Goal: Communication & Community: Answer question/provide support

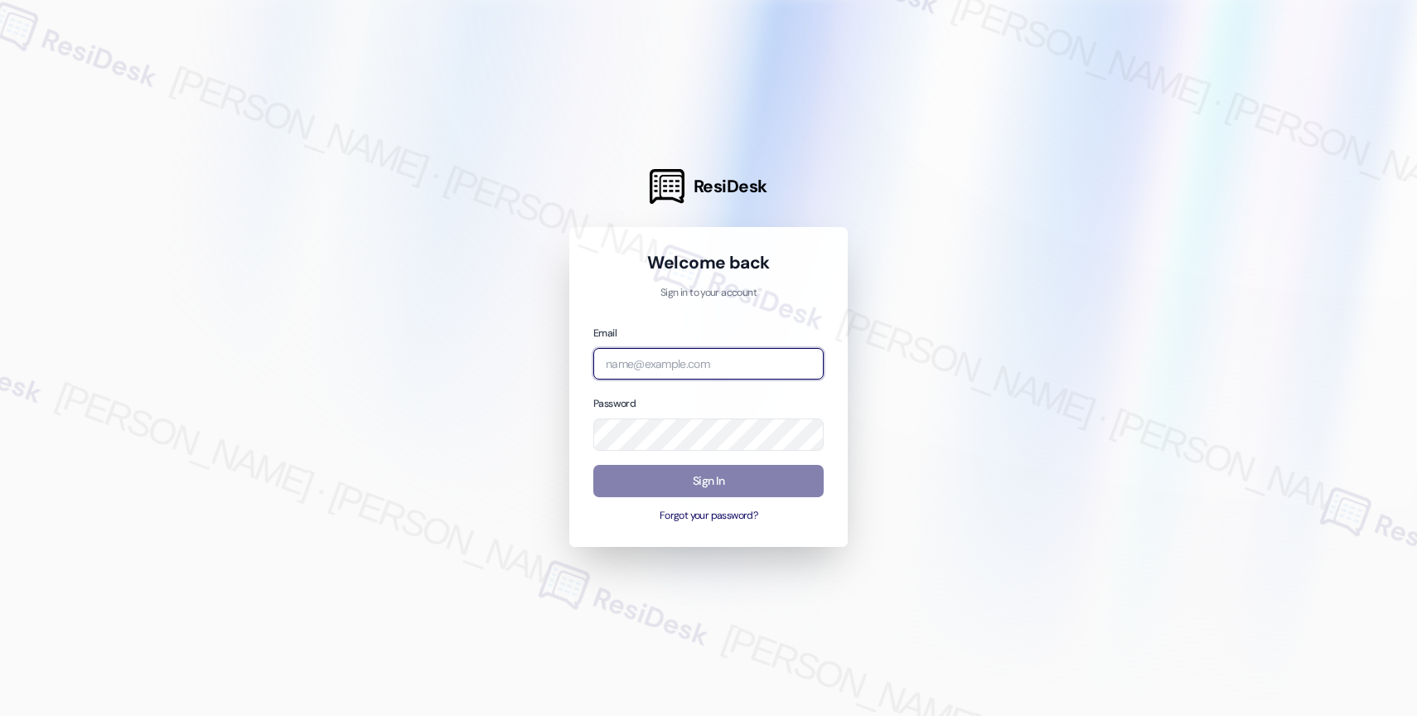
click at [683, 353] on input "email" at bounding box center [709, 364] width 230 height 32
type input "automated-surveys-baron_properties-alethea.garcia@baron_properties.com"
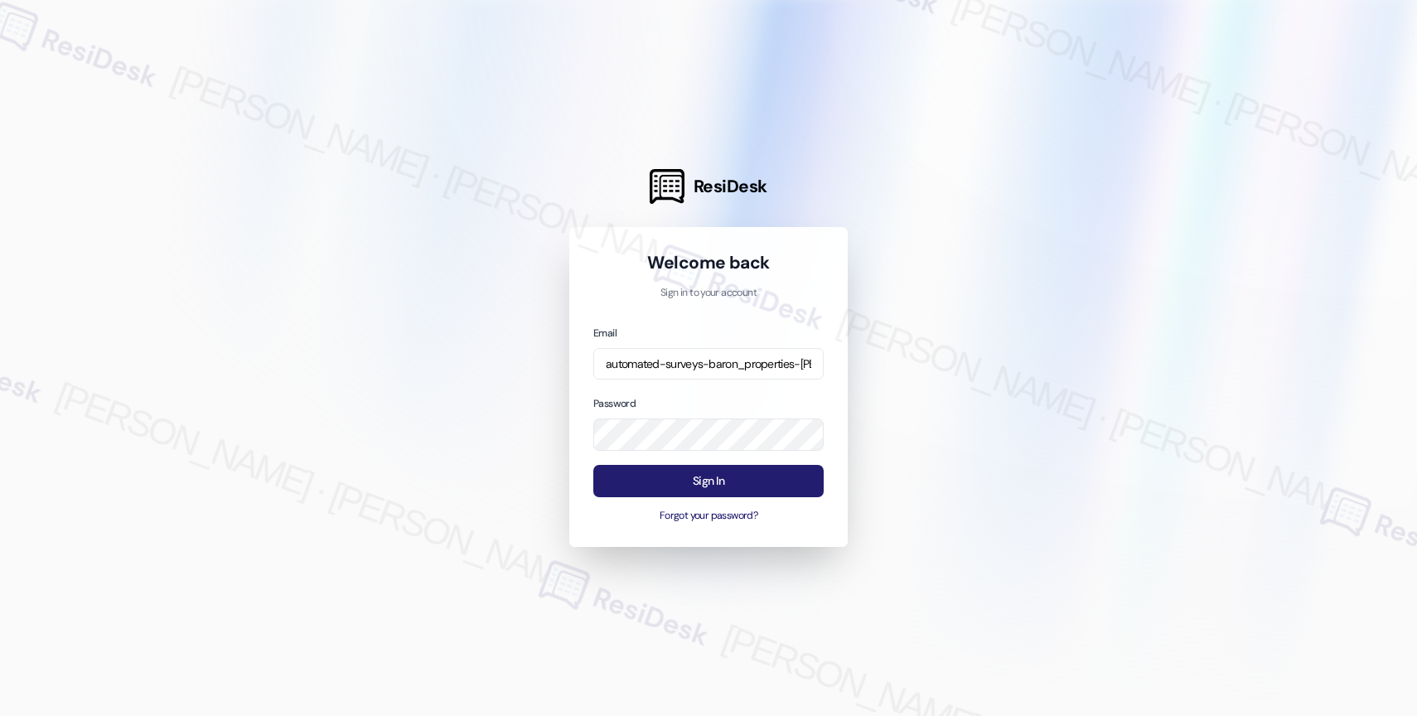
click at [703, 481] on button "Sign In" at bounding box center [709, 481] width 230 height 32
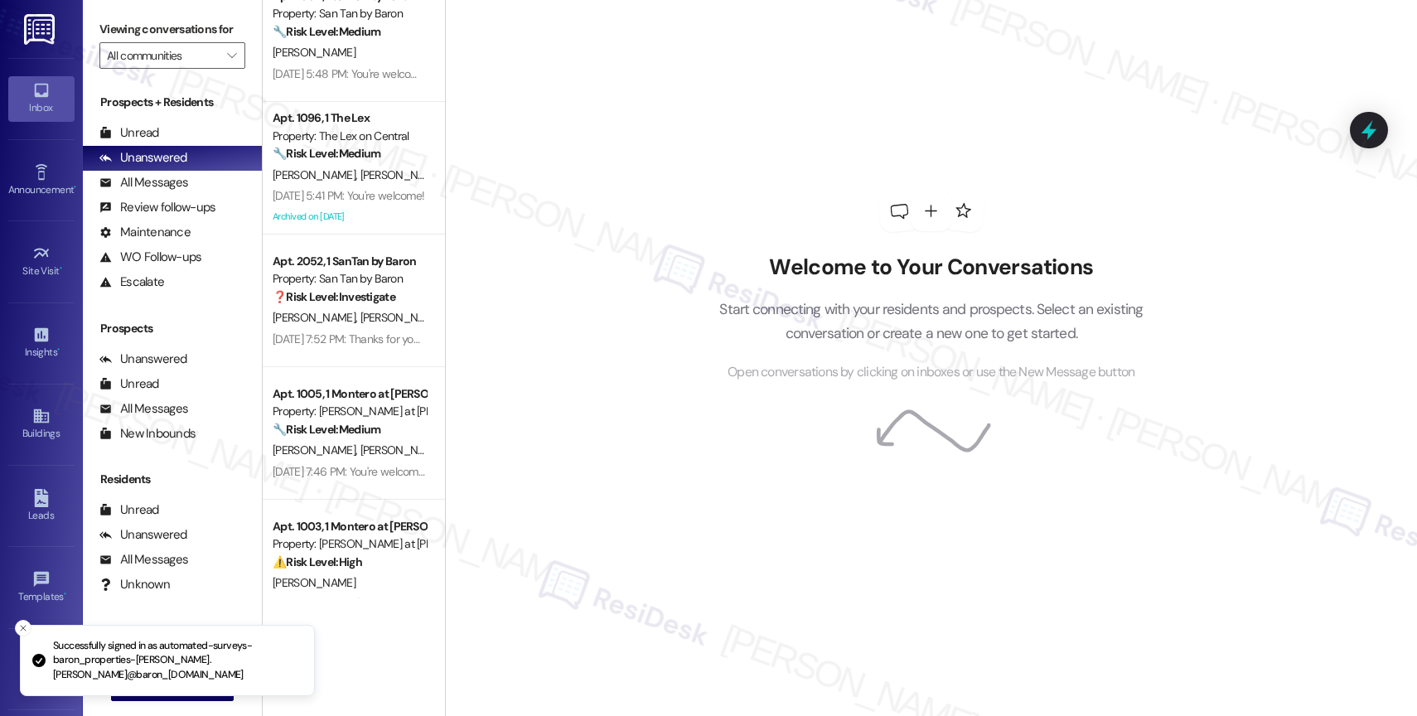
scroll to position [463, 0]
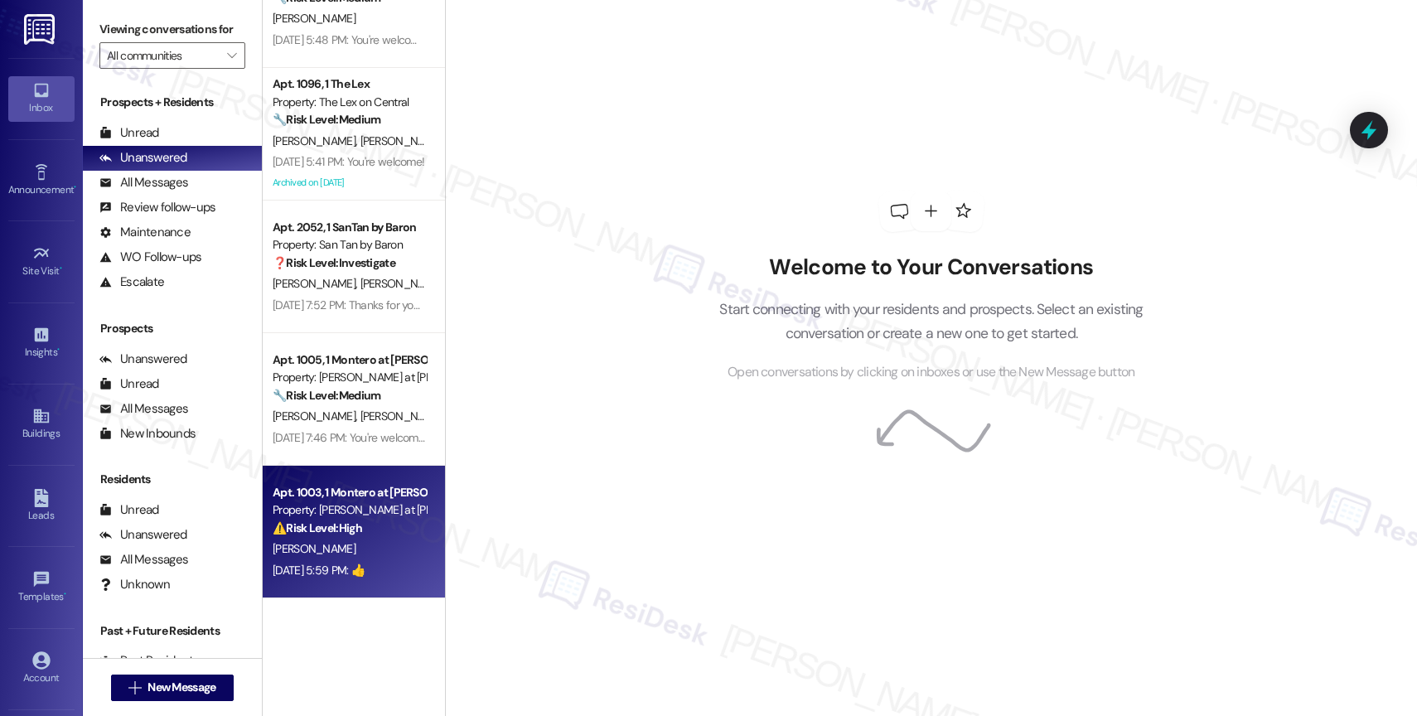
click at [336, 515] on div "Property: Montero at Dana Park" at bounding box center [349, 509] width 153 height 17
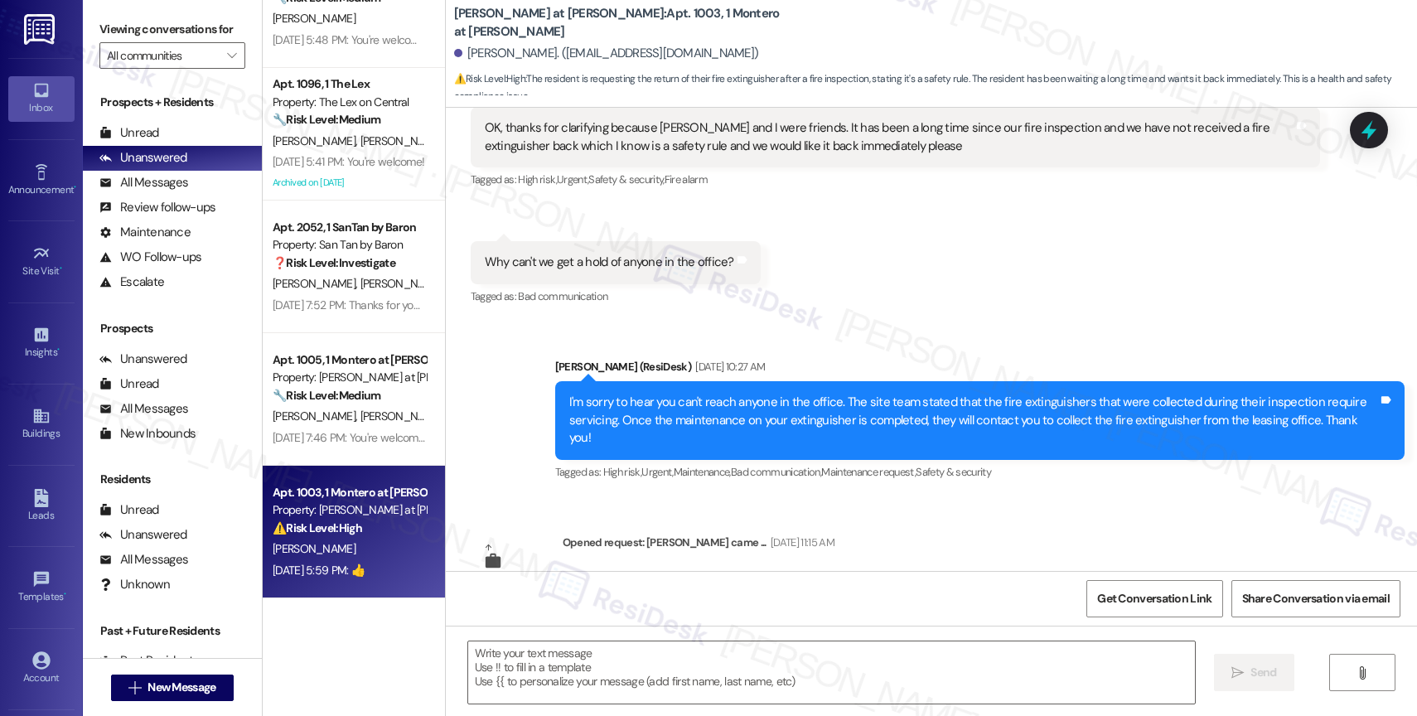
type textarea "Fetching suggested responses. Please feel free to read through the conversation…"
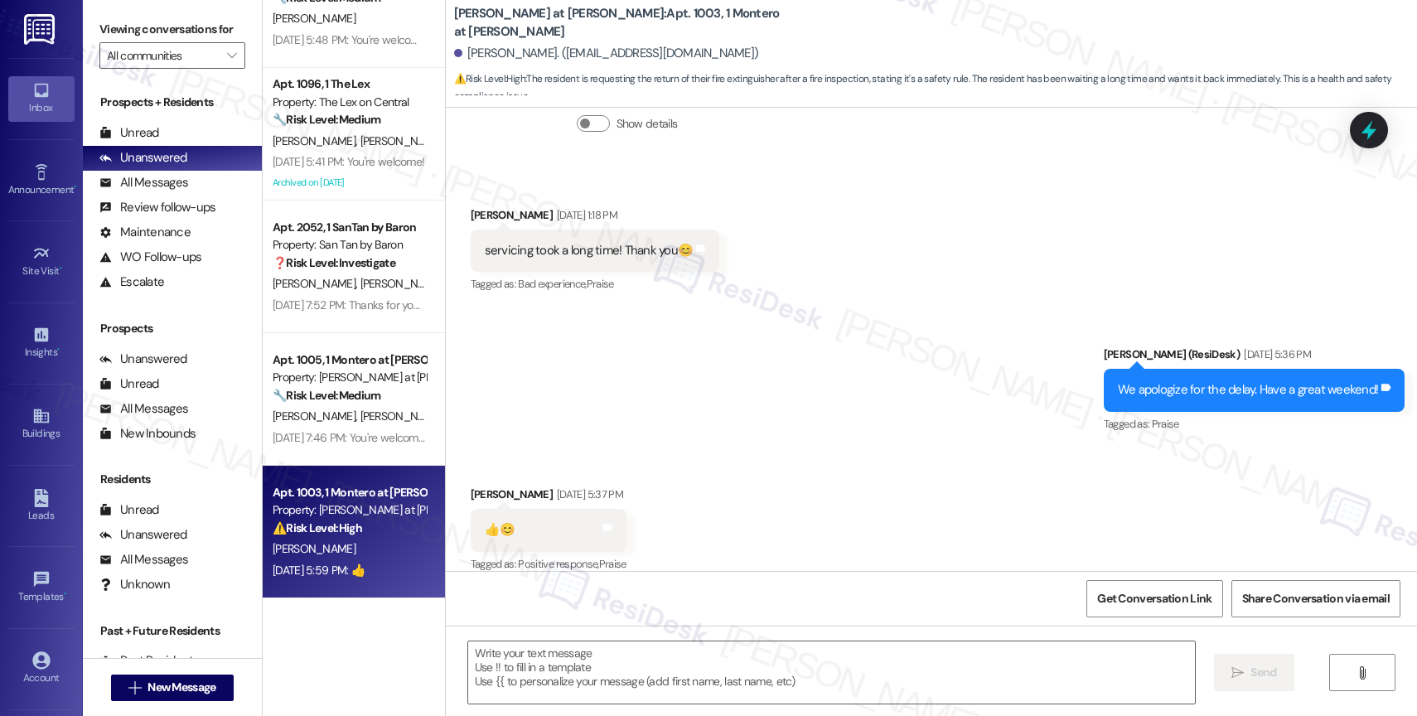
scroll to position [1108, 0]
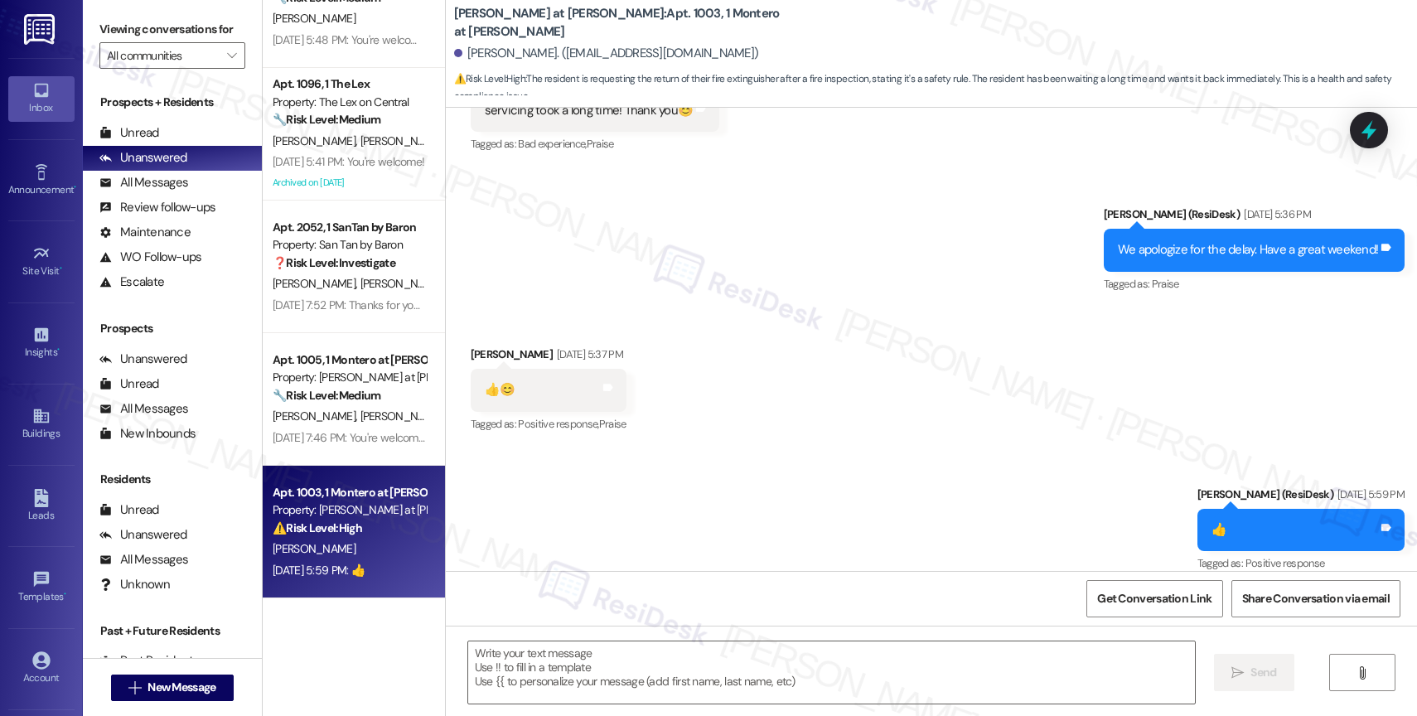
click at [792, 424] on div "Received via SMS Kelly Greco Aug 29, 2025 at 5:37 PM 👍😊 Tags and notes Tagged a…" at bounding box center [931, 378] width 971 height 140
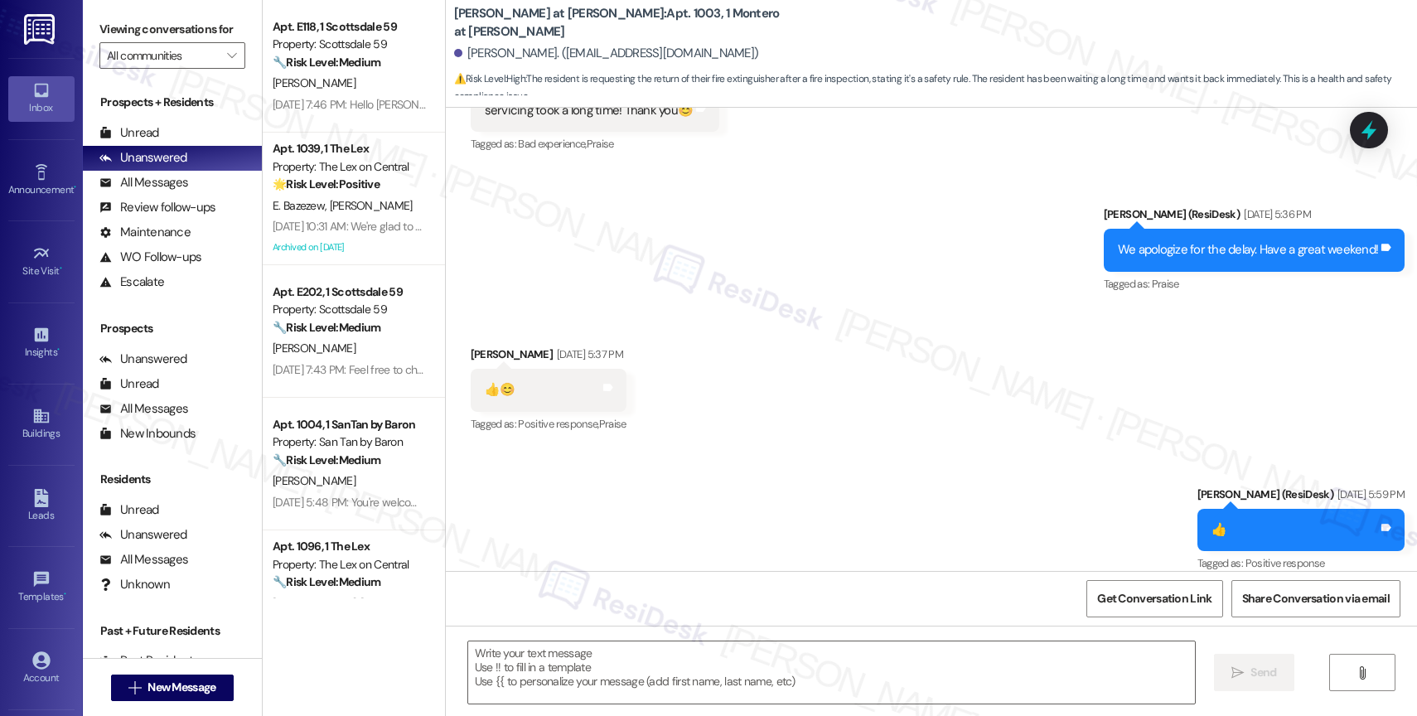
scroll to position [463, 0]
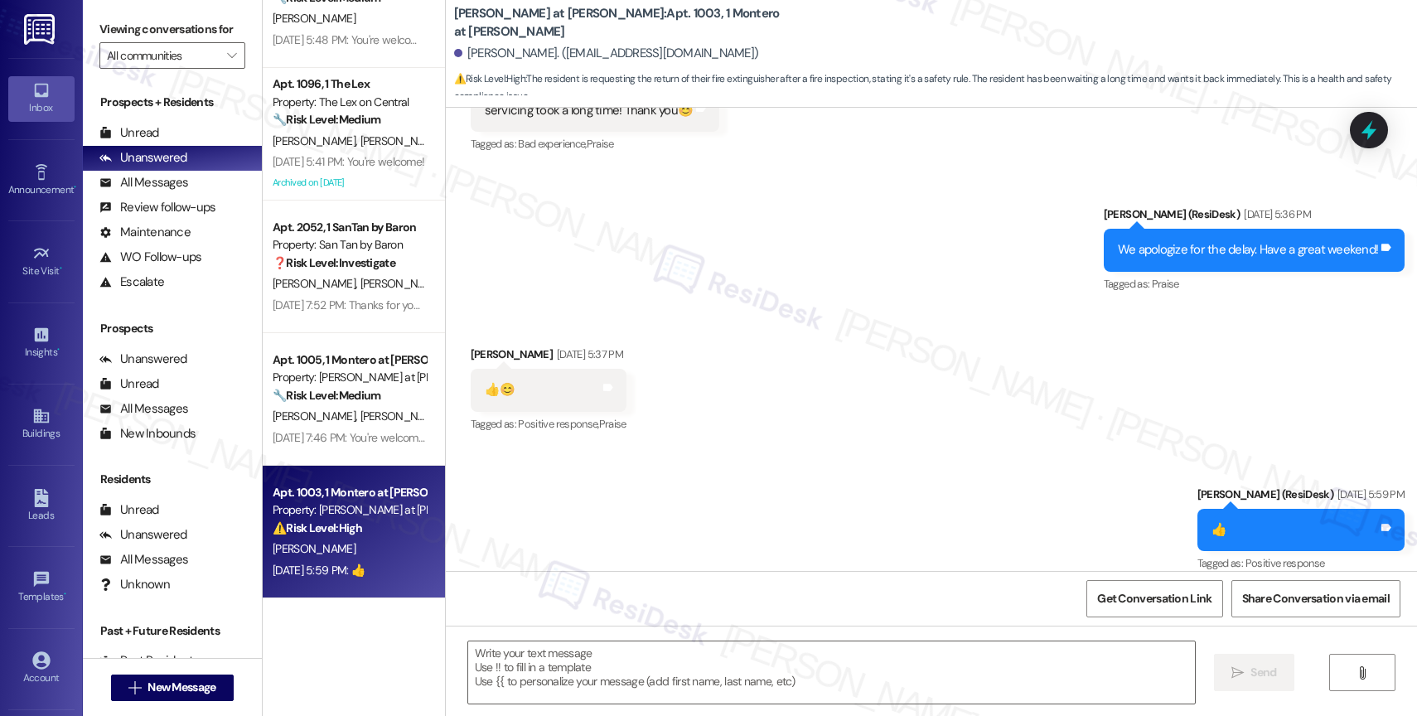
click at [802, 407] on div "Received via SMS Kelly Greco Aug 29, 2025 at 5:37 PM 👍😊 Tags and notes Tagged a…" at bounding box center [931, 378] width 971 height 140
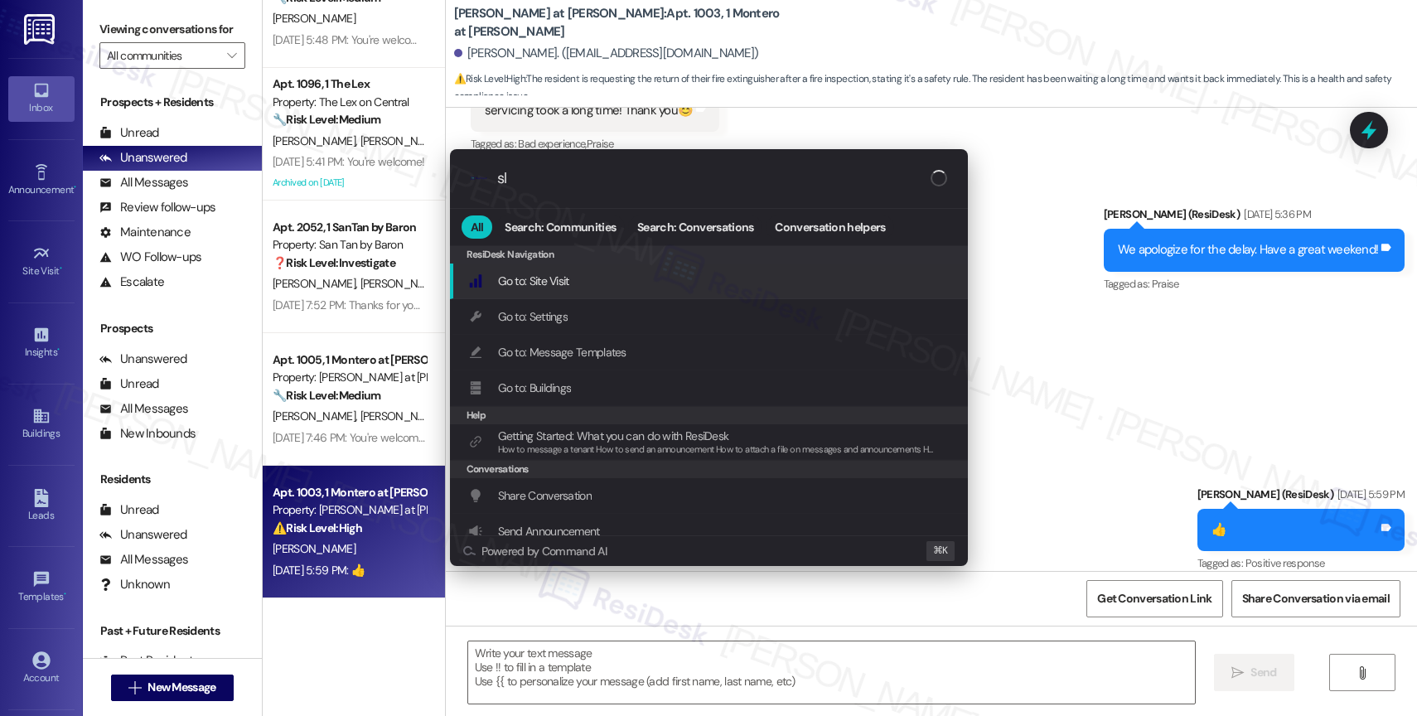
type input "sla"
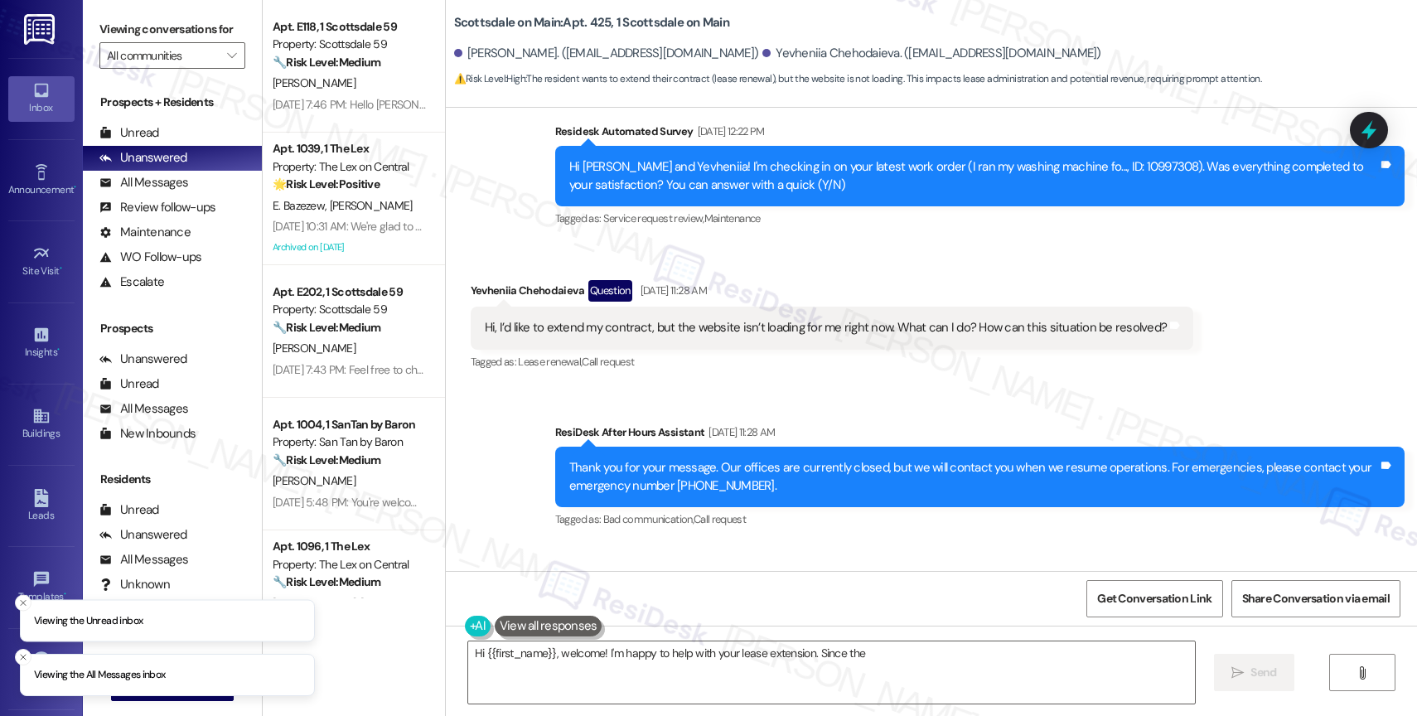
scroll to position [1844, 0]
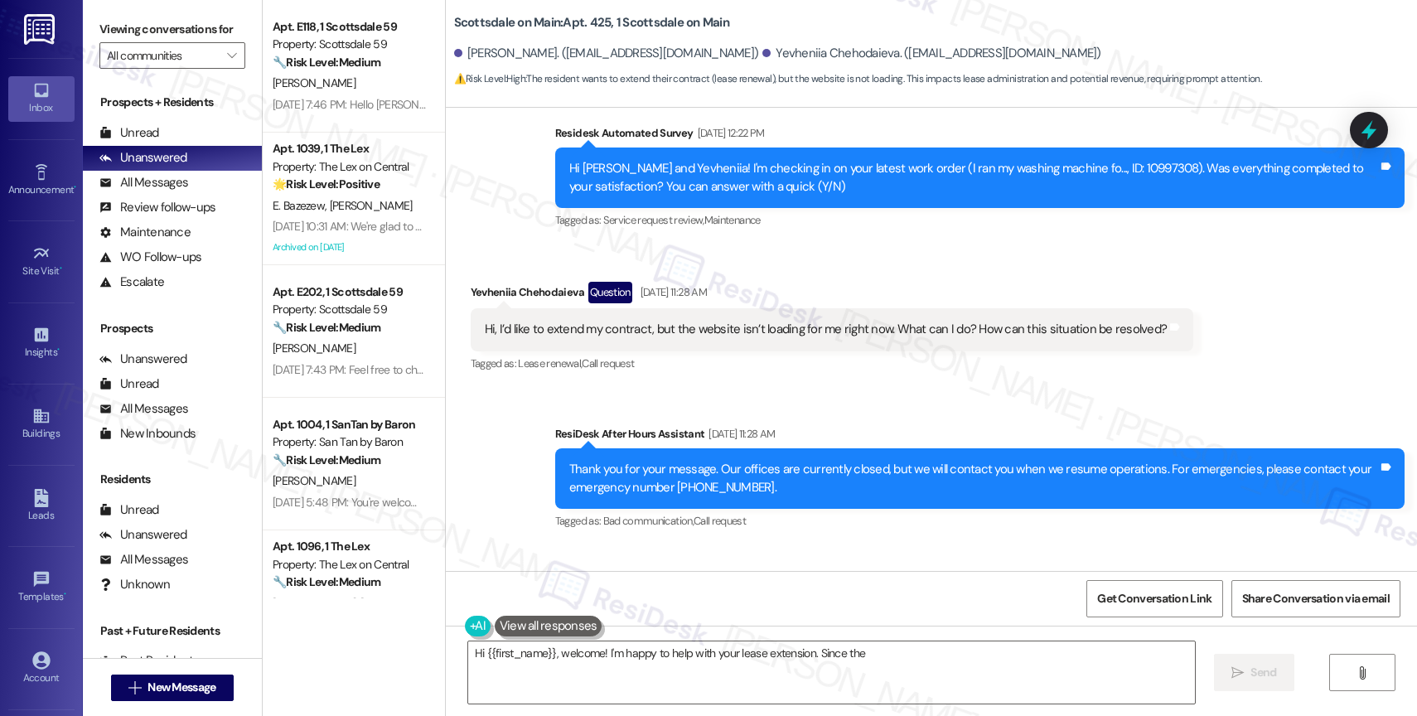
click at [844, 269] on div "Received via SMS Yevheniia Chehodaieva Question Aug 30, 2025 at 11:28 AM Hi, I’…" at bounding box center [832, 328] width 749 height 119
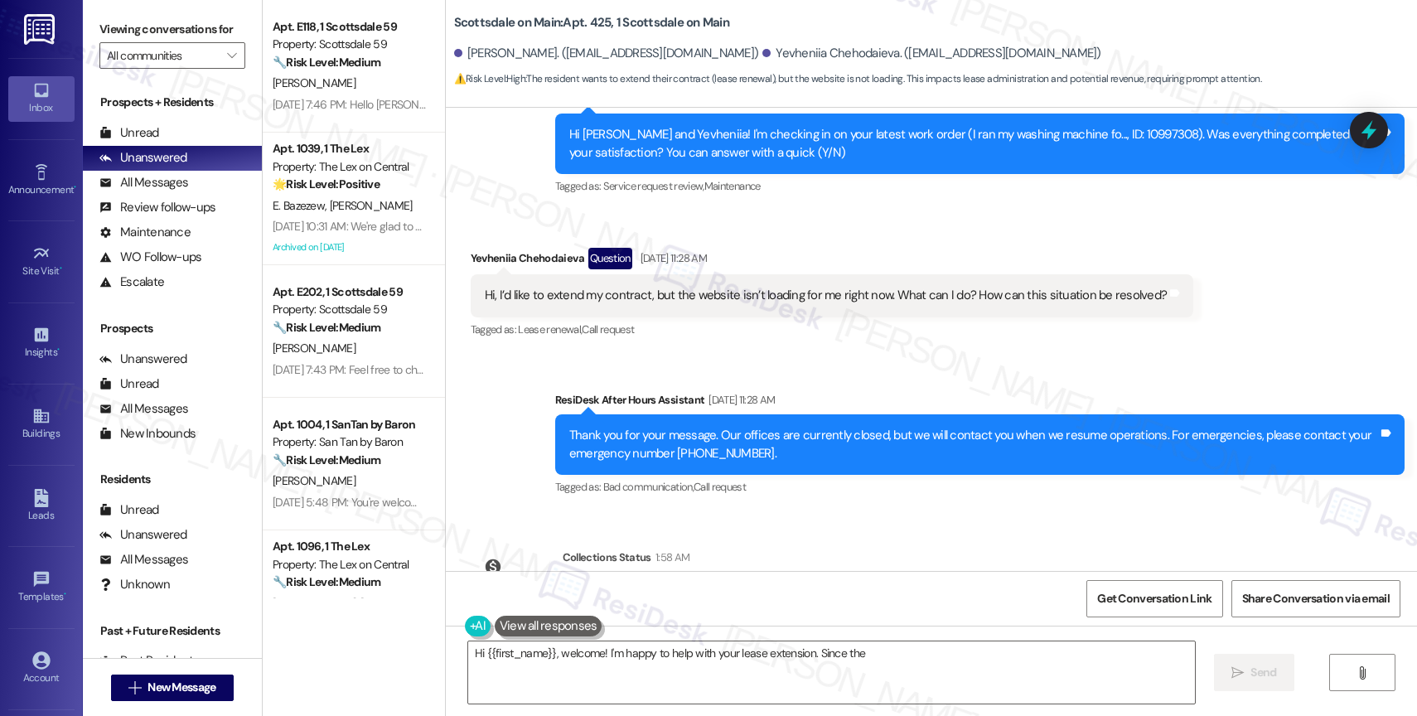
scroll to position [1955, 0]
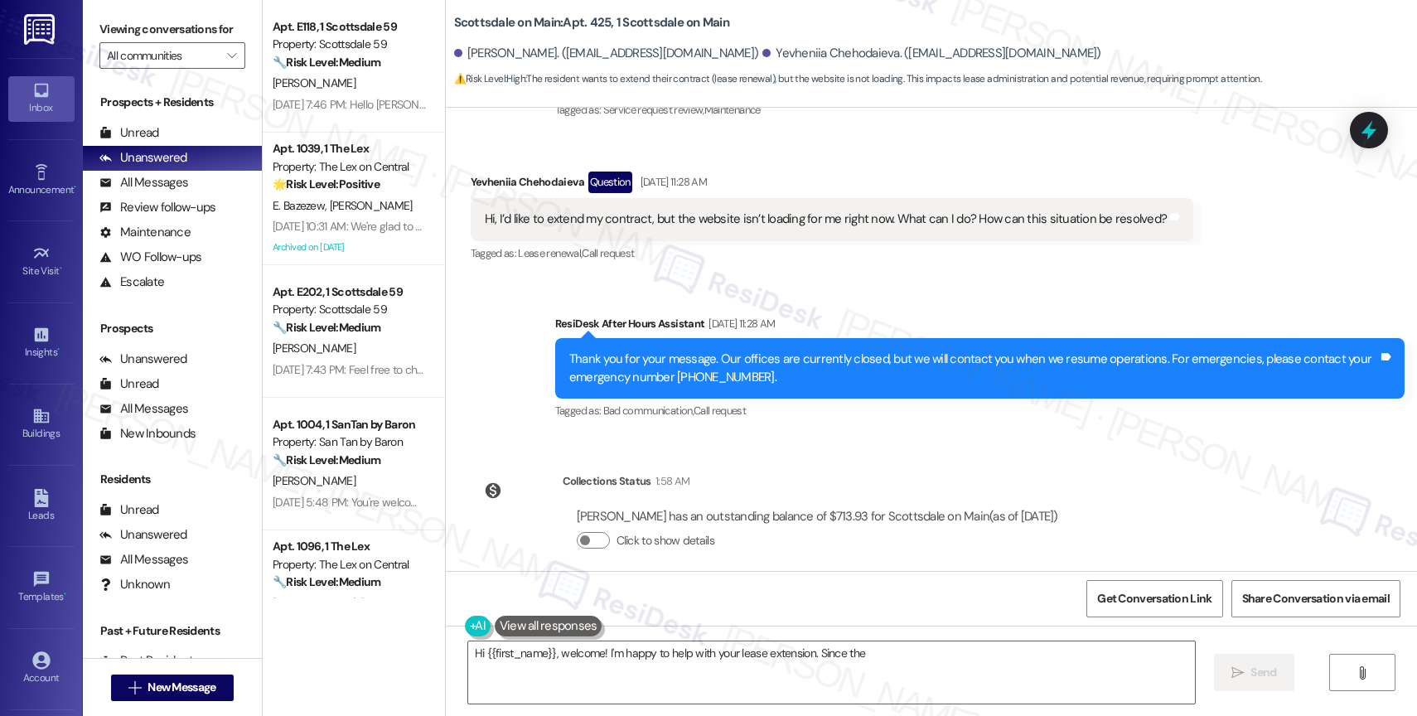
click at [545, 616] on button at bounding box center [549, 626] width 108 height 21
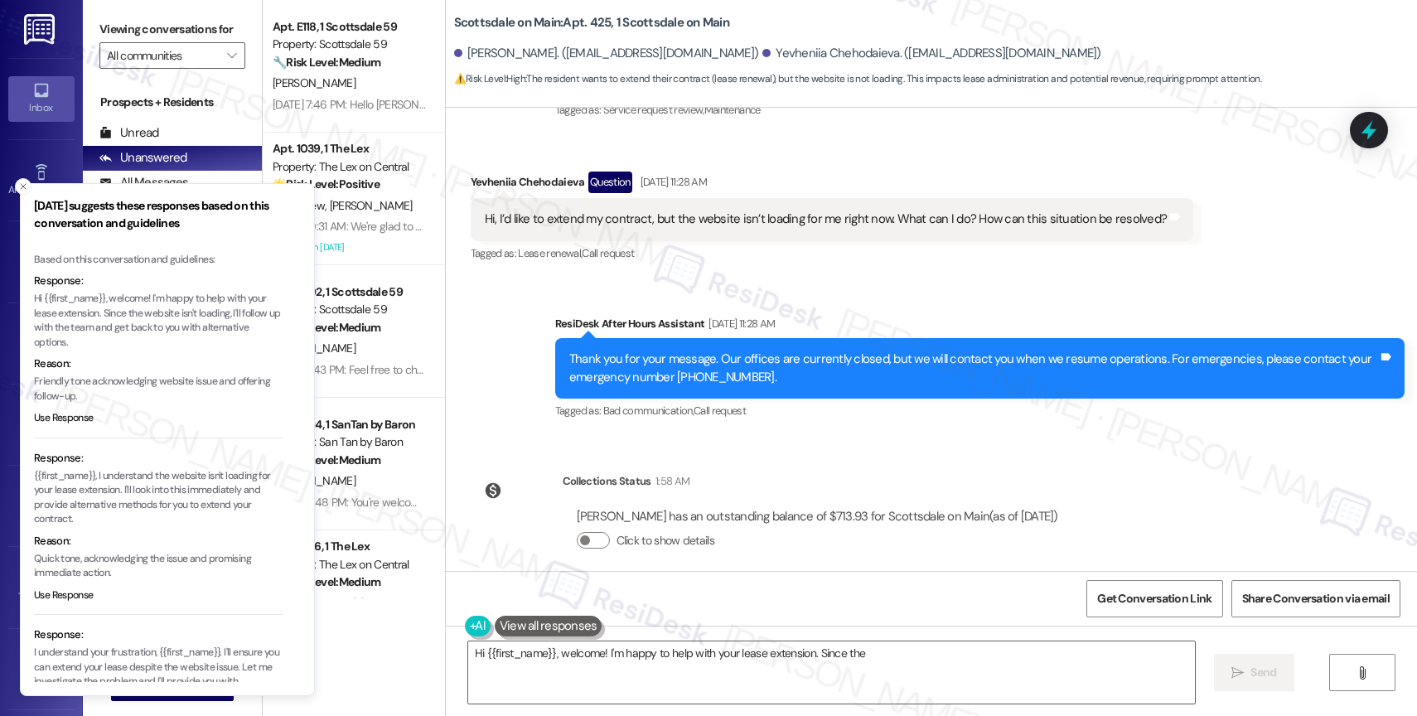
scroll to position [109, 0]
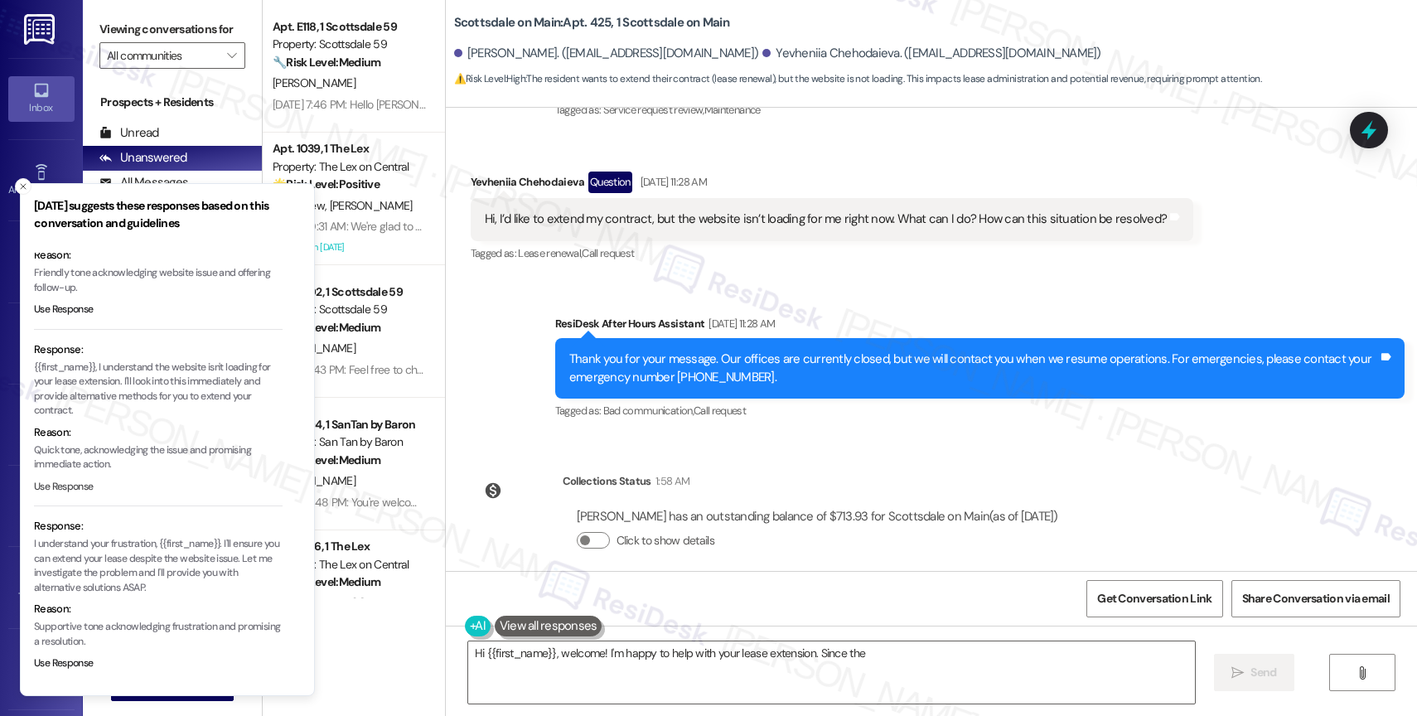
click at [75, 483] on button "Use Response" at bounding box center [64, 487] width 60 height 15
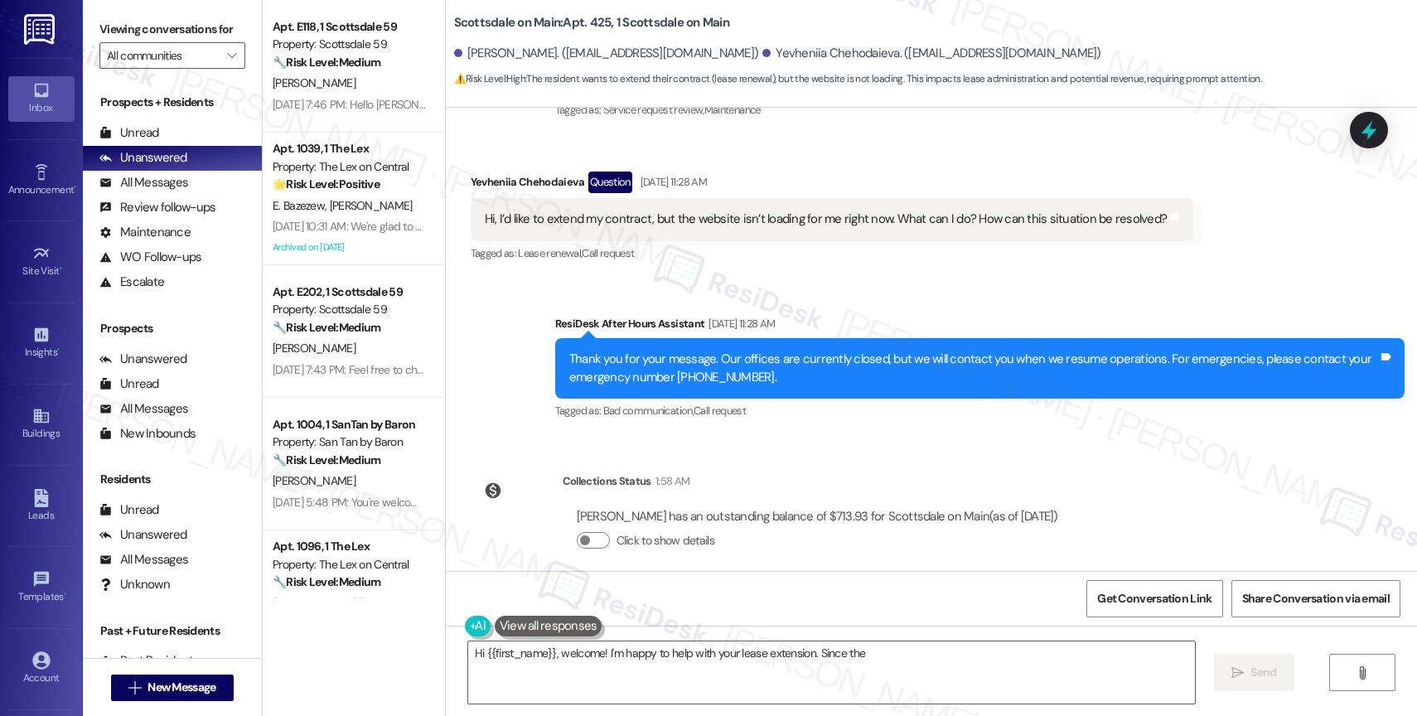
click at [535, 652] on textarea "{{first_name}}, I understand the website isn't loading for your lease extension…" at bounding box center [831, 673] width 727 height 62
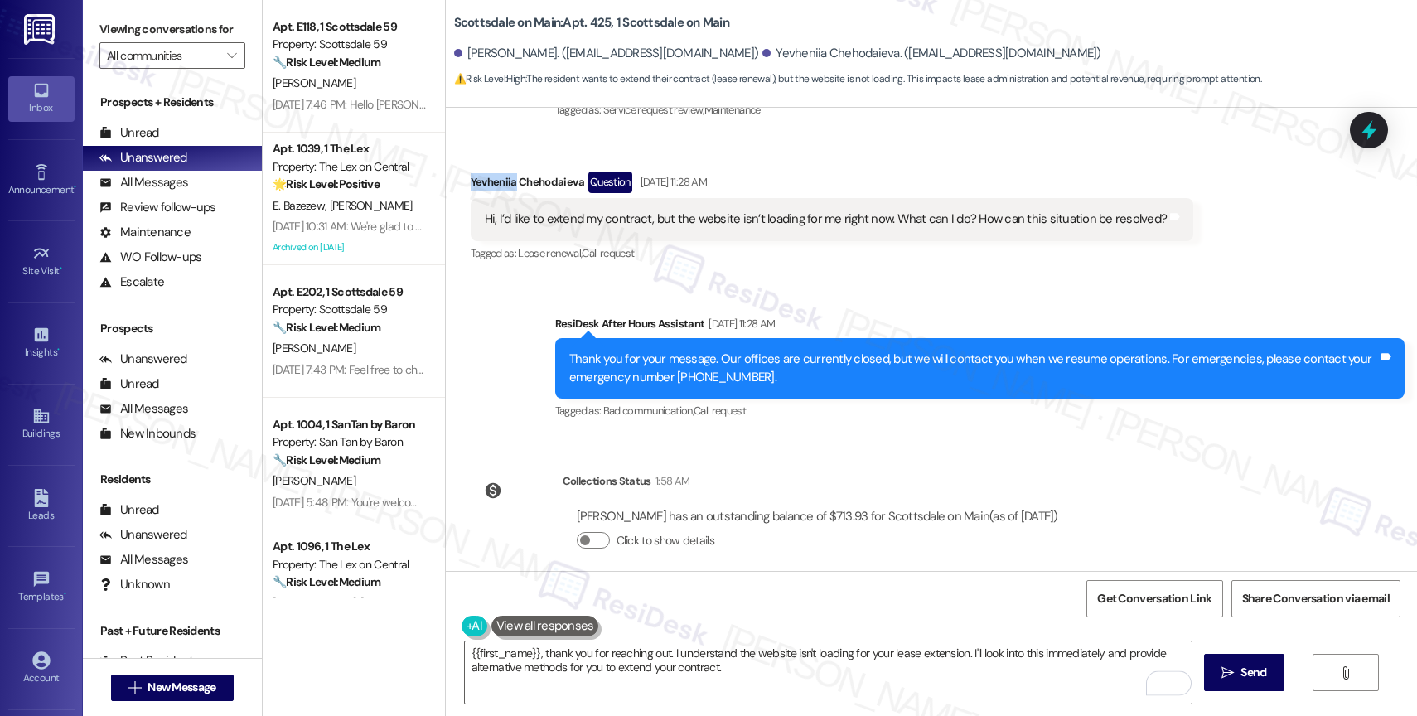
drag, startPoint x: 492, startPoint y: 166, endPoint x: 455, endPoint y: 159, distance: 37.9
click at [458, 159] on div "Received via SMS Yevheniia Chehodaieva Question Aug 30, 2025 at 11:28 AM Hi, I’…" at bounding box center [832, 218] width 749 height 119
copy div "Yevheniia"
click at [517, 680] on textarea "{{first_name}}, thank you for reaching out. I understand the website isn't load…" at bounding box center [828, 673] width 727 height 62
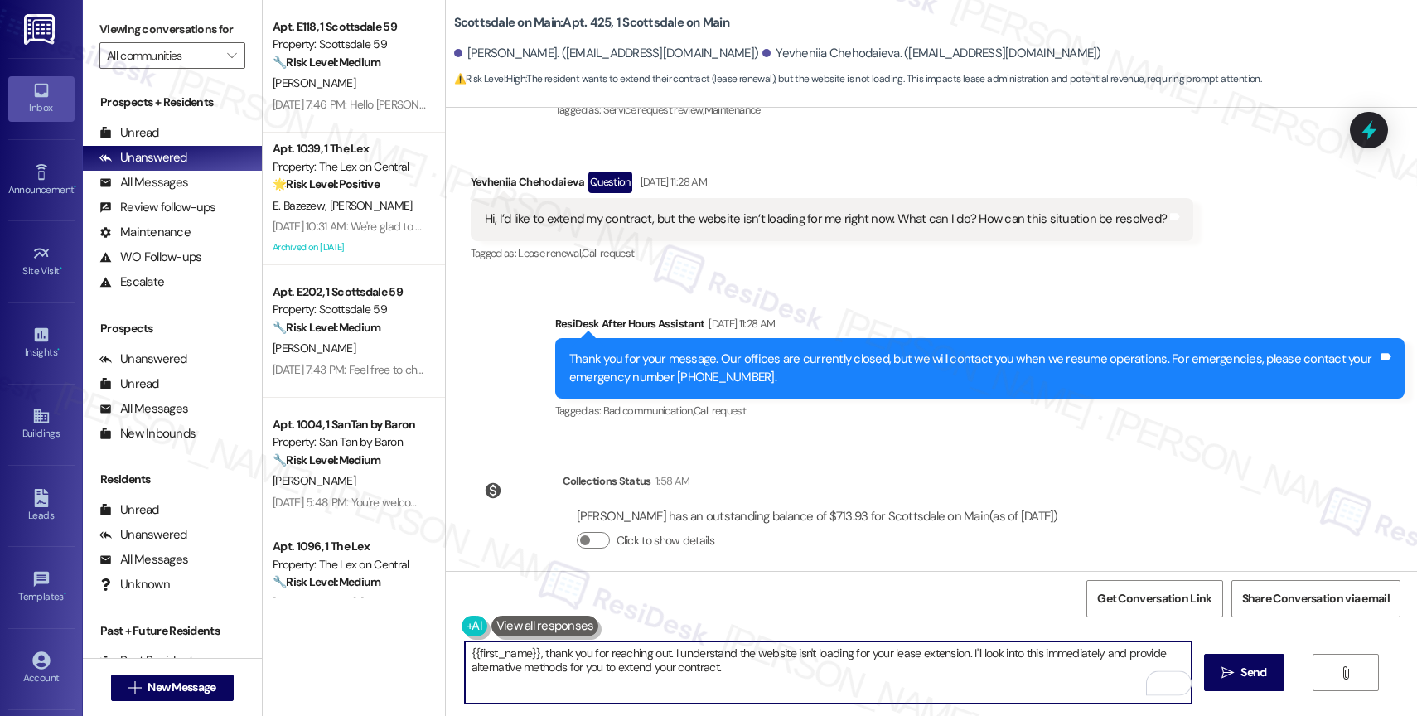
click at [465, 656] on textarea "{{first_name}}, thank you for reaching out. I understand the website isn't load…" at bounding box center [828, 673] width 727 height 62
paste textarea "Yevheniia"
drag, startPoint x: 586, startPoint y: 650, endPoint x: 551, endPoint y: 649, distance: 34.8
click at [551, 649] on textarea "Hi Yevheniia{{first_name}}, thank you for reaching out. I understand the websit…" at bounding box center [828, 673] width 727 height 62
click at [802, 680] on textarea "Hi Yevheniia, thank you for reaching out. I understand the website isn't loadin…" at bounding box center [828, 673] width 727 height 62
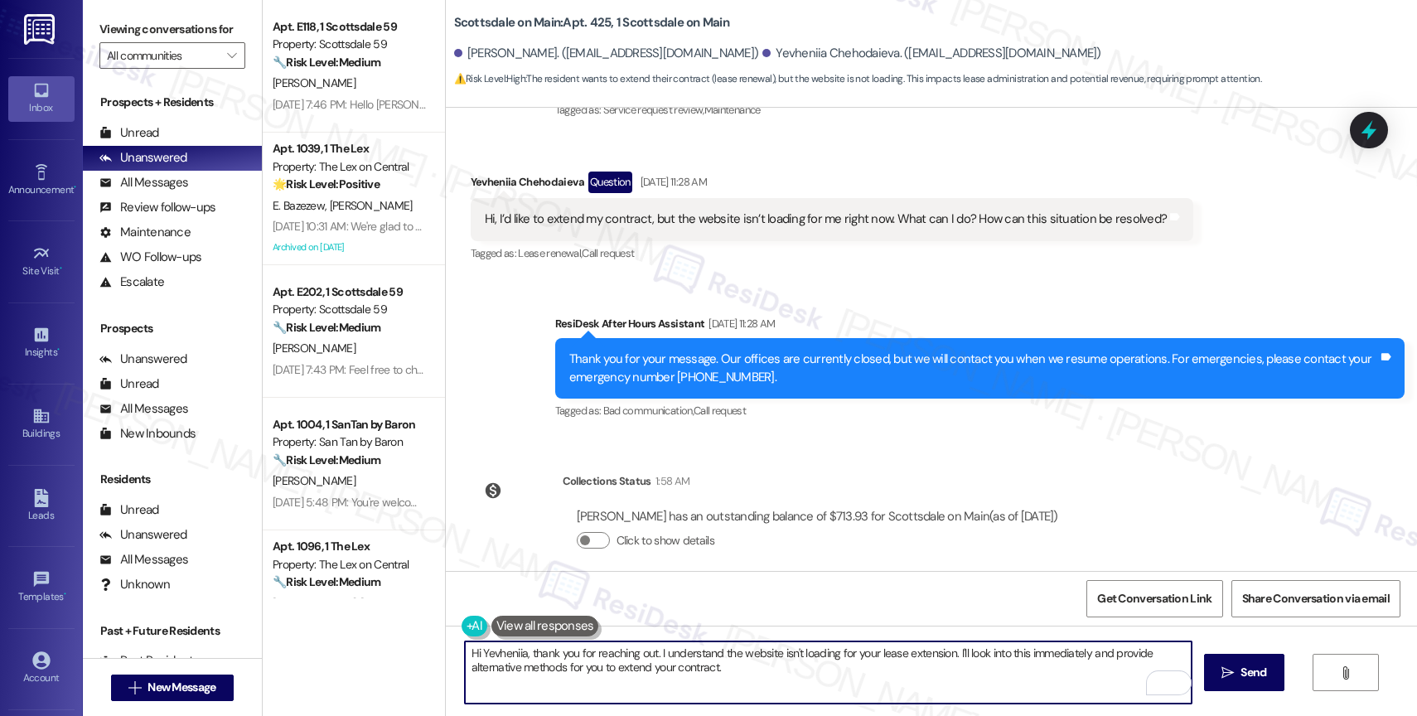
drag, startPoint x: 947, startPoint y: 647, endPoint x: 959, endPoint y: 668, distance: 23.8
click at [959, 668] on textarea "Hi Yevheniia, thank you for reaching out. I understand the website isn't loadin…" at bounding box center [828, 673] width 727 height 62
drag, startPoint x: 825, startPoint y: 653, endPoint x: 710, endPoint y: 654, distance: 114.4
click at [710, 654] on textarea "Hi Yevheniia, thank you for reaching out. I understand the website isn't loadin…" at bounding box center [828, 673] width 727 height 62
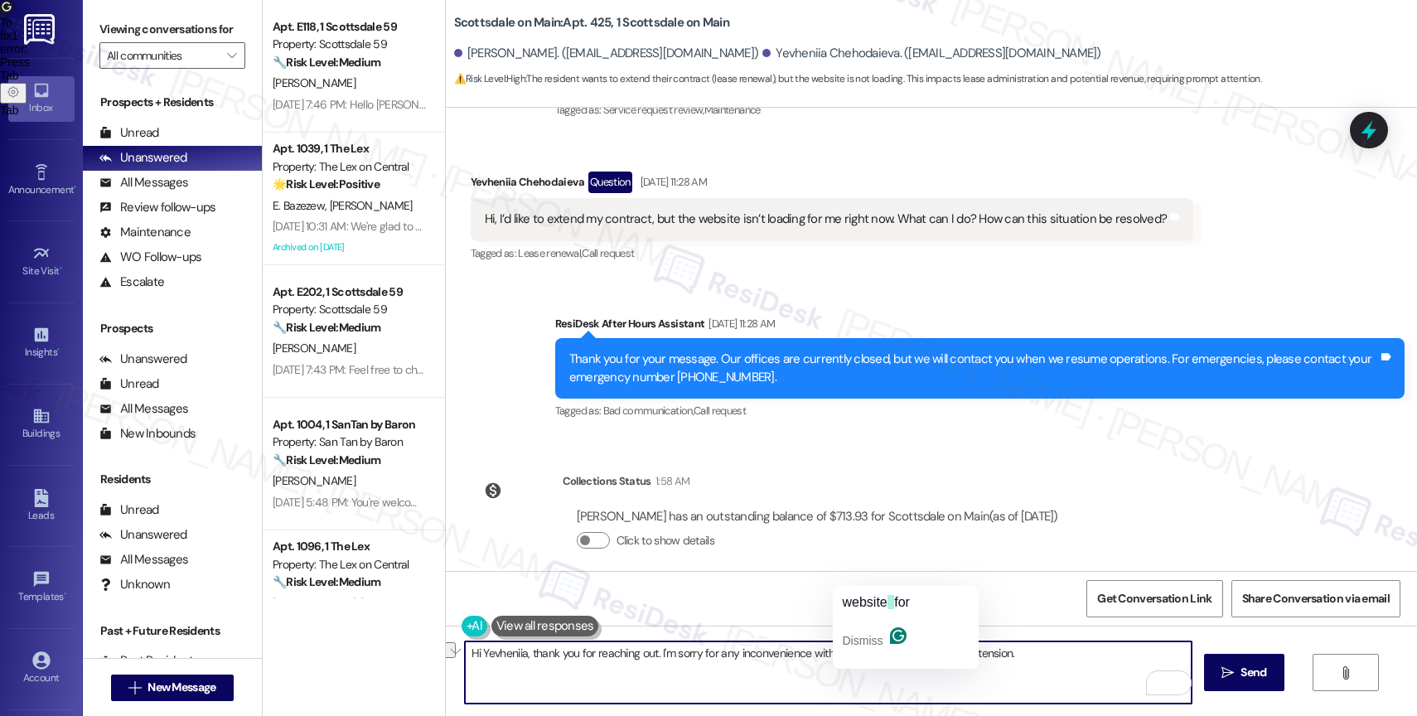
drag, startPoint x: 649, startPoint y: 647, endPoint x: 900, endPoint y: 647, distance: 251.2
click at [900, 647] on textarea "Hi Yevheniia, thank you for reaching out. I'm sorry for any inconvenience with …" at bounding box center [828, 673] width 727 height 62
drag, startPoint x: 853, startPoint y: 656, endPoint x: 686, endPoint y: 656, distance: 166.6
click at [686, 656] on textarea "Hi Yevheniia, thank you for reaching out. I see you're playour lease extension." at bounding box center [828, 673] width 727 height 62
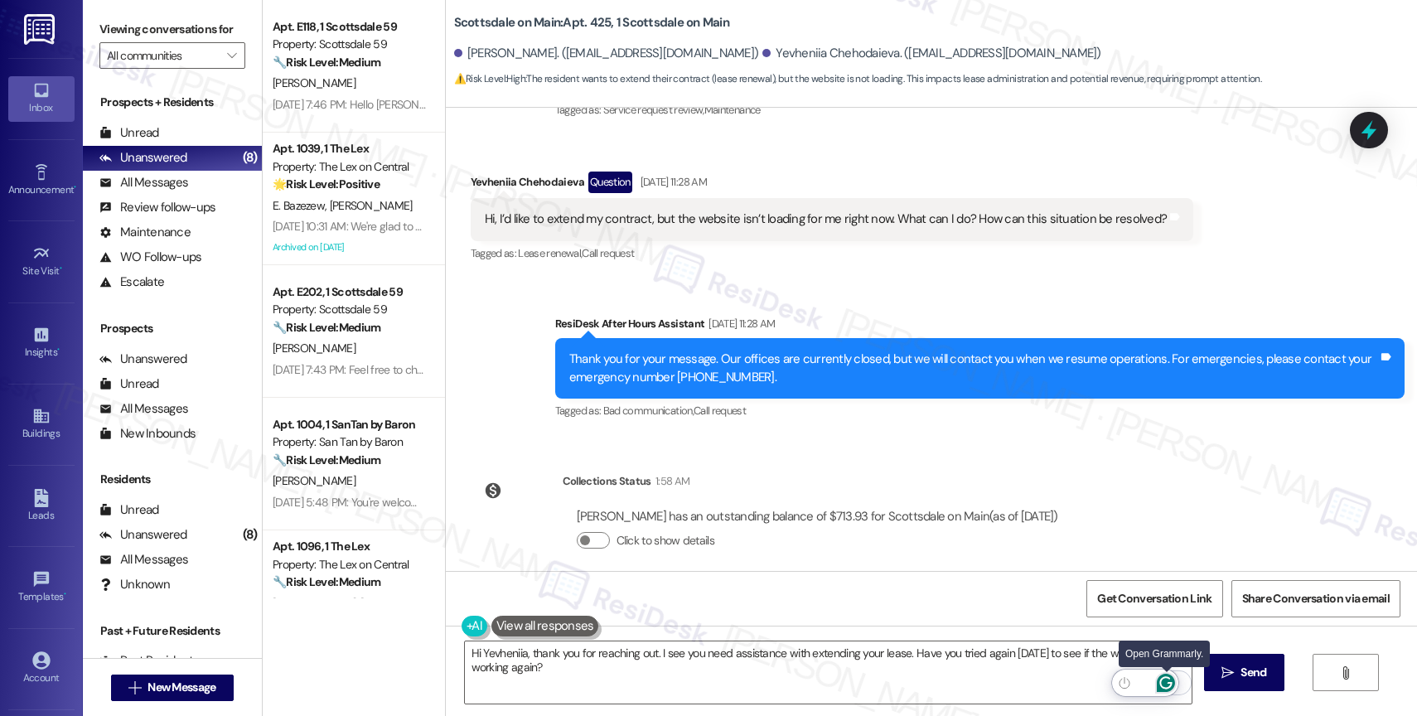
click at [1170, 677] on icon "Open Grammarly. 0 Suggestions." at bounding box center [1166, 683] width 12 height 12
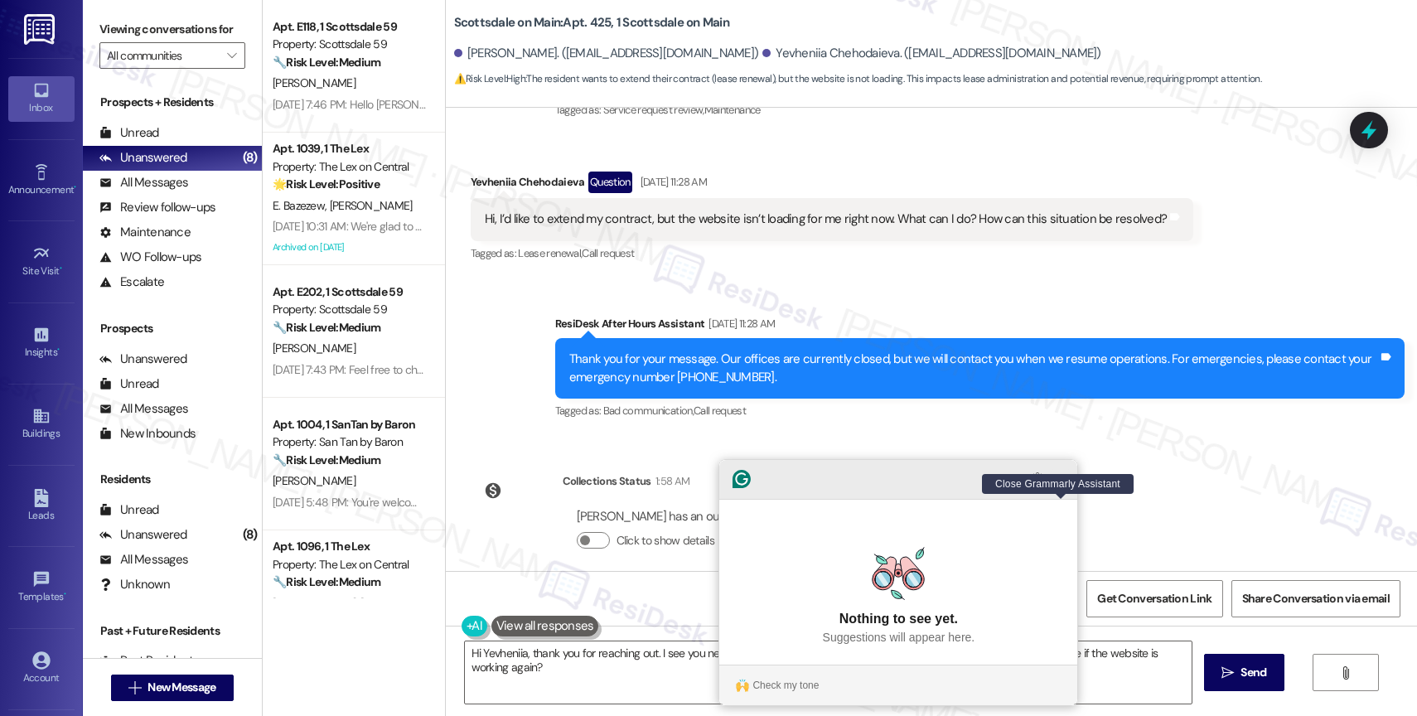
click at [1060, 486] on icon "Close Grammarly Assistant" at bounding box center [1060, 478] width 13 height 13
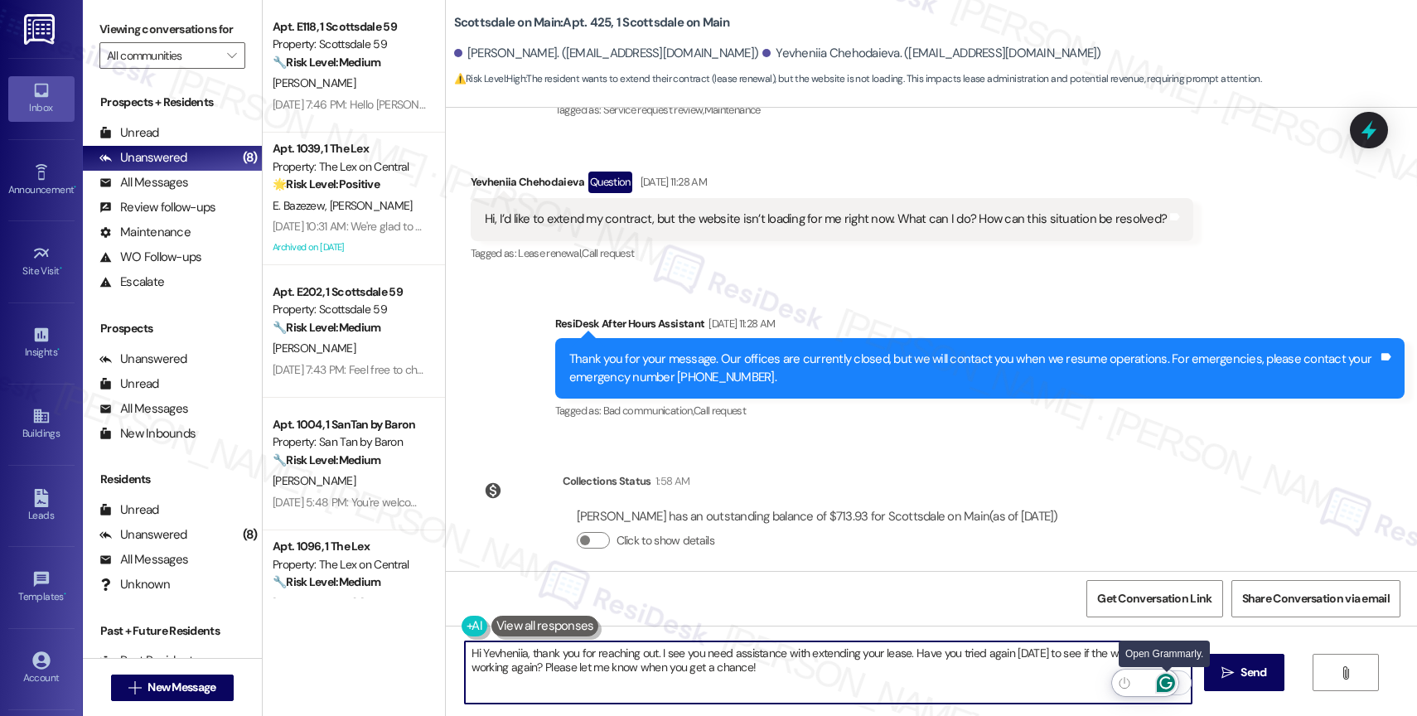
type textarea "Hi Yevheniia, thank you for reaching out. I see you need assistance with extend…"
click at [1169, 681] on icon "Open Grammarly. 0 Suggestions." at bounding box center [1166, 683] width 18 height 18
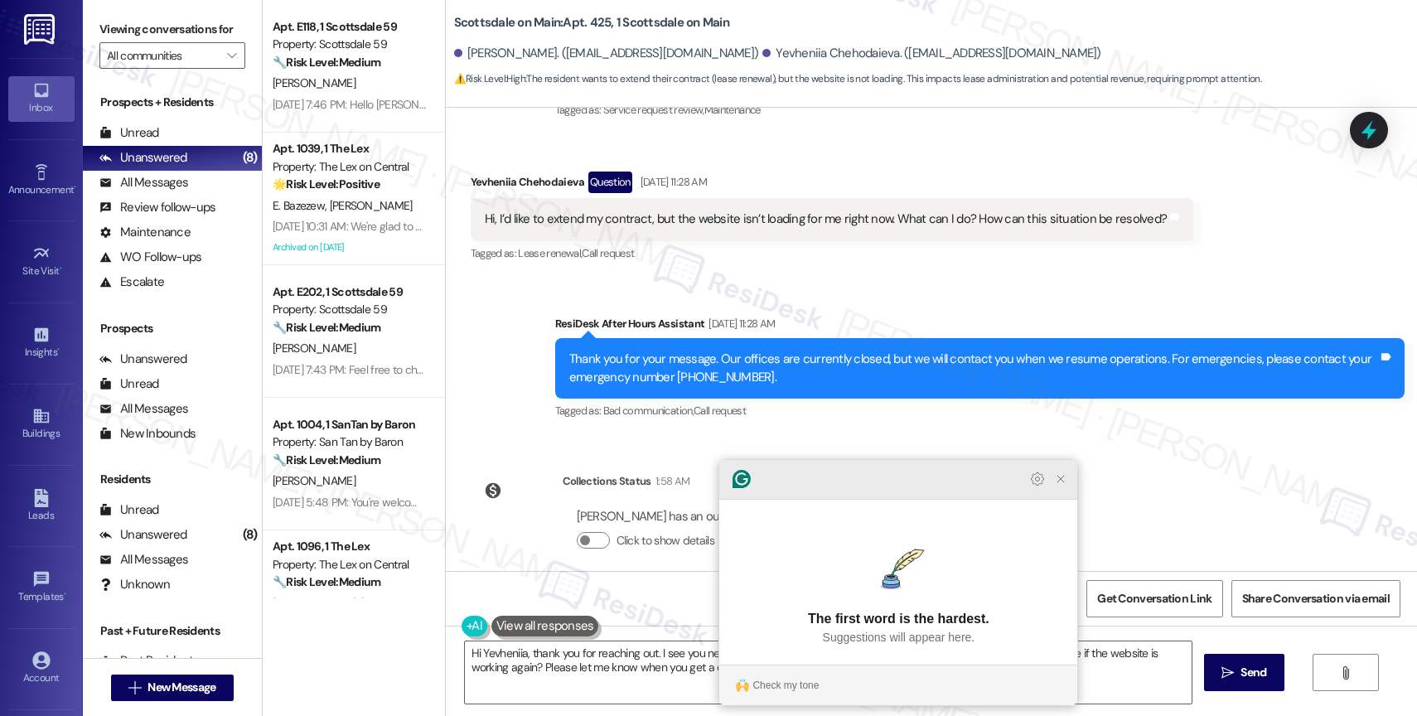
click at [1065, 486] on icon "Close Grammarly Assistant" at bounding box center [1060, 478] width 13 height 13
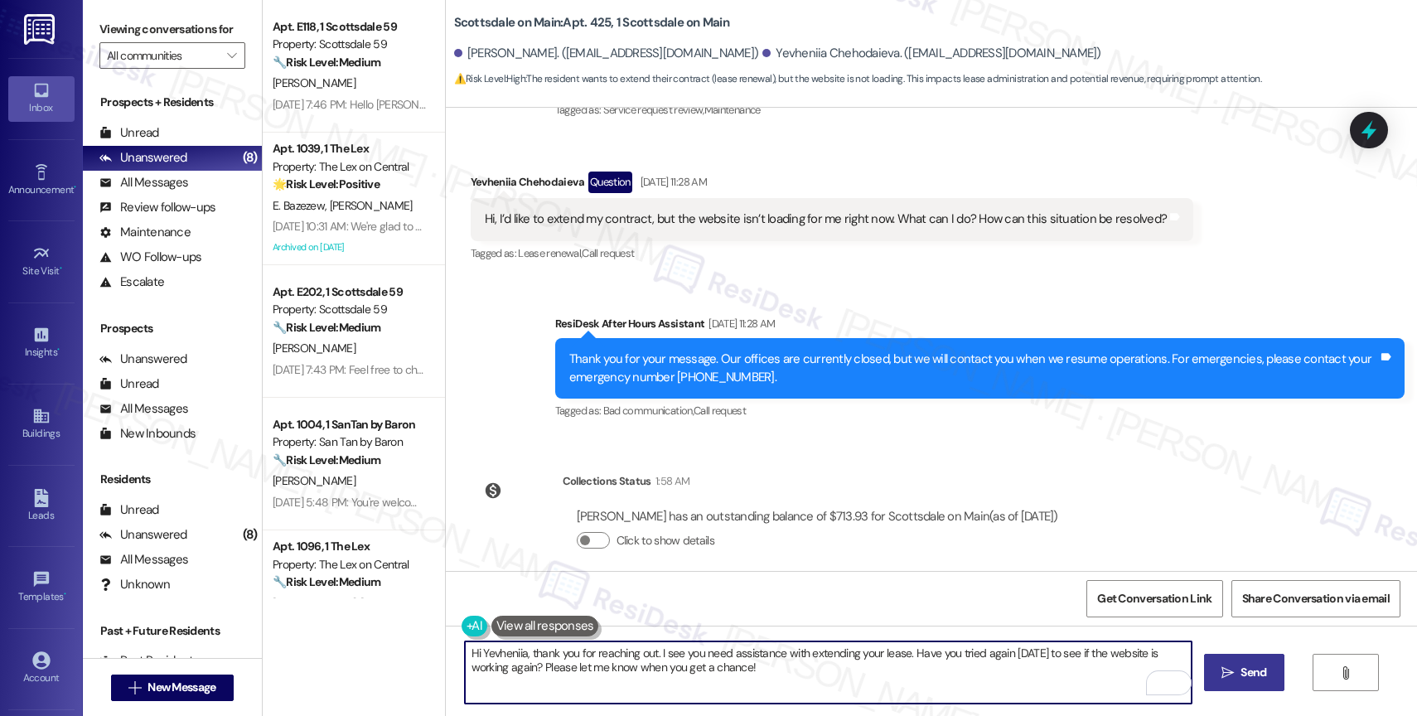
click at [1241, 673] on span "Send" at bounding box center [1254, 672] width 26 height 17
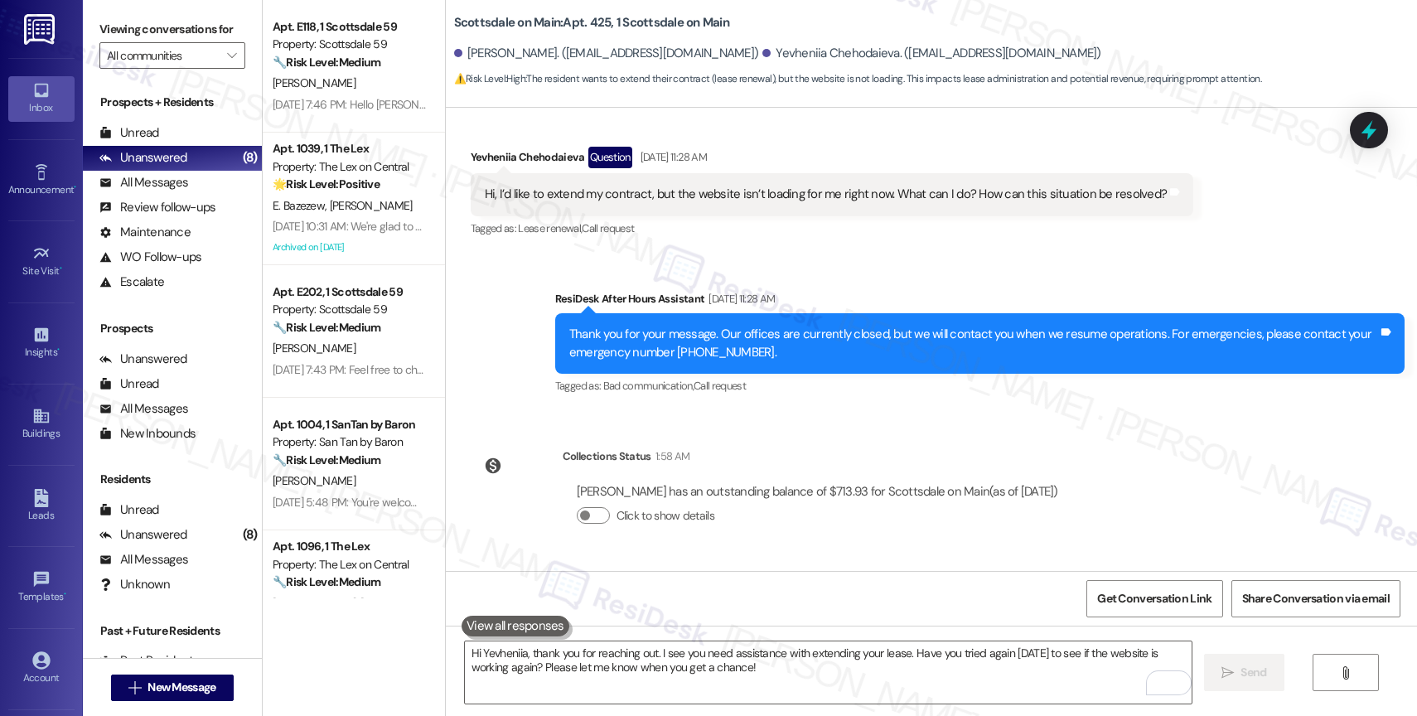
scroll to position [2088, 0]
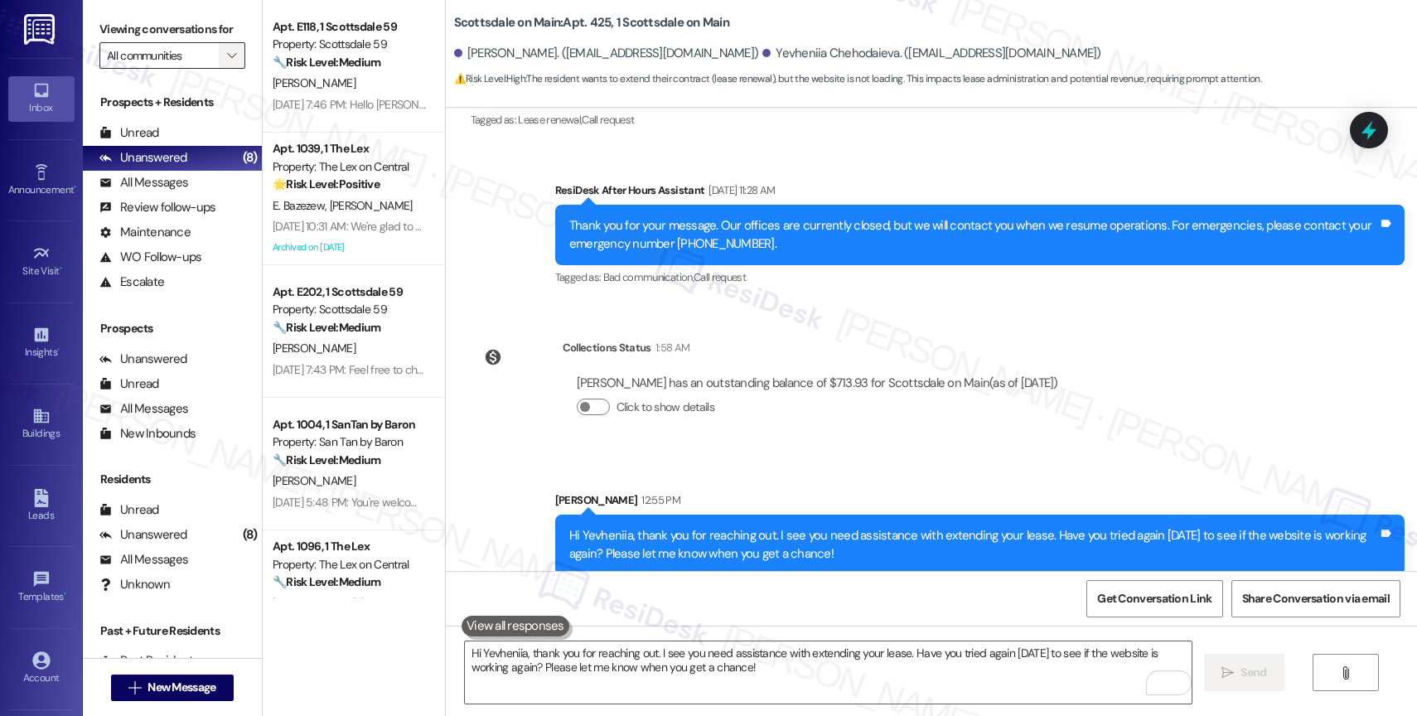
click at [224, 66] on span "" at bounding box center [232, 55] width 16 height 27
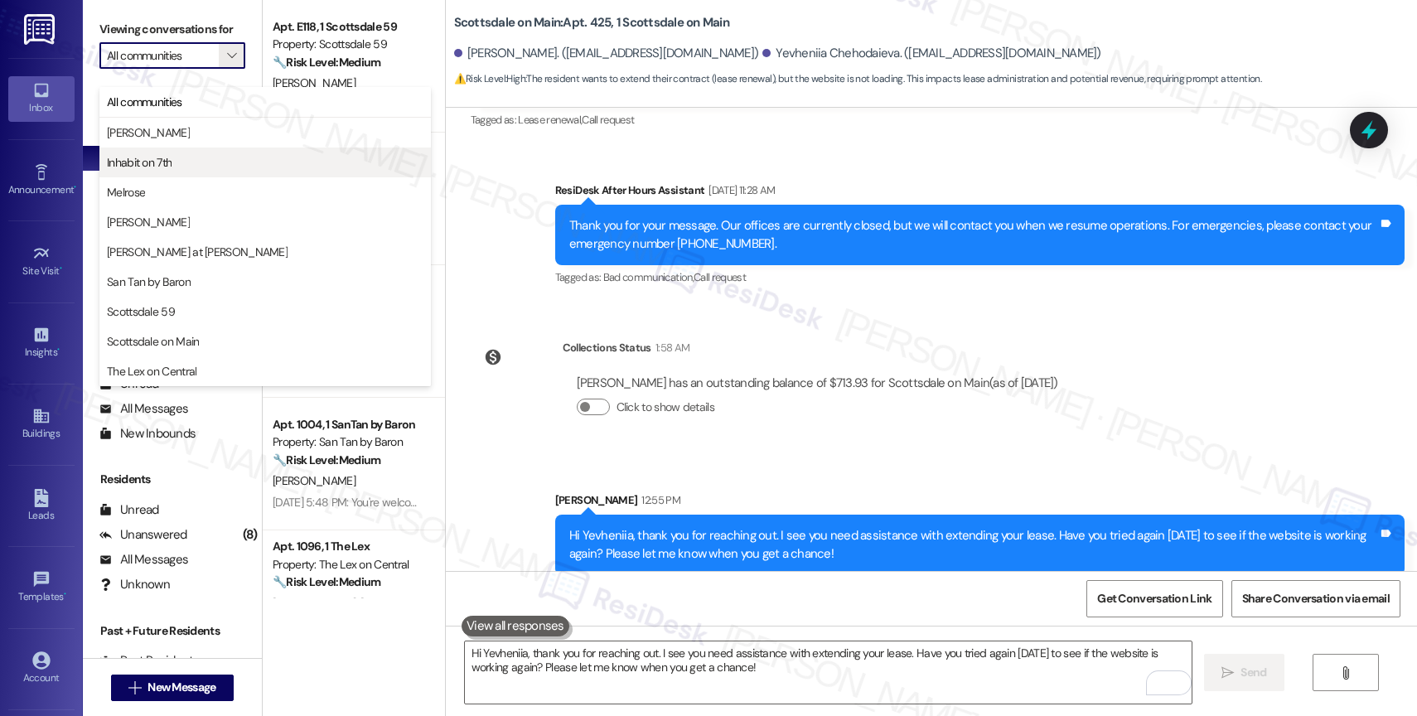
click at [166, 156] on span "Inhabit on 7th" at bounding box center [139, 162] width 65 height 17
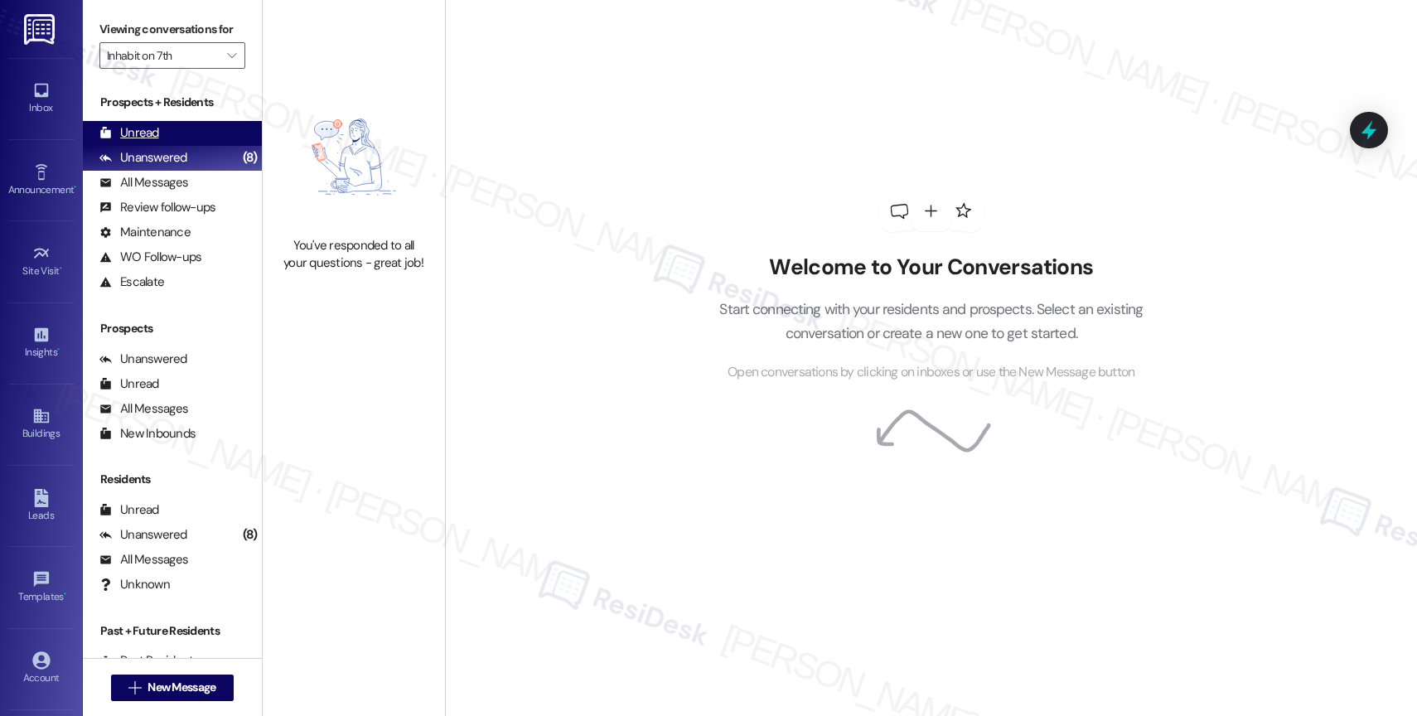
click at [172, 146] on div "Unread (0)" at bounding box center [172, 133] width 179 height 25
click at [189, 171] on div "Unanswered (8)" at bounding box center [172, 158] width 179 height 25
click at [227, 62] on icon "" at bounding box center [231, 55] width 9 height 13
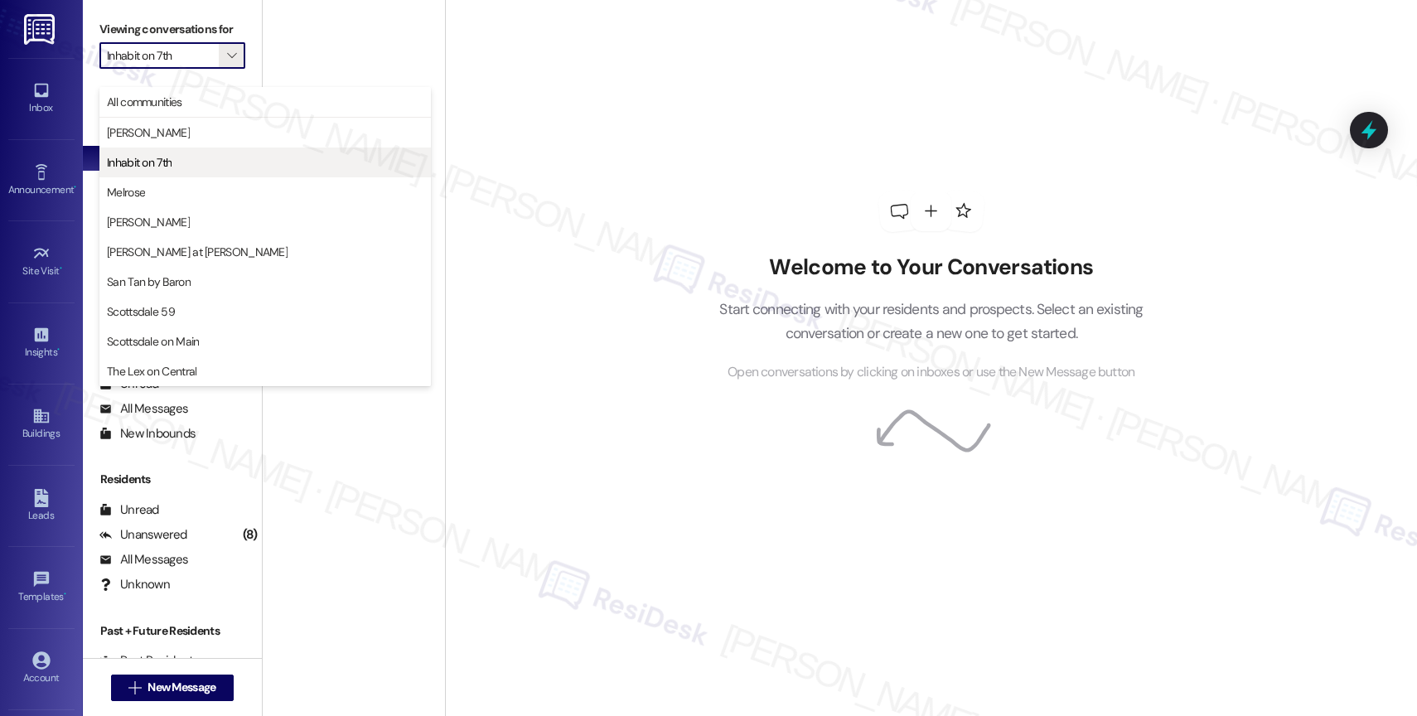
click at [211, 154] on span "Inhabit on 7th" at bounding box center [265, 162] width 317 height 17
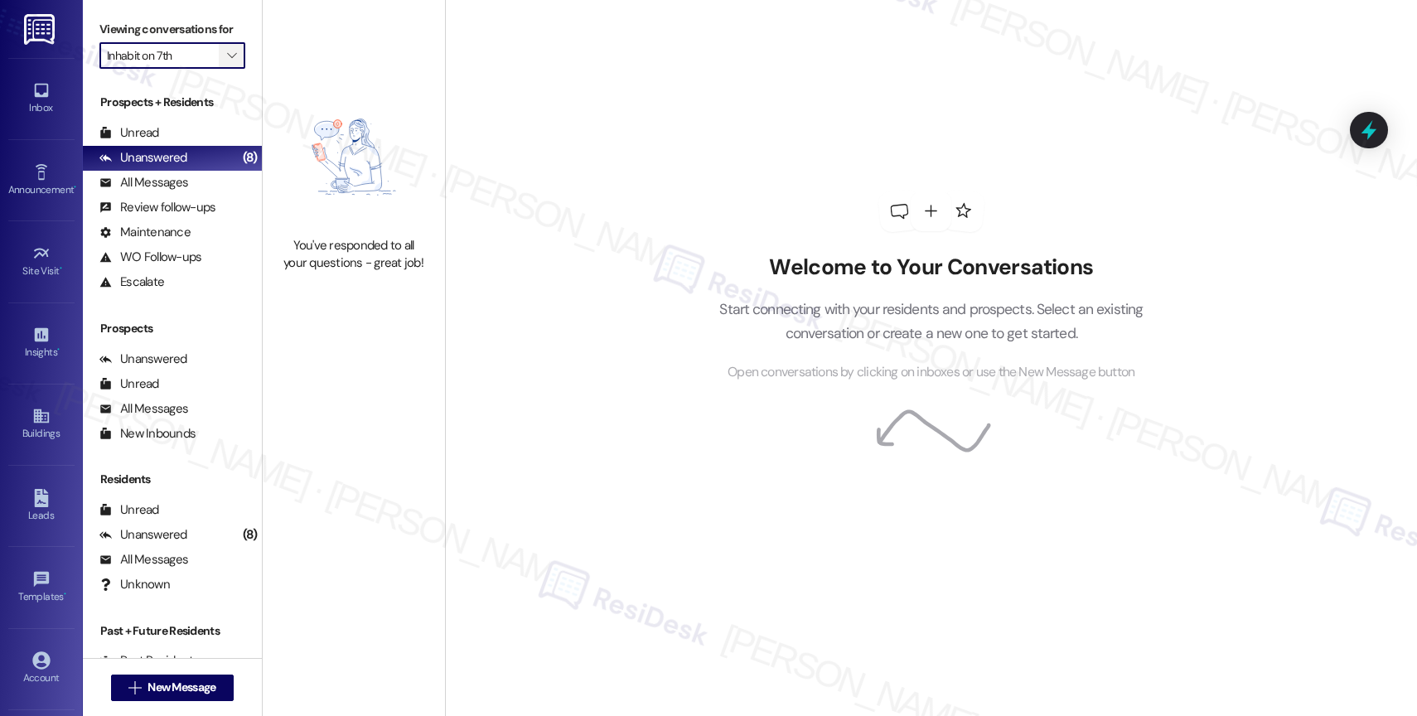
click at [227, 62] on icon "" at bounding box center [231, 55] width 9 height 13
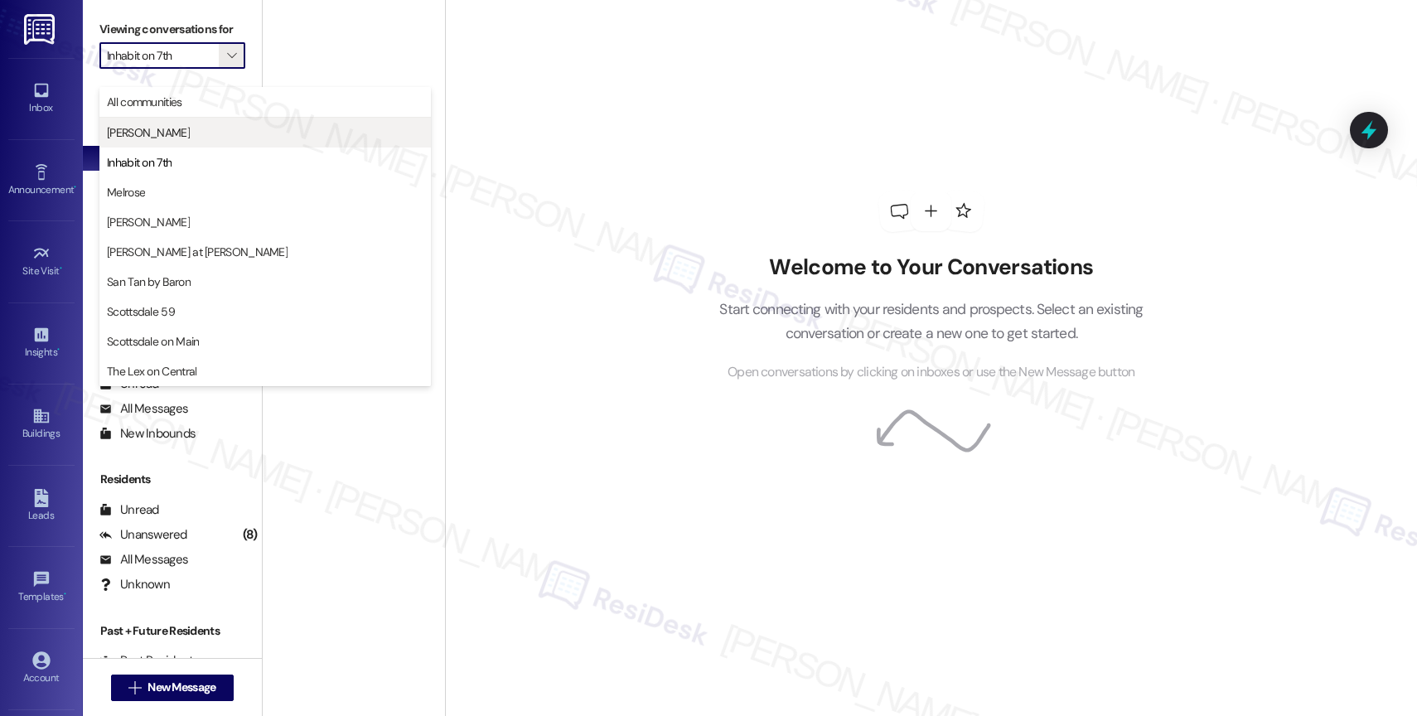
click at [149, 134] on span "Dana Park" at bounding box center [148, 132] width 83 height 17
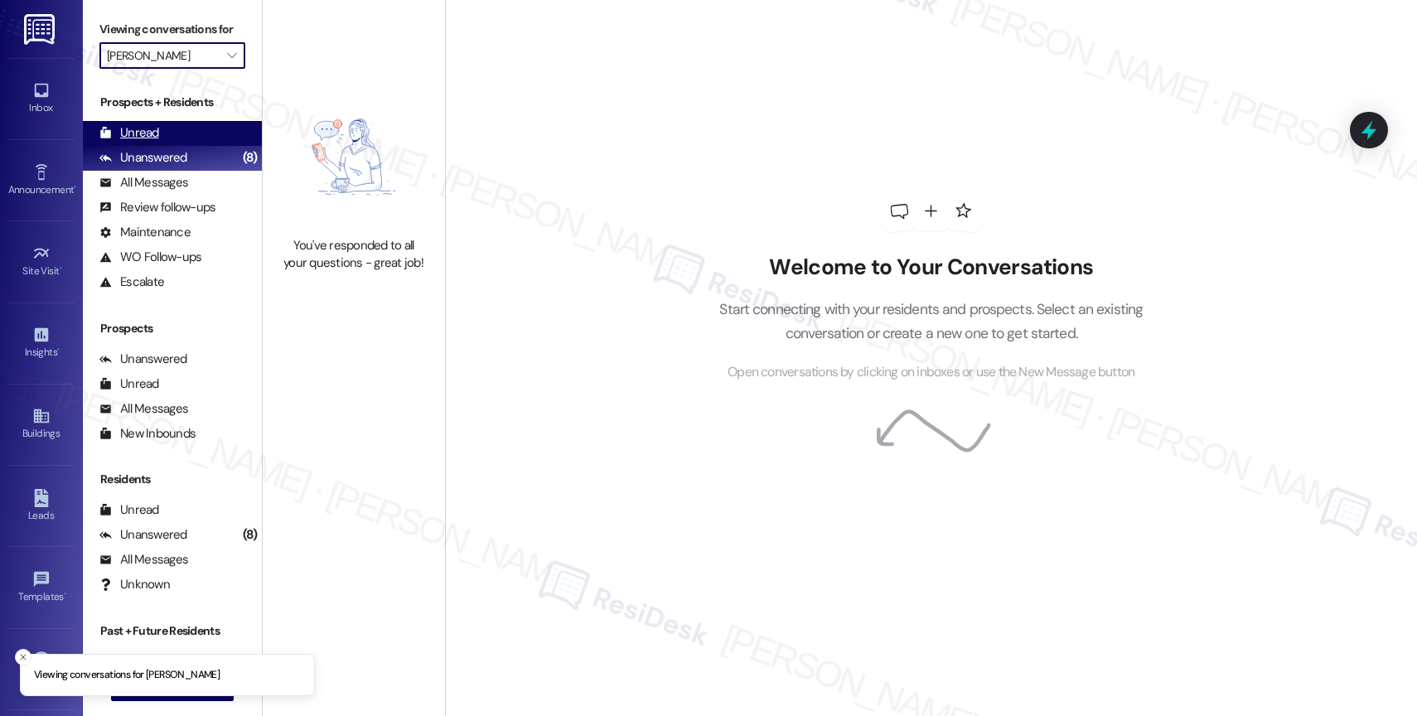
click at [182, 145] on div "Unread (0)" at bounding box center [172, 133] width 179 height 25
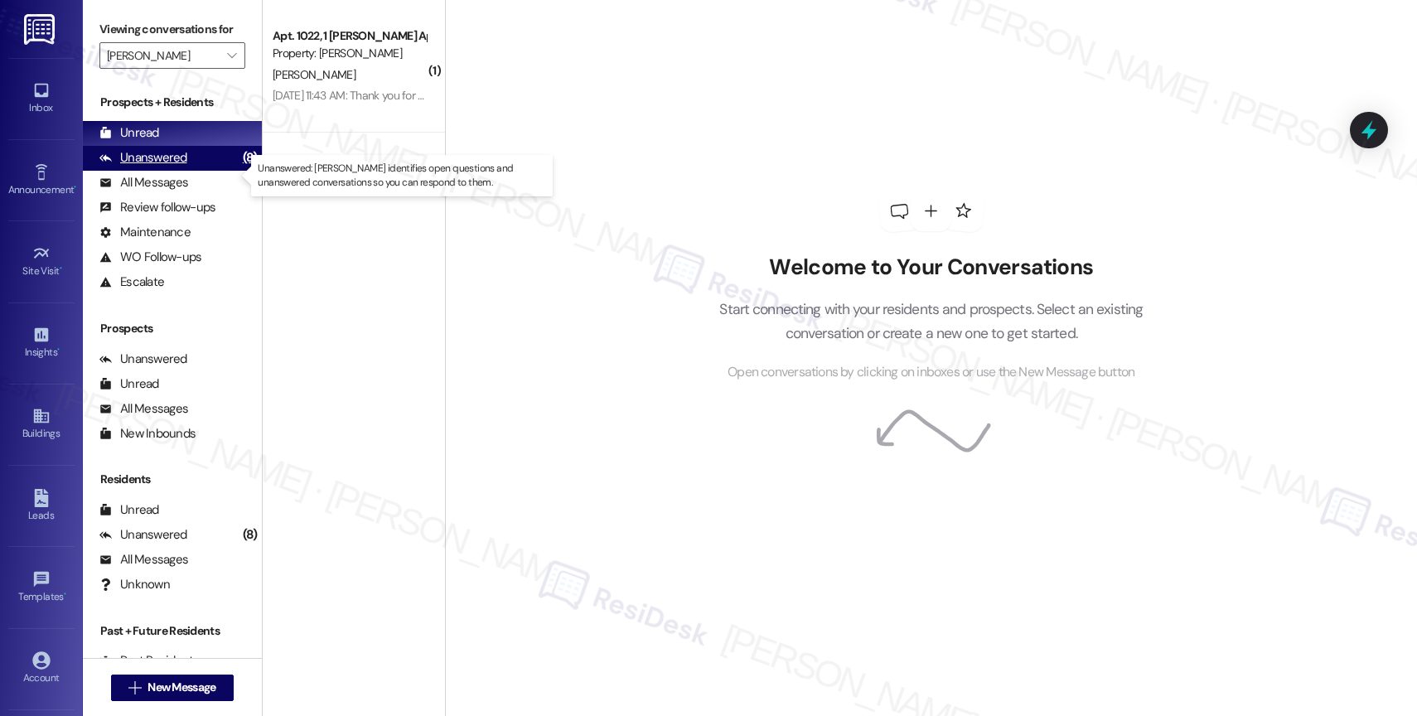
click at [182, 167] on div "Unanswered" at bounding box center [143, 157] width 88 height 17
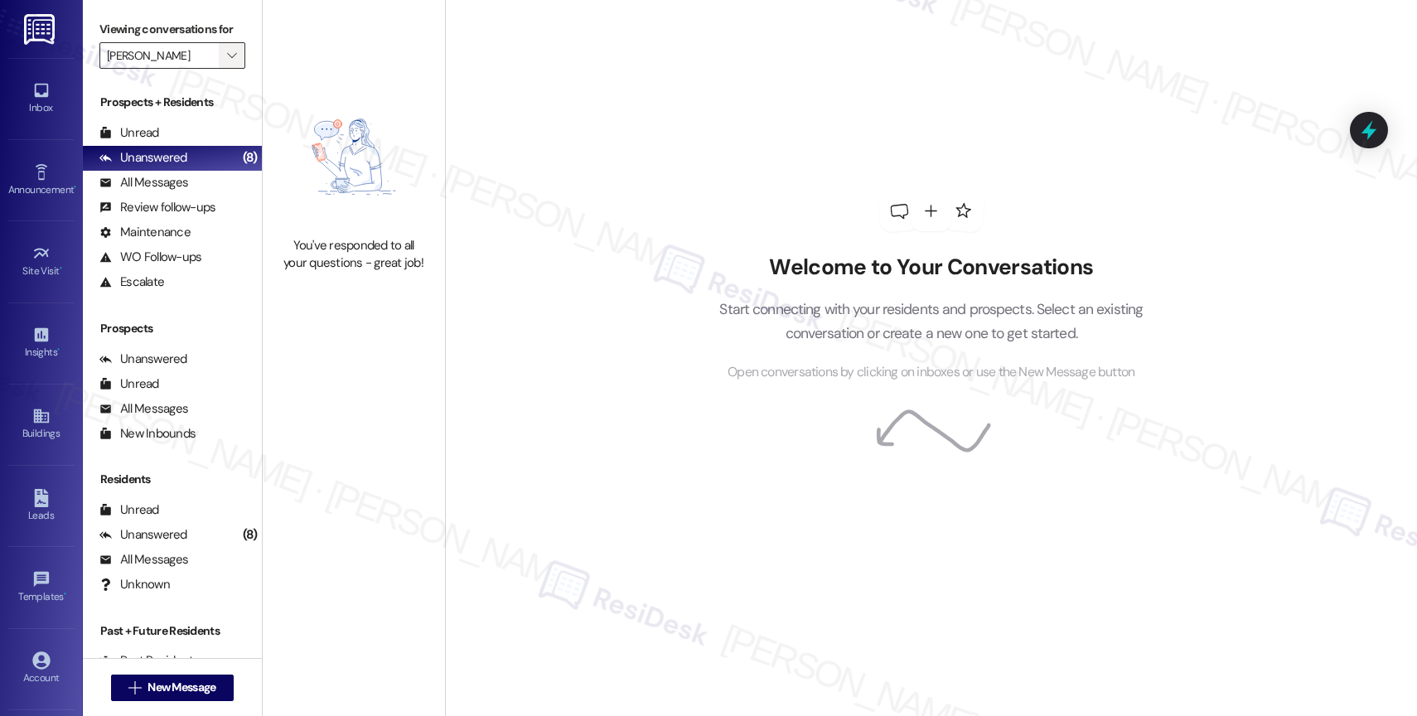
click at [227, 62] on icon "" at bounding box center [231, 55] width 9 height 13
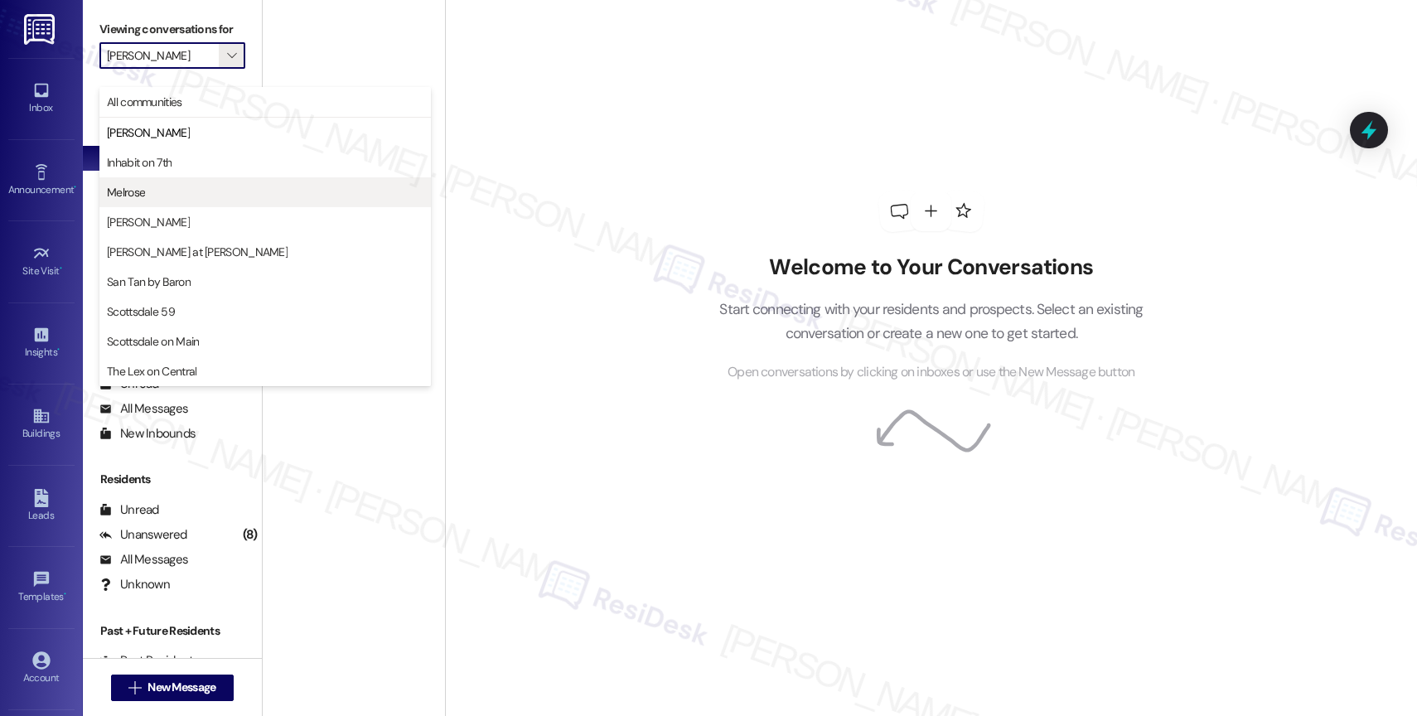
click at [187, 185] on span "Melrose" at bounding box center [265, 192] width 317 height 17
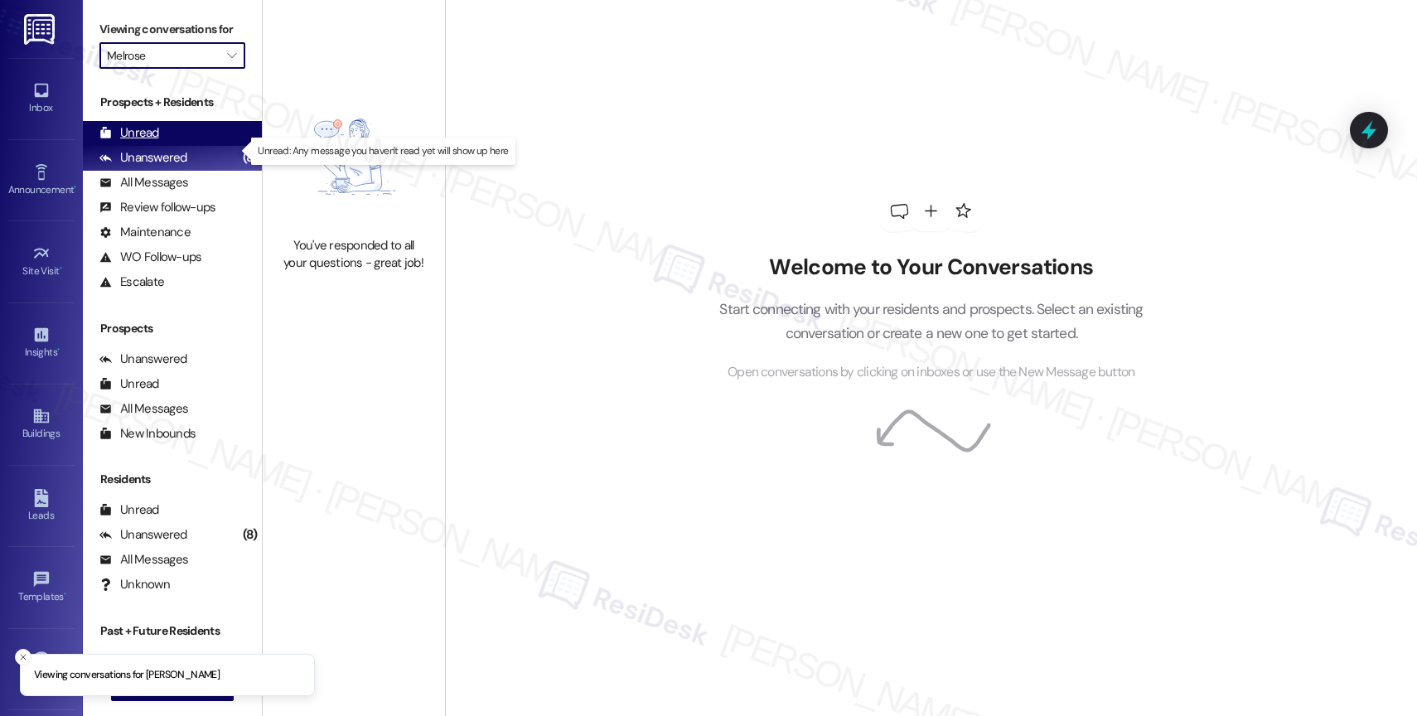
click at [186, 141] on div "Unread (0)" at bounding box center [172, 133] width 179 height 25
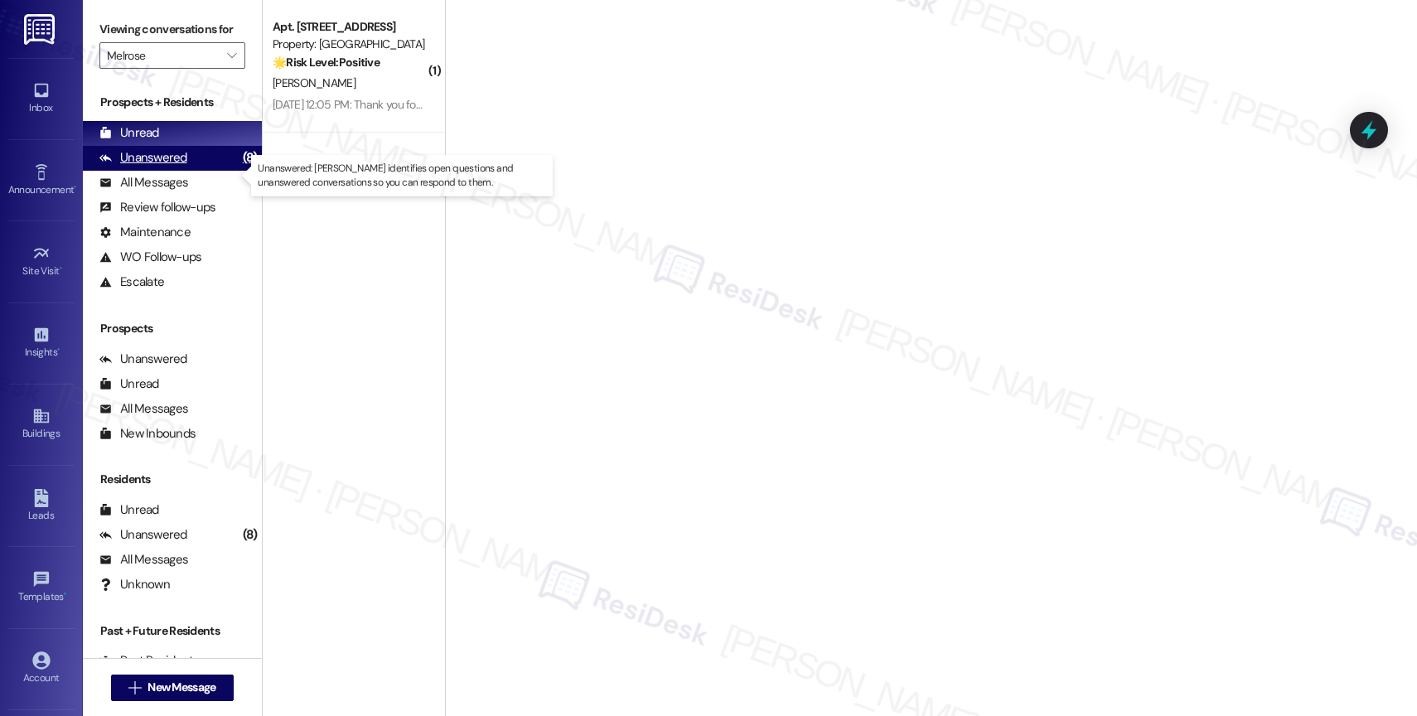
click at [178, 167] on div "Unanswered" at bounding box center [143, 157] width 88 height 17
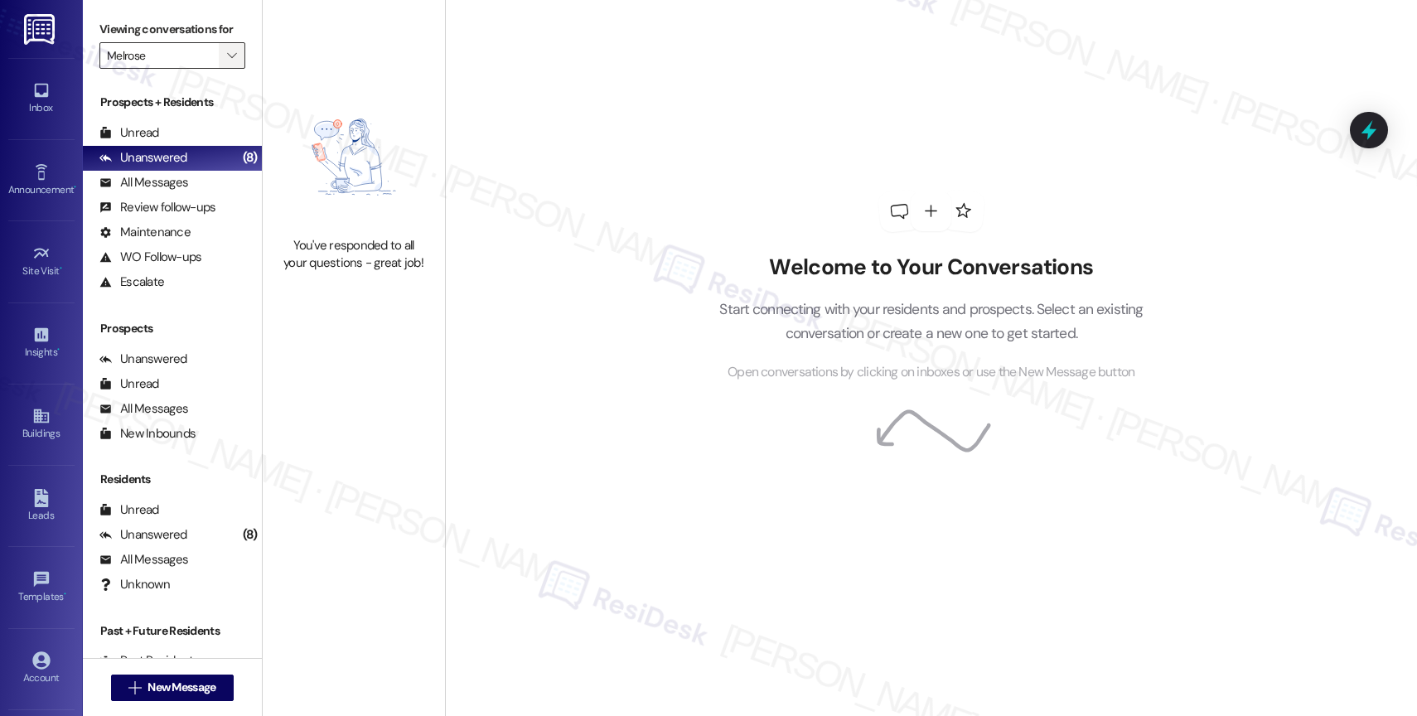
click at [227, 62] on icon "" at bounding box center [231, 55] width 9 height 13
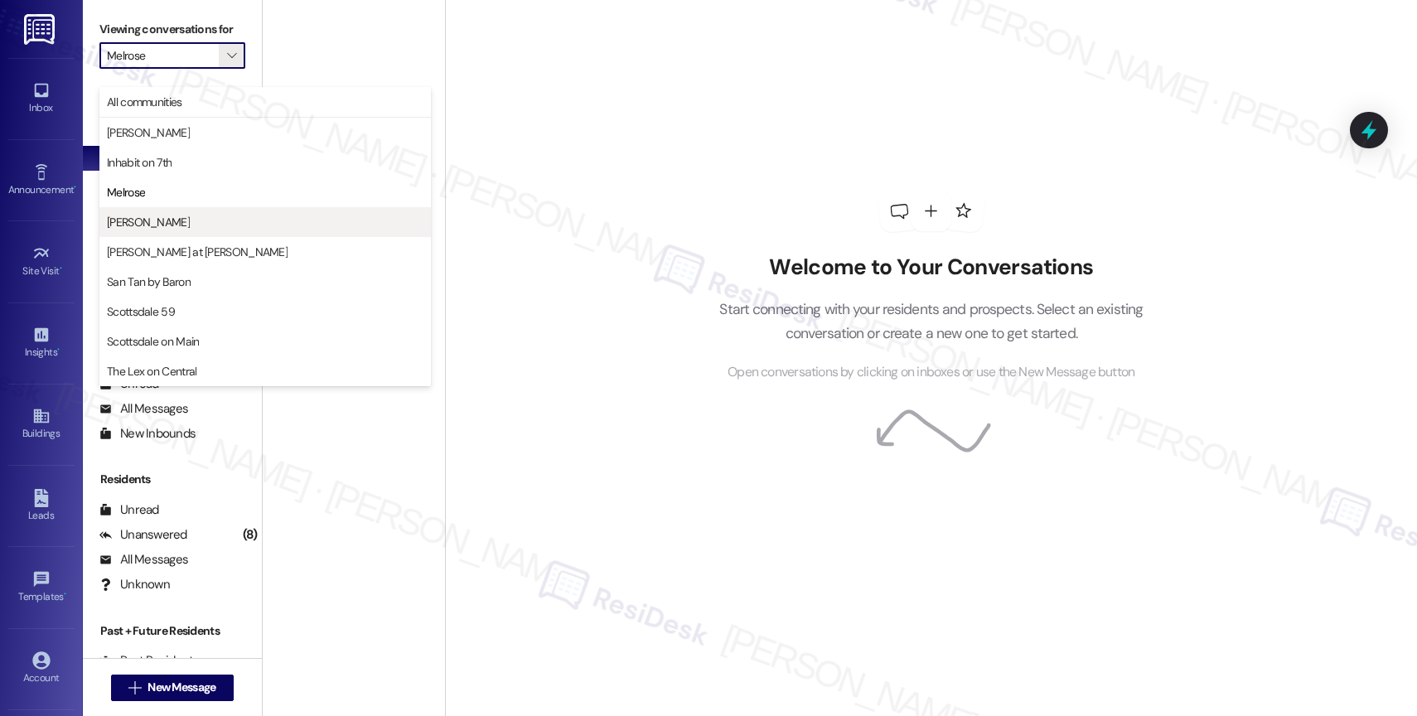
click at [176, 217] on span "Merino Scottsdale" at bounding box center [148, 222] width 83 height 17
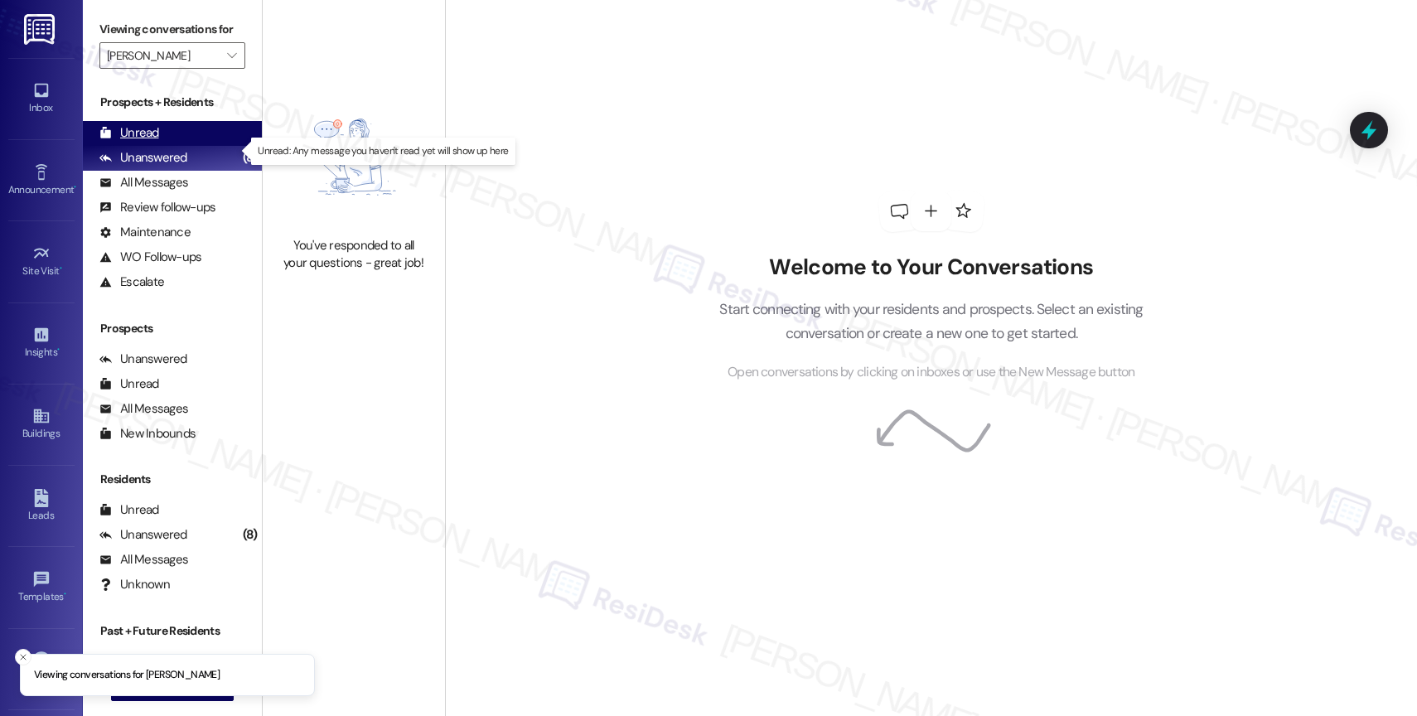
click at [178, 146] on div "Unread (0)" at bounding box center [172, 133] width 179 height 25
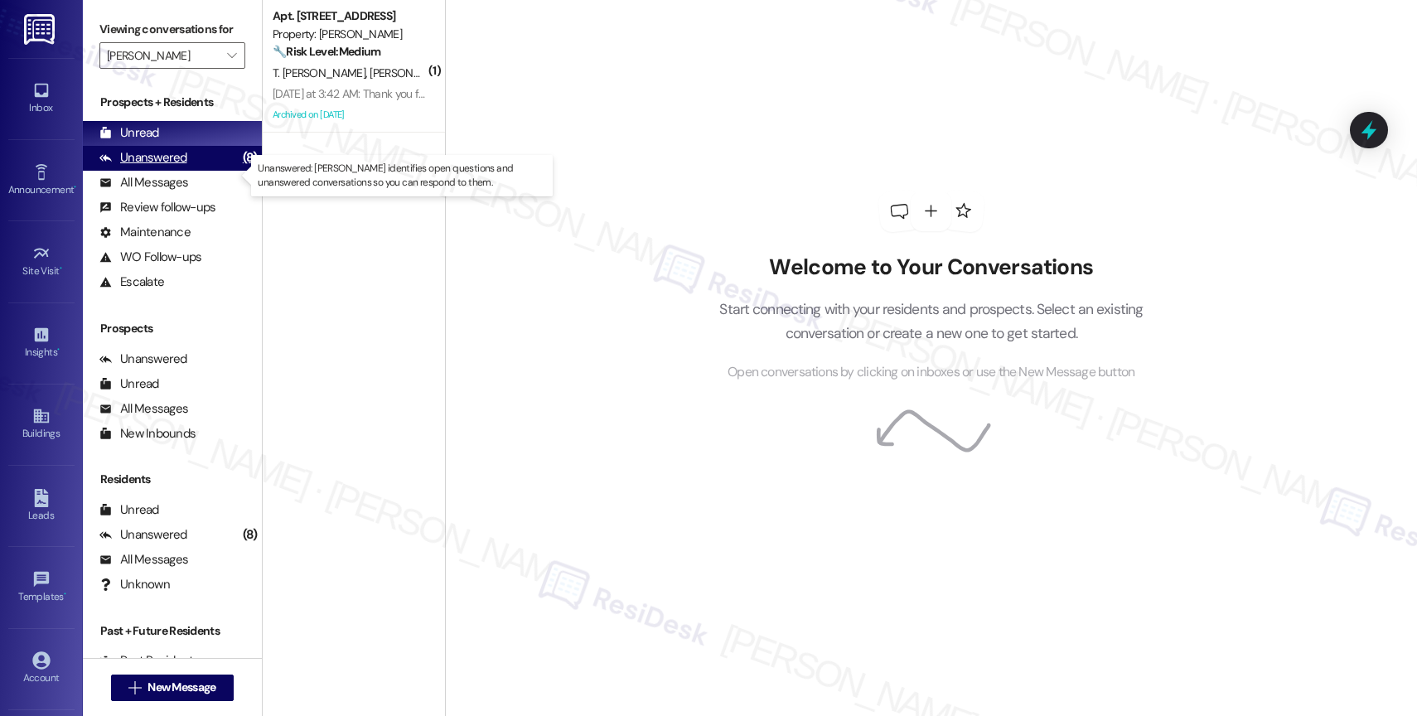
click at [182, 167] on div "Unanswered" at bounding box center [143, 157] width 88 height 17
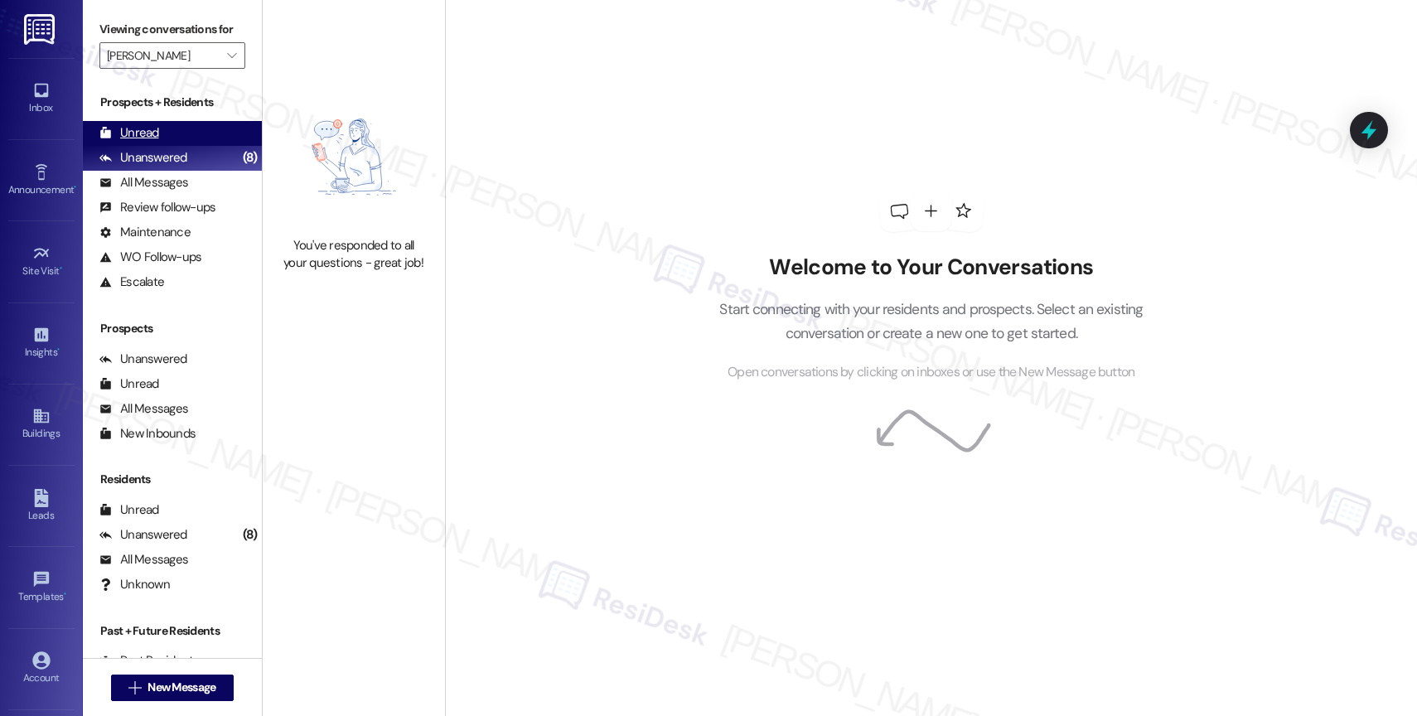
click at [145, 142] on div "Unread" at bounding box center [129, 132] width 60 height 17
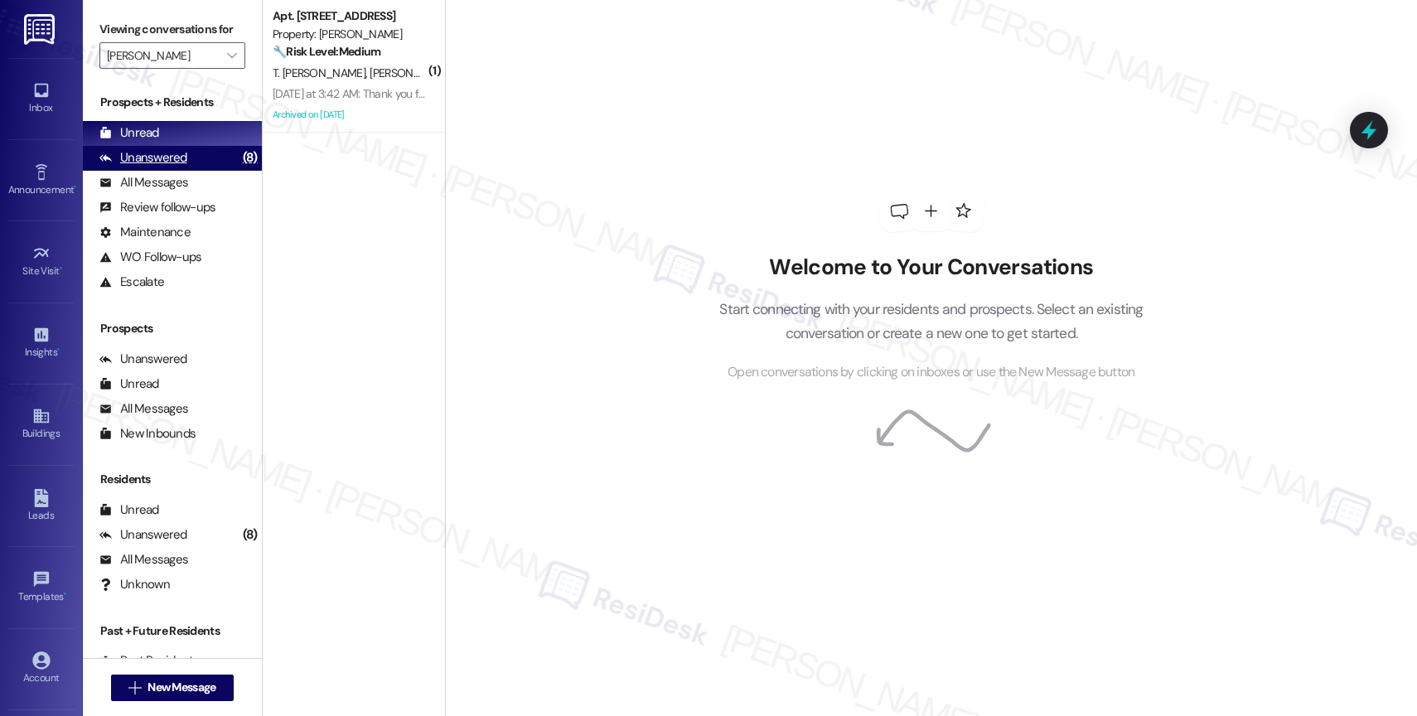
click at [151, 167] on div "Unanswered" at bounding box center [143, 157] width 88 height 17
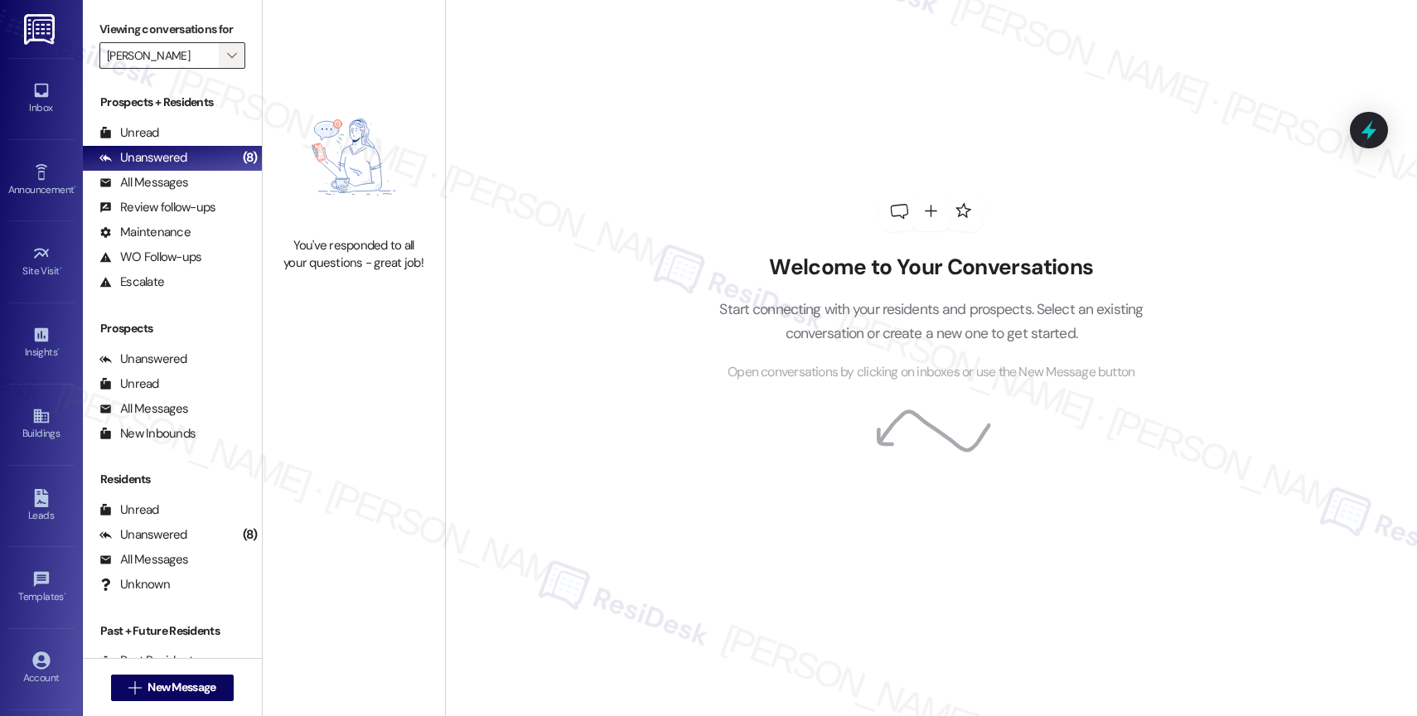
click at [227, 62] on icon "" at bounding box center [231, 55] width 9 height 13
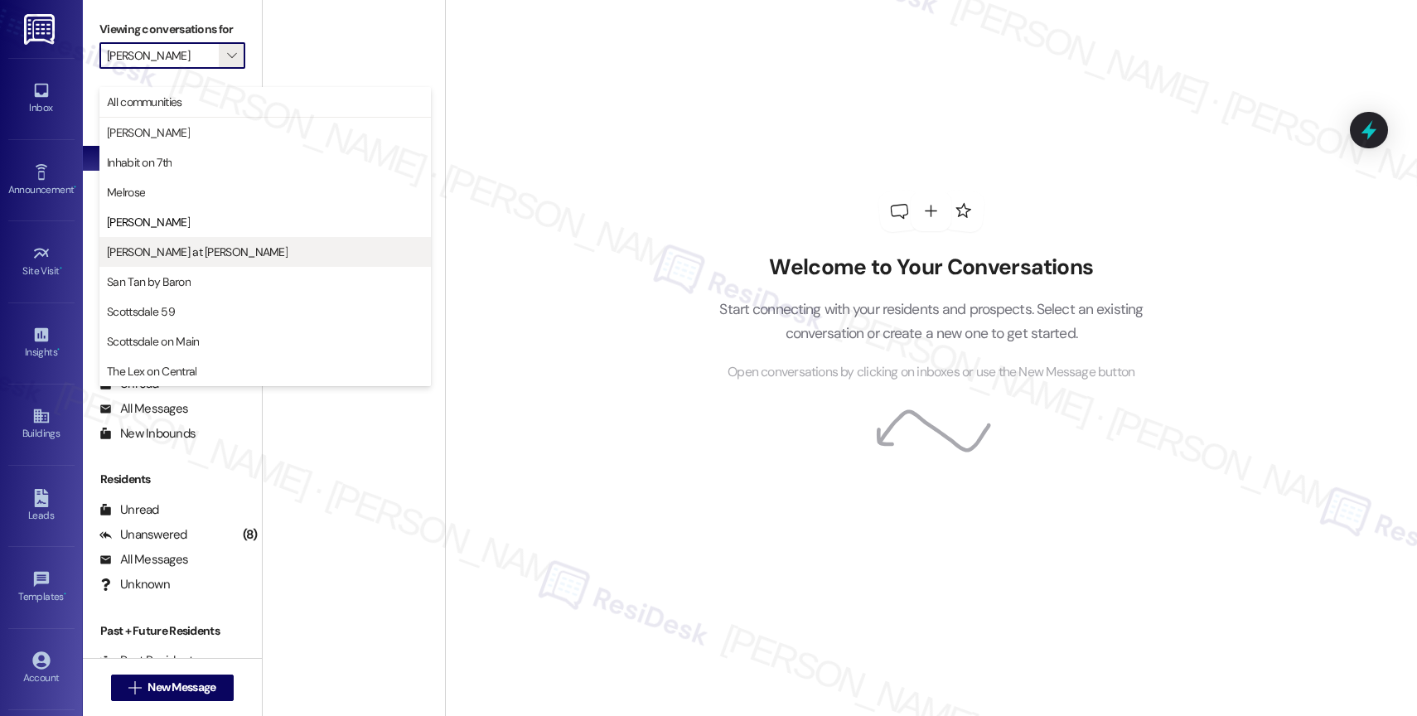
click at [166, 242] on button "Montero at Dana Park" at bounding box center [265, 252] width 332 height 30
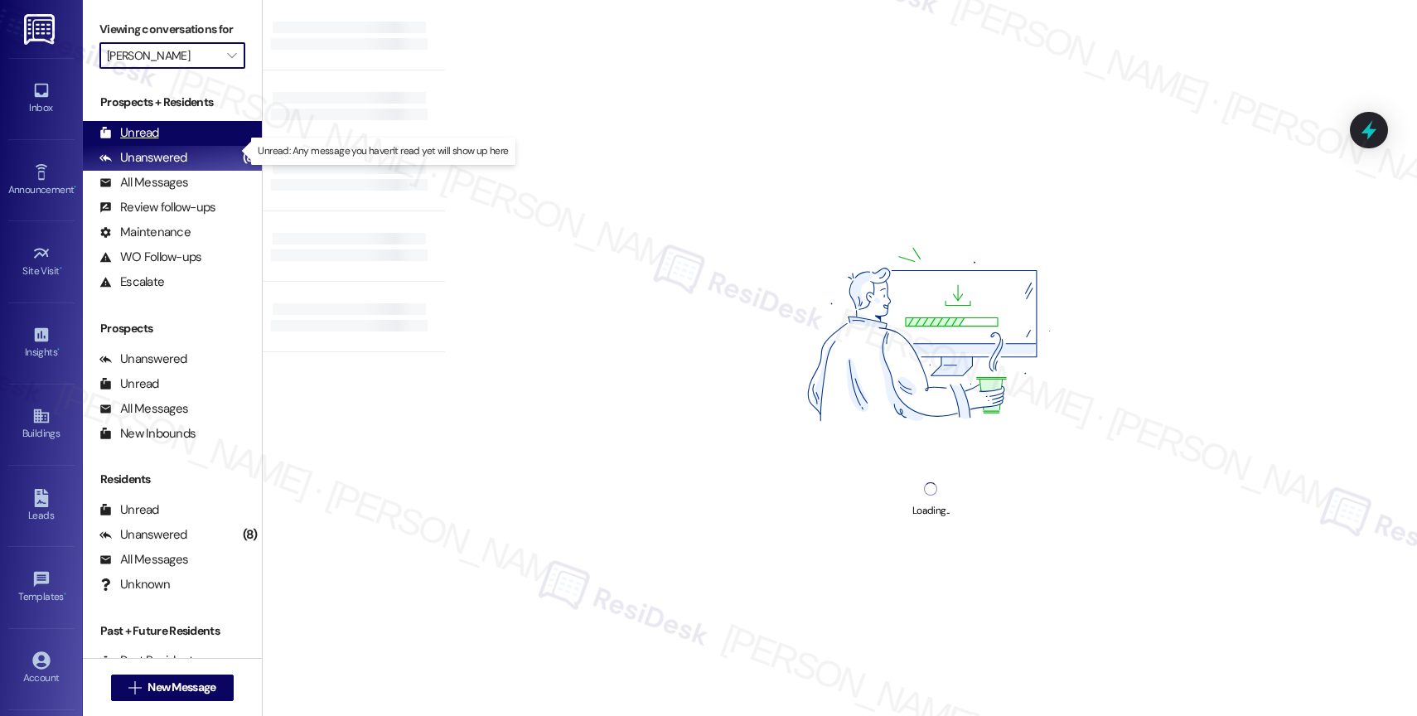
type input "Montero at Dana Park"
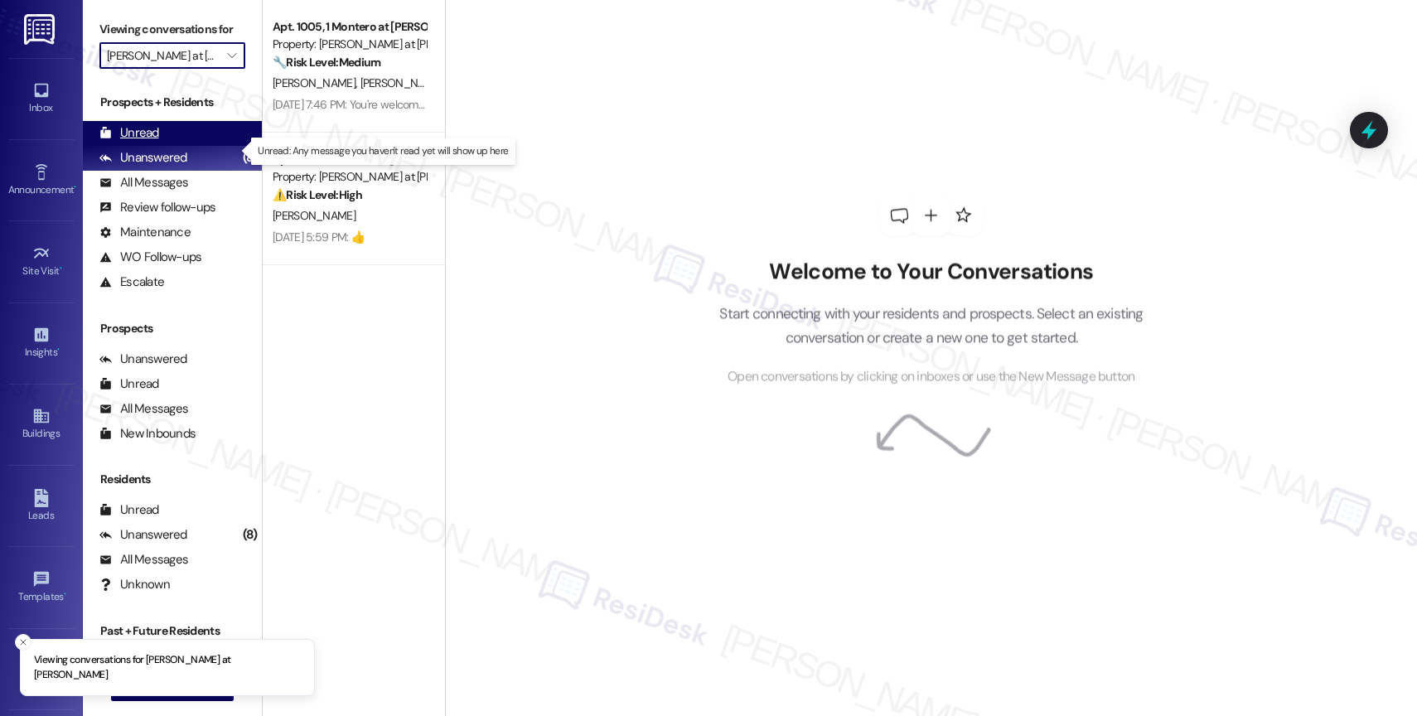
click at [182, 145] on div "Unread (0)" at bounding box center [172, 133] width 179 height 25
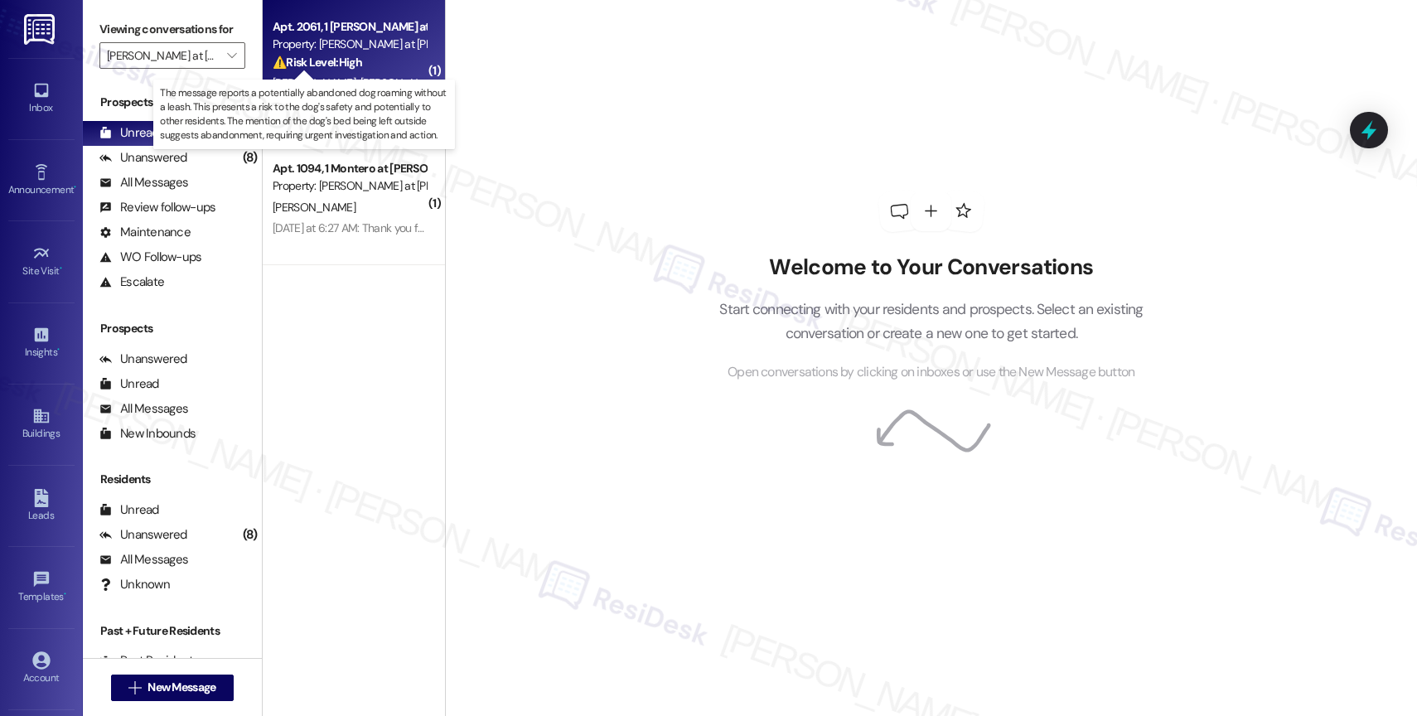
click at [333, 63] on strong "⚠️ Risk Level: High" at bounding box center [318, 62] width 90 height 15
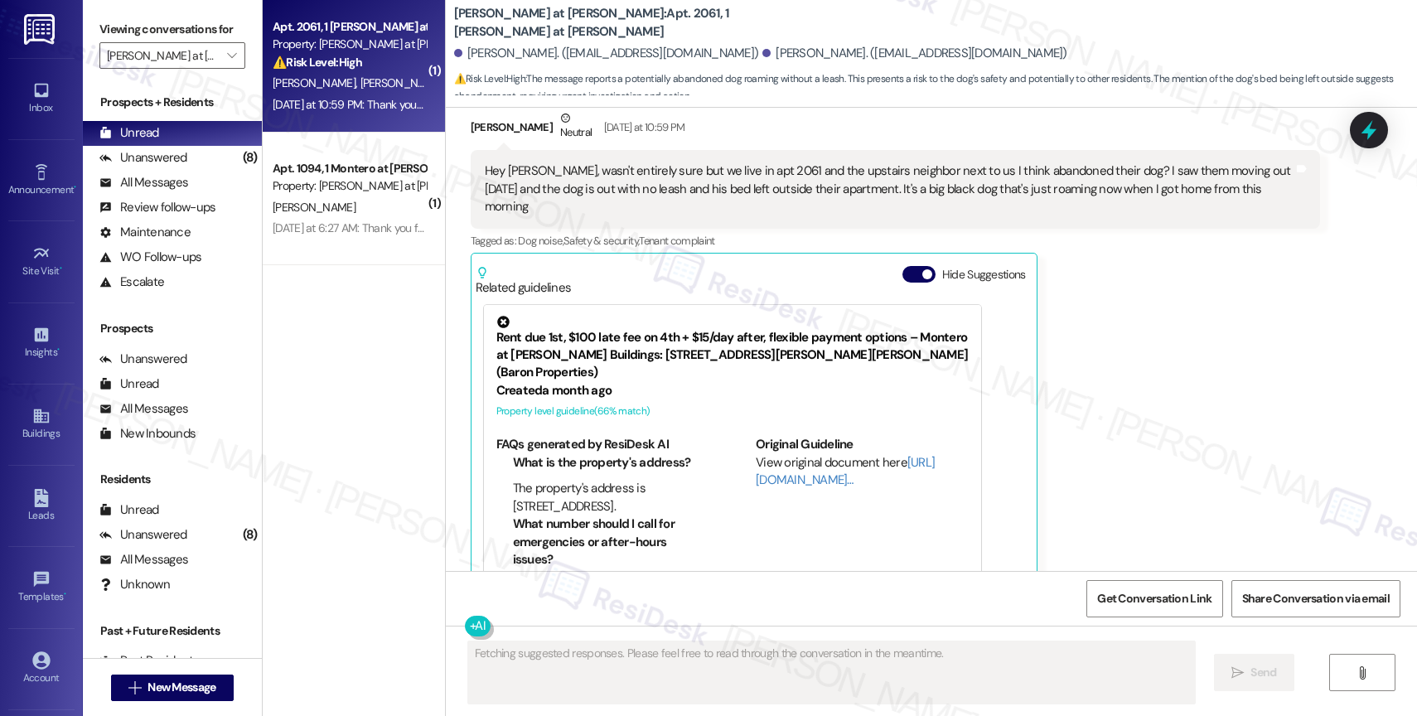
scroll to position [1220, 0]
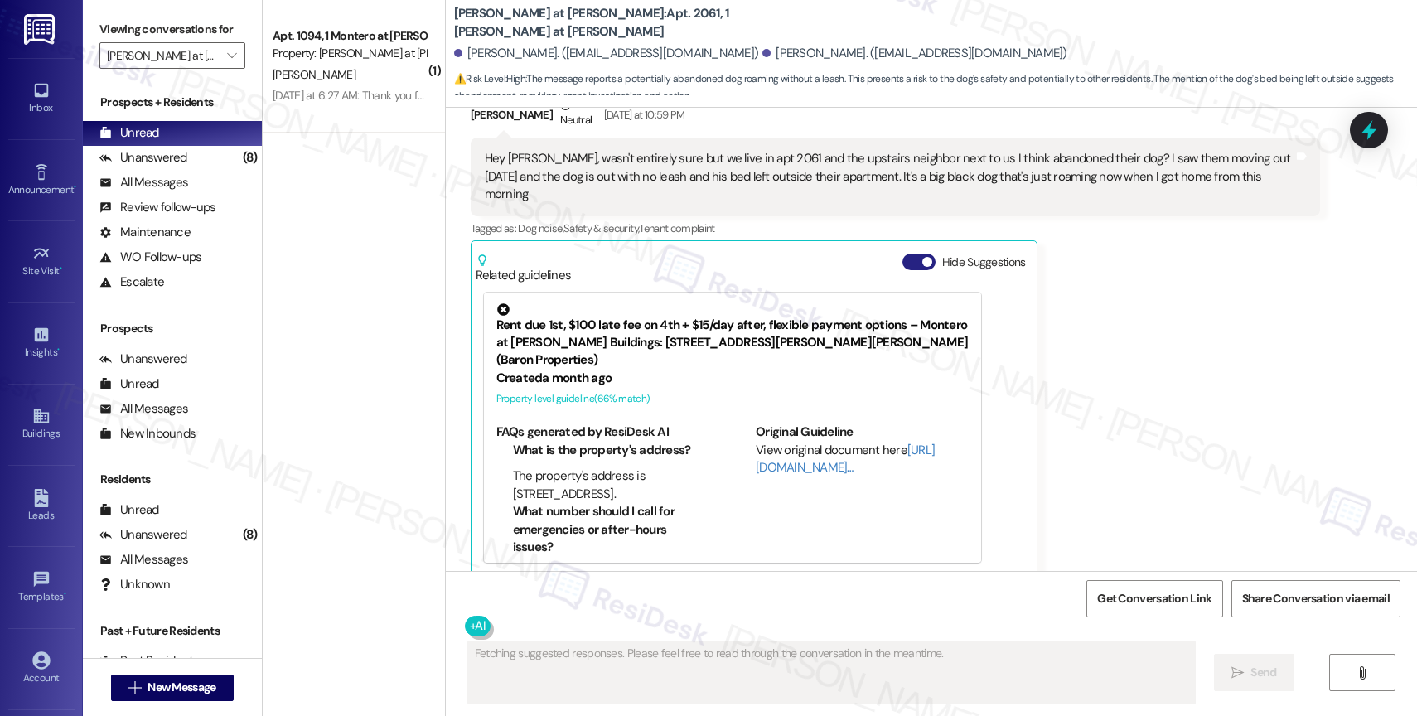
click at [904, 254] on button "Hide Suggestions" at bounding box center [919, 262] width 33 height 17
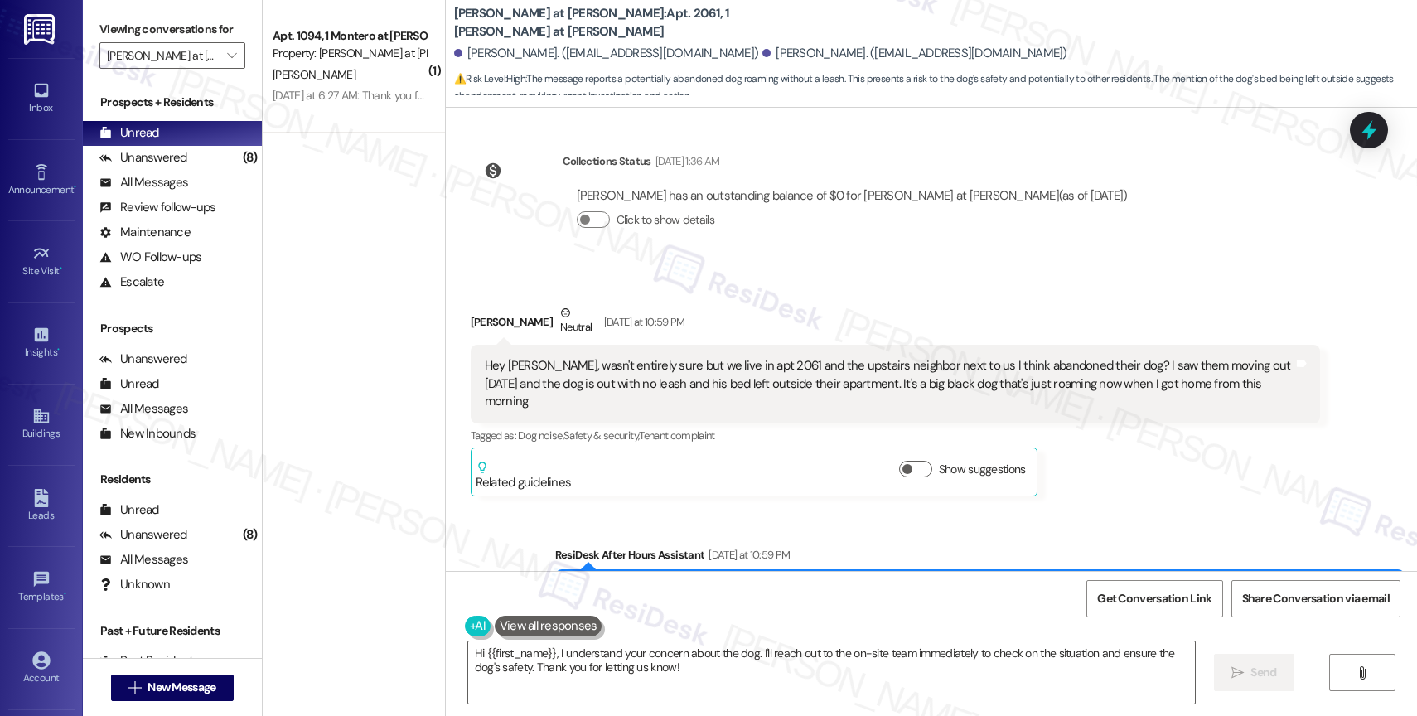
scroll to position [991, 0]
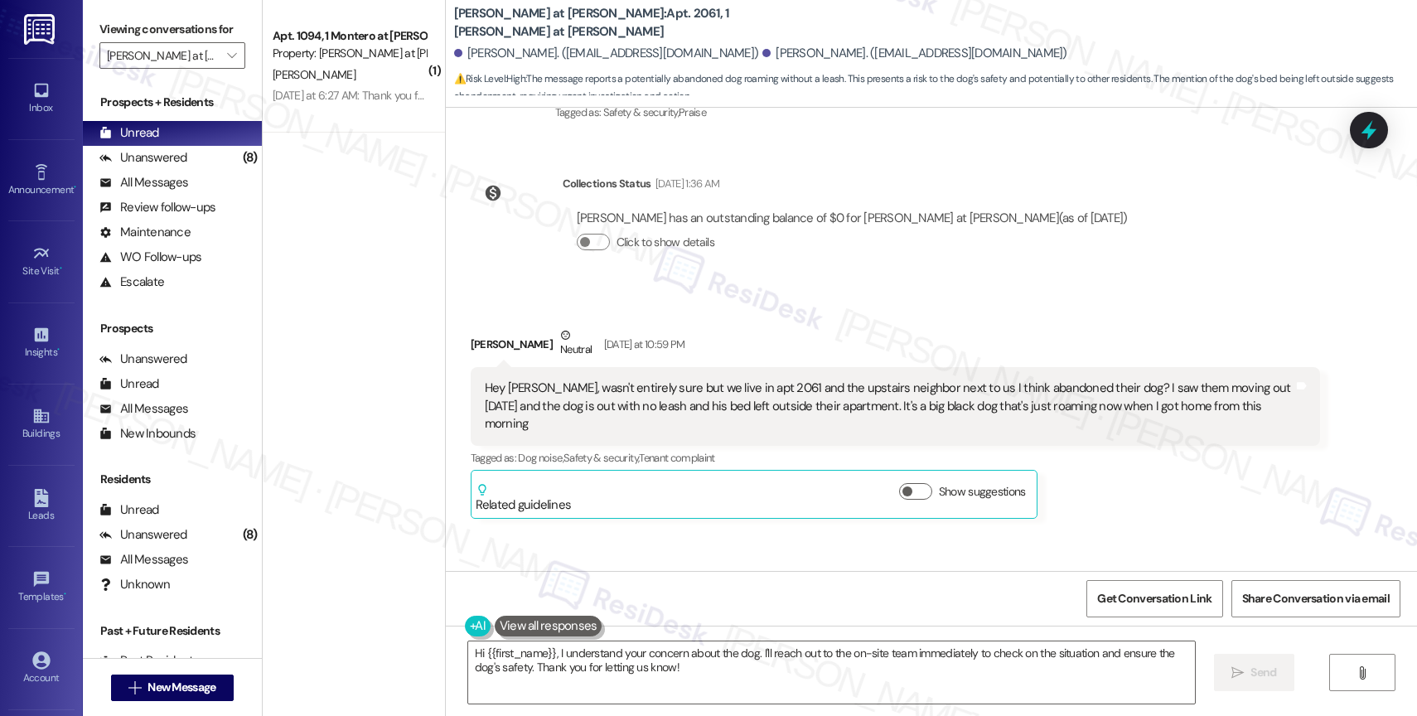
click at [803, 327] on div "Kim Hammann Neutral Yesterday at 10:59 PM" at bounding box center [896, 347] width 850 height 41
click at [858, 408] on div "Hey Sarah, wasn't entirely sure but we live in apt 2061 and the upstairs neighb…" at bounding box center [889, 406] width 809 height 53
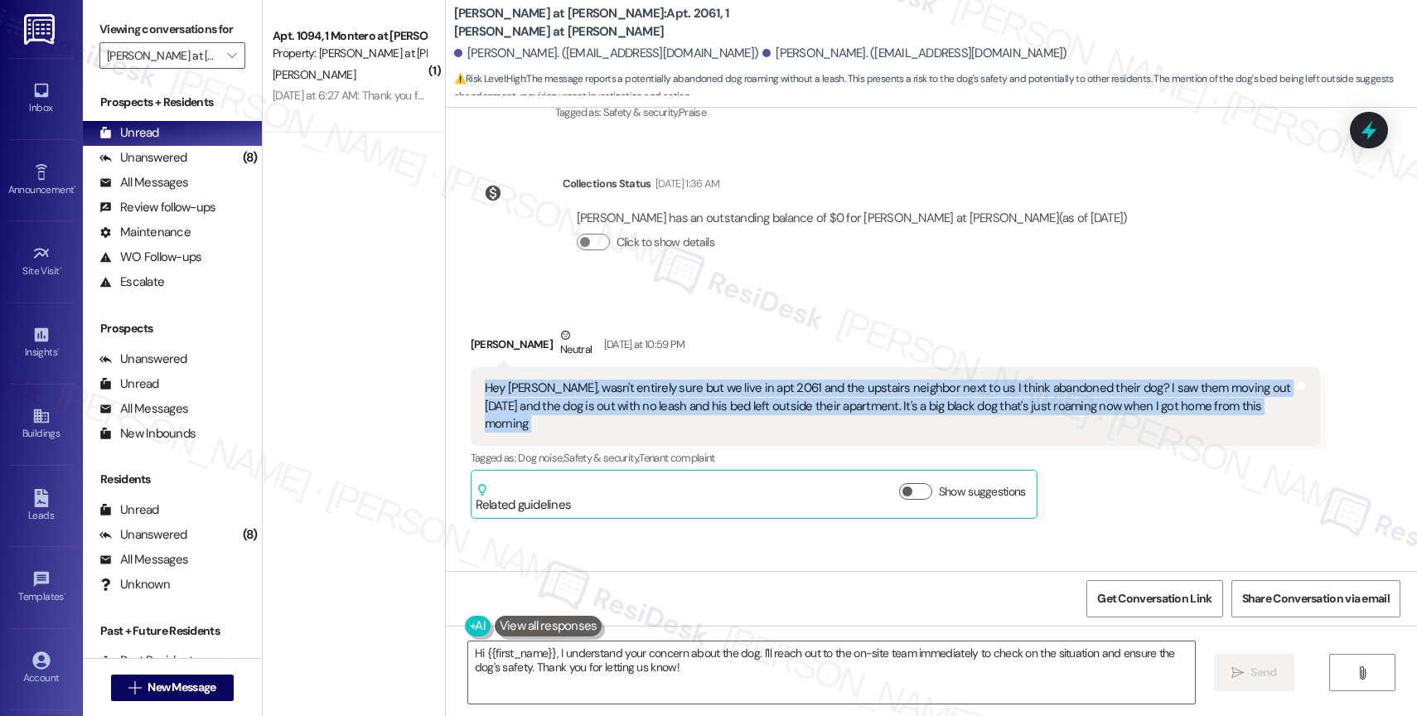
click at [858, 408] on div "Hey Sarah, wasn't entirely sure but we live in apt 2061 and the upstairs neighb…" at bounding box center [889, 406] width 809 height 53
copy div "Hey Sarah, wasn't entirely sure but we live in apt 2061 and the upstairs neighb…"
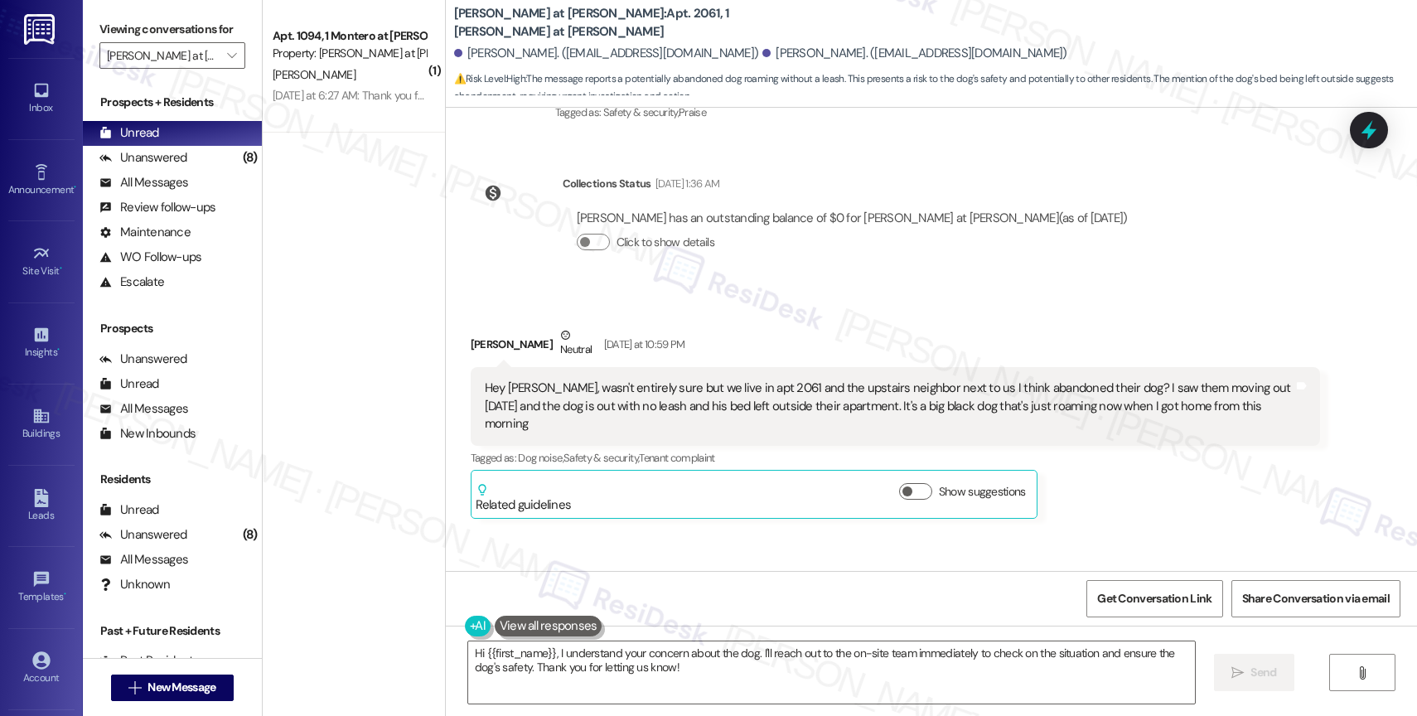
click at [826, 290] on div "Received via SMS Kim Hammann Neutral Yesterday at 10:59 PM Hey Sarah, wasn't en…" at bounding box center [931, 410] width 971 height 242
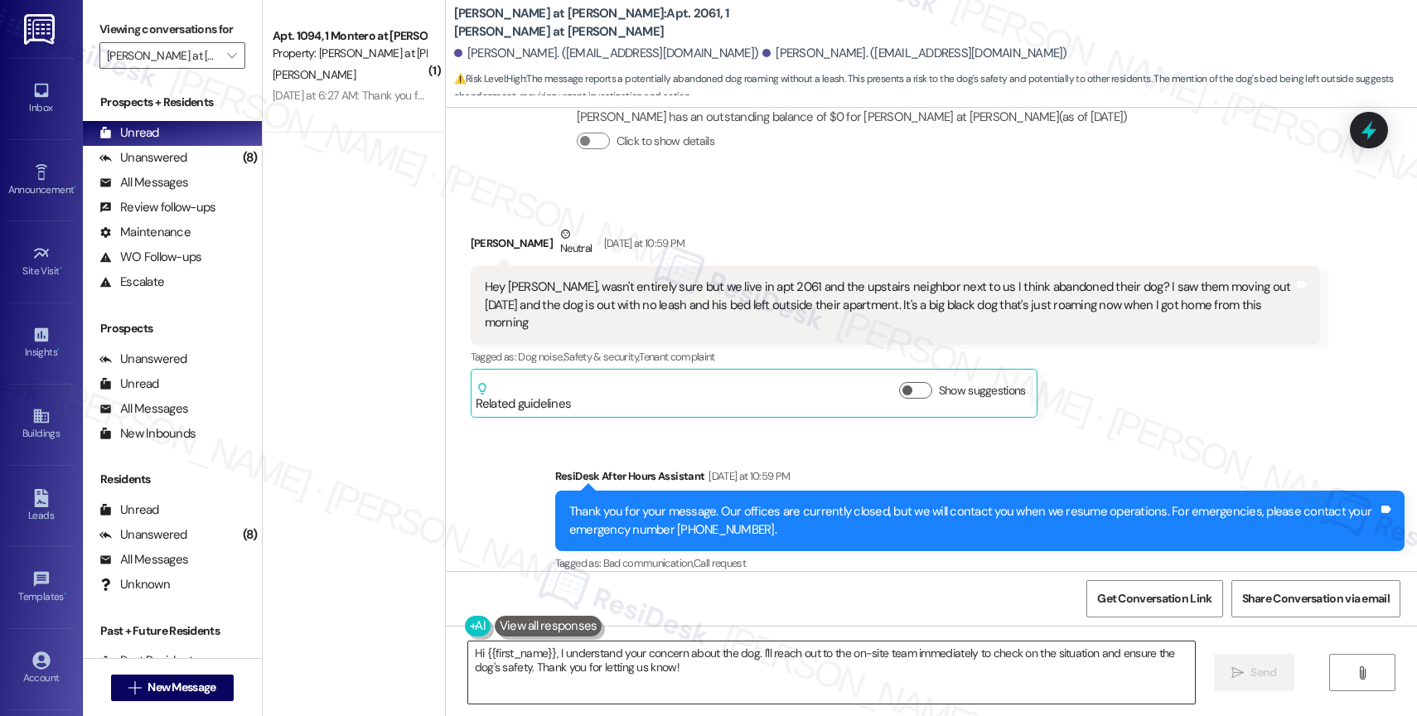
click at [557, 657] on textarea "Hi {{first_name}}, I understand your concern about the dog. I'll reach out to t…" at bounding box center [831, 673] width 727 height 62
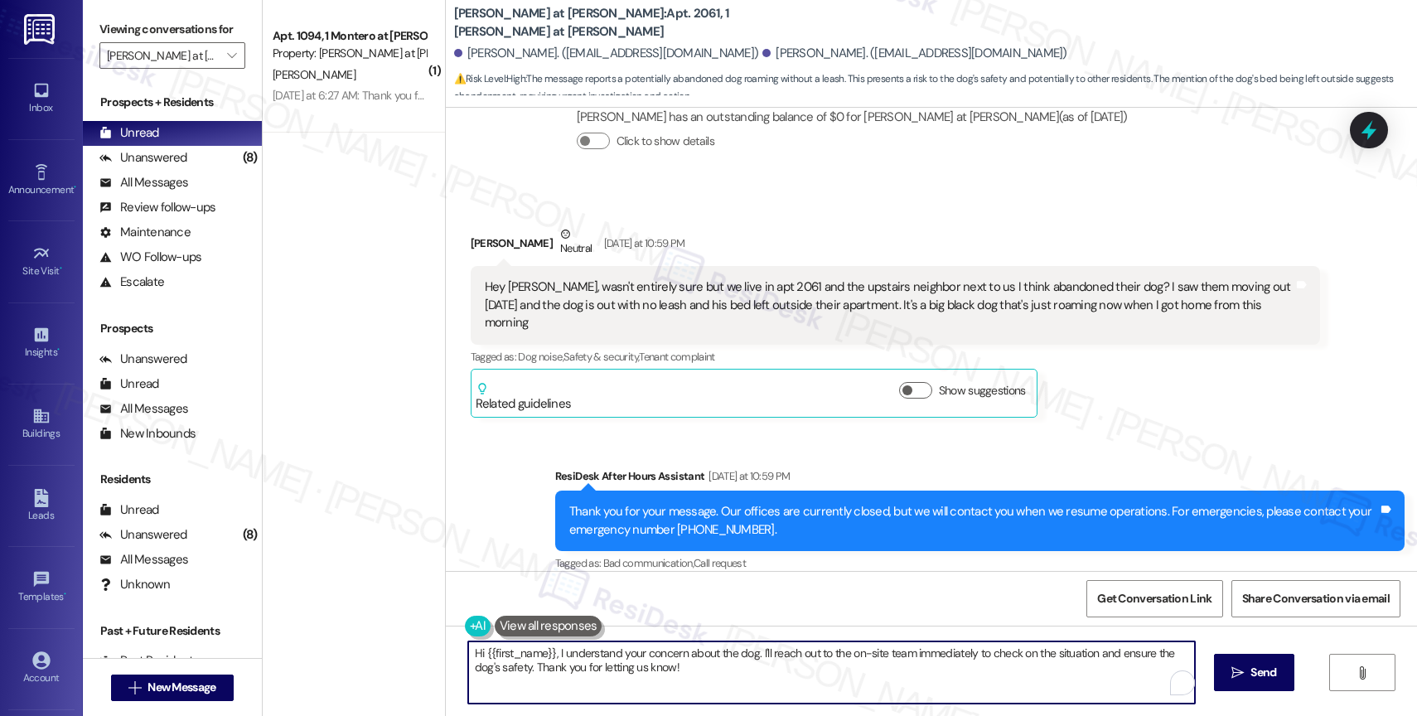
click at [557, 657] on textarea "Hi {{first_name}}, I understand your concern about the dog. I'll reach out to t…" at bounding box center [831, 673] width 727 height 62
paste textarea "there, thanks for letting us know about this. I’m sorry you’re having to see th…"
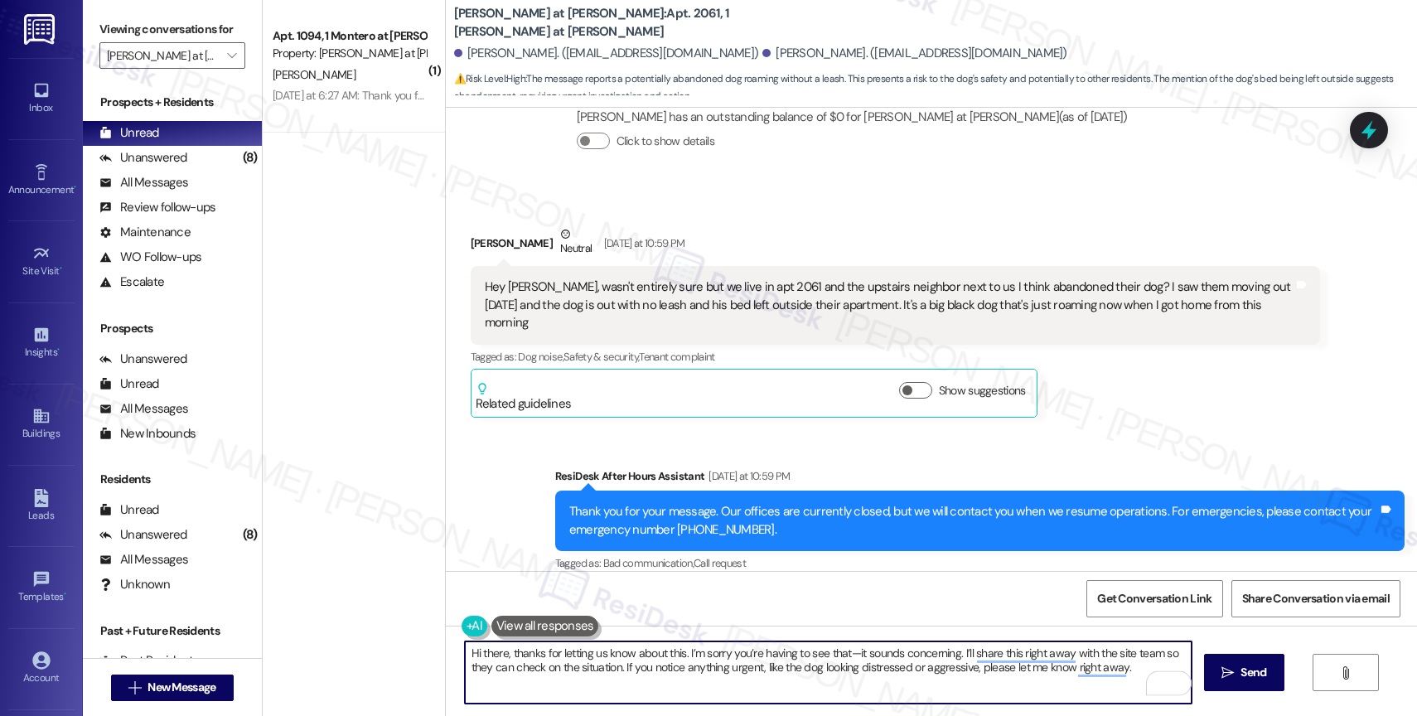
click at [495, 652] on textarea "Hi there, thanks for letting us know about this. I’m sorry you’re having to see…" at bounding box center [828, 673] width 727 height 62
click at [842, 652] on textarea "Hi Kim, thanks for letting us know about this. I’m sorry you’re having to see t…" at bounding box center [828, 673] width 727 height 62
drag, startPoint x: 892, startPoint y: 653, endPoint x: 850, endPoint y: 650, distance: 41.6
click at [850, 650] on textarea "Hi Kim, thanks for letting us know about this. I’m sorry you’re having to see t…" at bounding box center [828, 673] width 727 height 62
click at [1064, 681] on textarea "Hi Kim, thanks for letting us know about this. I’m sorry you’re having to see t…" at bounding box center [828, 673] width 727 height 62
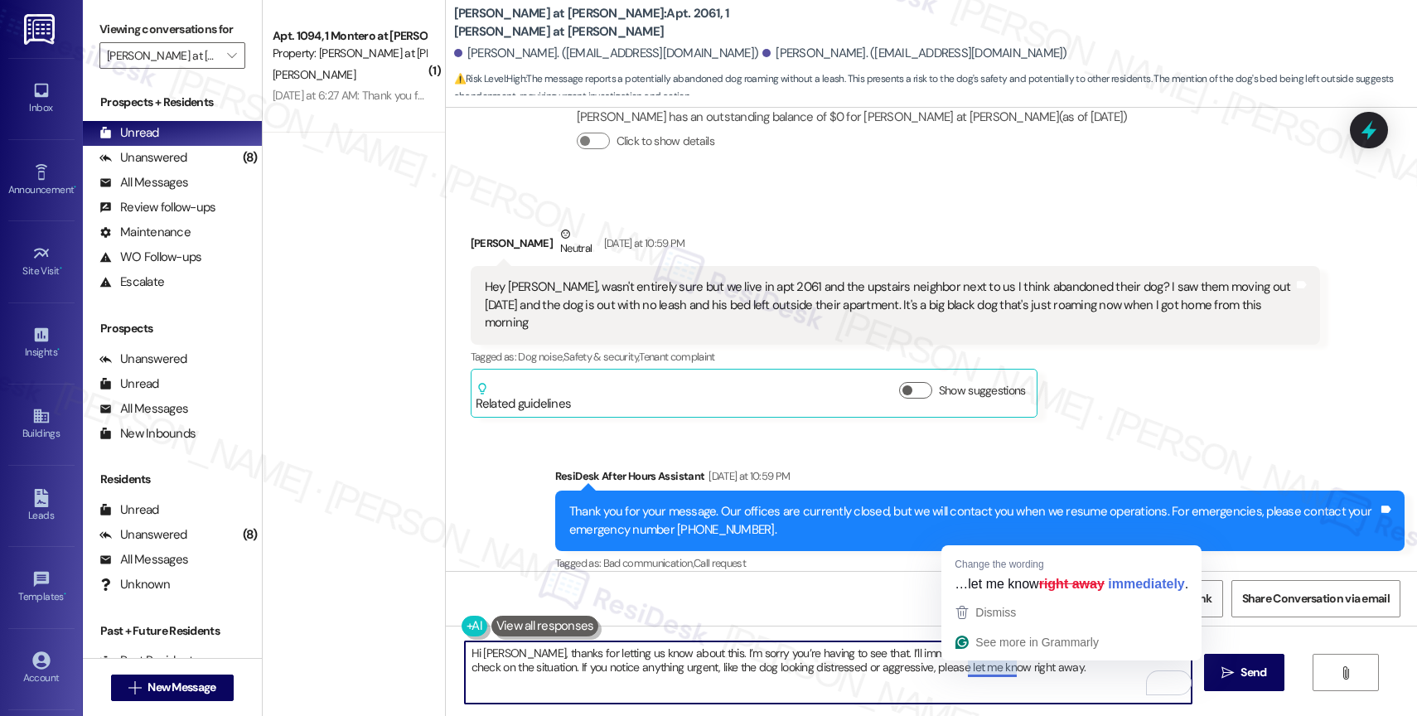
click at [939, 666] on textarea "Hi Kim, thanks for letting us know about this. I’m sorry you’re having to see t…" at bounding box center [828, 673] width 727 height 62
drag, startPoint x: 959, startPoint y: 666, endPoint x: 1113, endPoint y: 676, distance: 154.5
click at [1113, 676] on textarea "Hi Kim, thanks for letting us know about this. I’m sorry you’re having to see t…" at bounding box center [828, 673] width 727 height 62
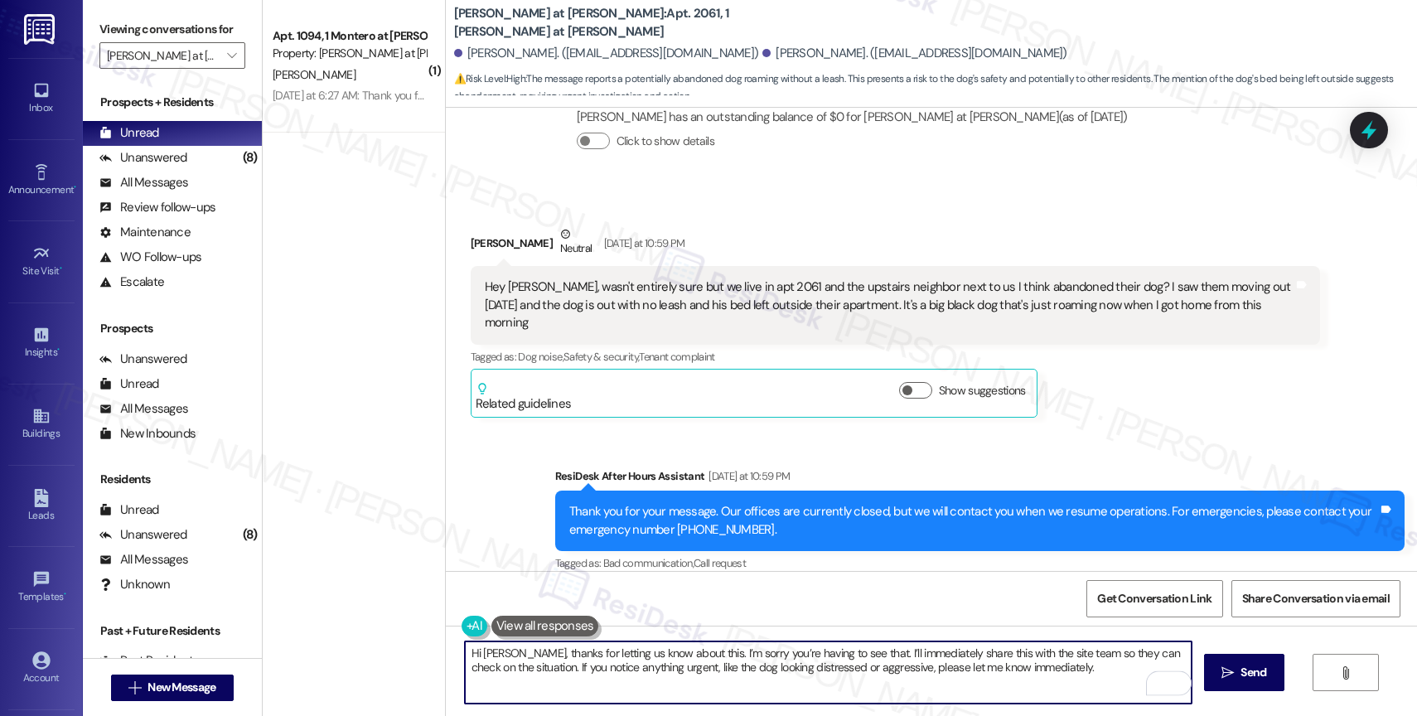
click at [1057, 670] on textarea "Hi Kim, thanks for letting us know about this. I’m sorry you’re having to see t…" at bounding box center [828, 673] width 727 height 62
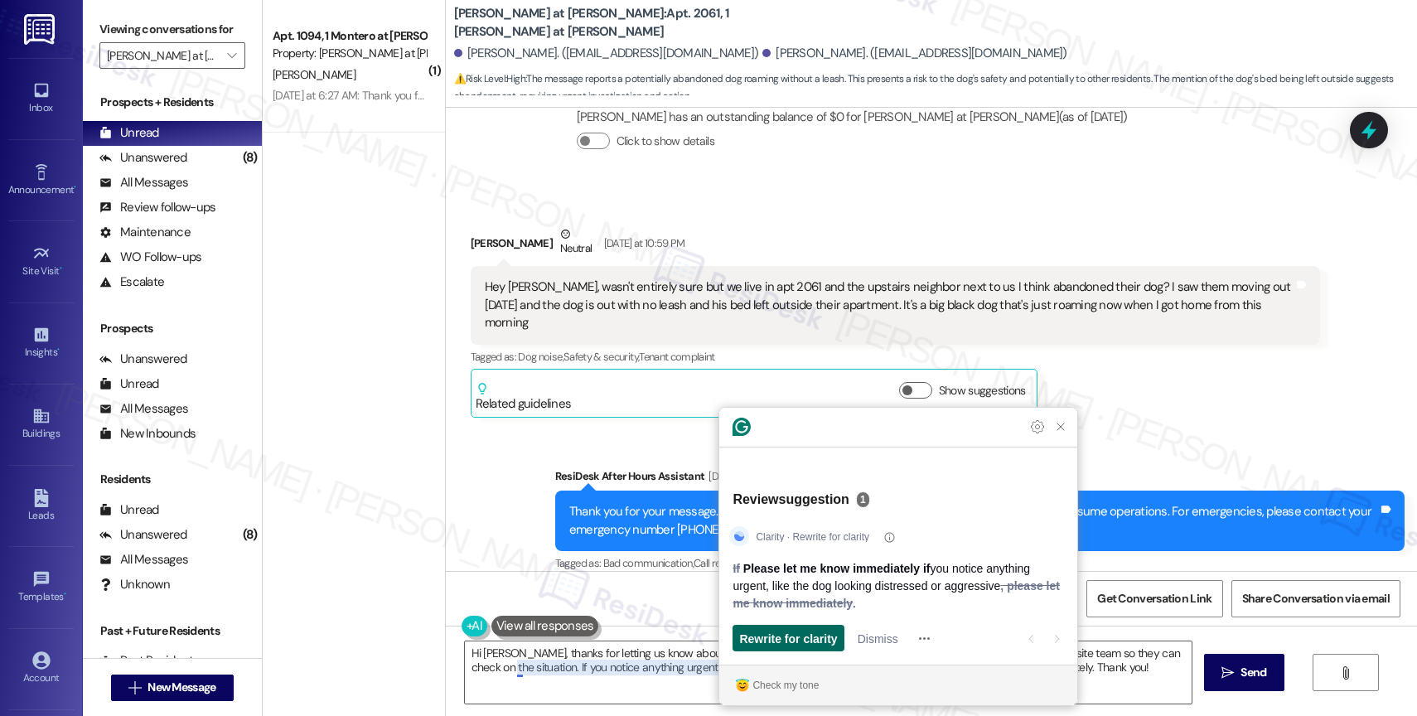
click at [790, 642] on span "Rewrite for clarity" at bounding box center [788, 638] width 98 height 17
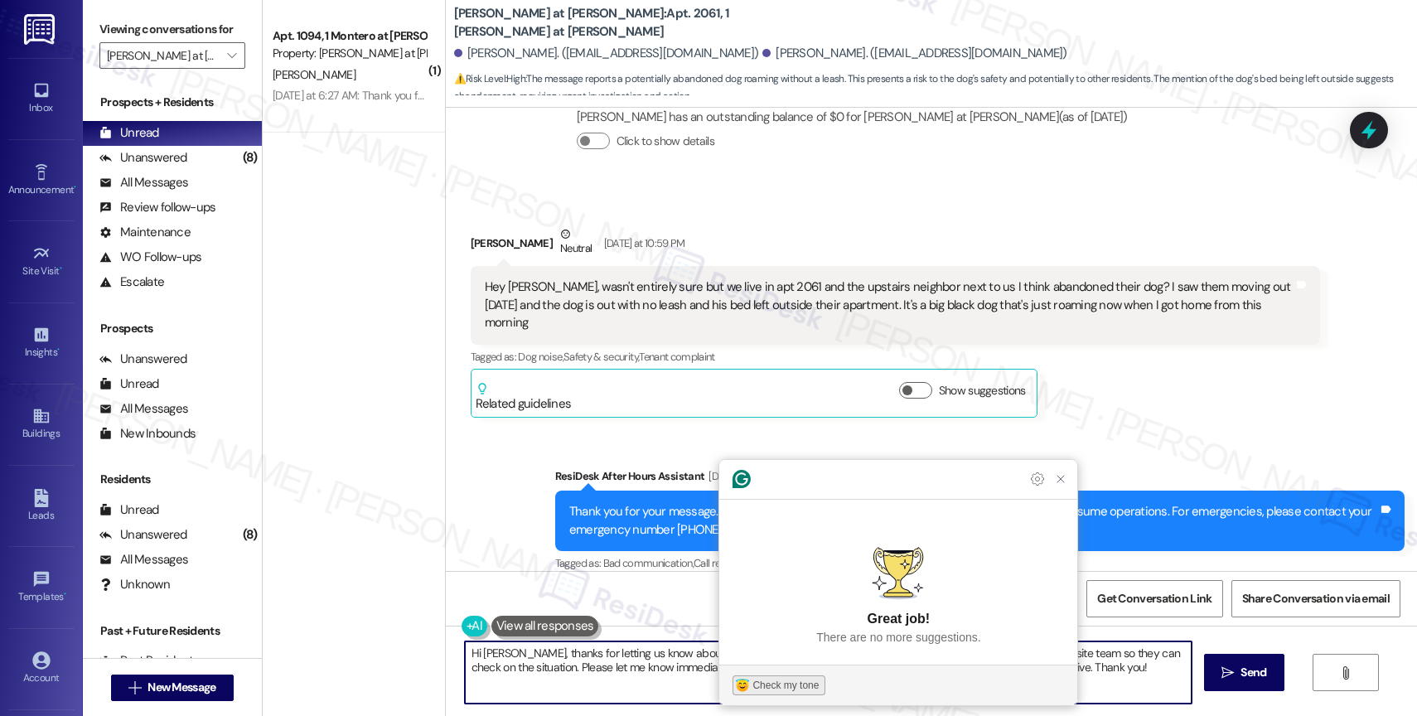
type textarea "Hi Kim, thanks for letting us know about this. I’m sorry you’re having to see t…"
click at [783, 680] on div "Check my tone" at bounding box center [786, 685] width 66 height 15
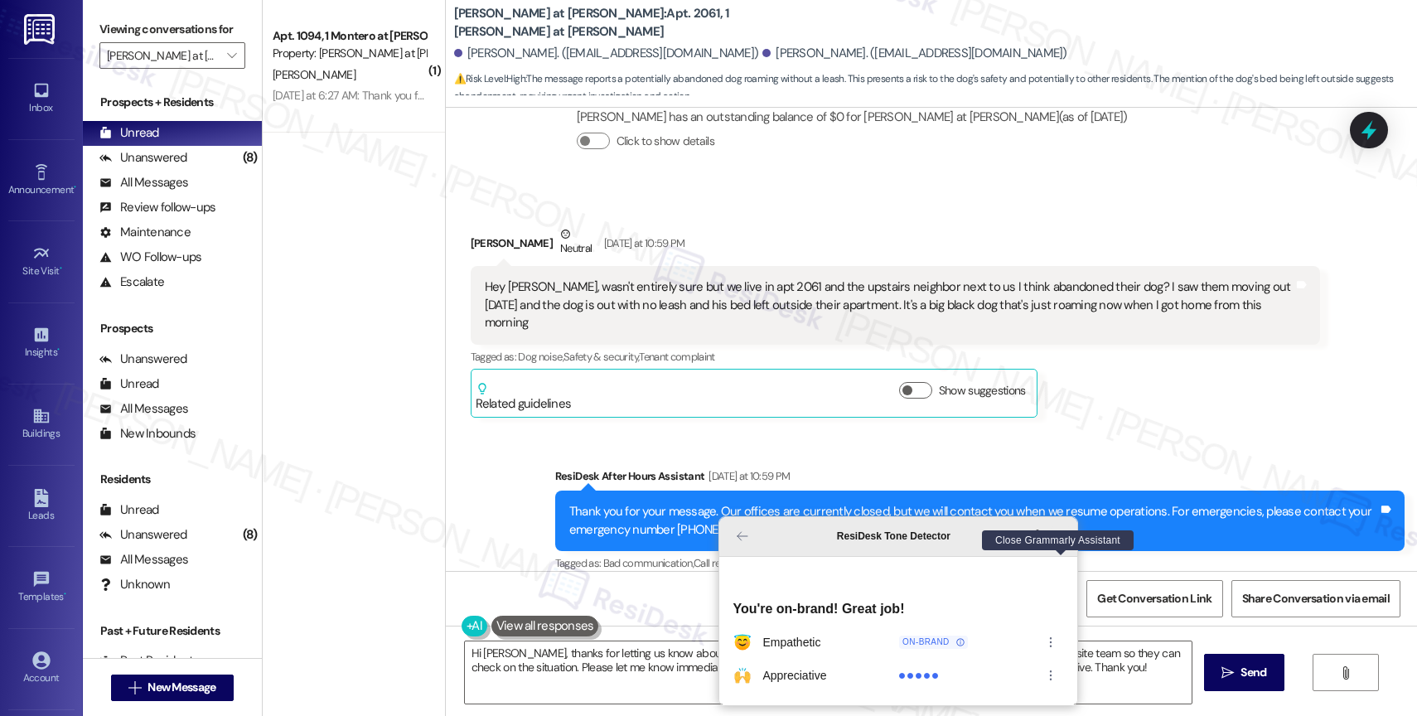
click at [1064, 543] on icon "Close Grammarly Assistant" at bounding box center [1060, 536] width 13 height 13
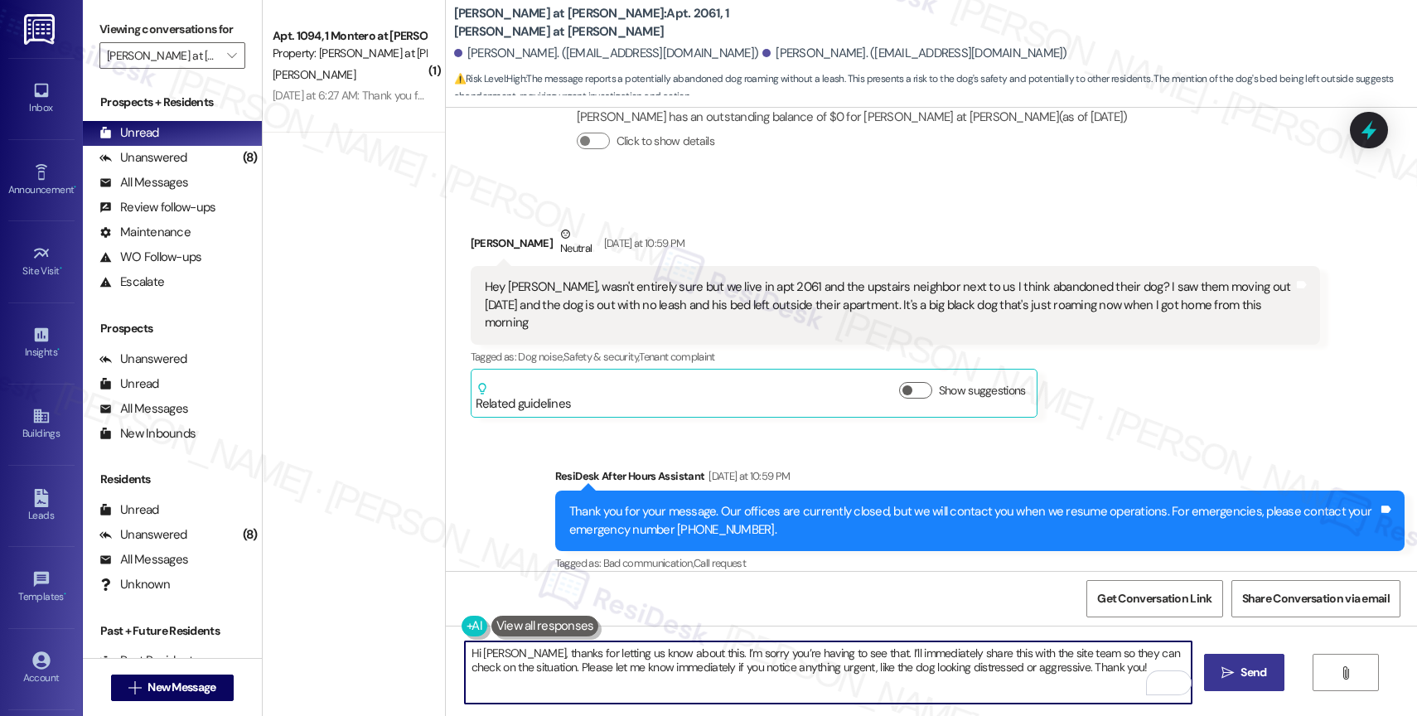
click at [1253, 671] on span "Send" at bounding box center [1254, 672] width 26 height 17
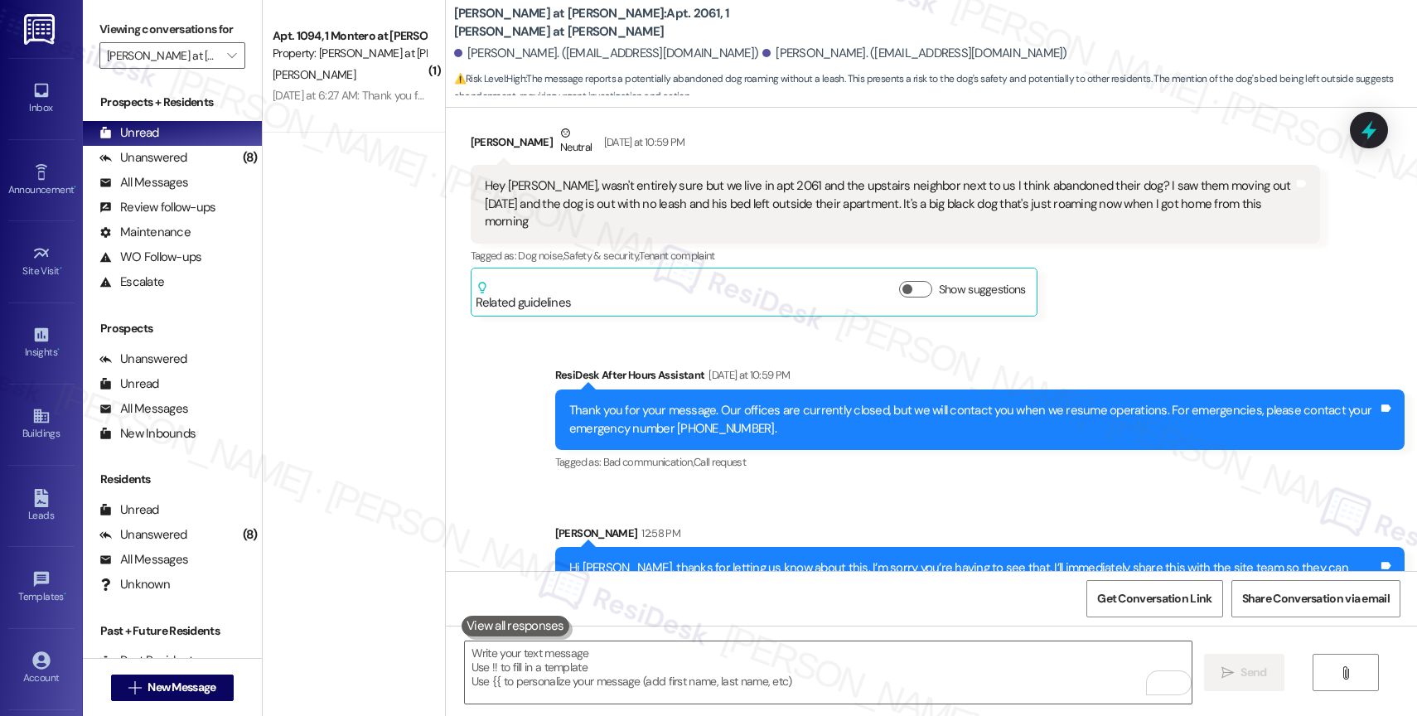
scroll to position [1225, 0]
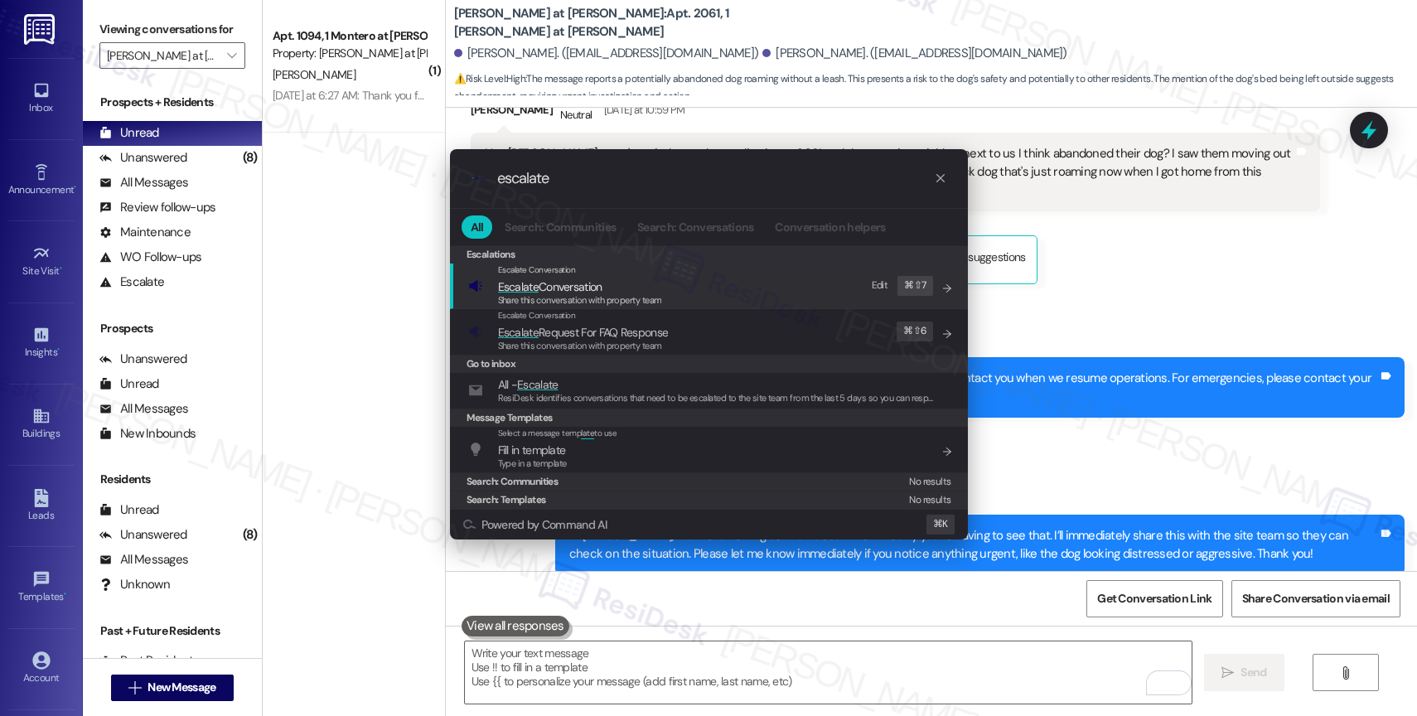
type input "escalate"
click at [603, 280] on span "Escalate Conversation" at bounding box center [550, 286] width 104 height 15
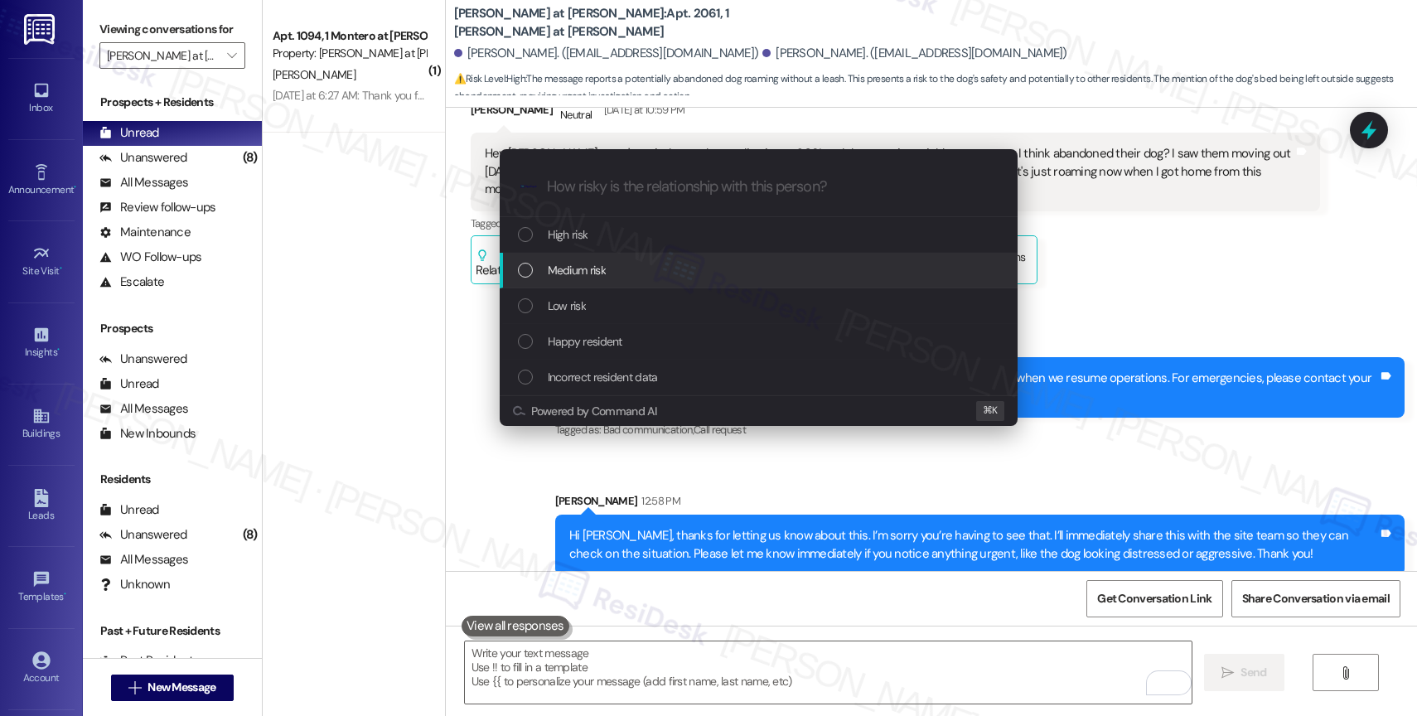
click at [603, 264] on span "Medium risk" at bounding box center [577, 270] width 58 height 18
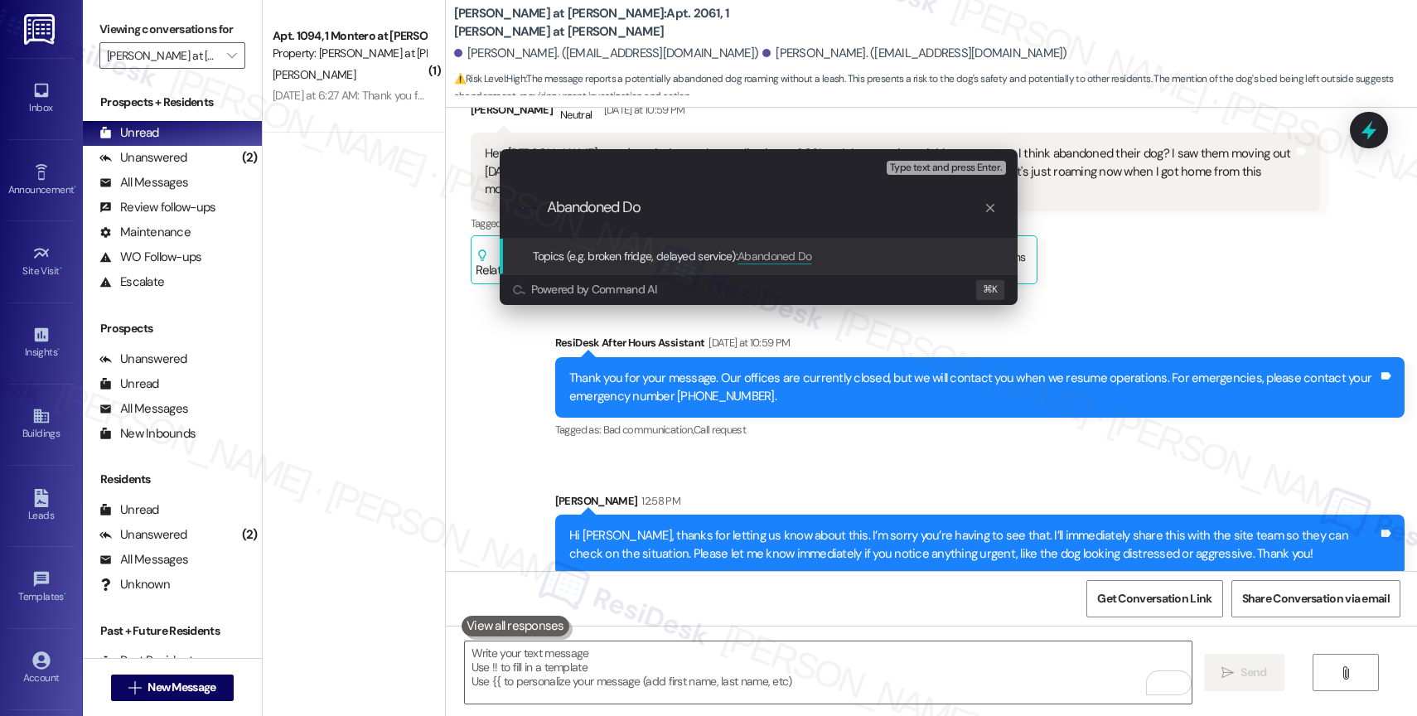
type input "Abandoned Dog"
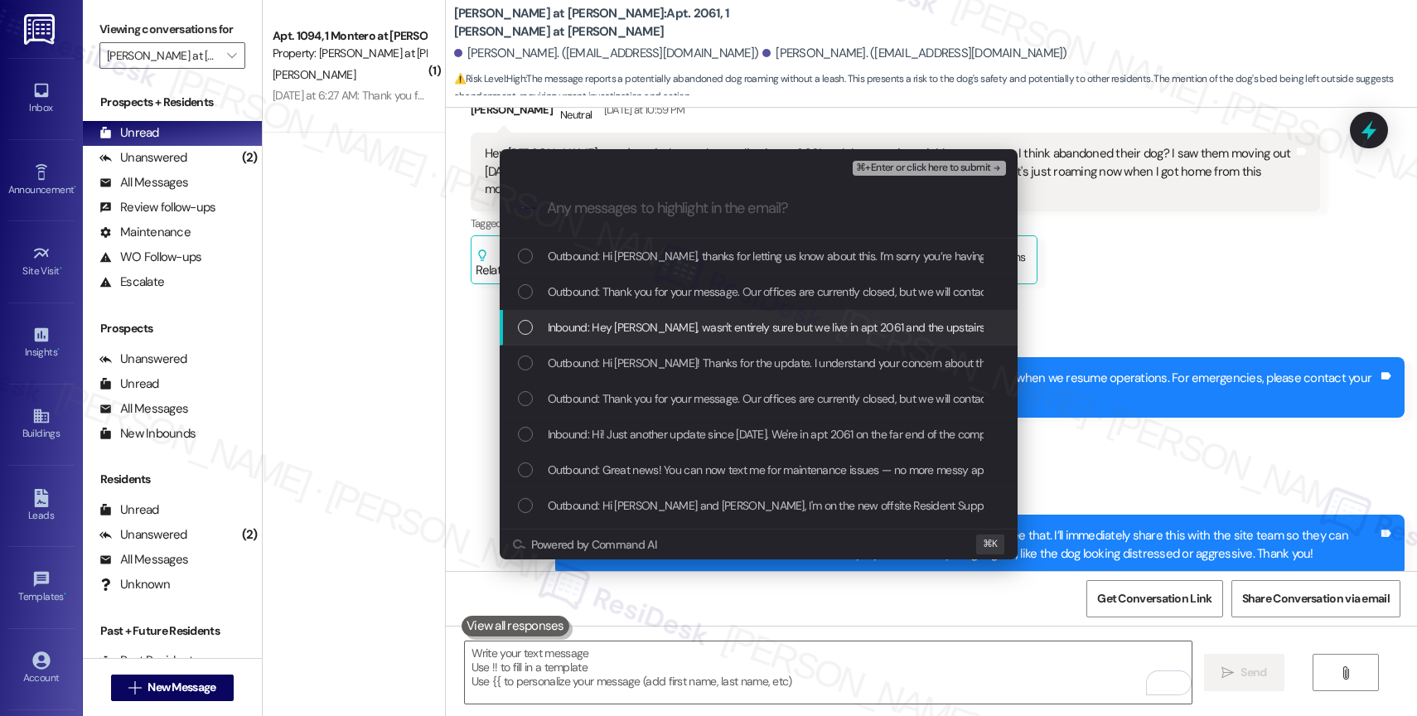
click at [719, 328] on span "Inbound: Hey Sarah, wasn't entirely sure but we live in apt 2061 and the upstai…" at bounding box center [1319, 327] width 1543 height 18
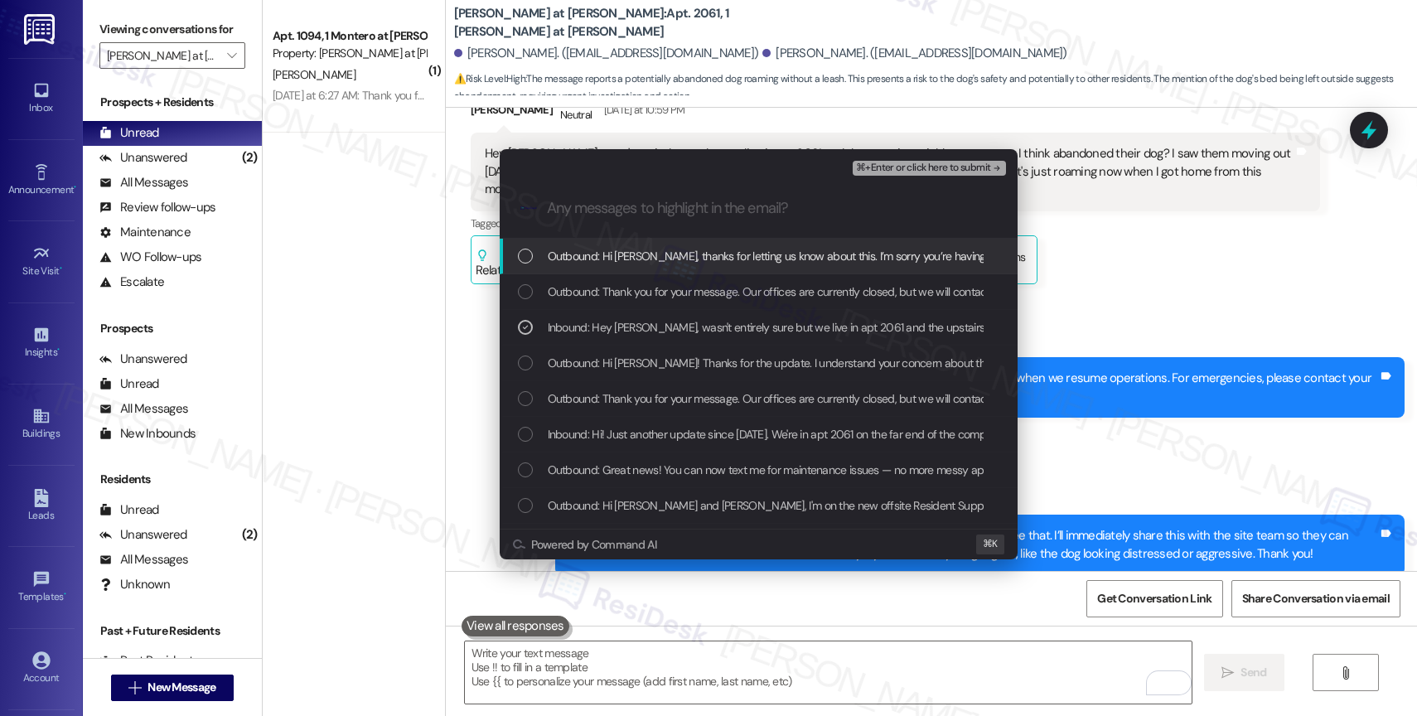
click at [990, 168] on span "⌘+Enter or click here to submit" at bounding box center [923, 168] width 134 height 12
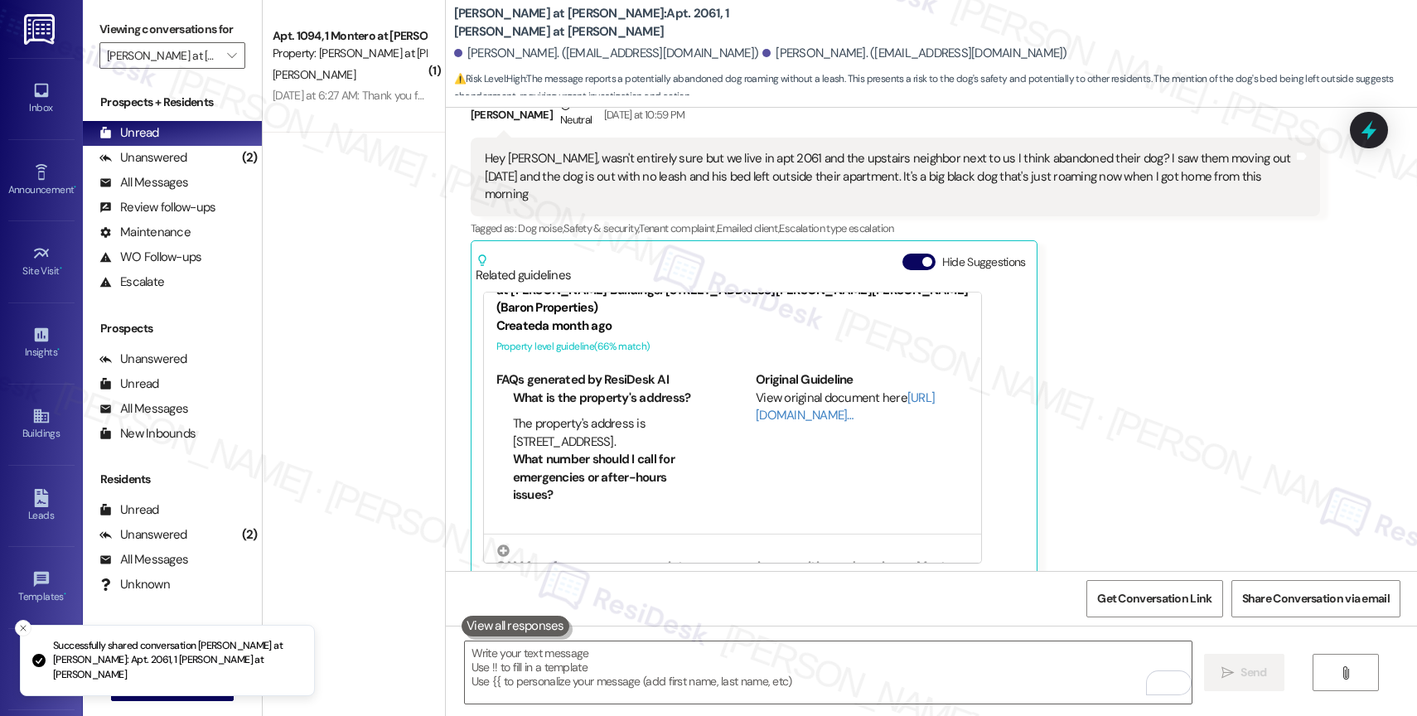
scroll to position [113, 0]
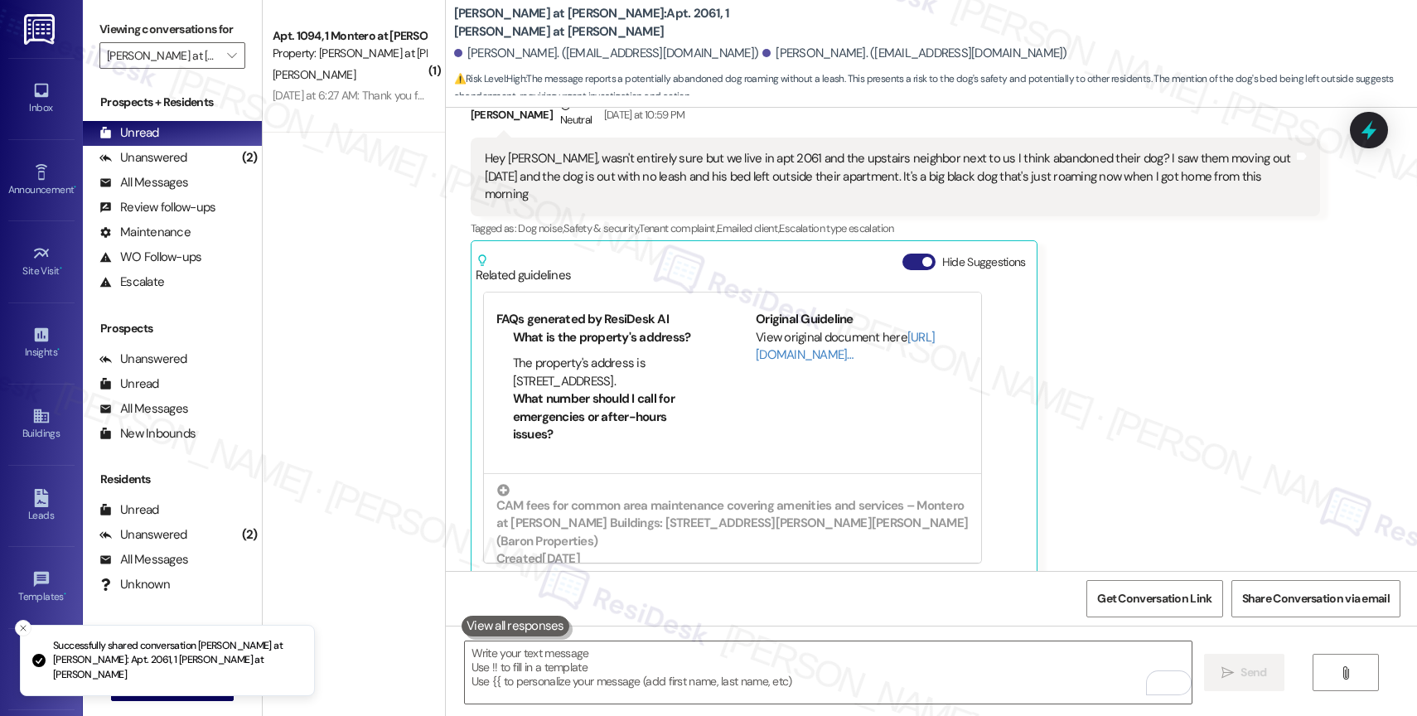
click at [903, 254] on button "Hide Suggestions" at bounding box center [919, 262] width 33 height 17
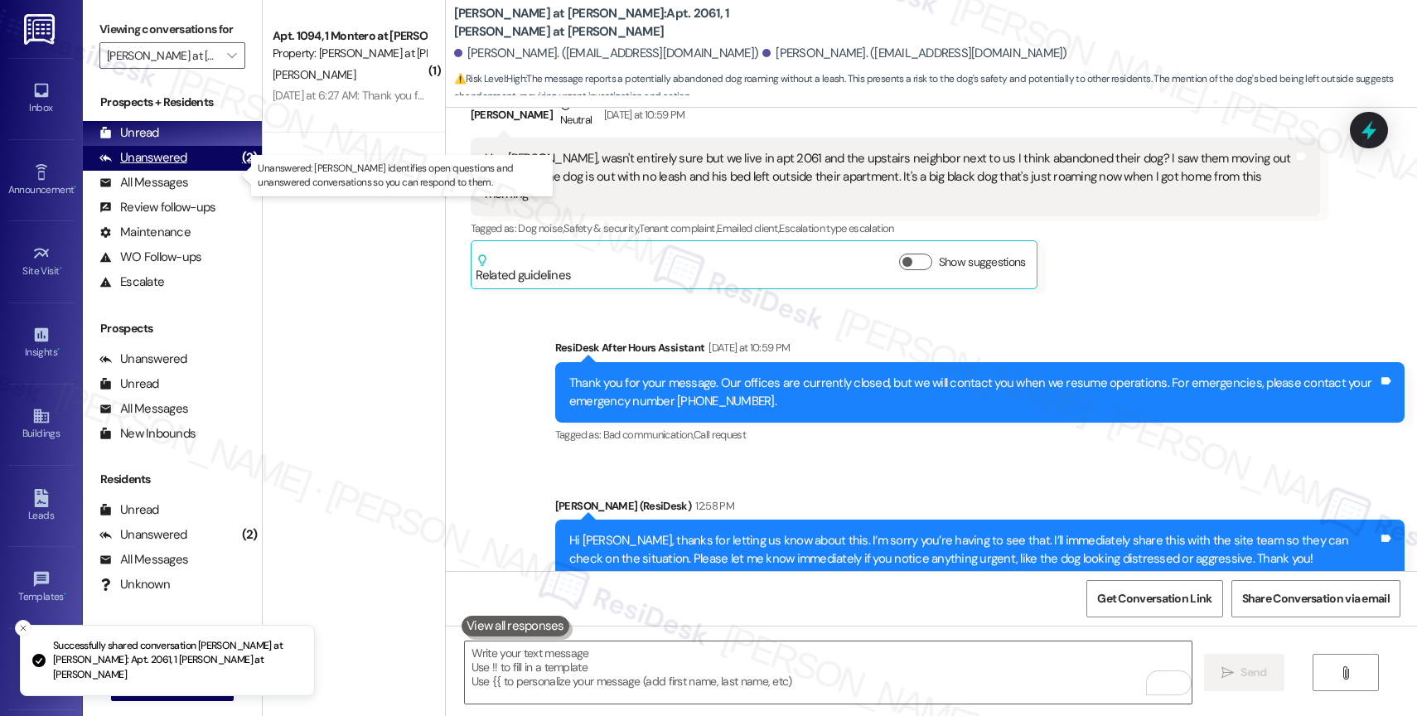
click at [197, 171] on div "Unanswered (2)" at bounding box center [172, 158] width 179 height 25
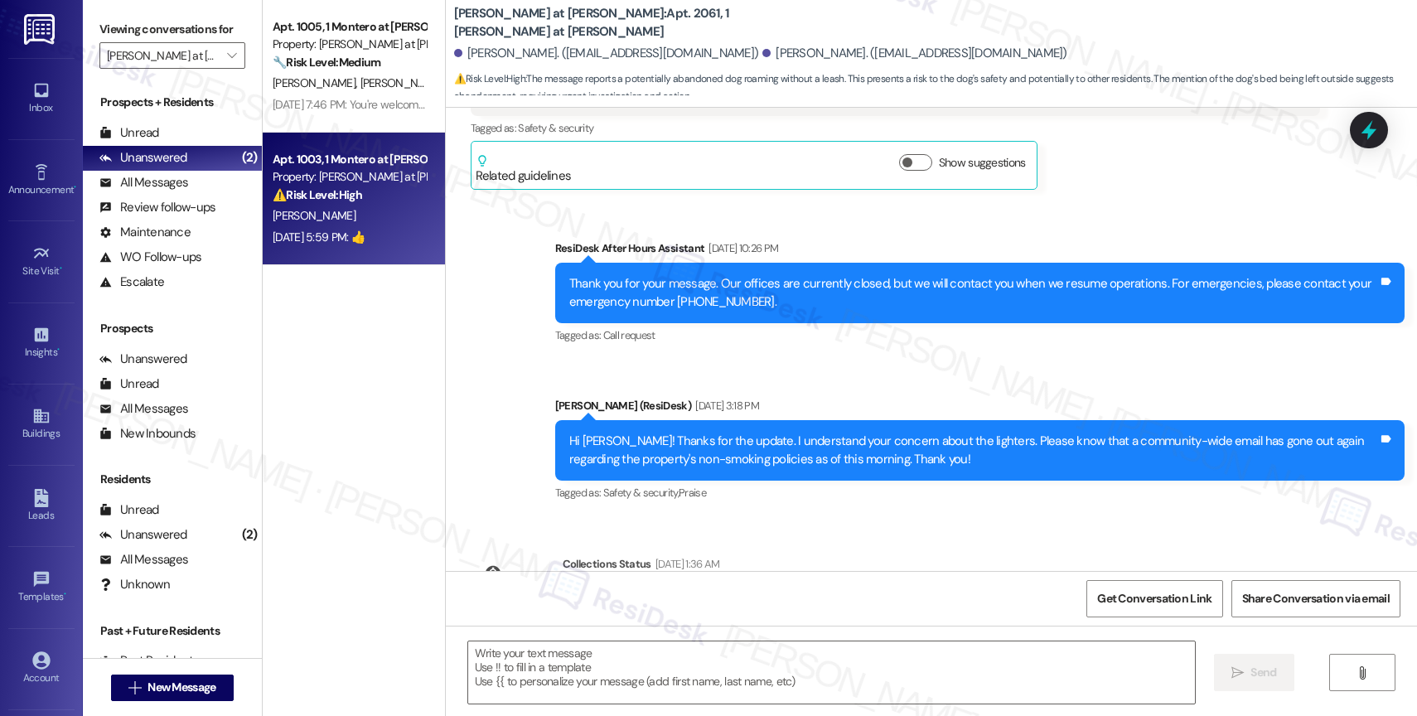
type textarea "Fetching suggested responses. Please feel free to read through the conversation…"
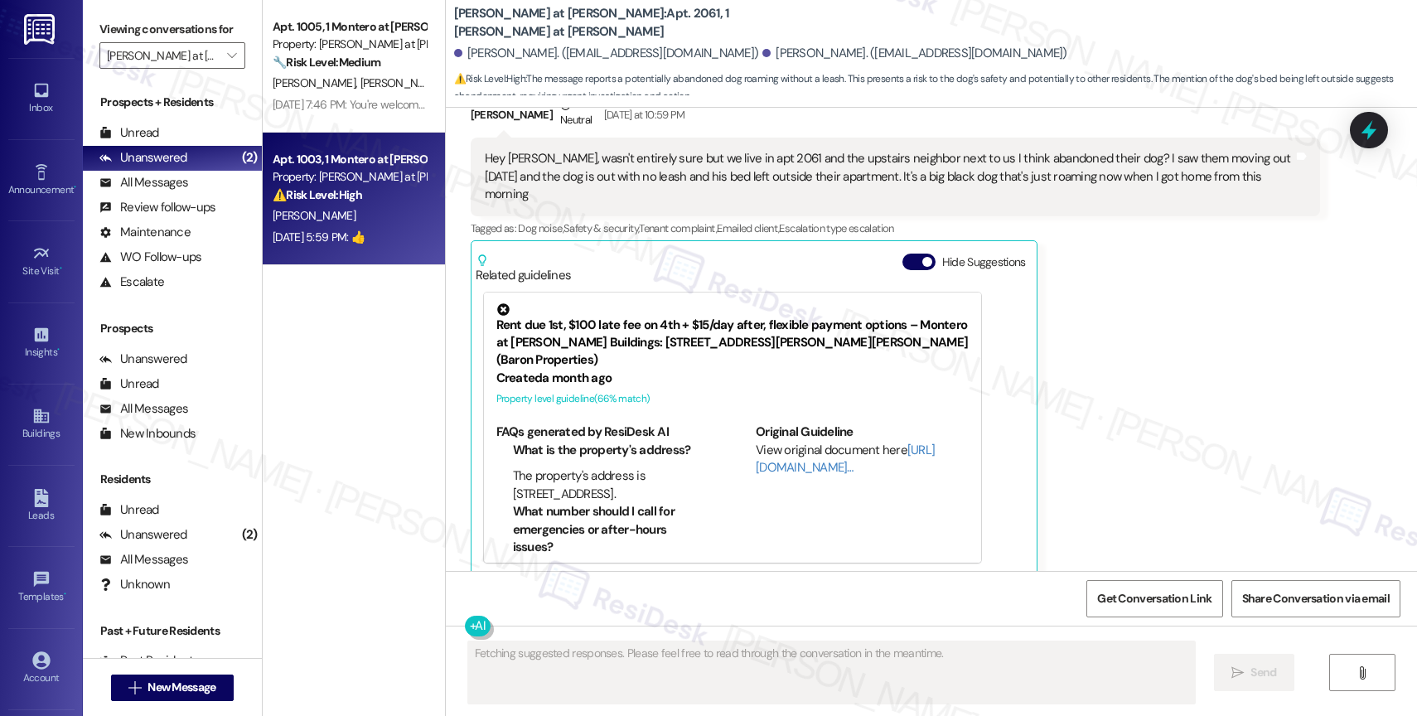
click at [303, 206] on div "K. Greco" at bounding box center [349, 216] width 157 height 21
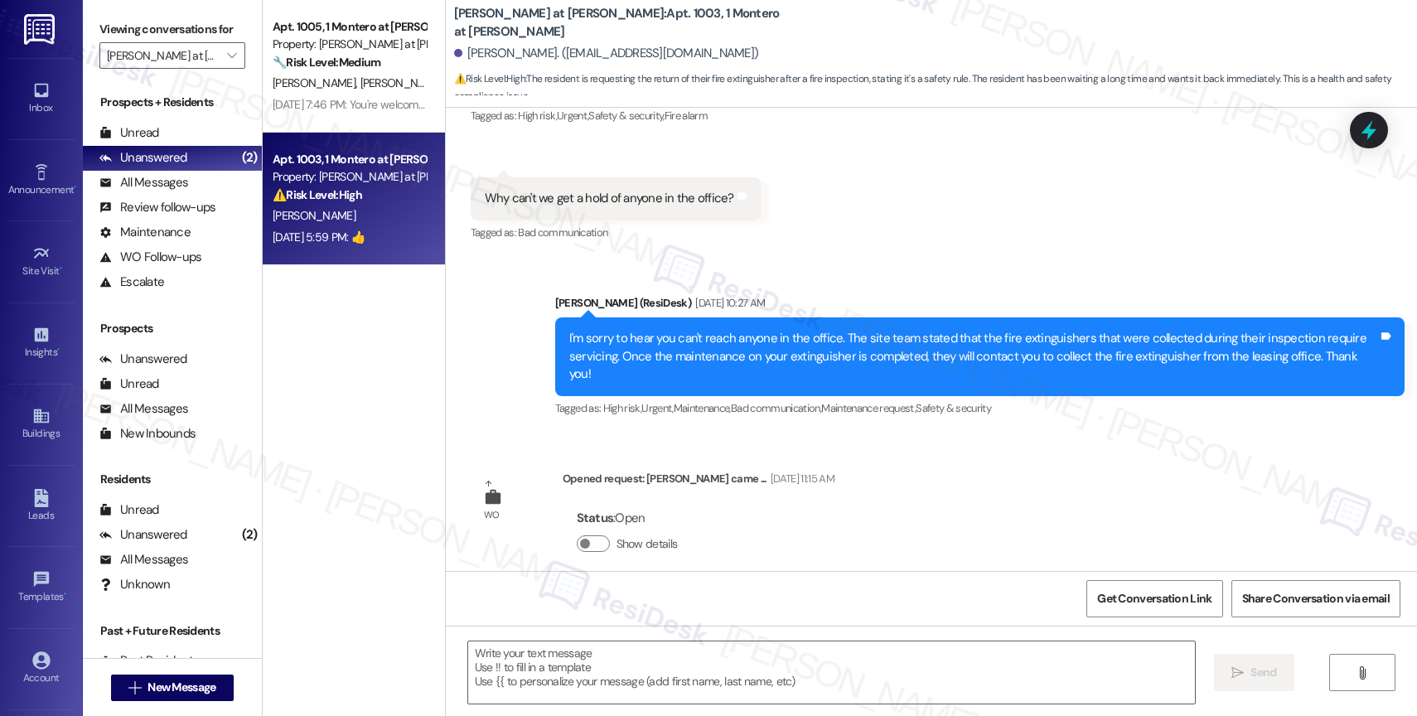
scroll to position [1108, 0]
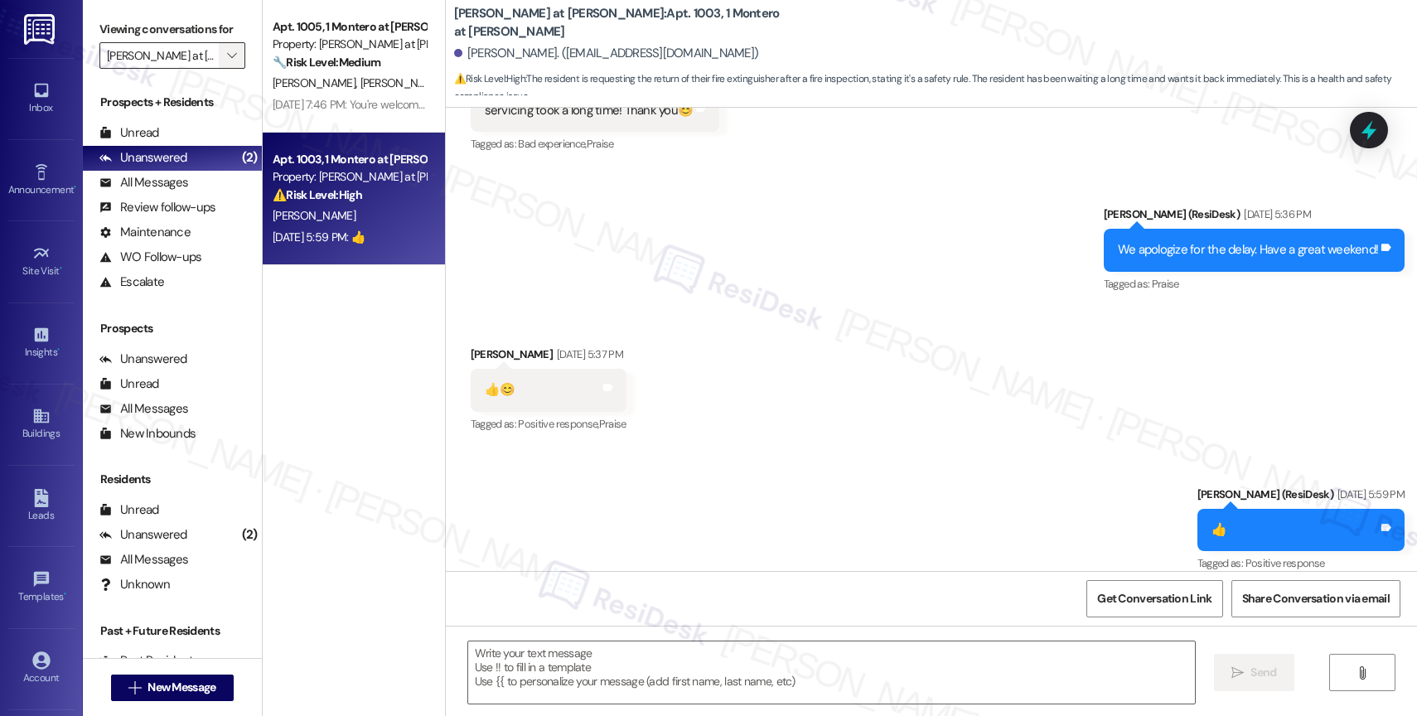
click at [227, 62] on icon "" at bounding box center [231, 55] width 9 height 13
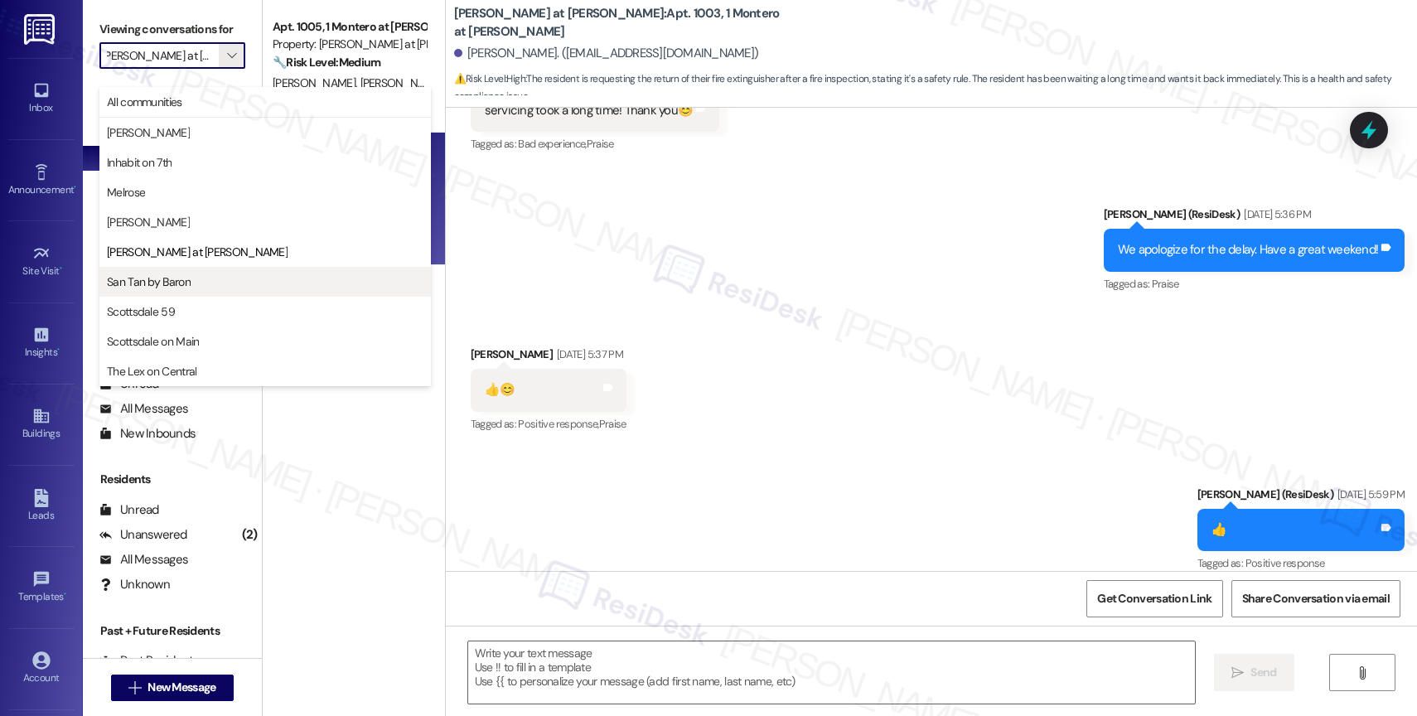
click at [177, 277] on span "San Tan by Baron" at bounding box center [149, 282] width 84 height 17
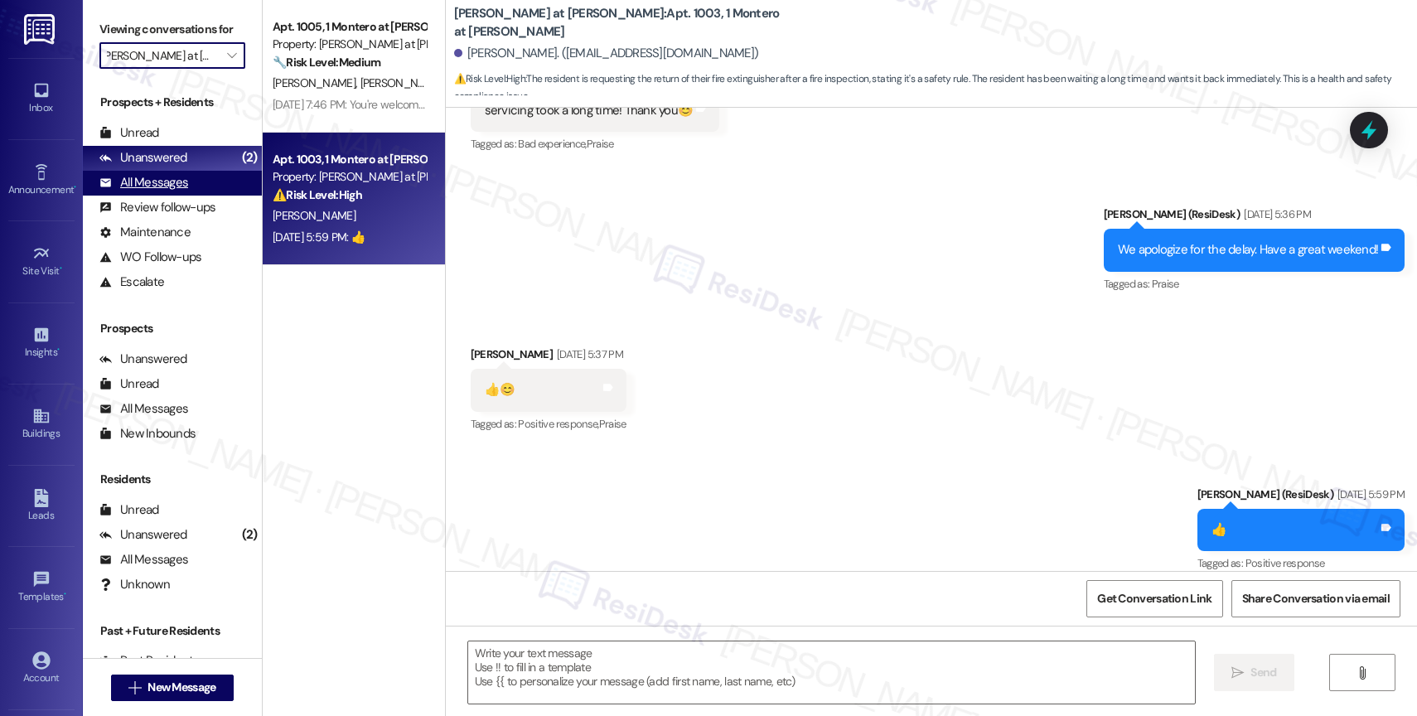
type input "San Tan by Baron"
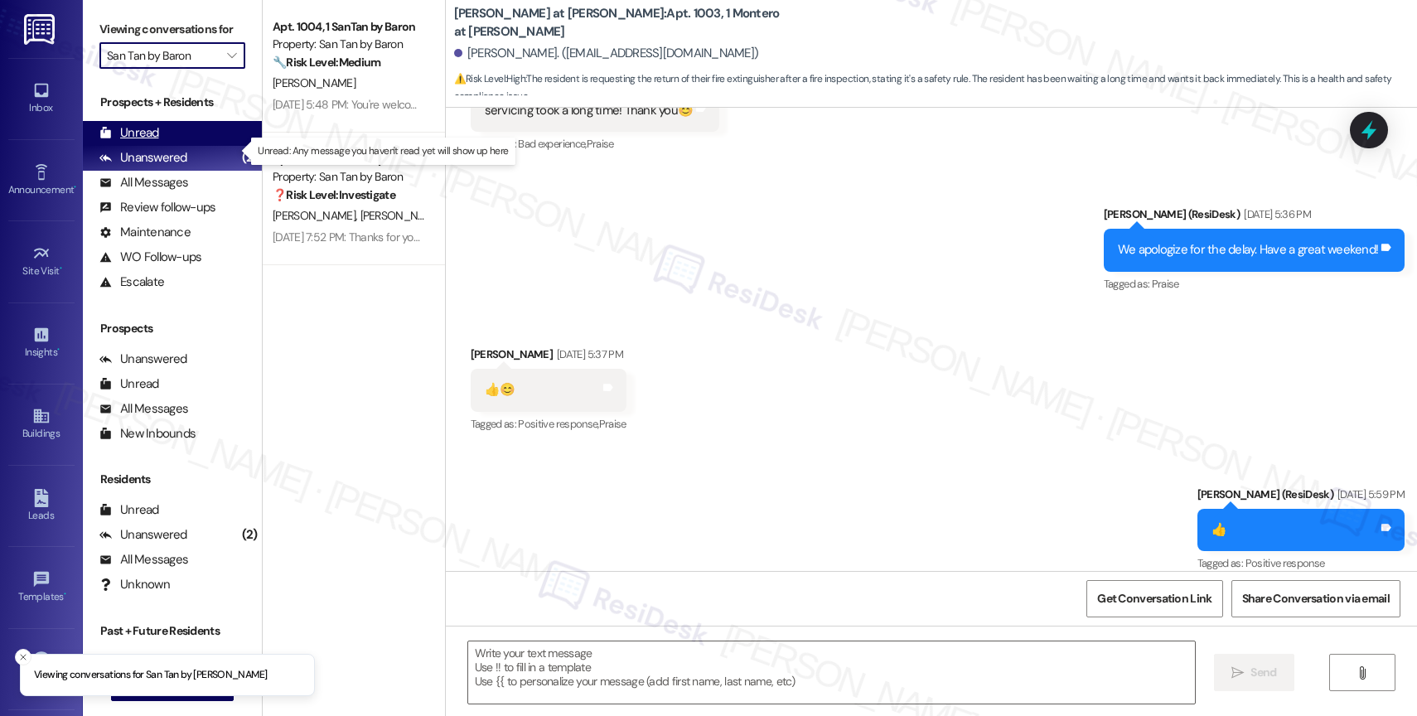
click at [176, 146] on div "Unread (0)" at bounding box center [172, 133] width 179 height 25
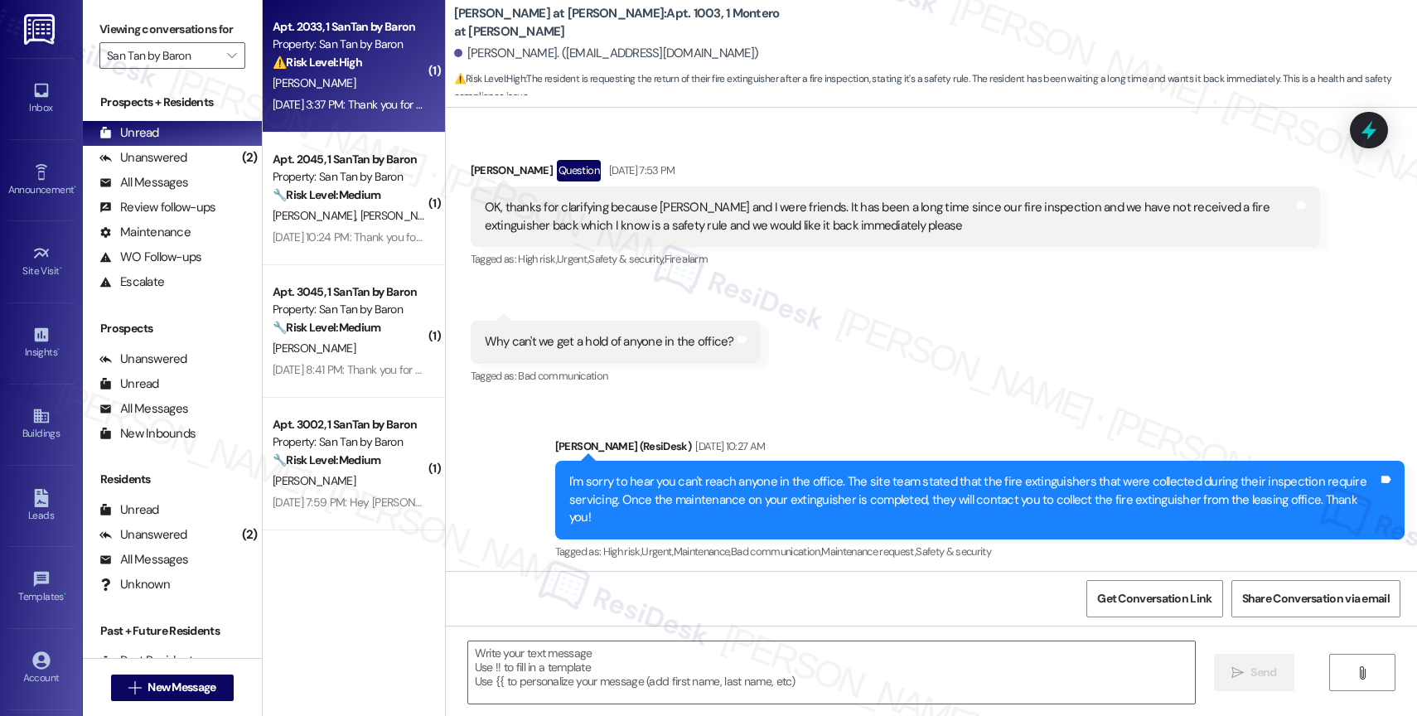
type textarea "Fetching suggested responses. Please feel free to read through the conversation…"
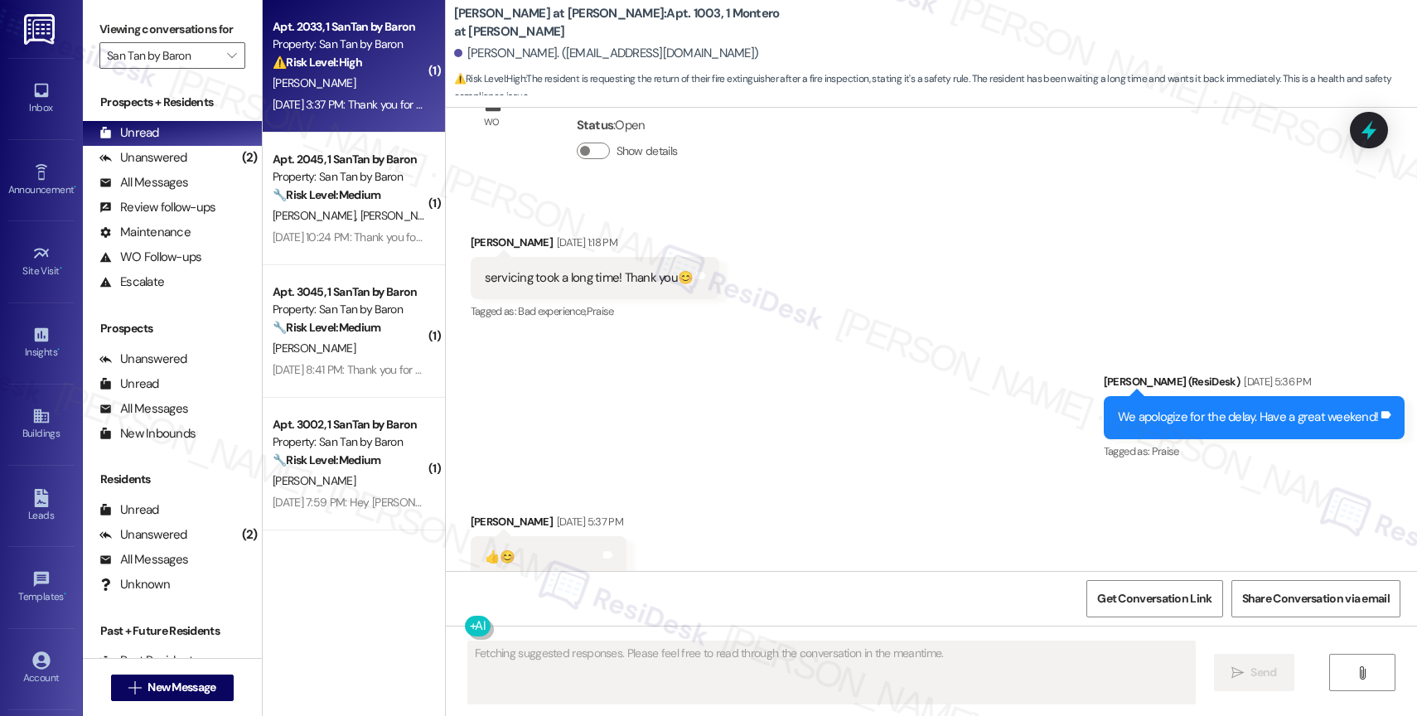
click at [358, 49] on div "Property: San Tan by Baron" at bounding box center [349, 44] width 153 height 17
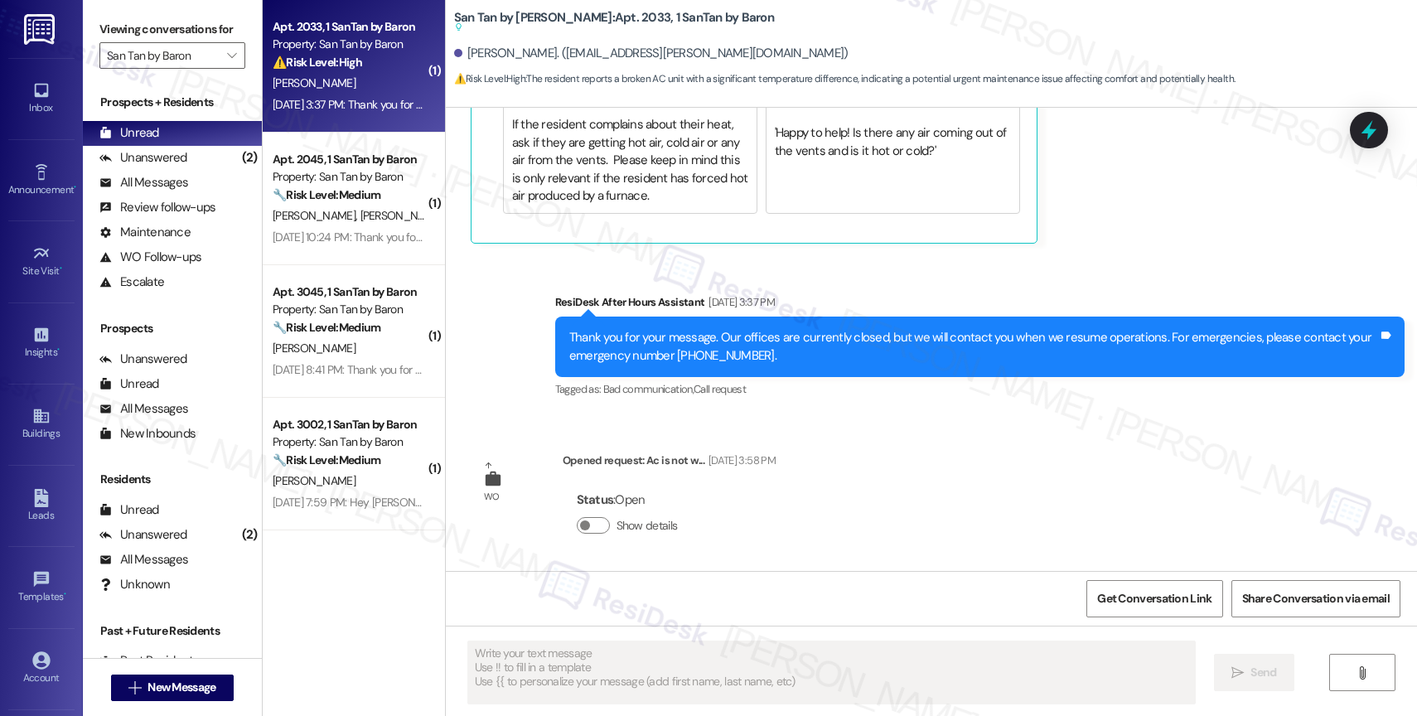
scroll to position [254, 0]
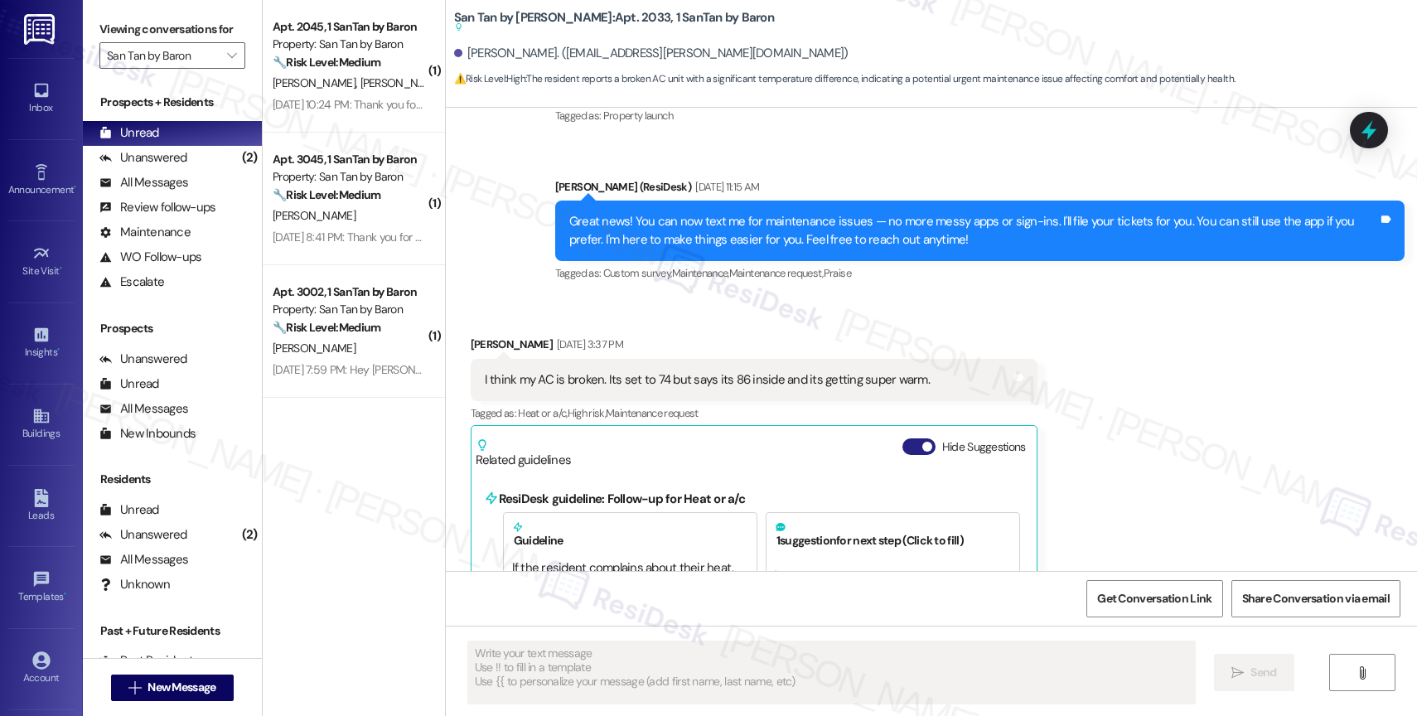
click at [903, 441] on button "Hide Suggestions" at bounding box center [919, 446] width 33 height 17
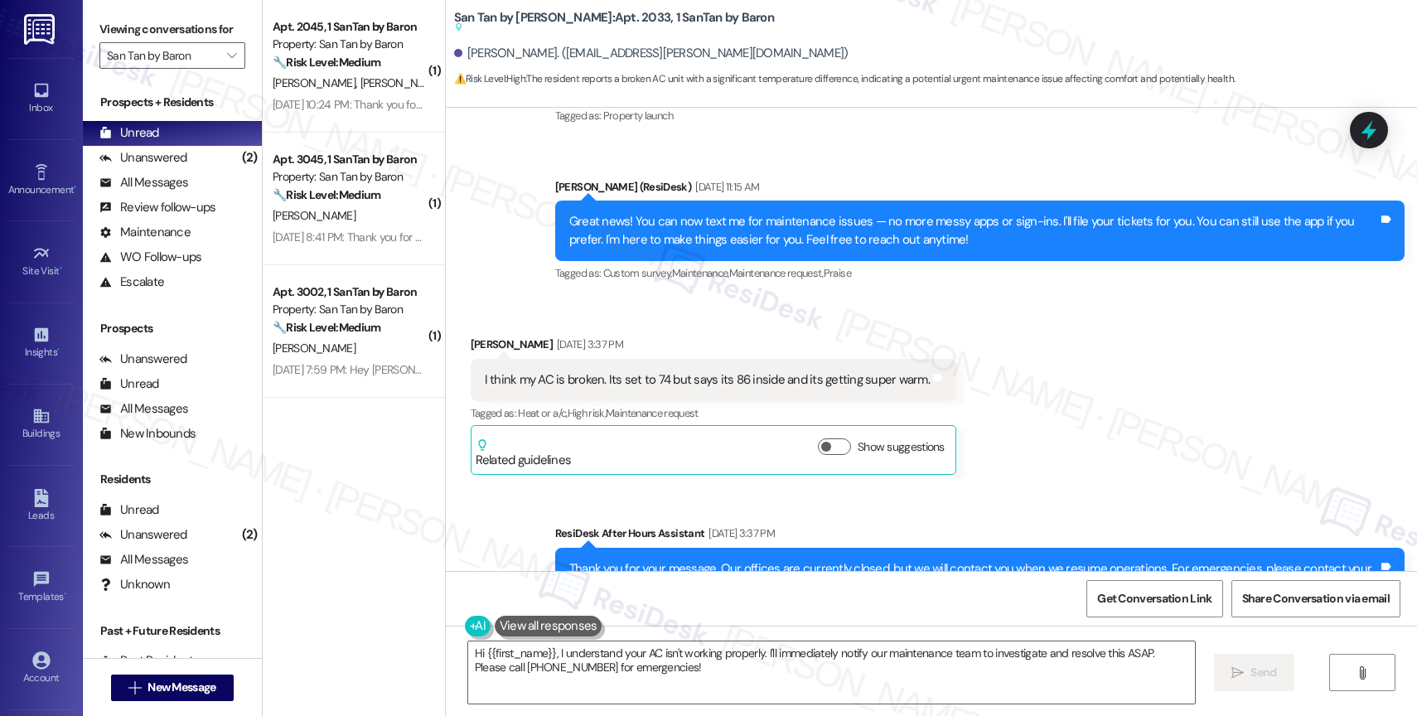
click at [880, 326] on div "Received via SMS Jacquelyn Callahan Aug 30, 2025 at 3:37 PM I think my AC is br…" at bounding box center [713, 405] width 511 height 164
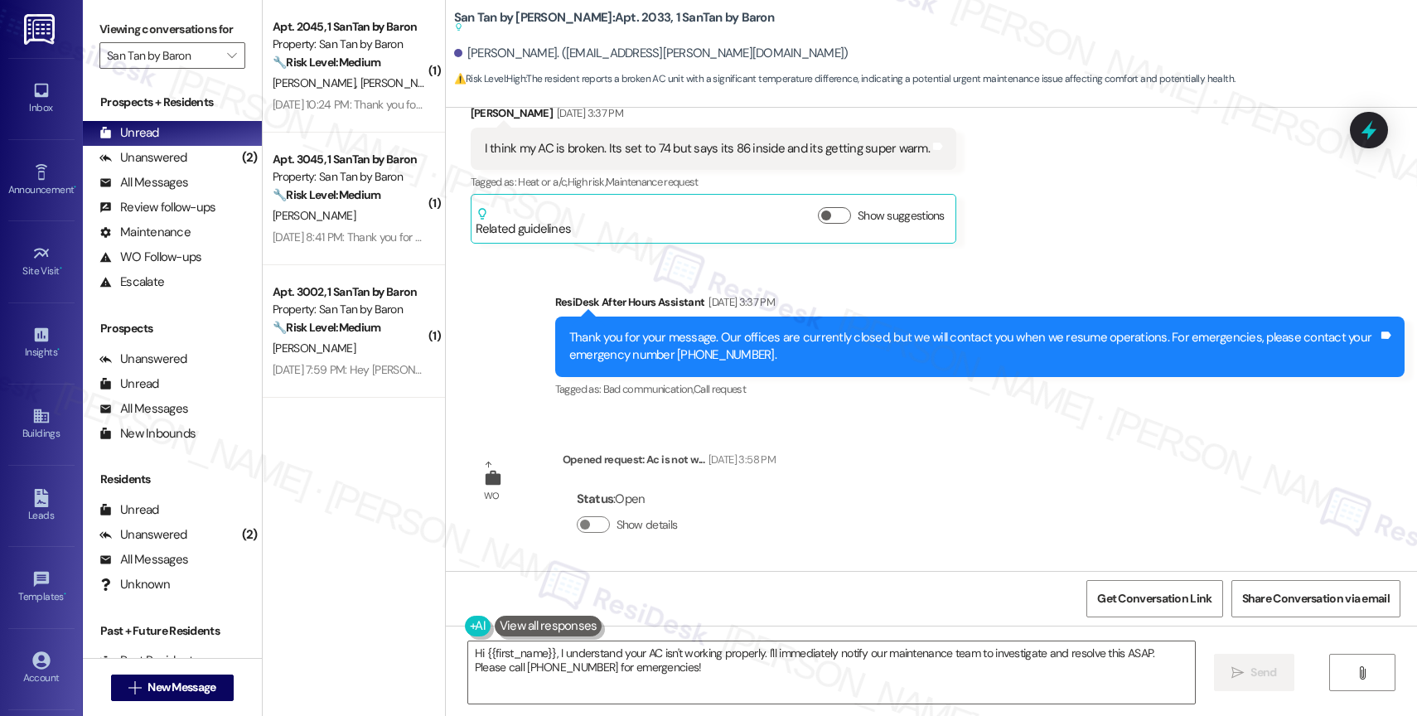
scroll to position [451, 0]
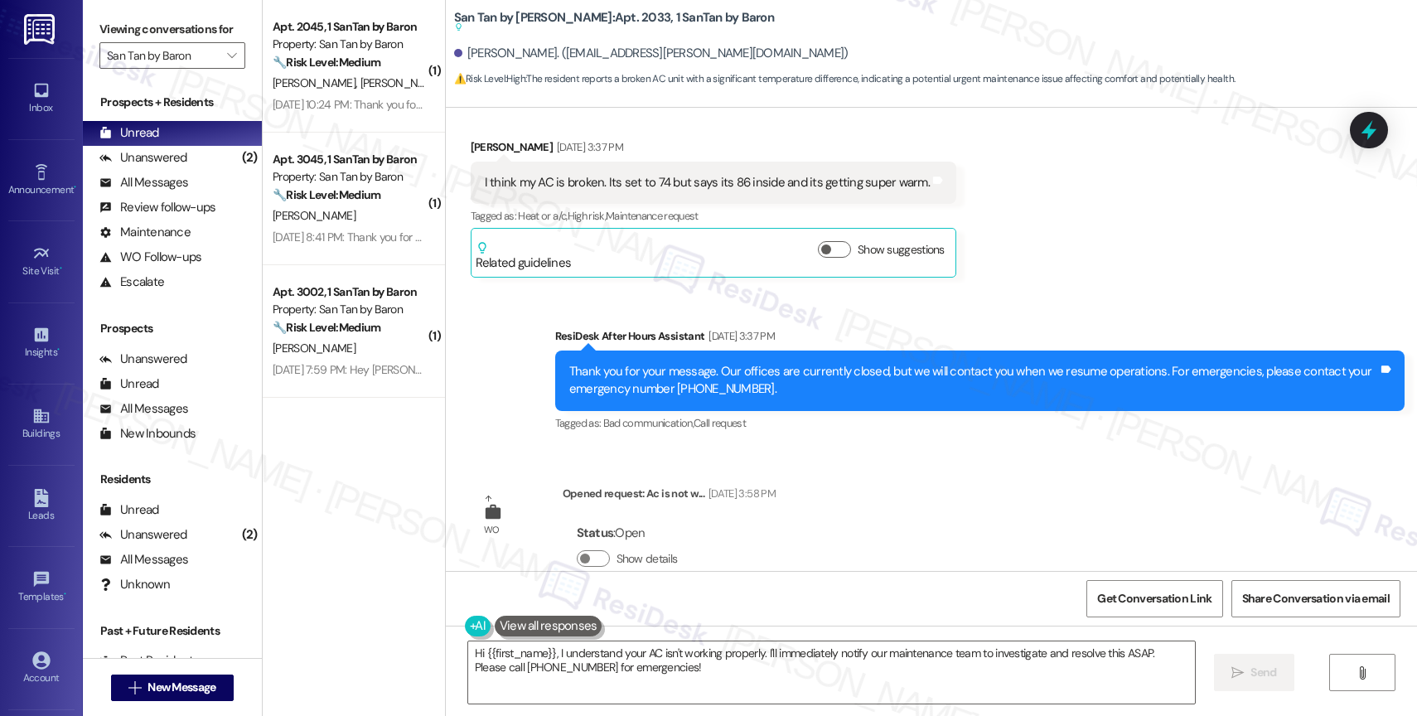
click at [544, 623] on button at bounding box center [549, 626] width 108 height 21
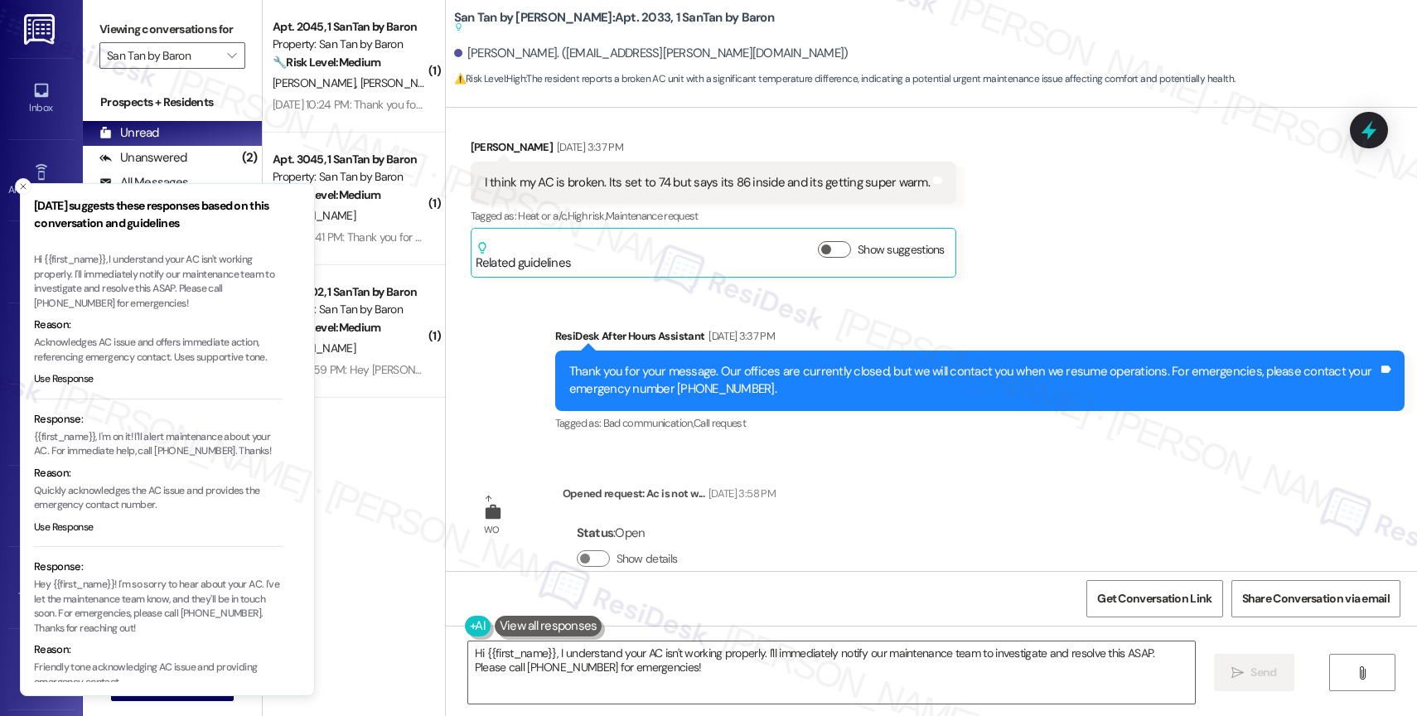
scroll to position [80, 0]
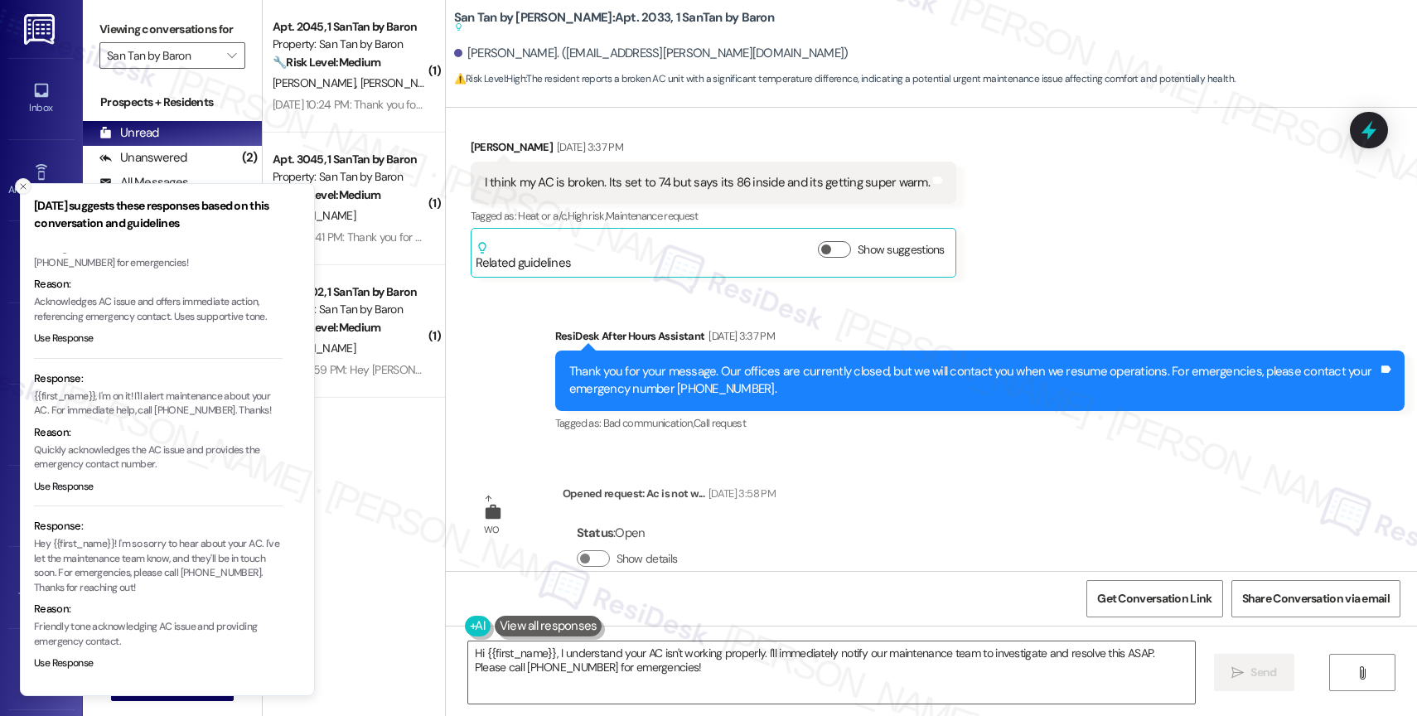
click at [23, 183] on icon "Close toast" at bounding box center [23, 187] width 10 height 10
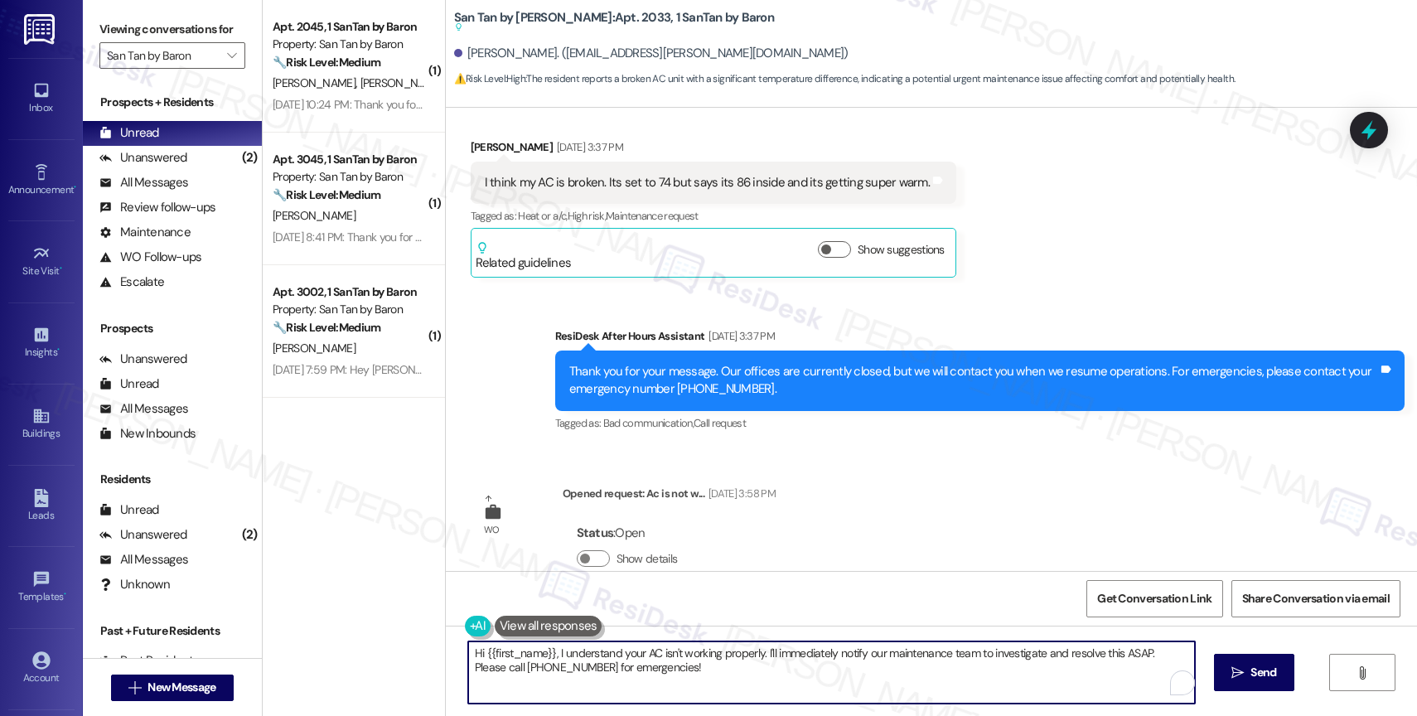
drag, startPoint x: 555, startPoint y: 651, endPoint x: 754, endPoint y: 691, distance: 203.9
click at [754, 691] on textarea "Hi {{first_name}}, I understand your AC isn't working properly. I'll immediatel…" at bounding box center [831, 673] width 727 height 62
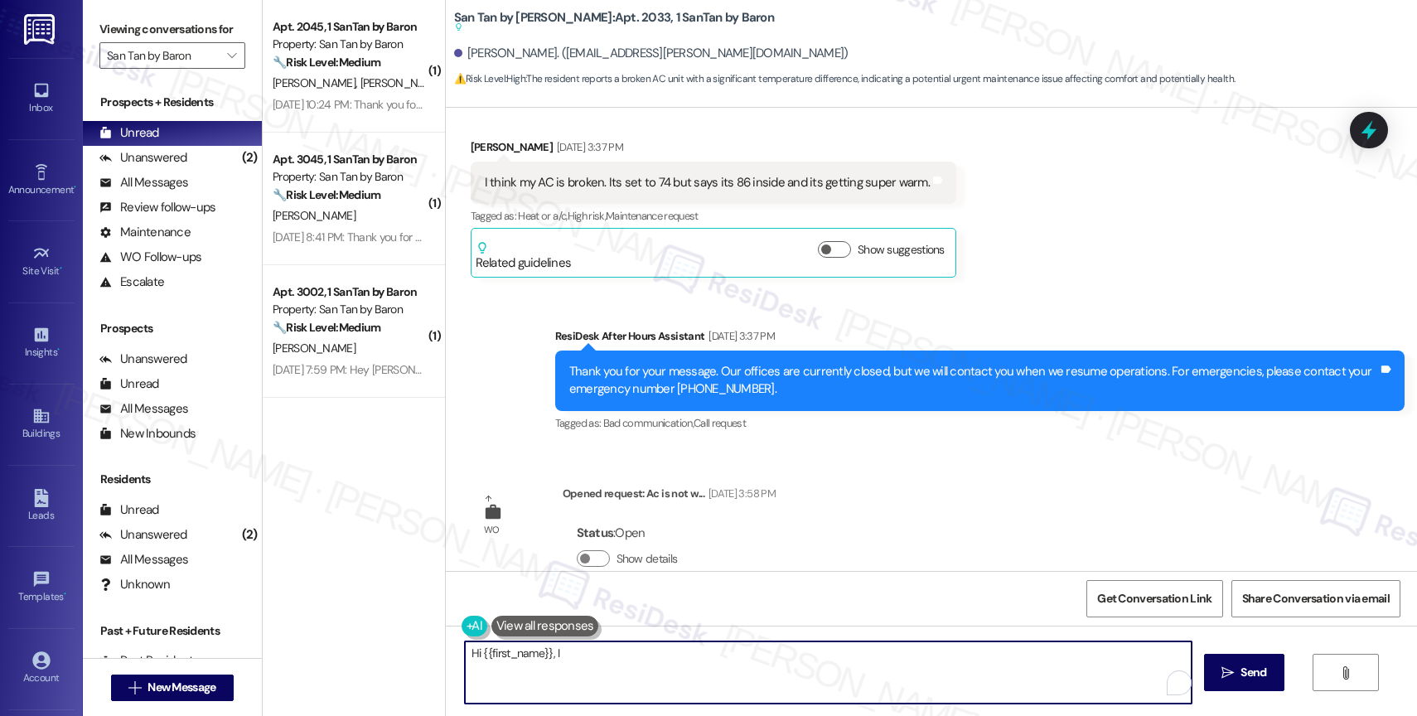
type textarea "Hi {{first_name}}, I"
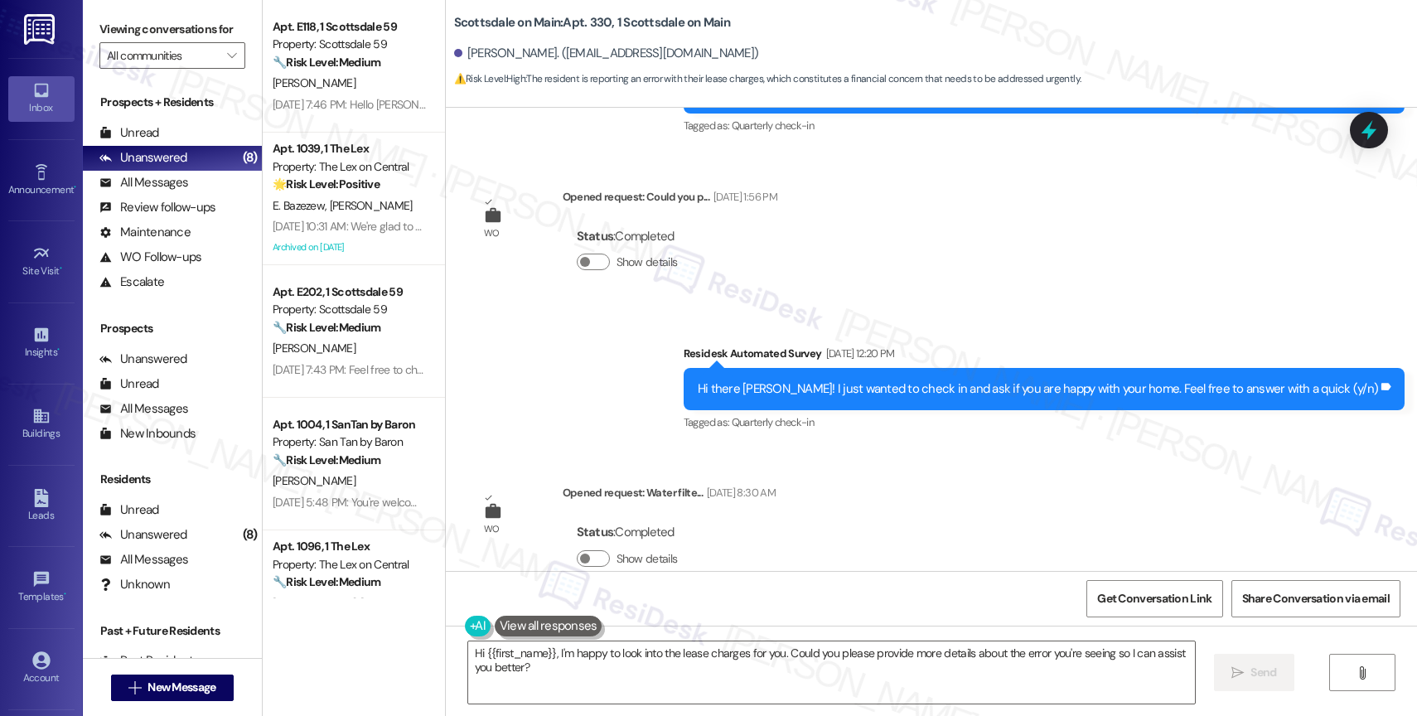
scroll to position [1847, 0]
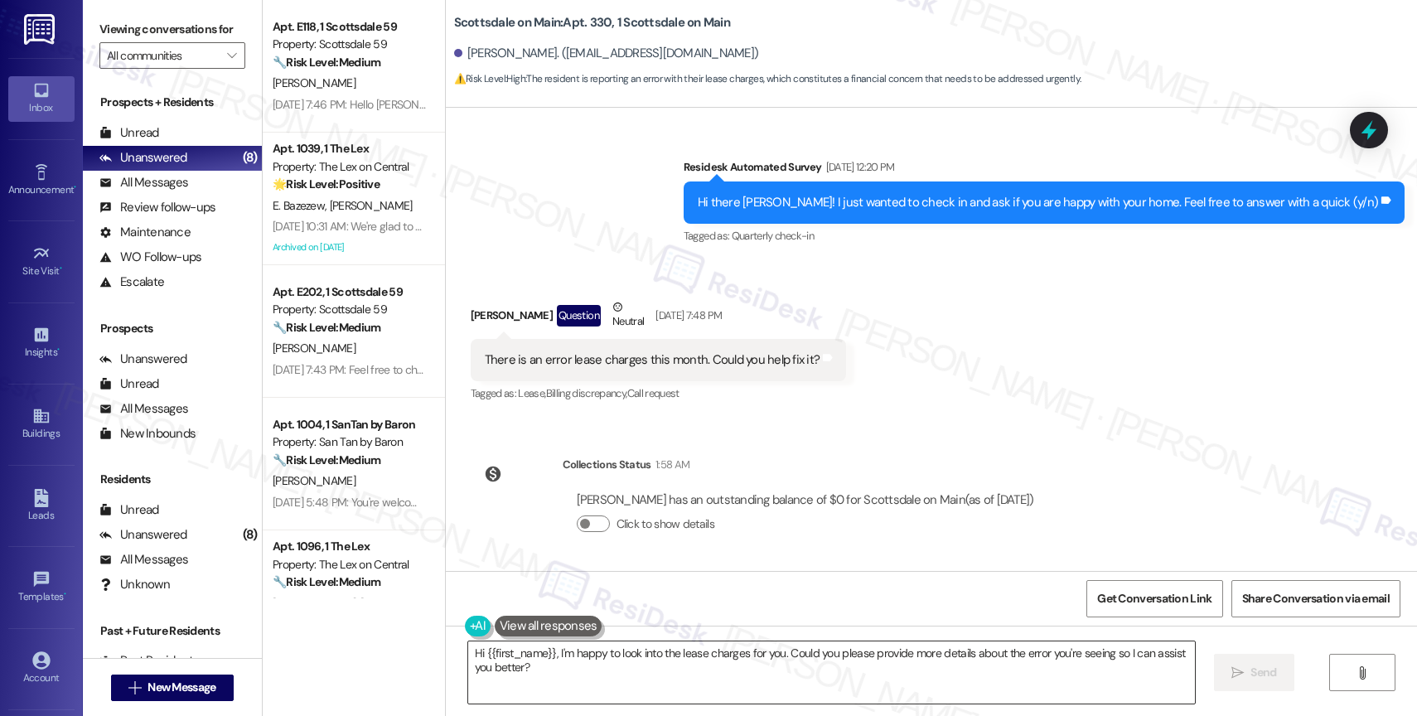
click at [563, 687] on textarea "Hi {{first_name}}, I'm happy to look into the lease charges for you. Could you …" at bounding box center [831, 673] width 727 height 62
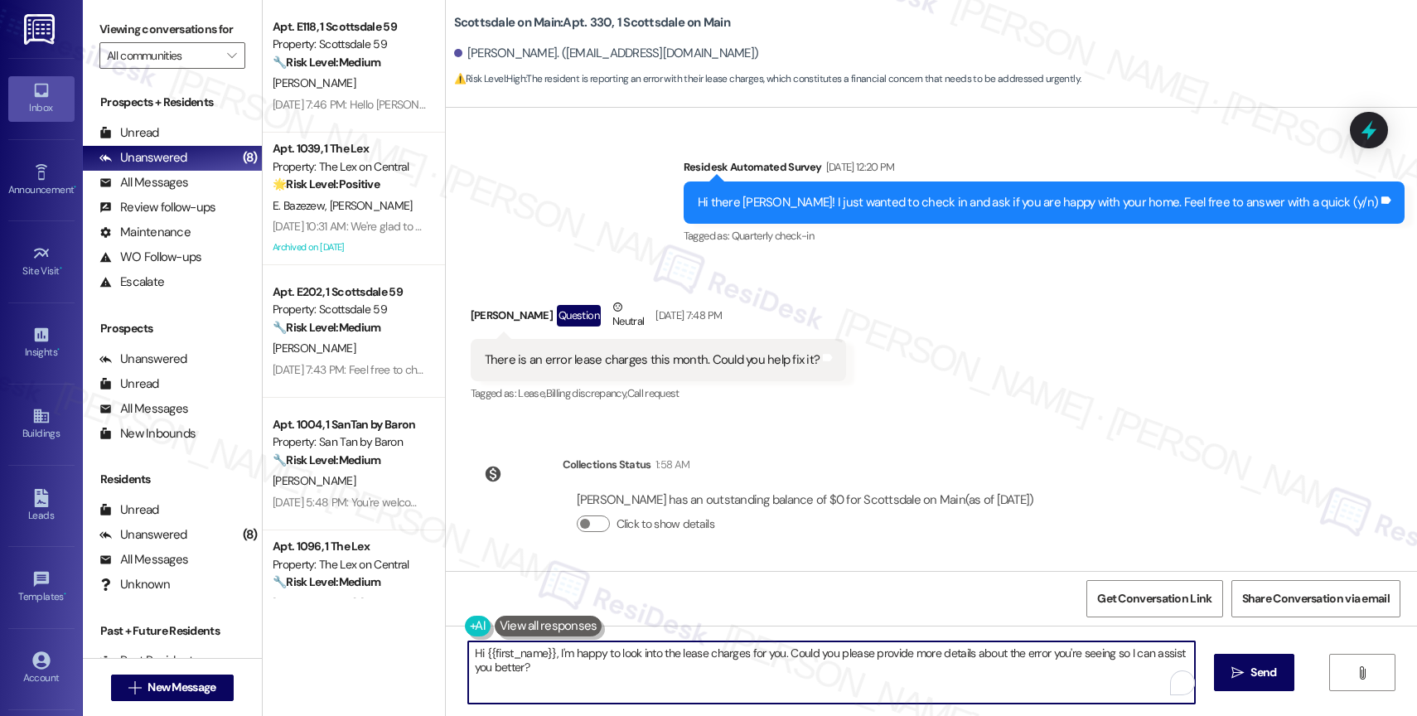
click at [700, 685] on textarea "Hi {{first_name}}, I'm happy to look into the lease charges for you. Could you …" at bounding box center [831, 673] width 727 height 62
click at [543, 651] on textarea "Hi {{first_name}}, I'm happy to look into the lease charges for you. Could you …" at bounding box center [828, 673] width 727 height 62
click at [778, 683] on textarea "Hi {{first_name}}, thank you for getting in touch. I'm happy to look into the l…" at bounding box center [828, 673] width 727 height 62
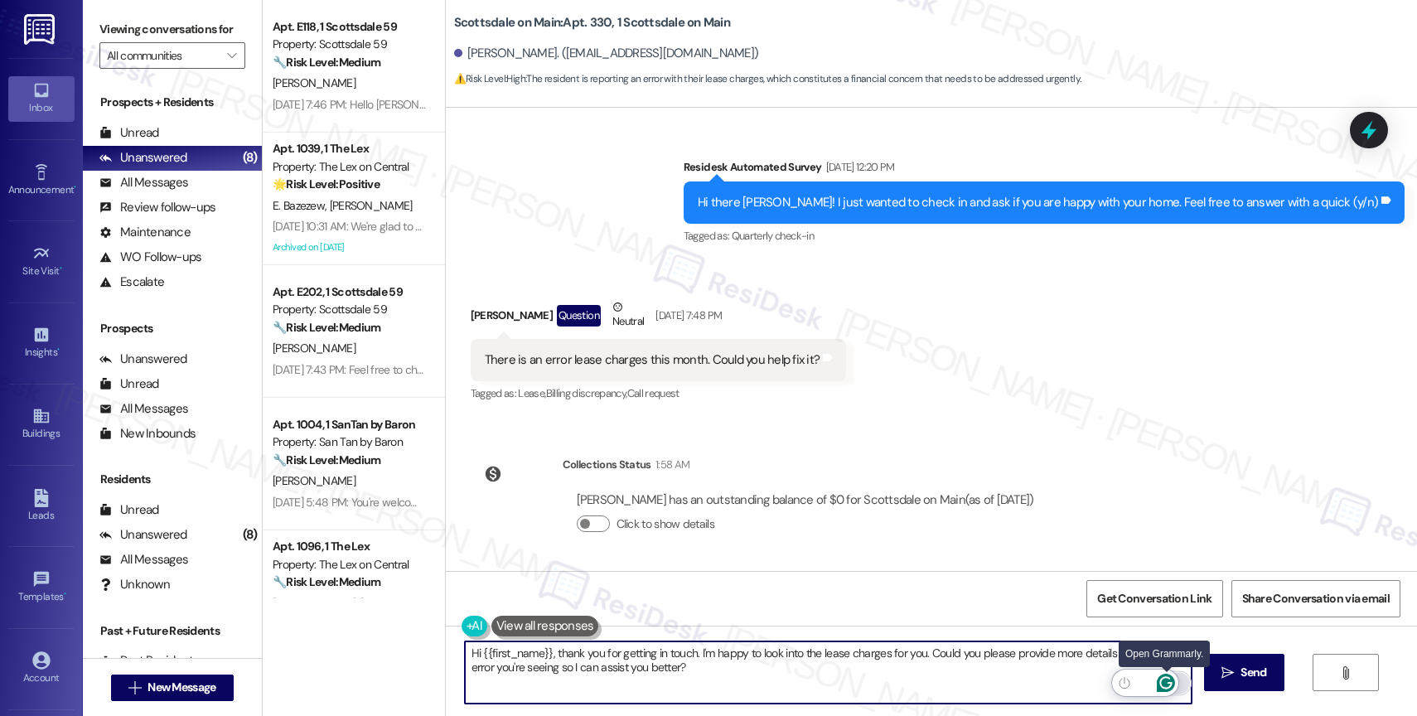
type textarea "Hi {{first_name}}, thank you for getting in touch. I'm happy to look into the l…"
click at [1166, 681] on icon "Open Grammarly. 0 Suggestions." at bounding box center [1166, 683] width 18 height 18
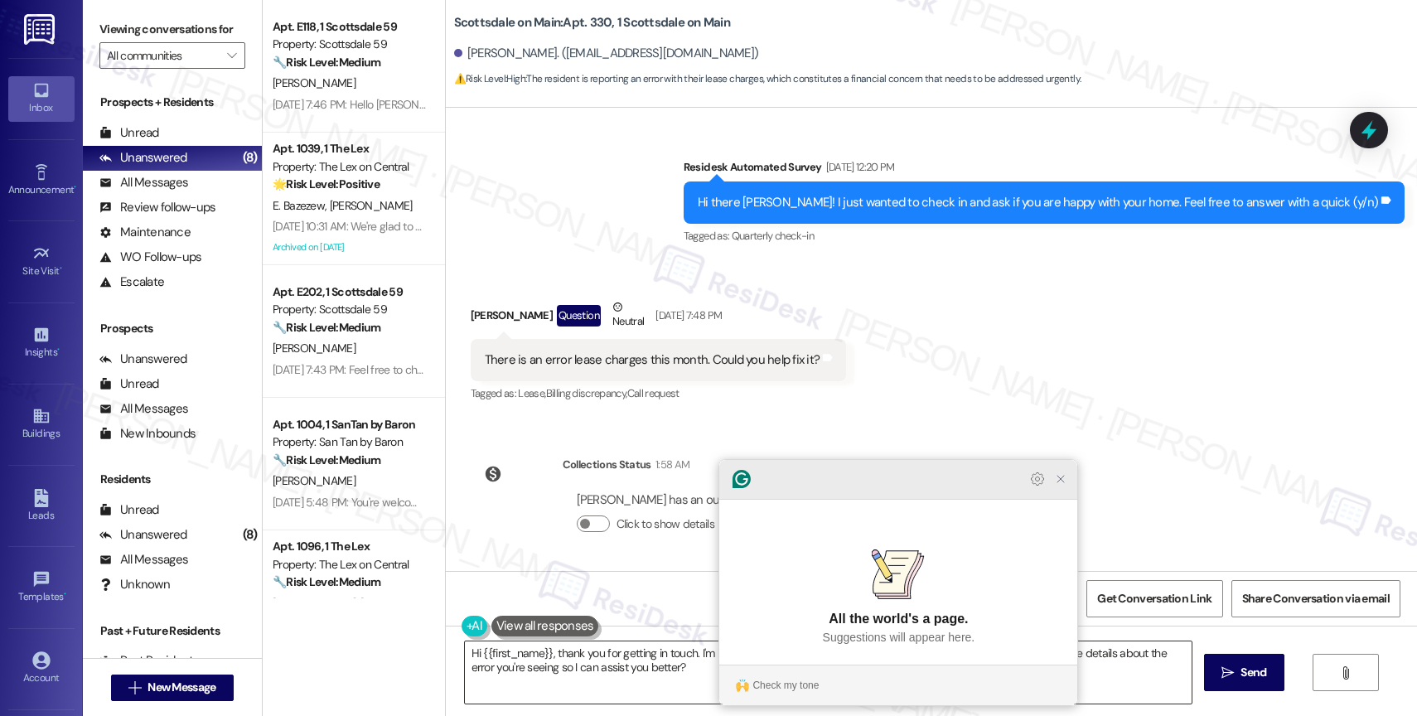
click at [1062, 486] on icon "Close Grammarly Assistant" at bounding box center [1060, 478] width 13 height 13
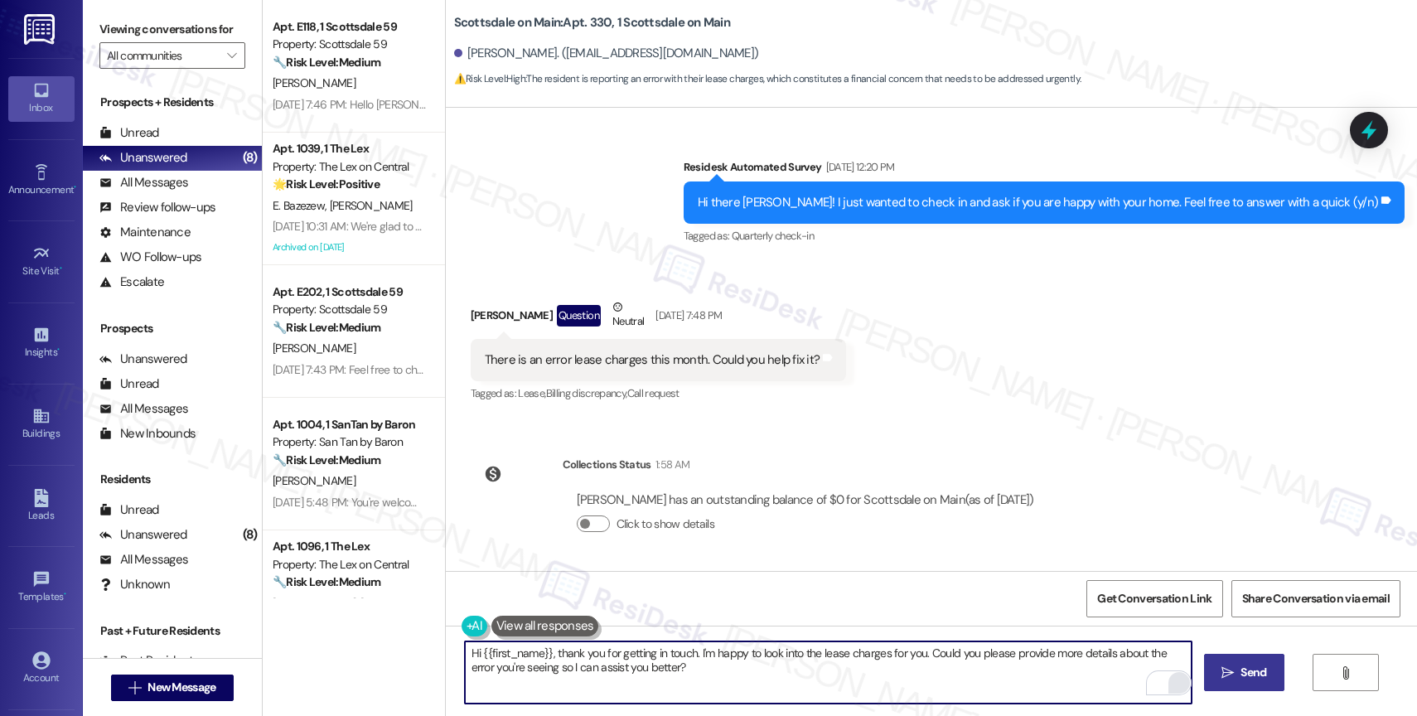
click at [1241, 670] on span "Send" at bounding box center [1254, 672] width 26 height 17
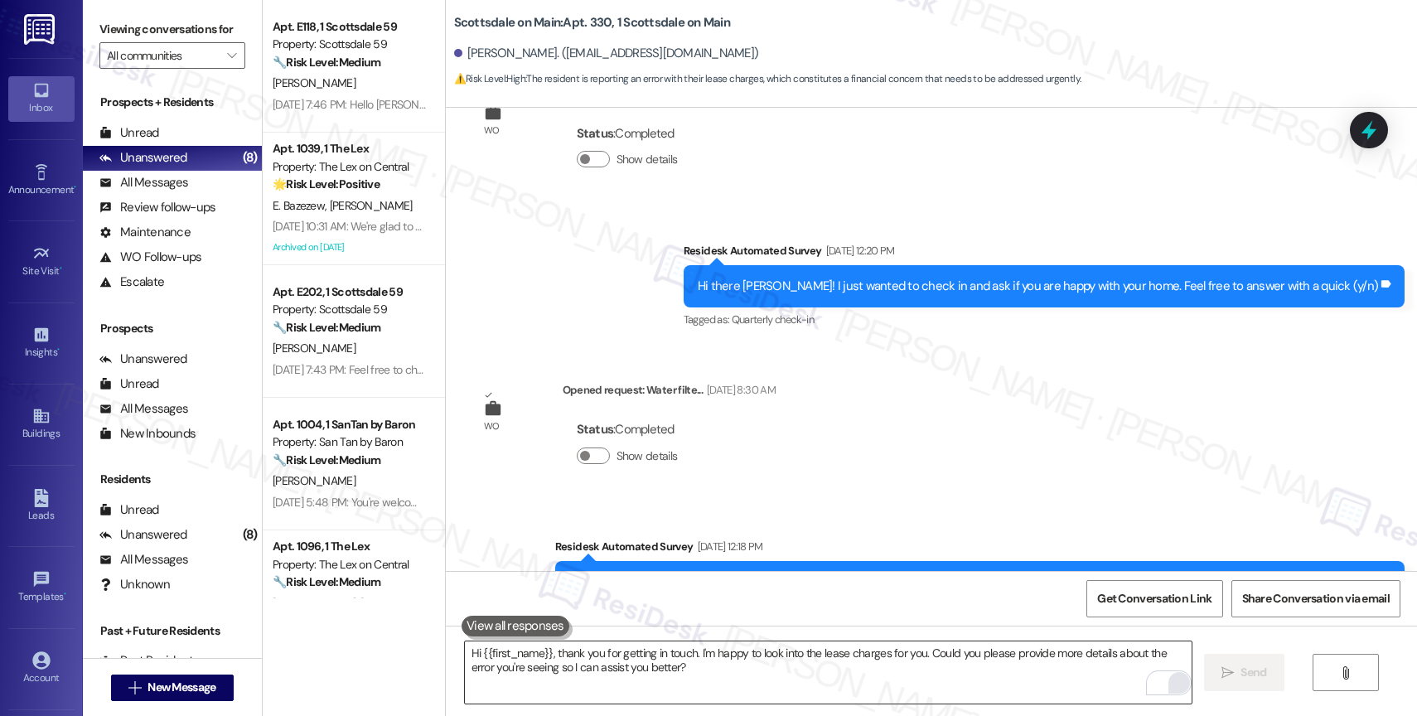
scroll to position [1979, 0]
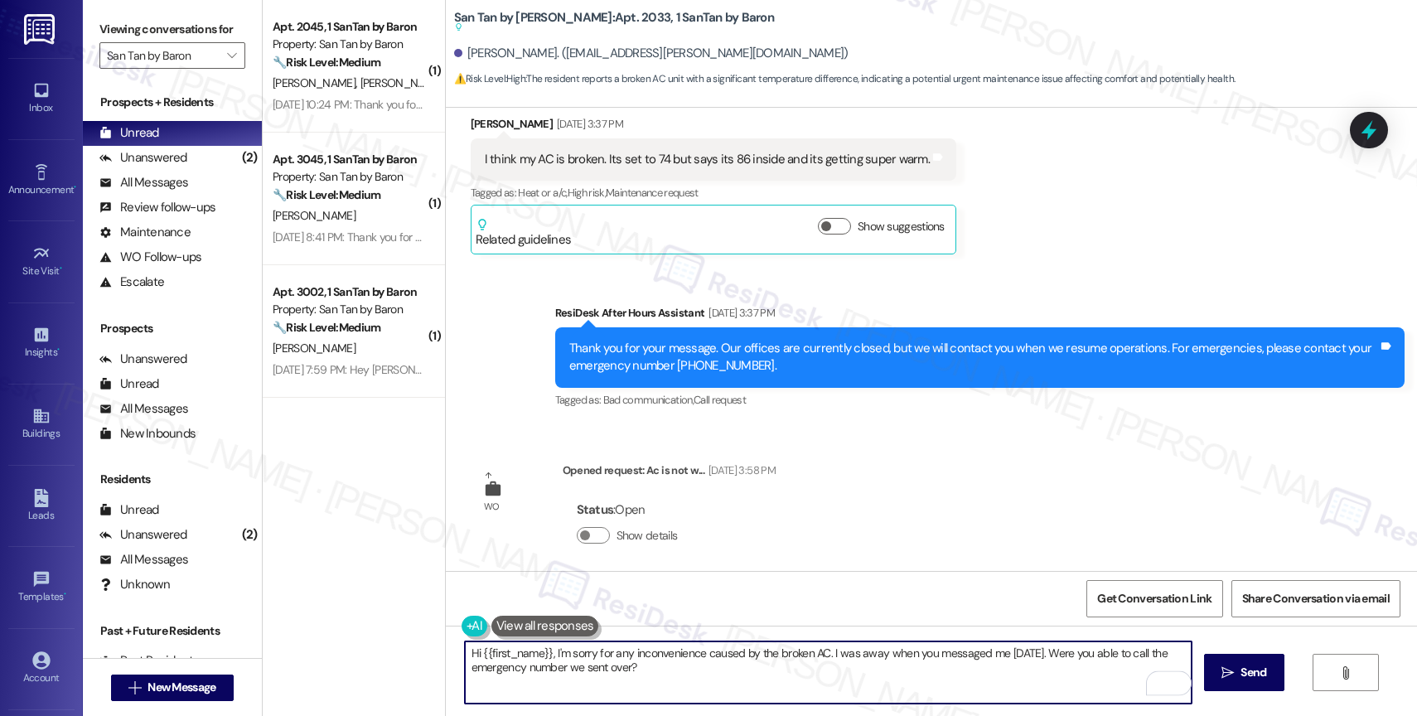
scroll to position [485, 0]
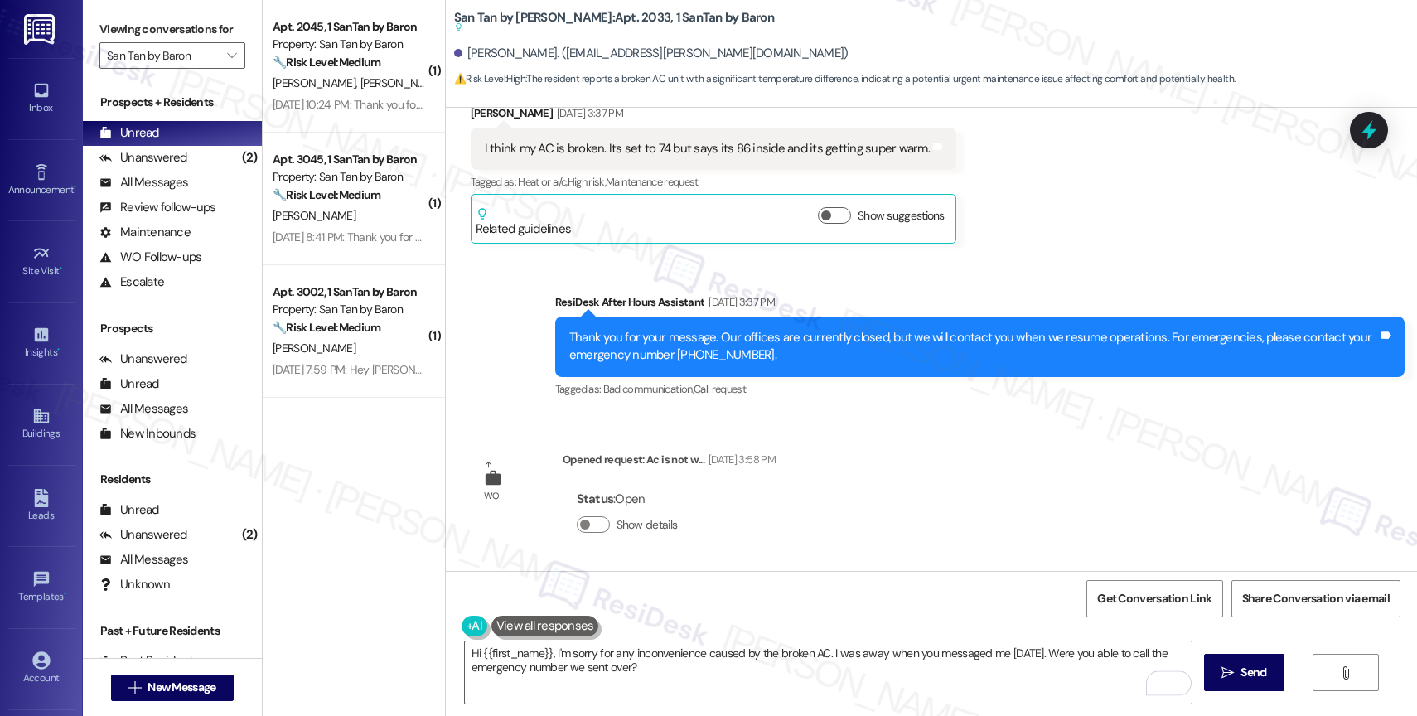
click at [577, 515] on div "Show details" at bounding box center [631, 528] width 108 height 32
click at [583, 525] on button "Show details" at bounding box center [593, 524] width 33 height 17
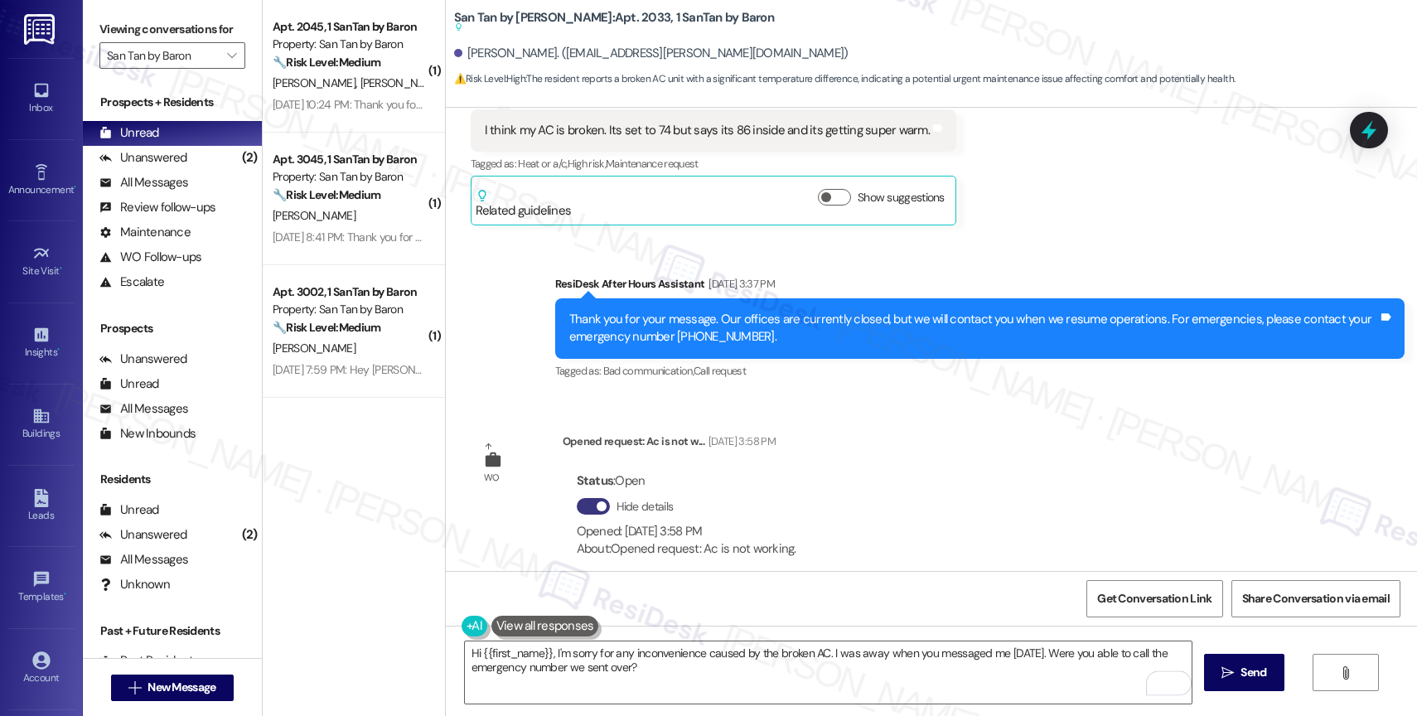
scroll to position [521, 0]
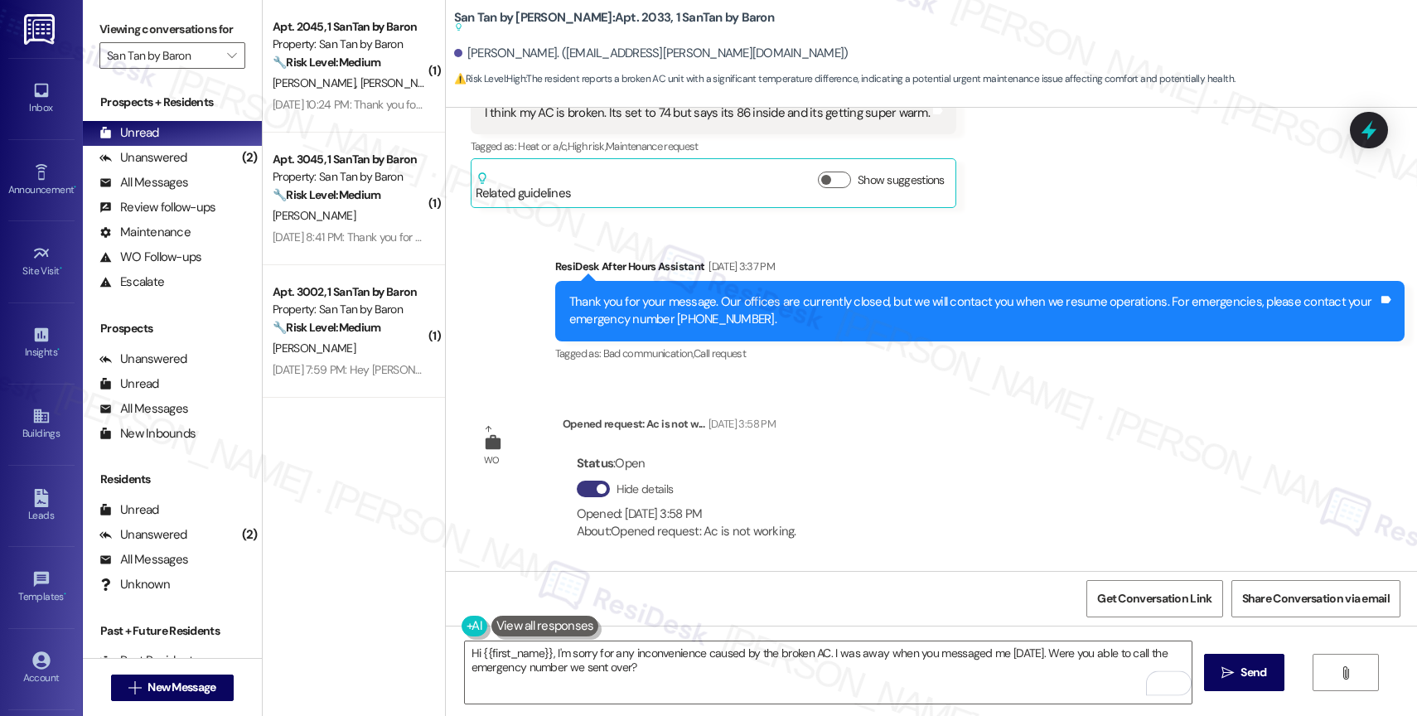
click at [577, 477] on div "Hide details Opened: Aug 30, 2025 at 3:58 PM About: Opened request: Ac is not w…" at bounding box center [687, 511] width 220 height 68
click at [577, 487] on button "Hide details" at bounding box center [593, 489] width 33 height 17
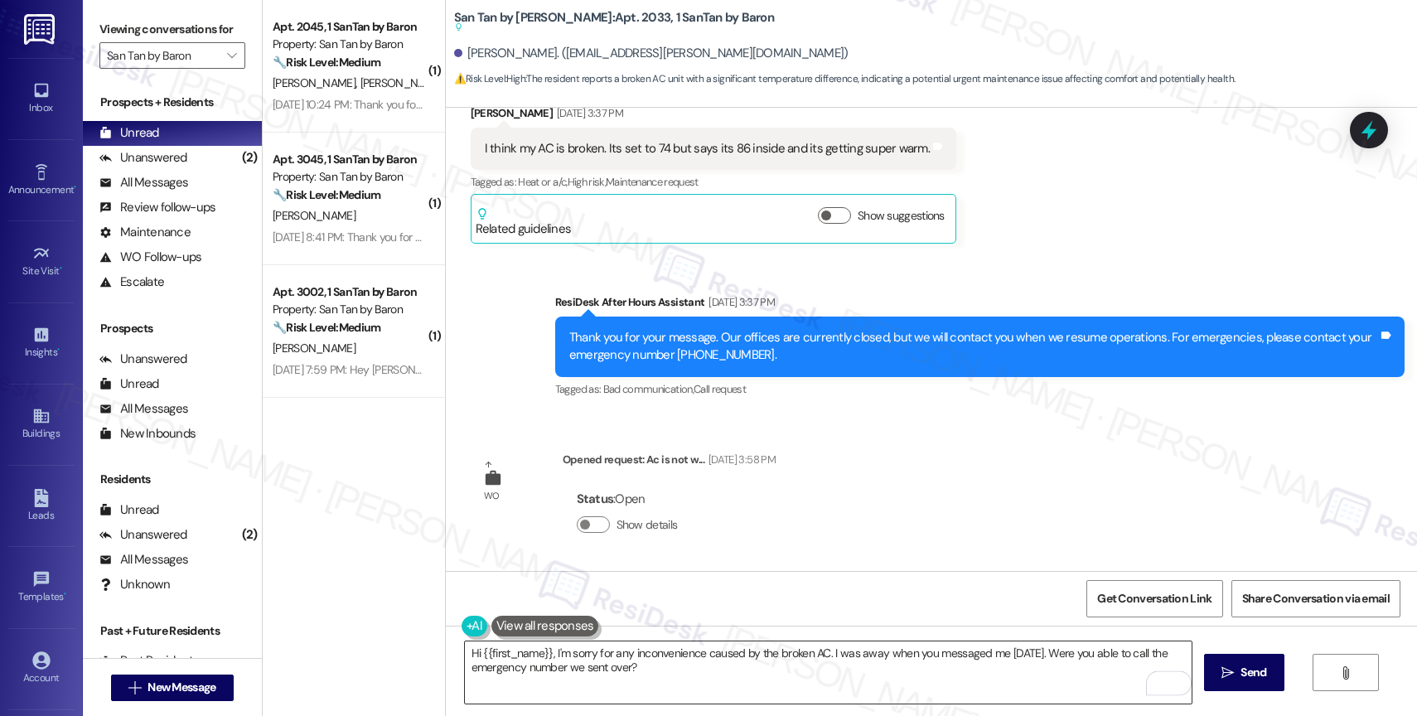
scroll to position [485, 0]
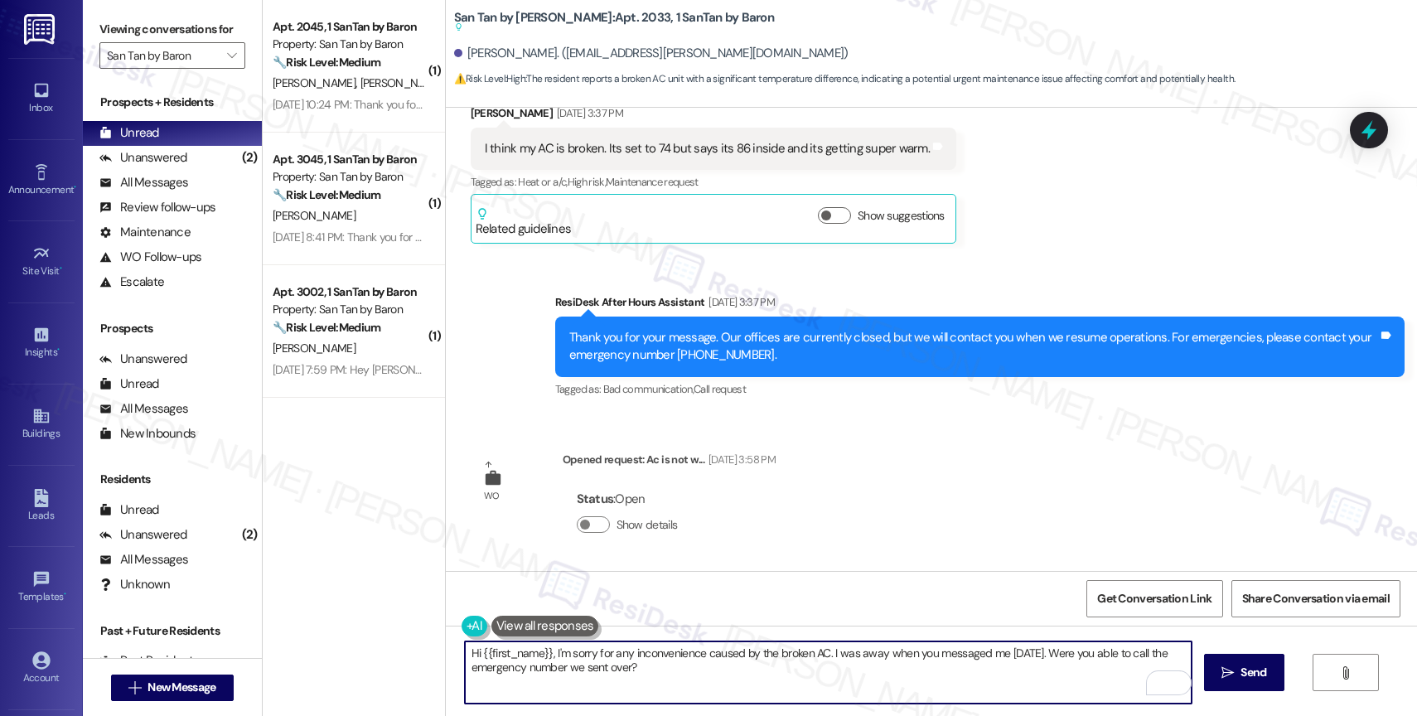
click at [673, 670] on textarea "Hi {{first_name}}, I'm sorry for any inconvenience caused by the broken AC. I w…" at bounding box center [828, 673] width 727 height 62
click at [1170, 677] on icon "Open Grammarly. 0 Suggestions." at bounding box center [1166, 683] width 18 height 18
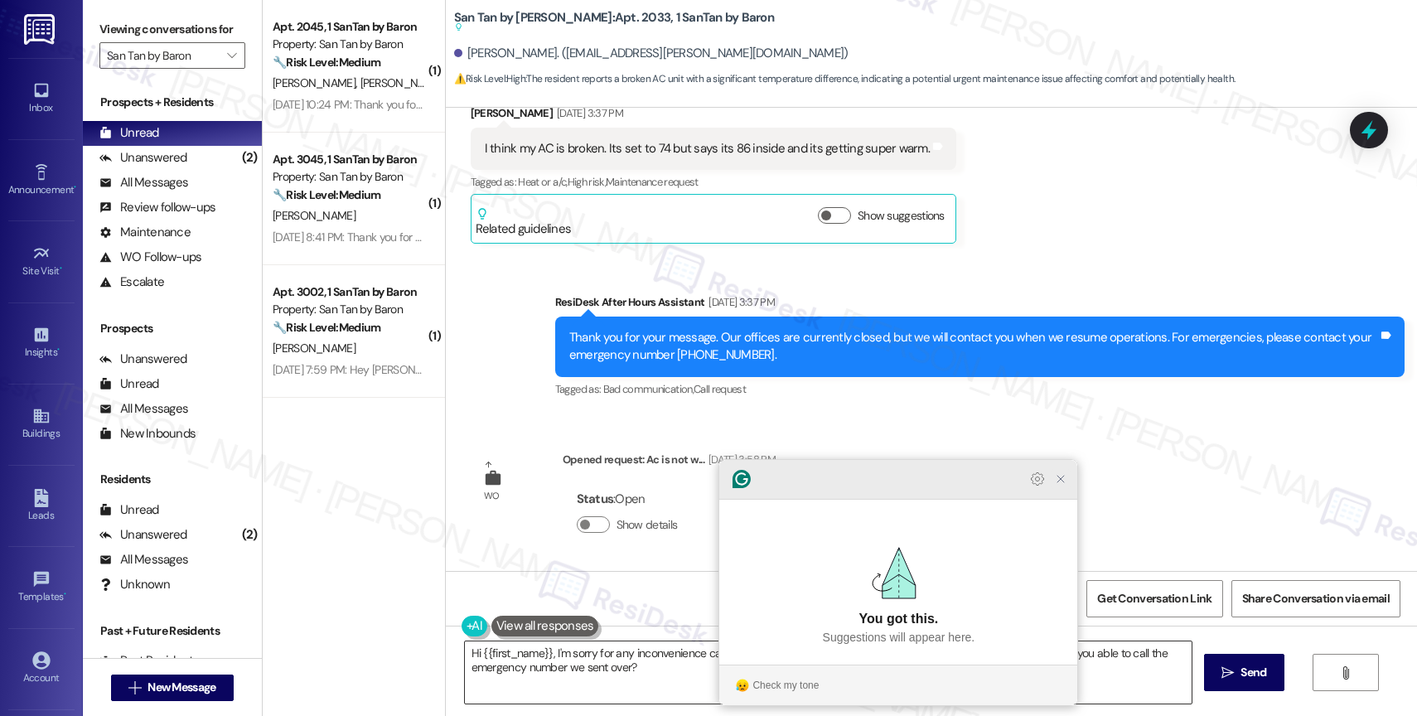
click at [1059, 486] on icon "Close Grammarly Assistant" at bounding box center [1060, 478] width 13 height 13
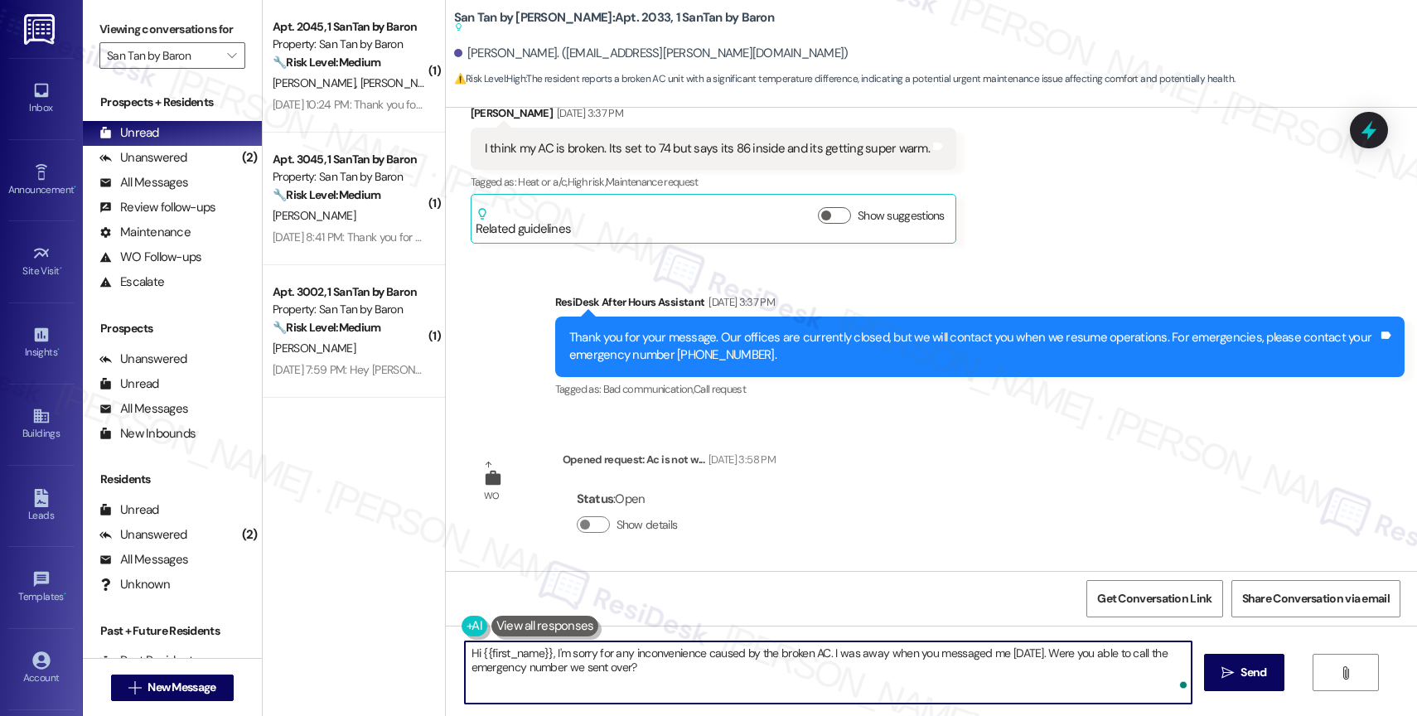
type textarea "Hi {{first_name}}, I'm sorry for any inconvenience caused by the broken AC. I w…"
click at [1254, 669] on span "Send" at bounding box center [1254, 672] width 26 height 17
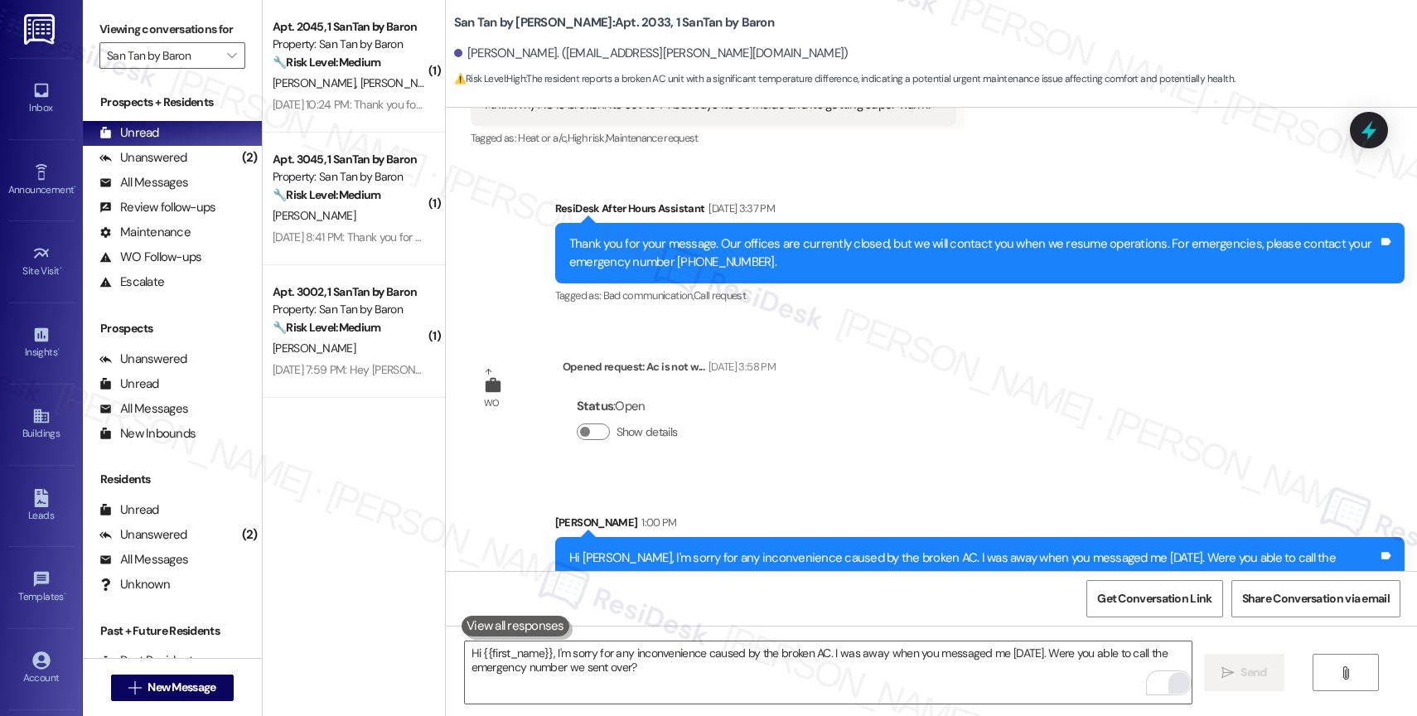
scroll to position [569, 0]
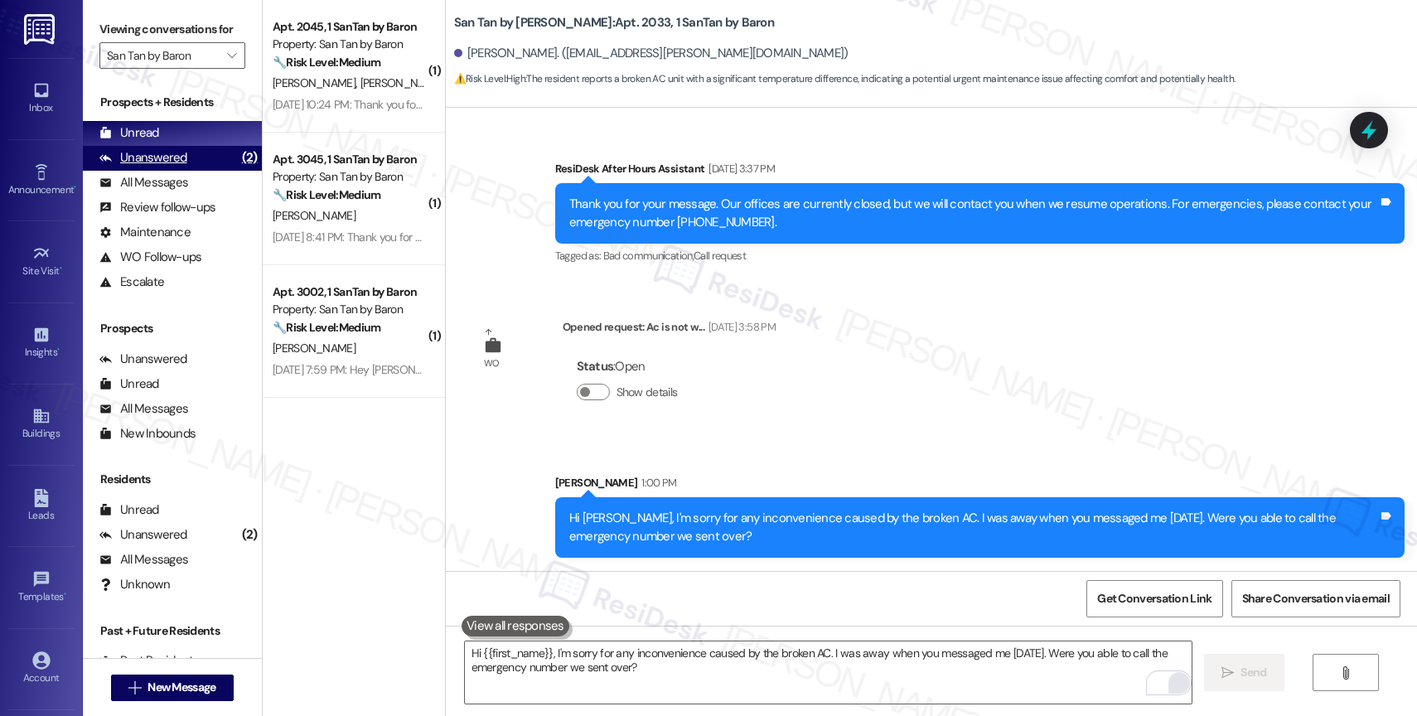
click at [194, 171] on div "Unanswered (2)" at bounding box center [172, 158] width 179 height 25
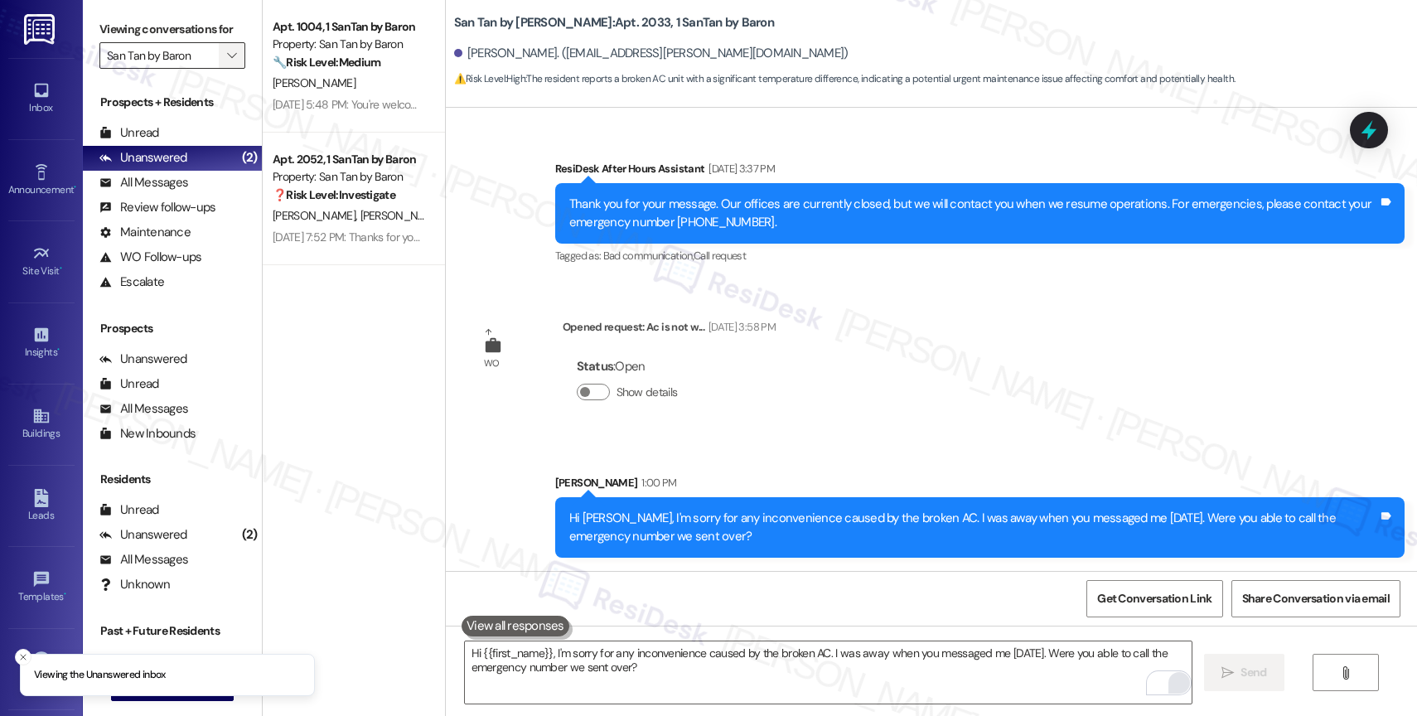
click at [227, 62] on icon "" at bounding box center [231, 55] width 9 height 13
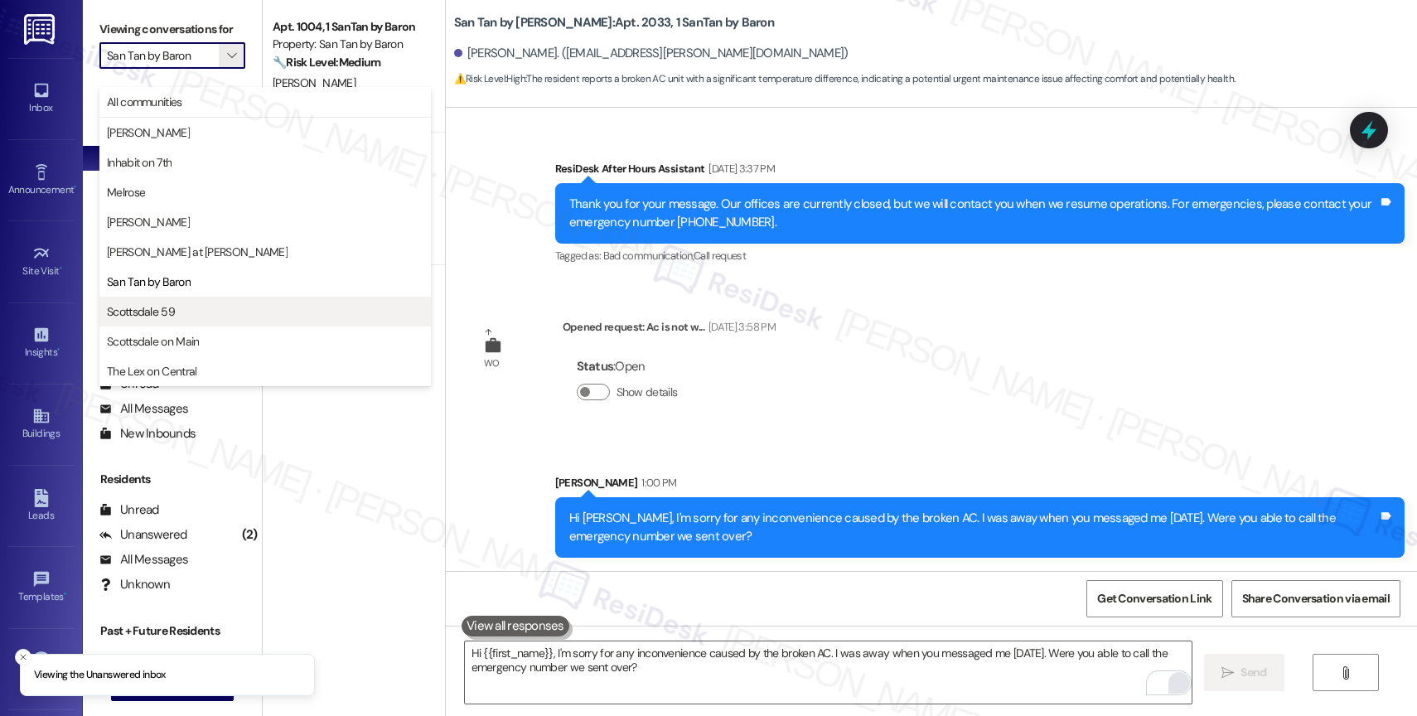
click at [208, 308] on span "Scottsdale 59" at bounding box center [265, 311] width 317 height 17
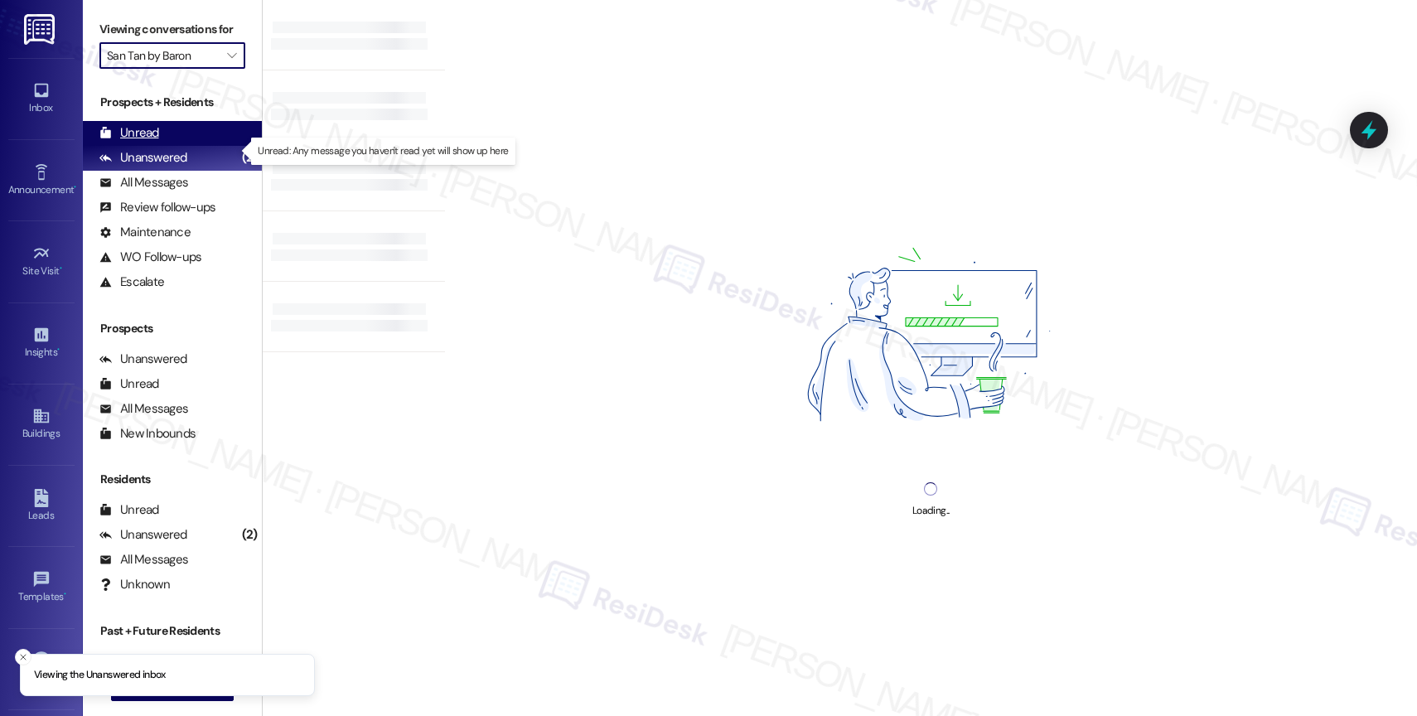
type input "Scottsdale 59"
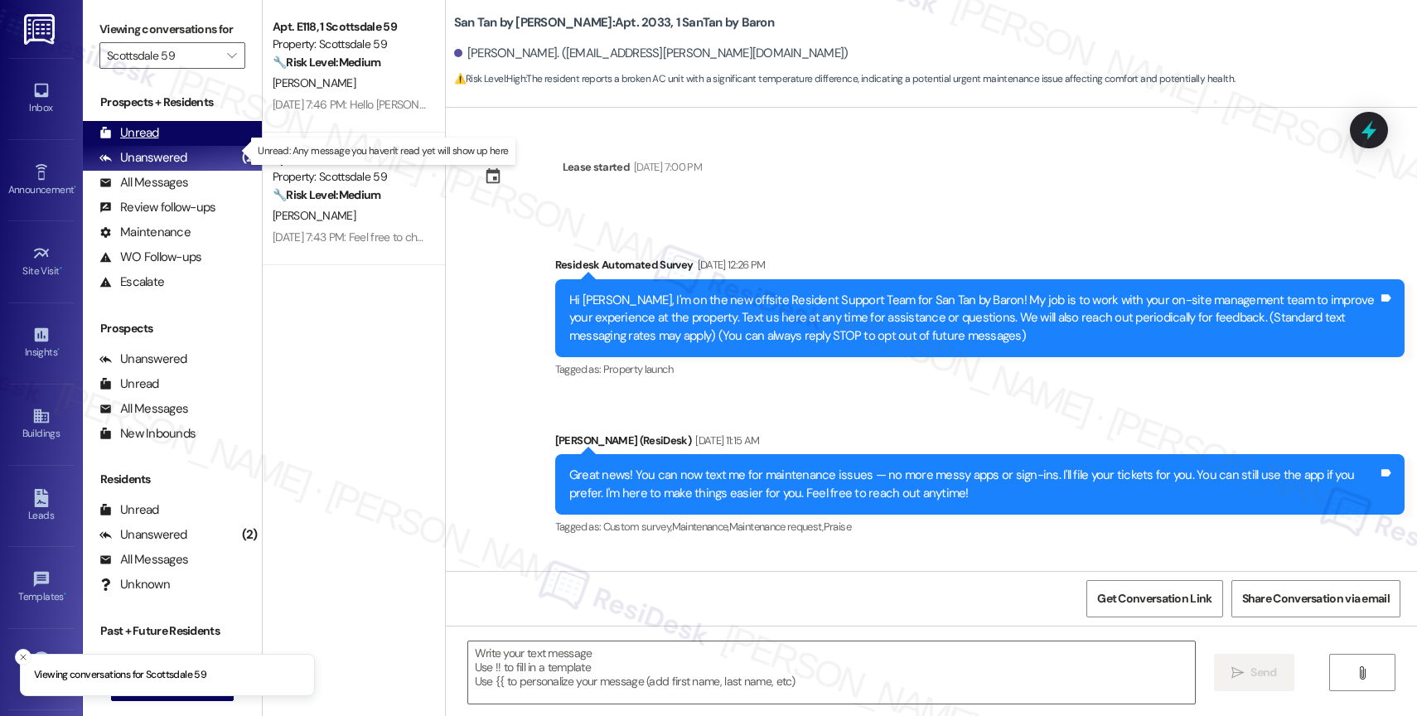
click at [192, 143] on div "Unread (0)" at bounding box center [172, 133] width 179 height 25
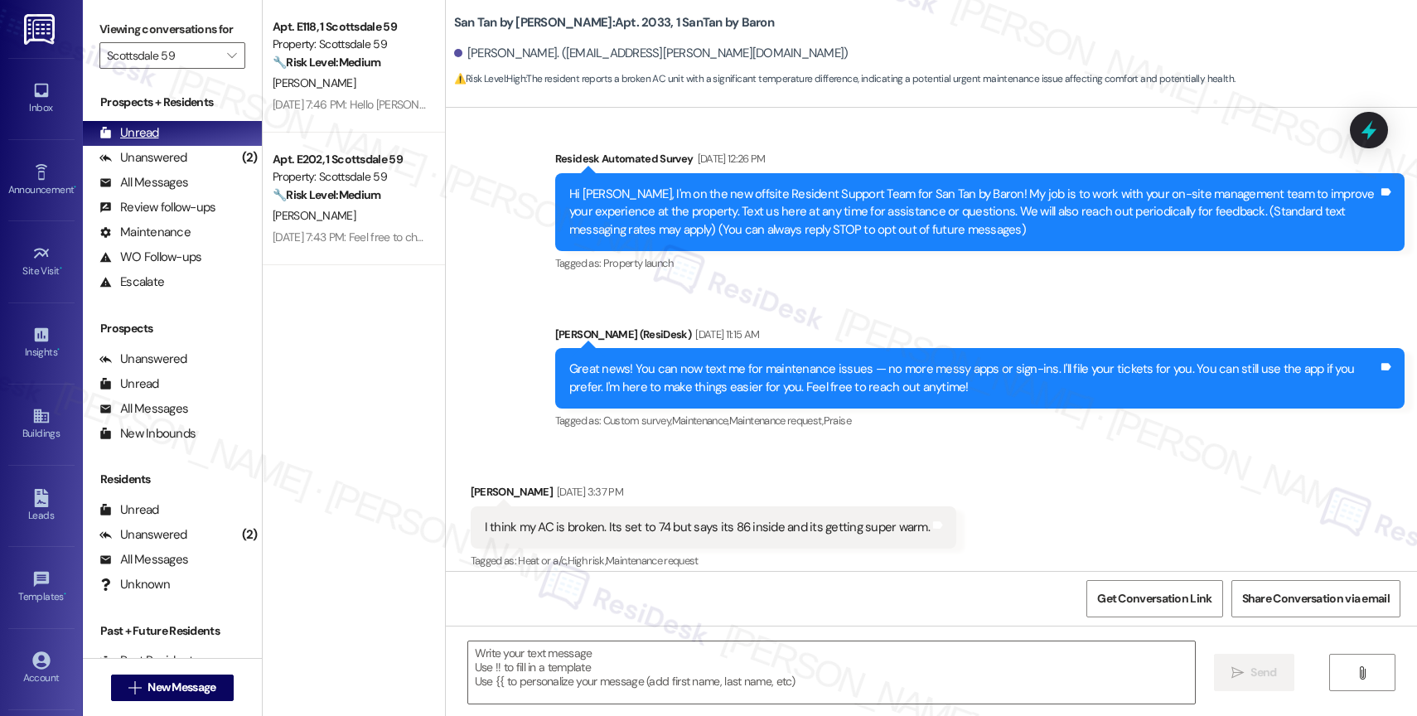
scroll to position [120, 0]
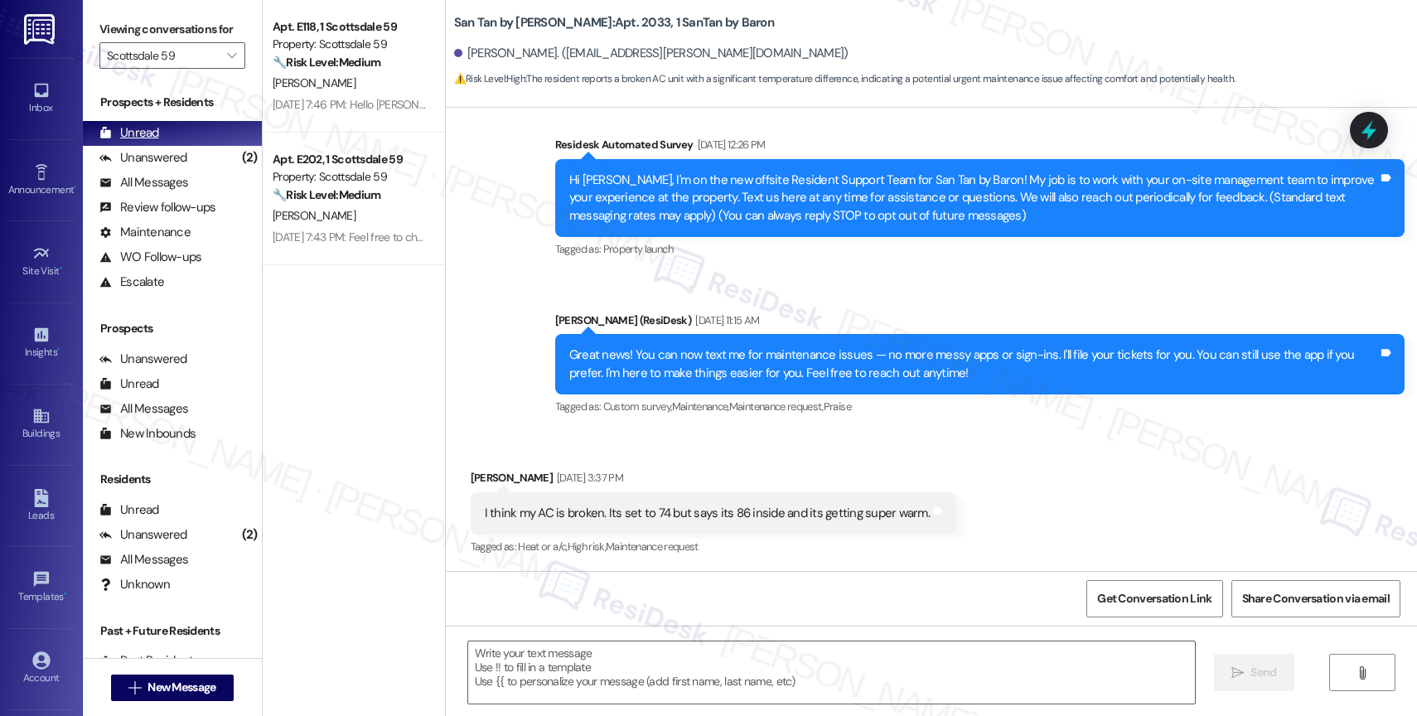
type textarea "Fetching suggested responses. Please feel free to read through the conversation…"
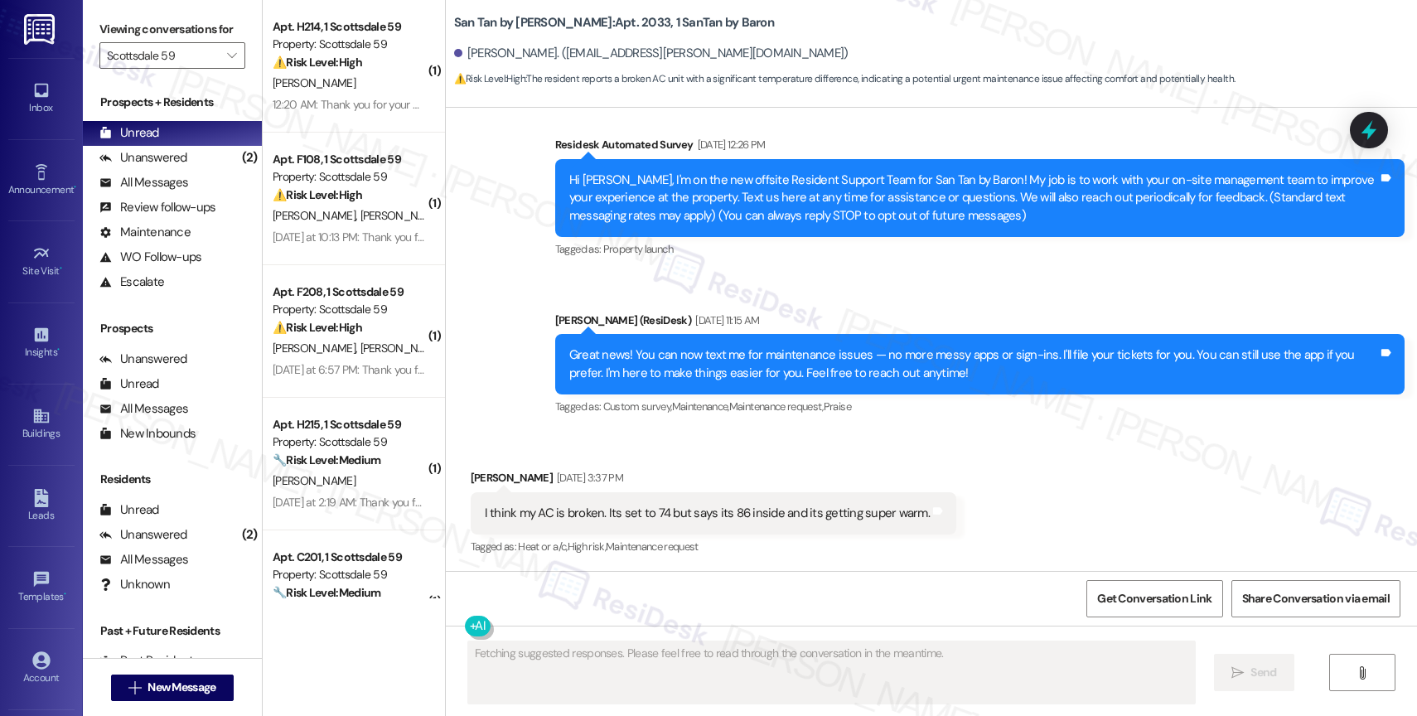
scroll to position [1391, 0]
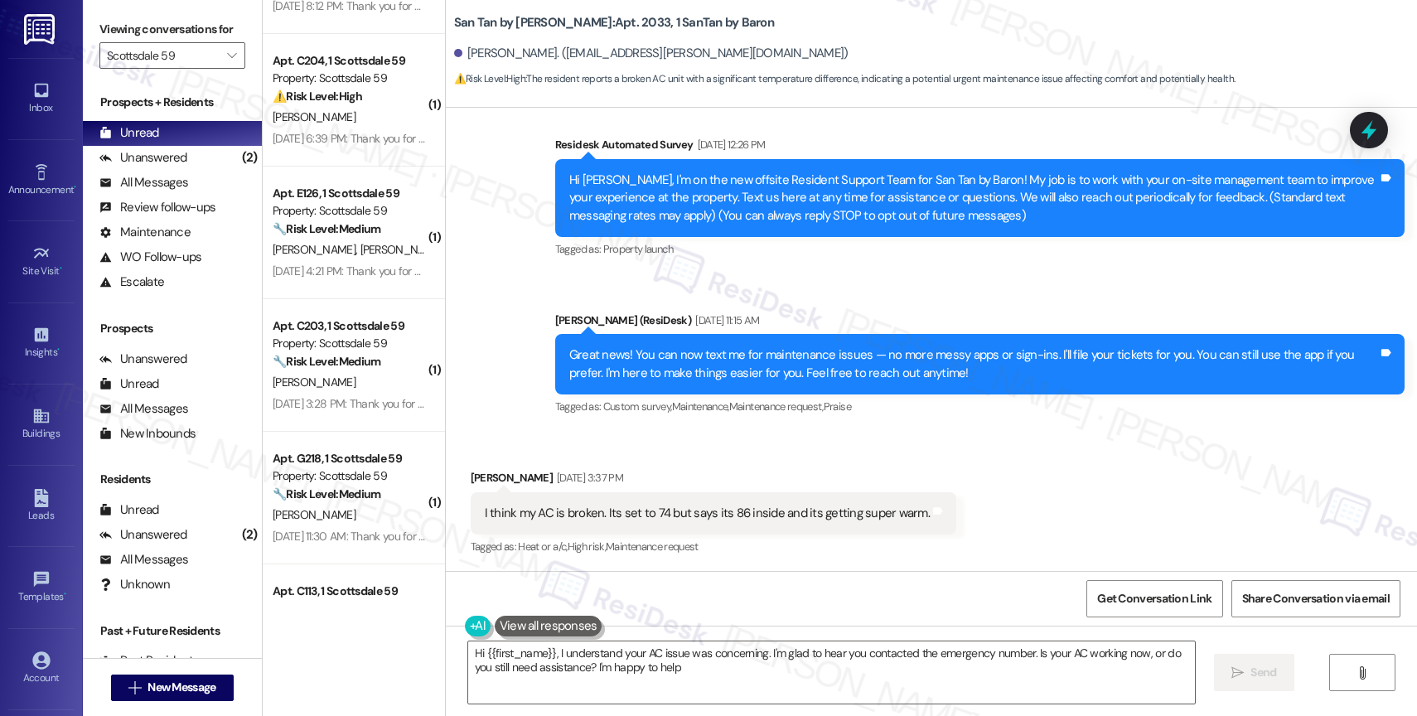
type textarea "Hi {{first_name}}, I understand your AC issue was concerning. I'm glad to hear …"
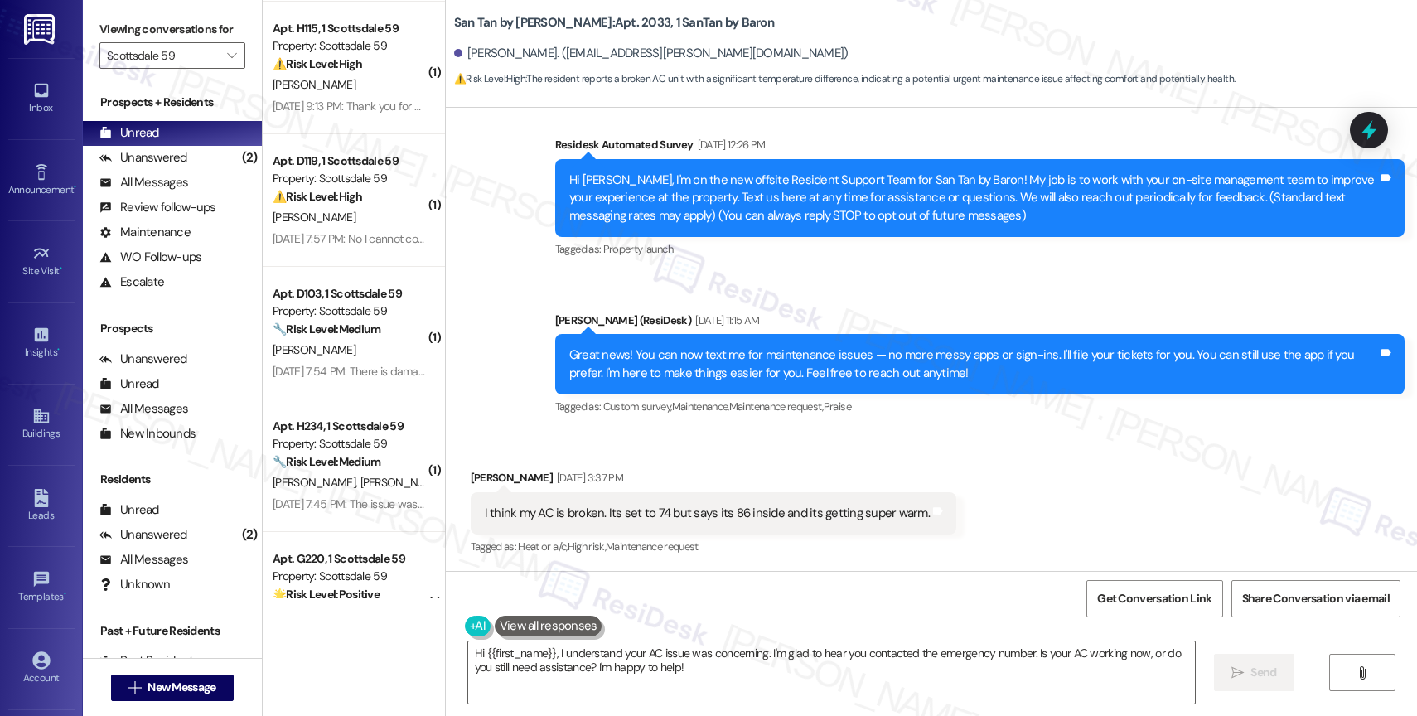
scroll to position [1220, 0]
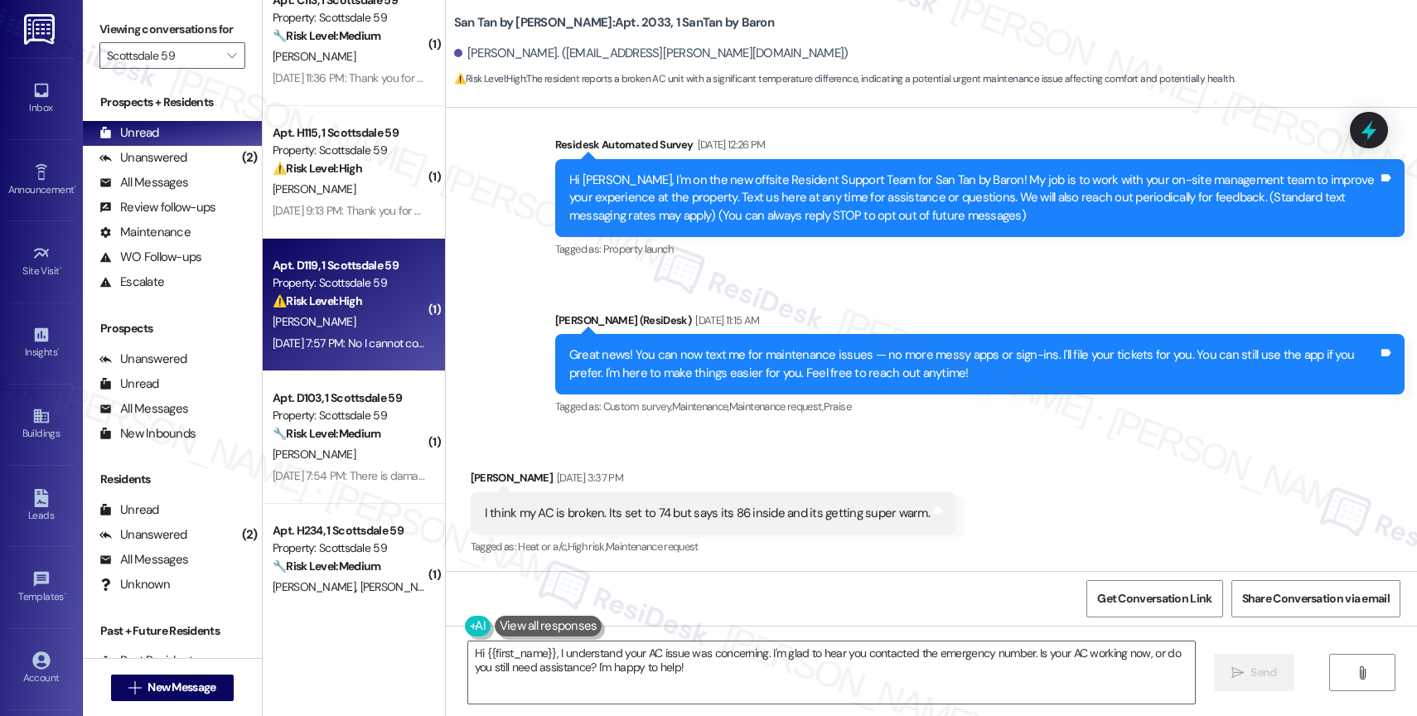
click at [327, 325] on div "S. Workman" at bounding box center [349, 322] width 157 height 21
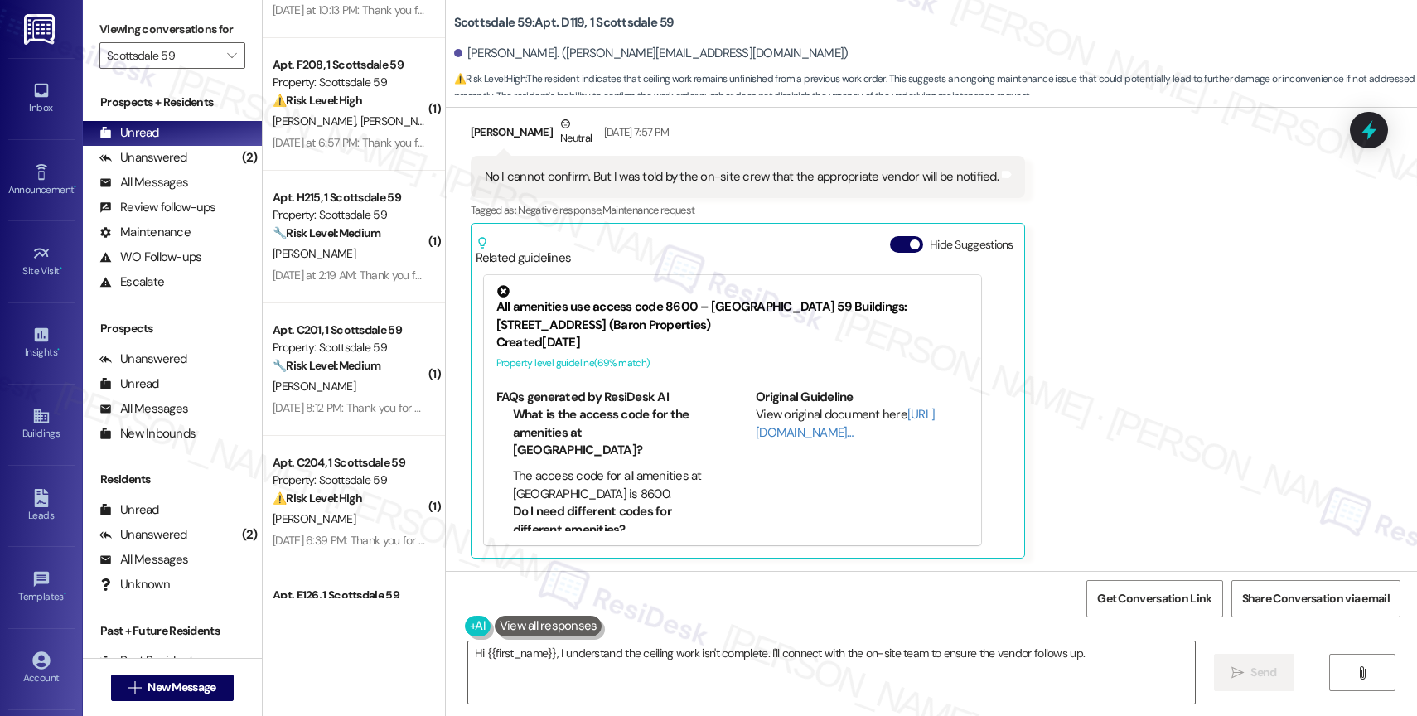
scroll to position [38, 0]
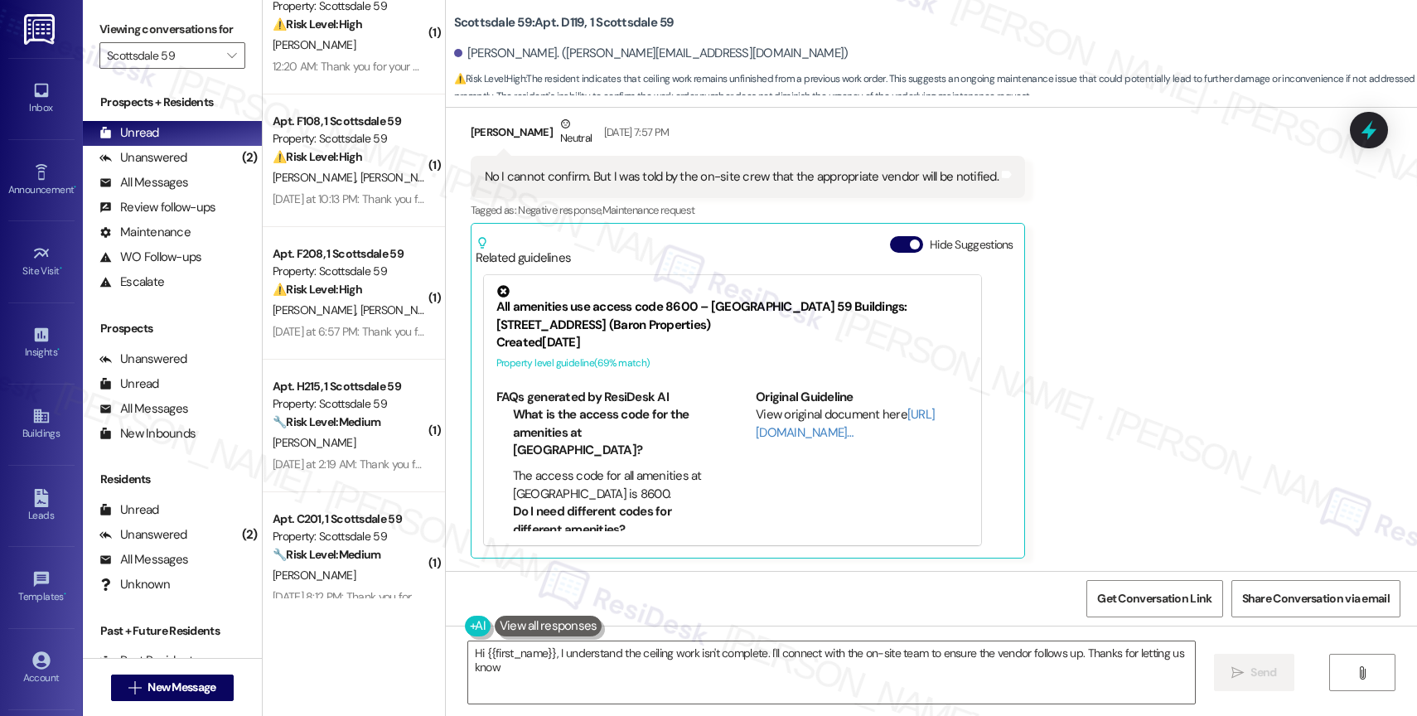
type textarea "Hi {{first_name}}, I understand the ceiling work isn't complete. I'll connect w…"
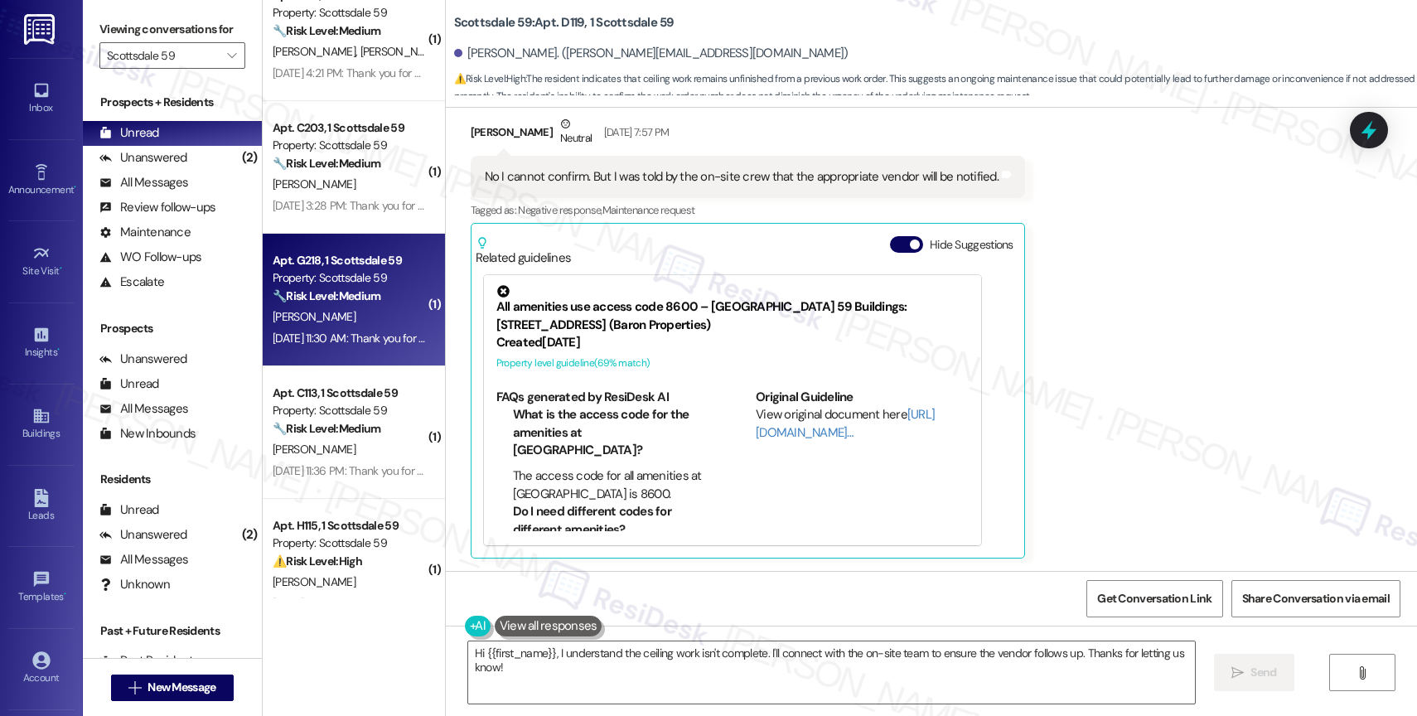
scroll to position [1258, 0]
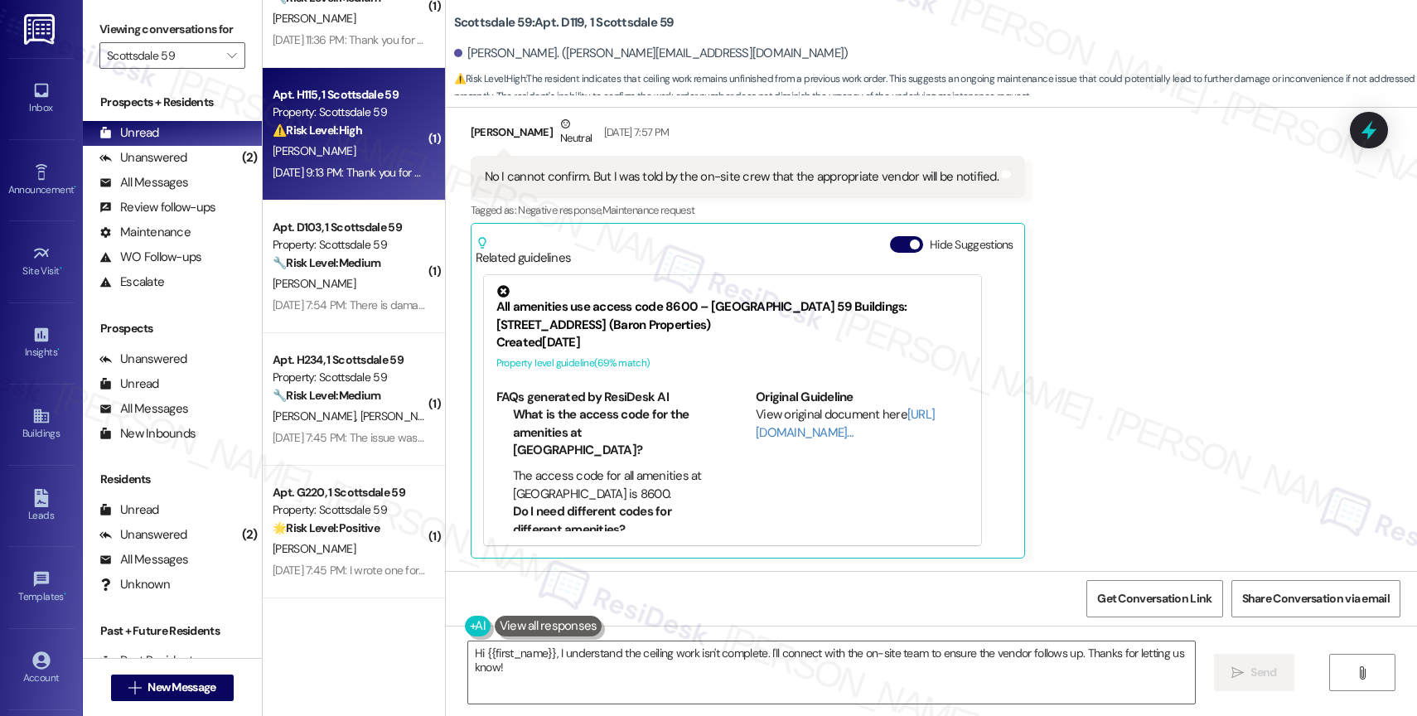
click at [361, 98] on div "Apt. H115, 1 Scottsdale 59" at bounding box center [349, 94] width 153 height 17
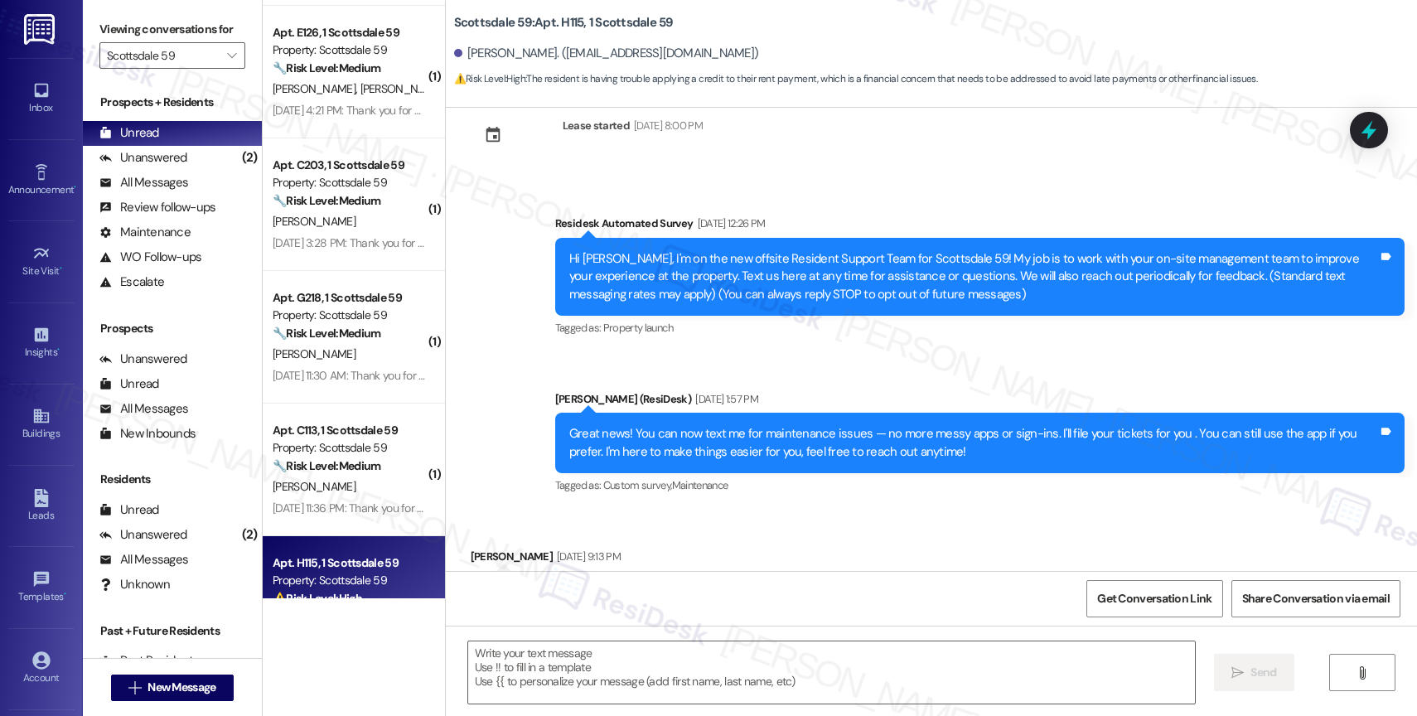
scroll to position [120, 0]
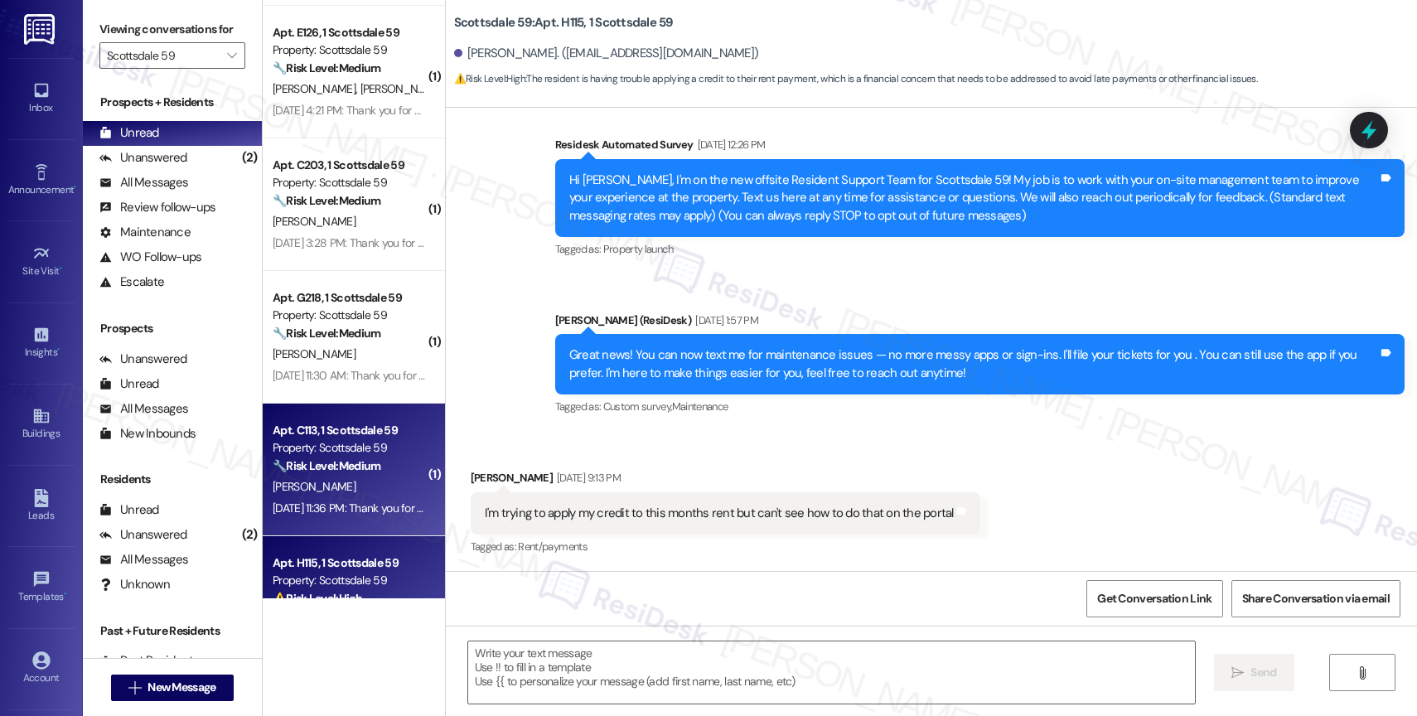
type textarea "Fetching suggested responses. Please feel free to read through the conversation…"
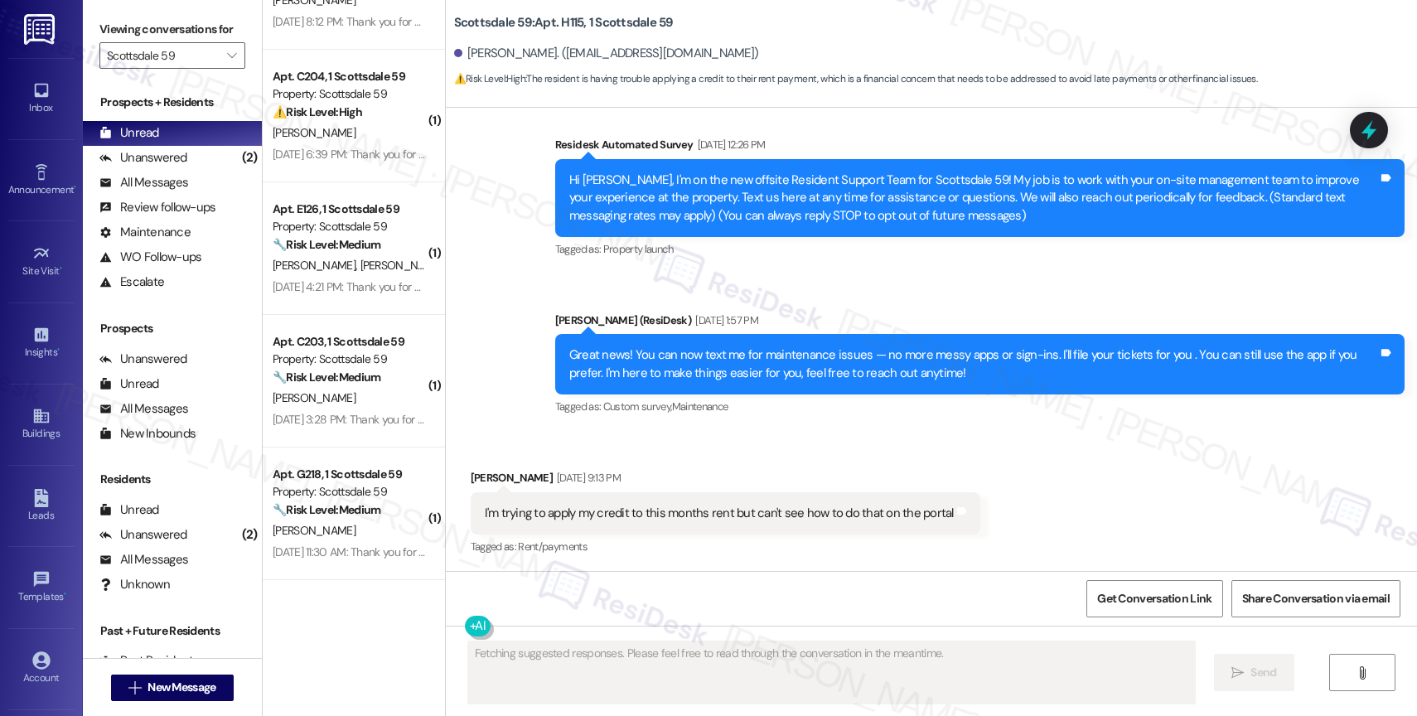
scroll to position [0, 0]
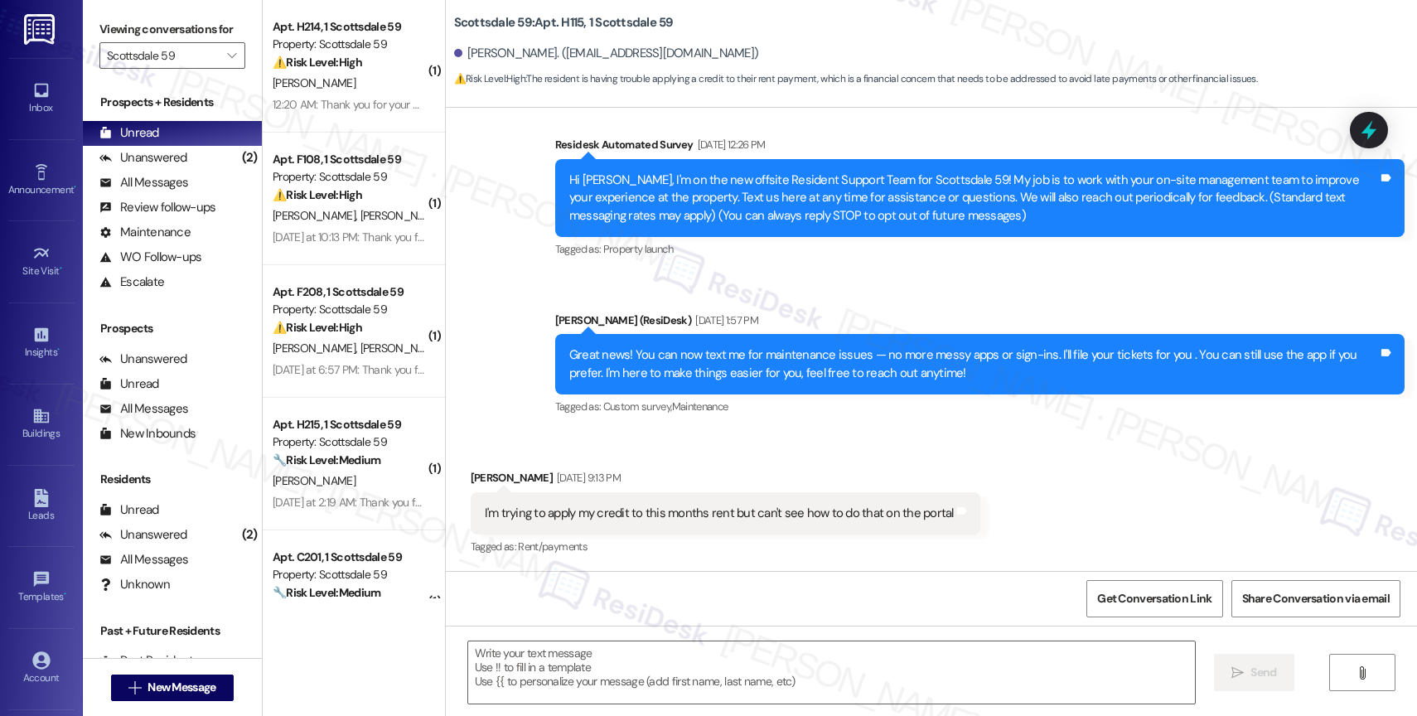
click at [335, 297] on div "Apt. F208, 1 Scottsdale 59" at bounding box center [349, 291] width 153 height 17
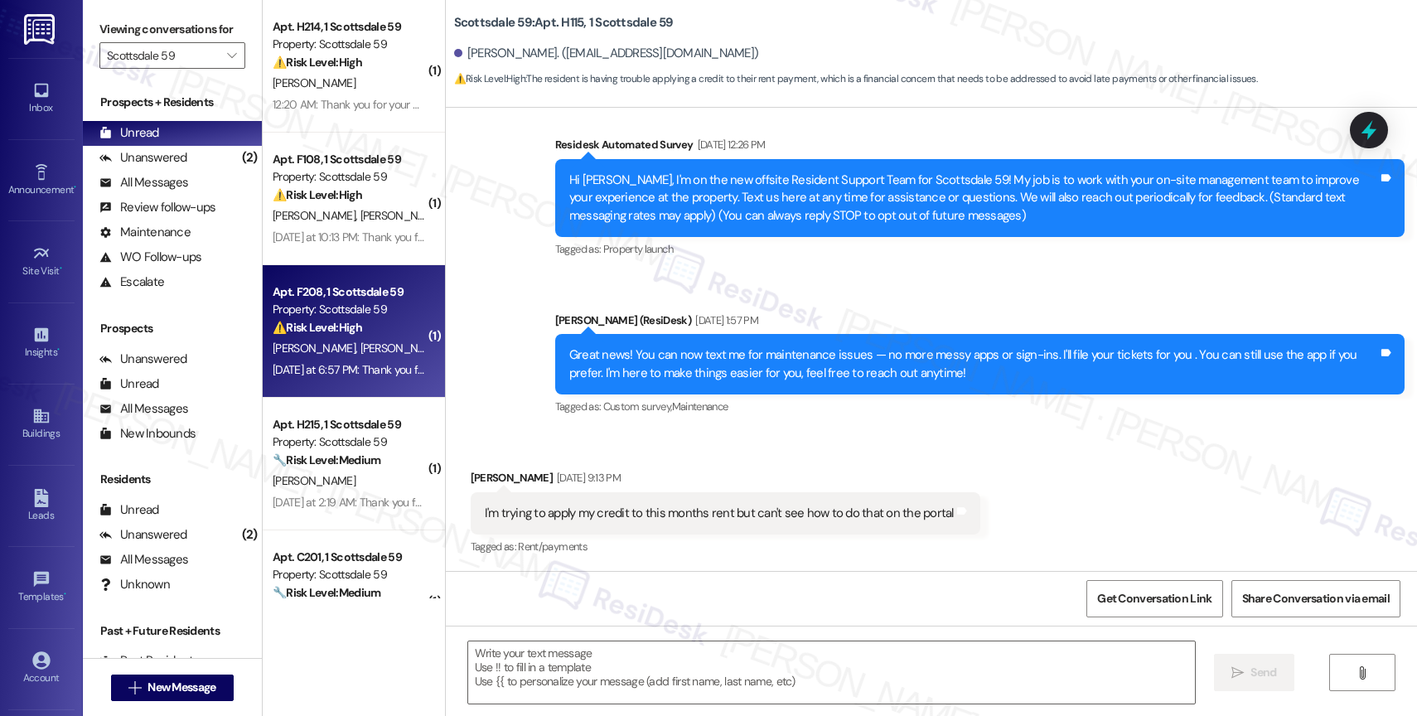
type textarea "Fetching suggested responses. Please feel free to read through the conversation…"
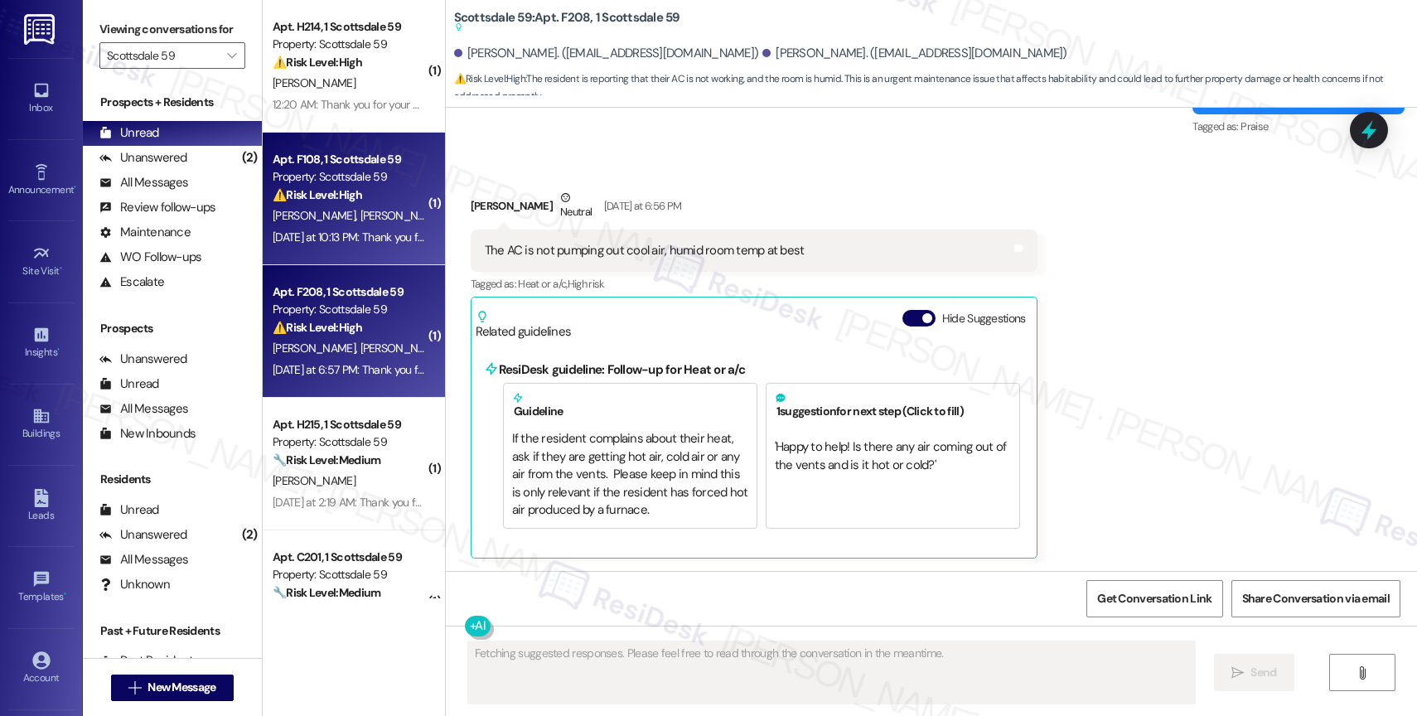
click at [324, 213] on span "S. Hernandez" at bounding box center [317, 215] width 88 height 15
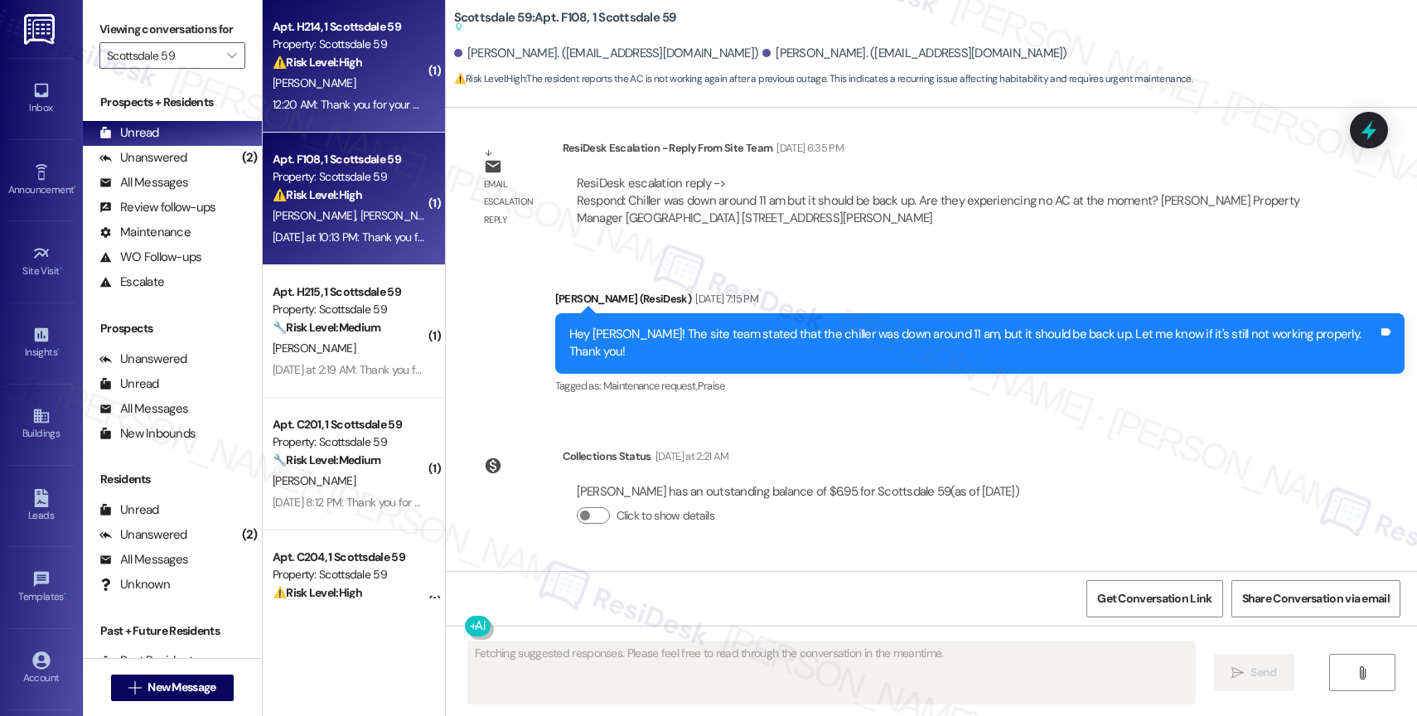
scroll to position [1495, 0]
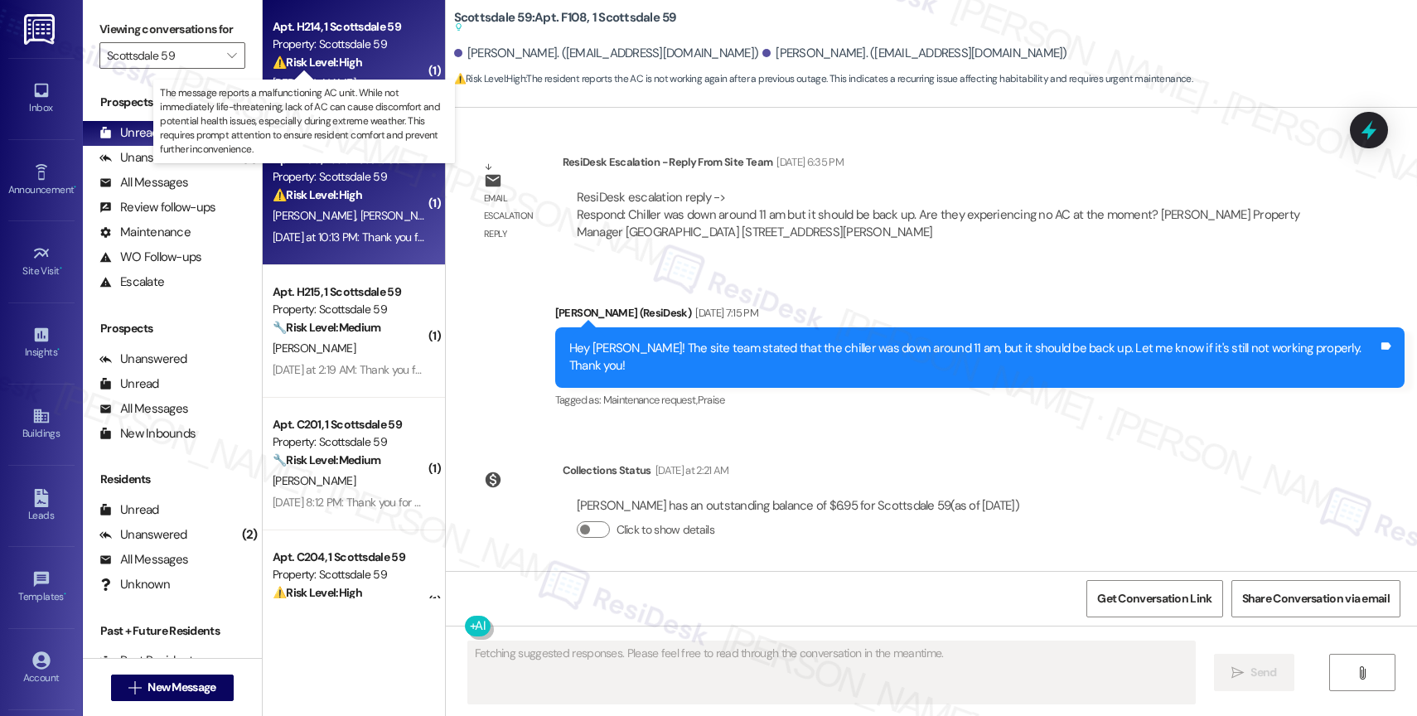
click at [332, 56] on strong "⚠️ Risk Level: High" at bounding box center [318, 62] width 90 height 15
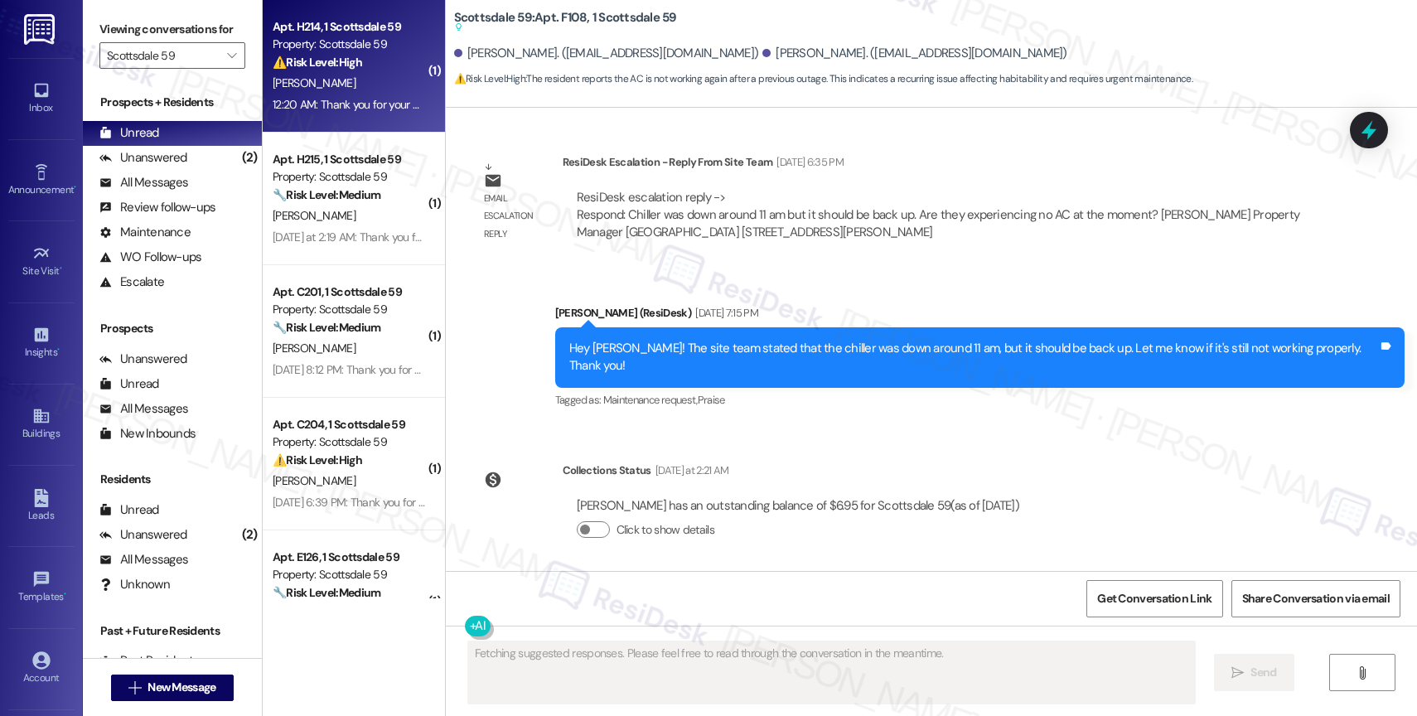
scroll to position [693, 0]
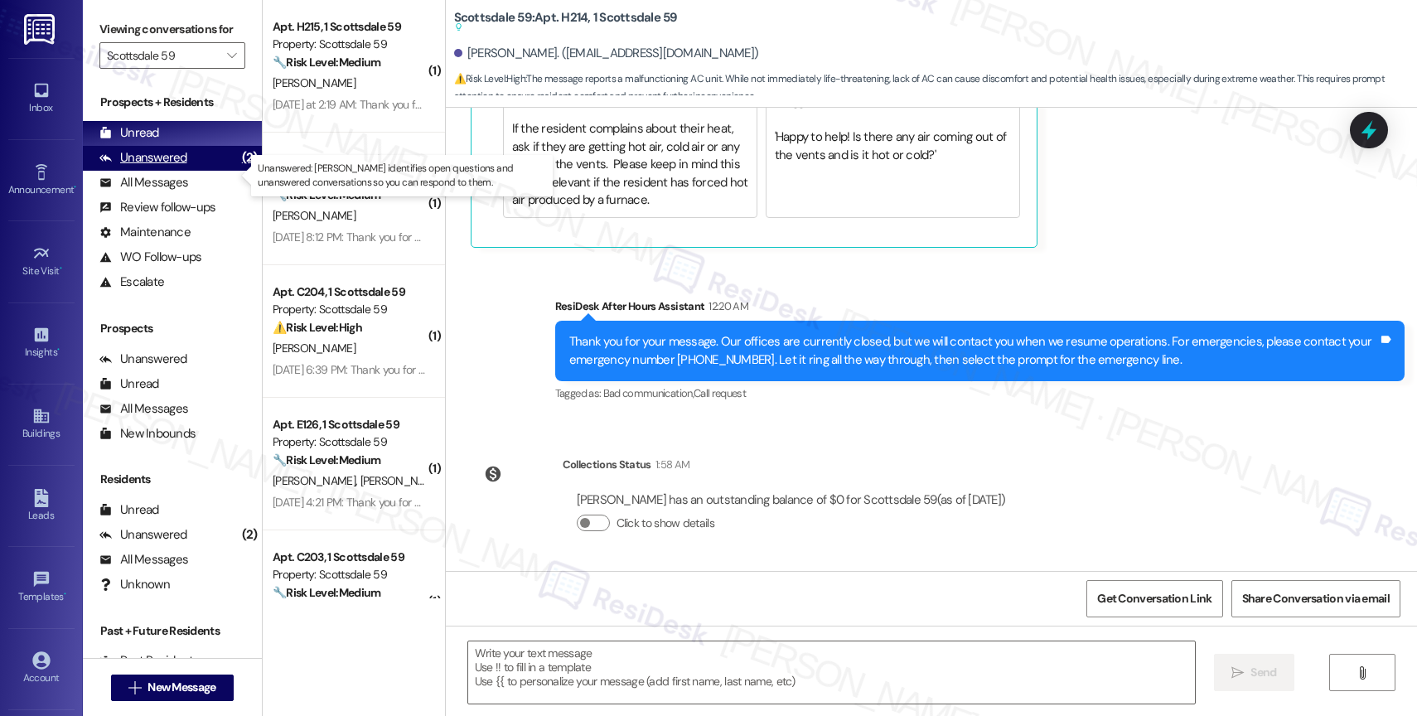
click at [174, 167] on div "Unanswered" at bounding box center [143, 157] width 88 height 17
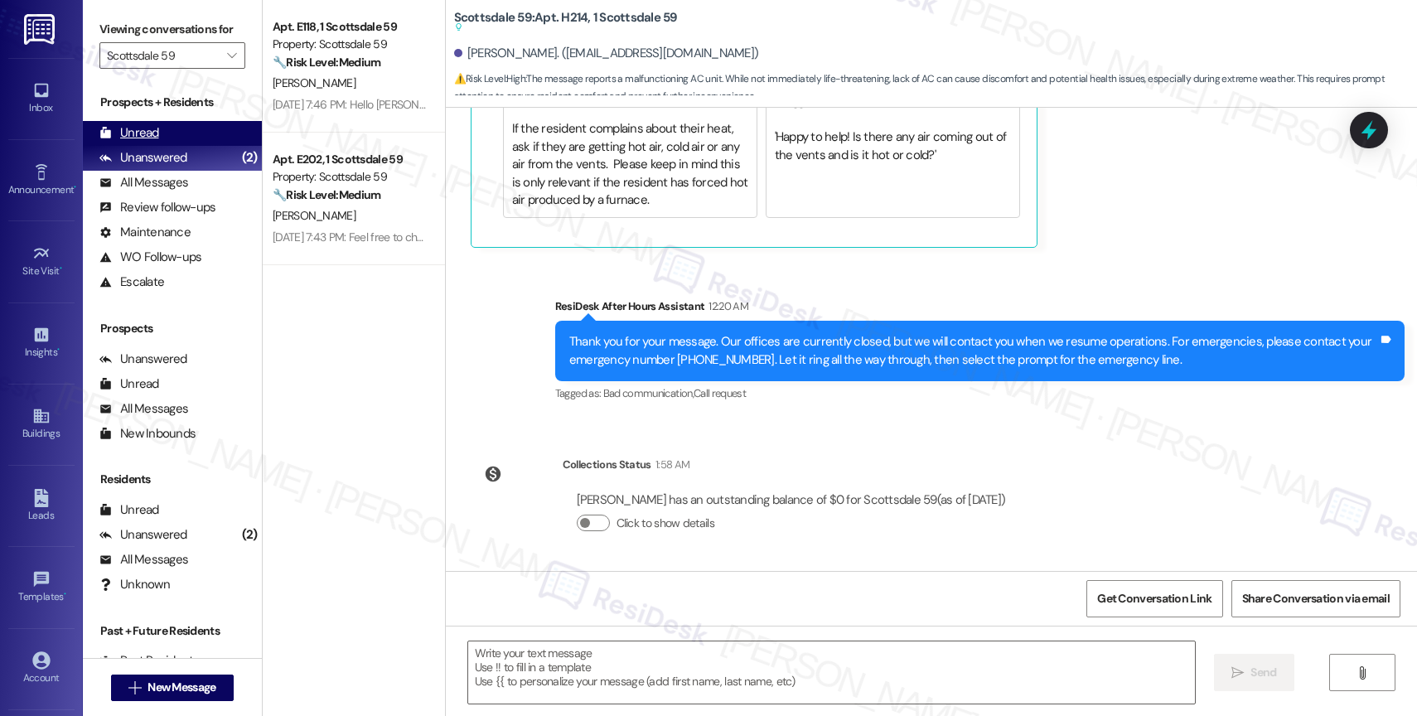
click at [172, 139] on div "Unread (0)" at bounding box center [172, 133] width 179 height 25
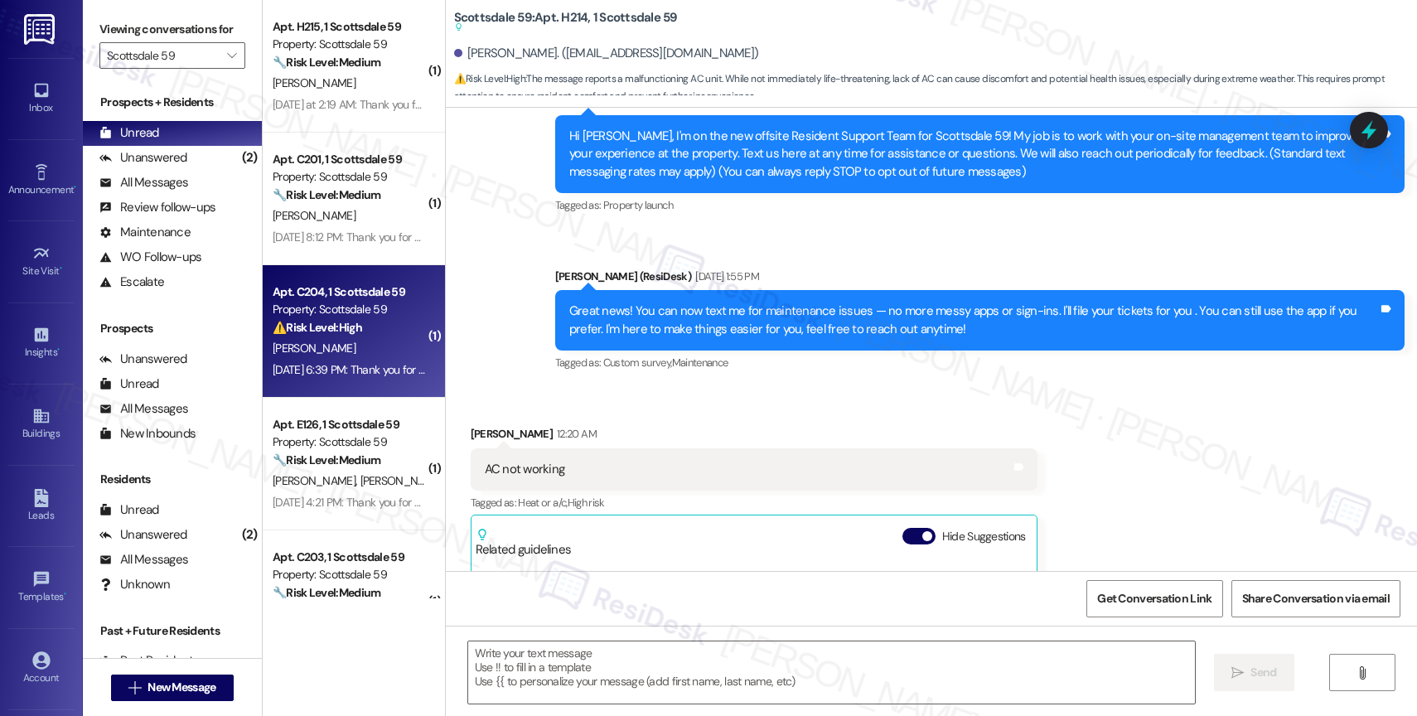
scroll to position [307, 0]
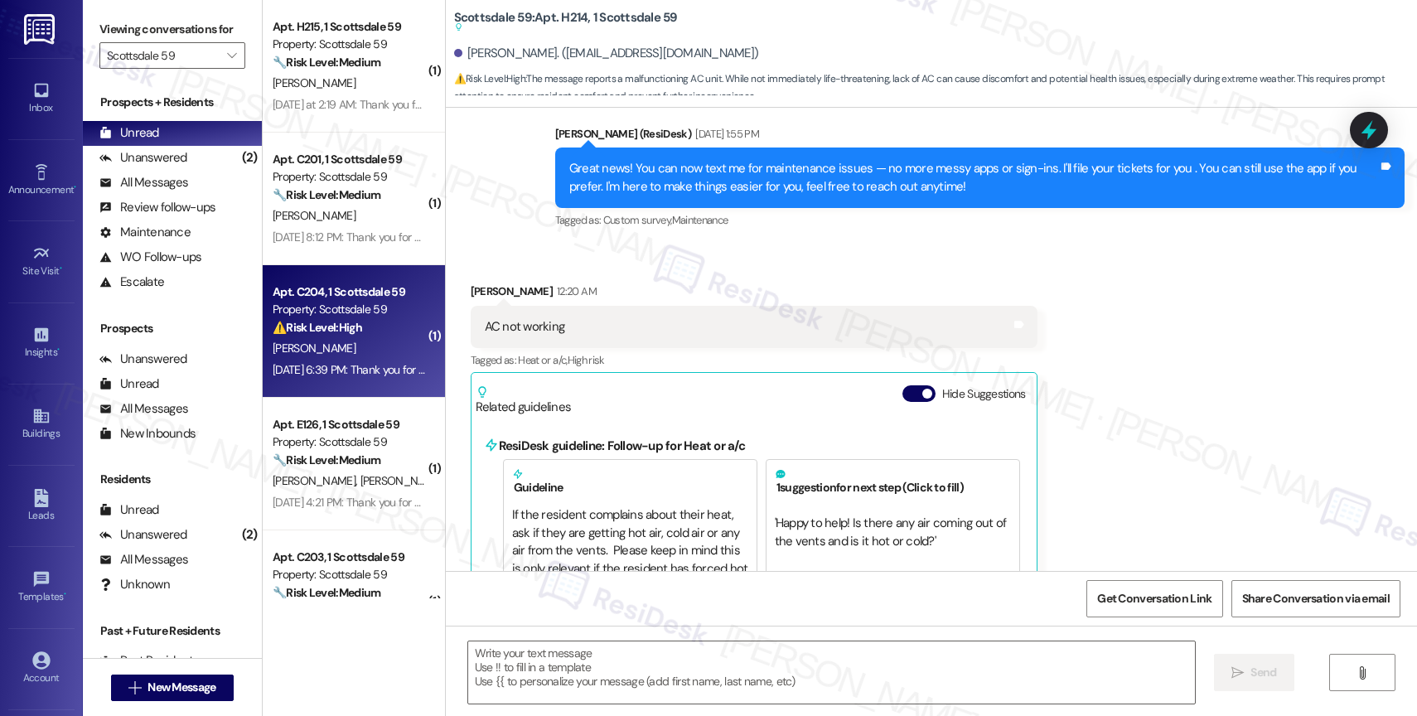
type textarea "Fetching suggested responses. Please feel free to read through the conversation…"
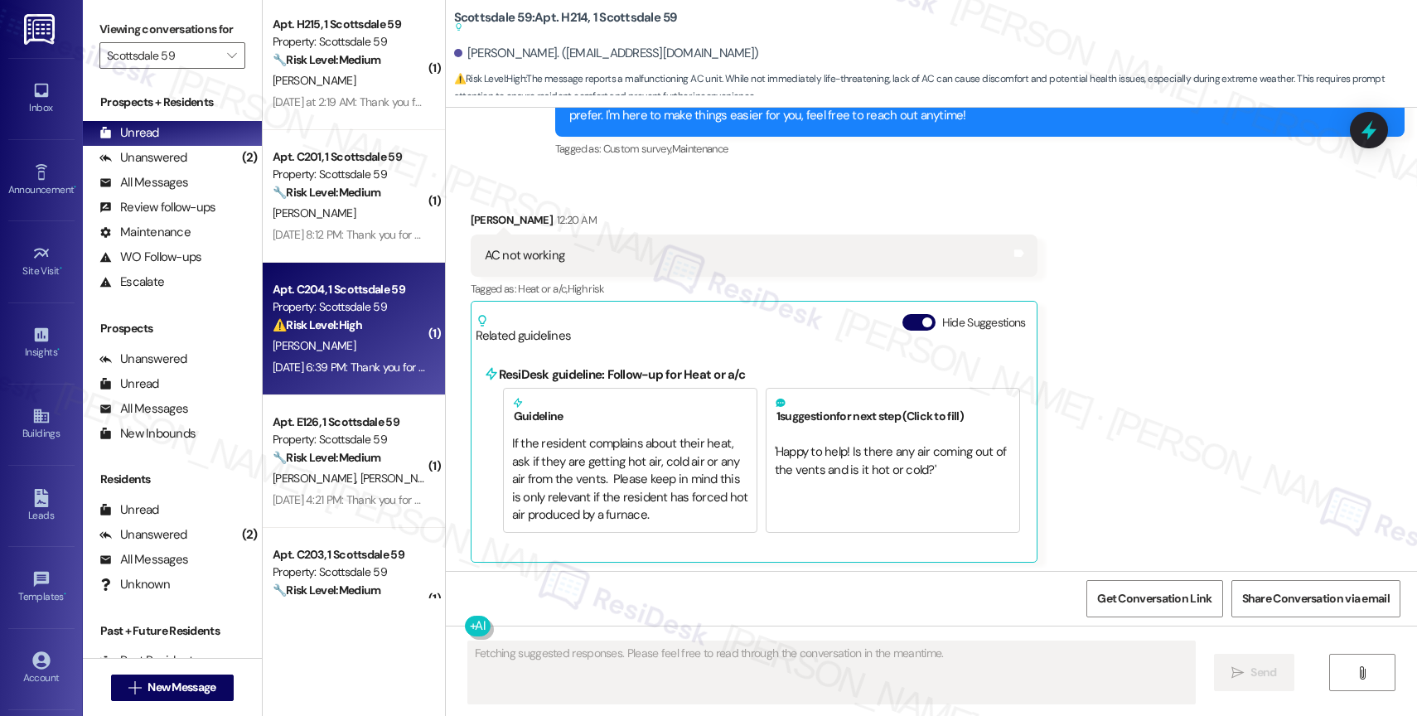
scroll to position [3, 0]
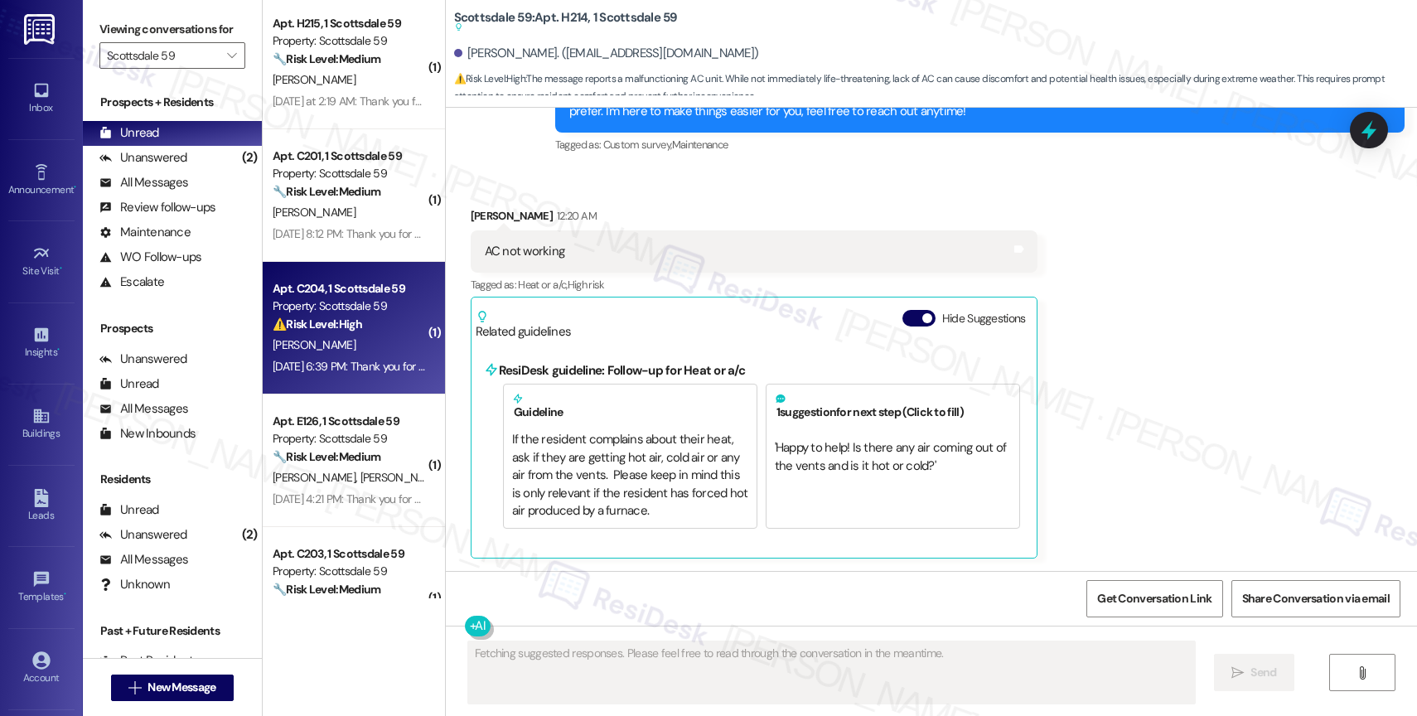
click at [339, 317] on strong "⚠️ Risk Level: High" at bounding box center [318, 324] width 90 height 15
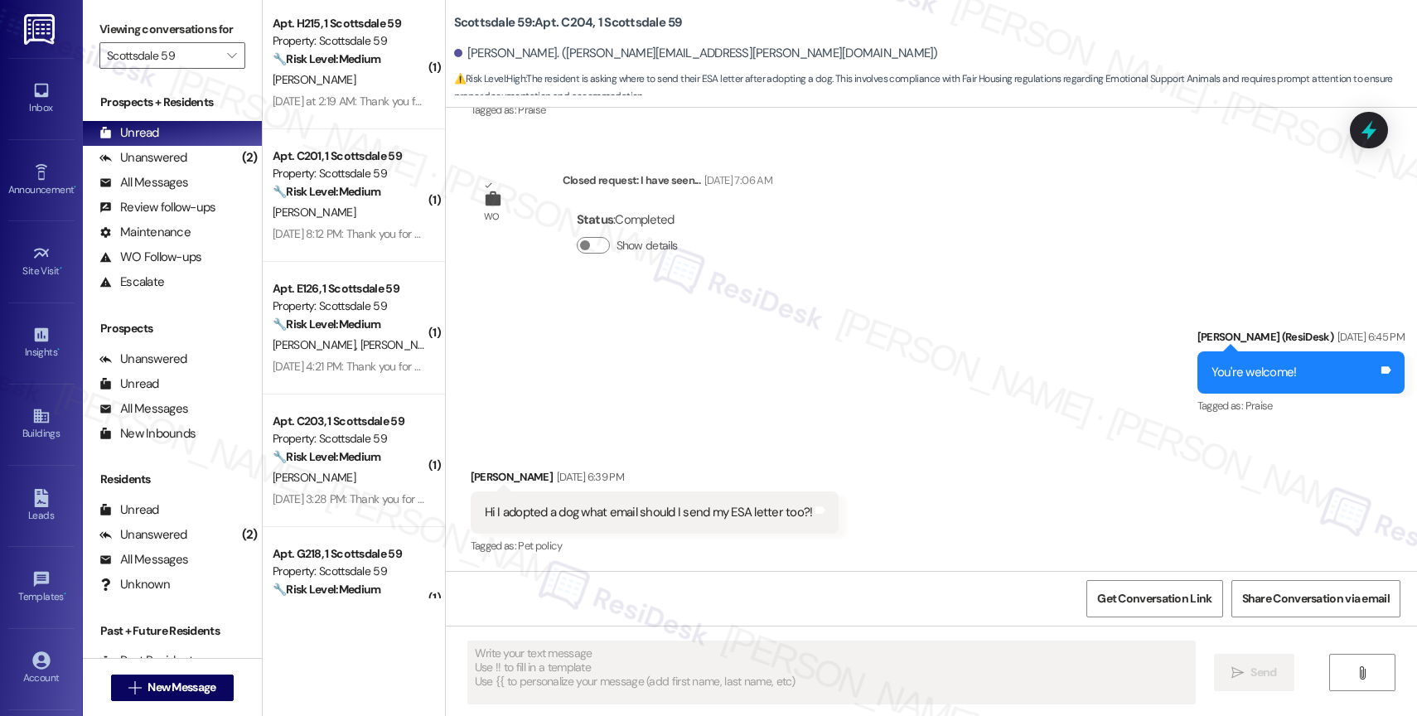
scroll to position [2761, 0]
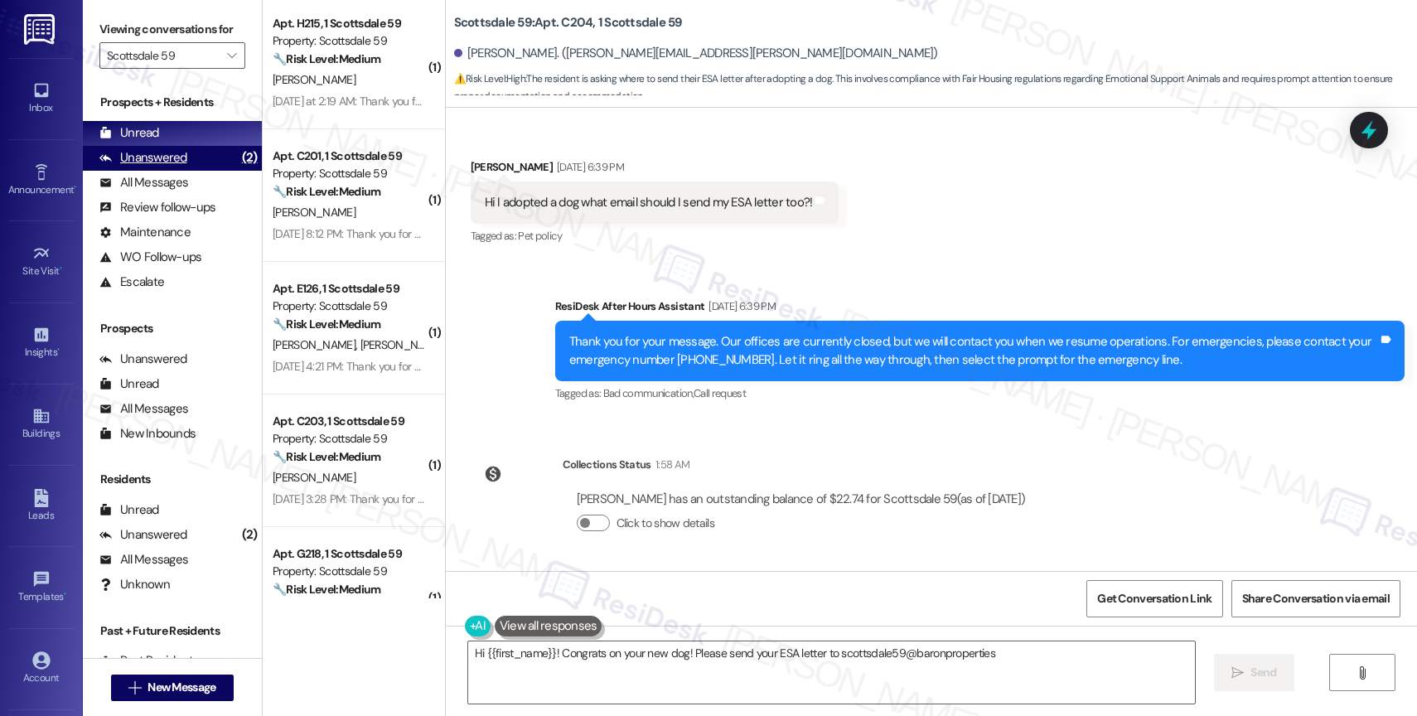
click at [154, 165] on div "Unanswered (2)" at bounding box center [172, 158] width 179 height 25
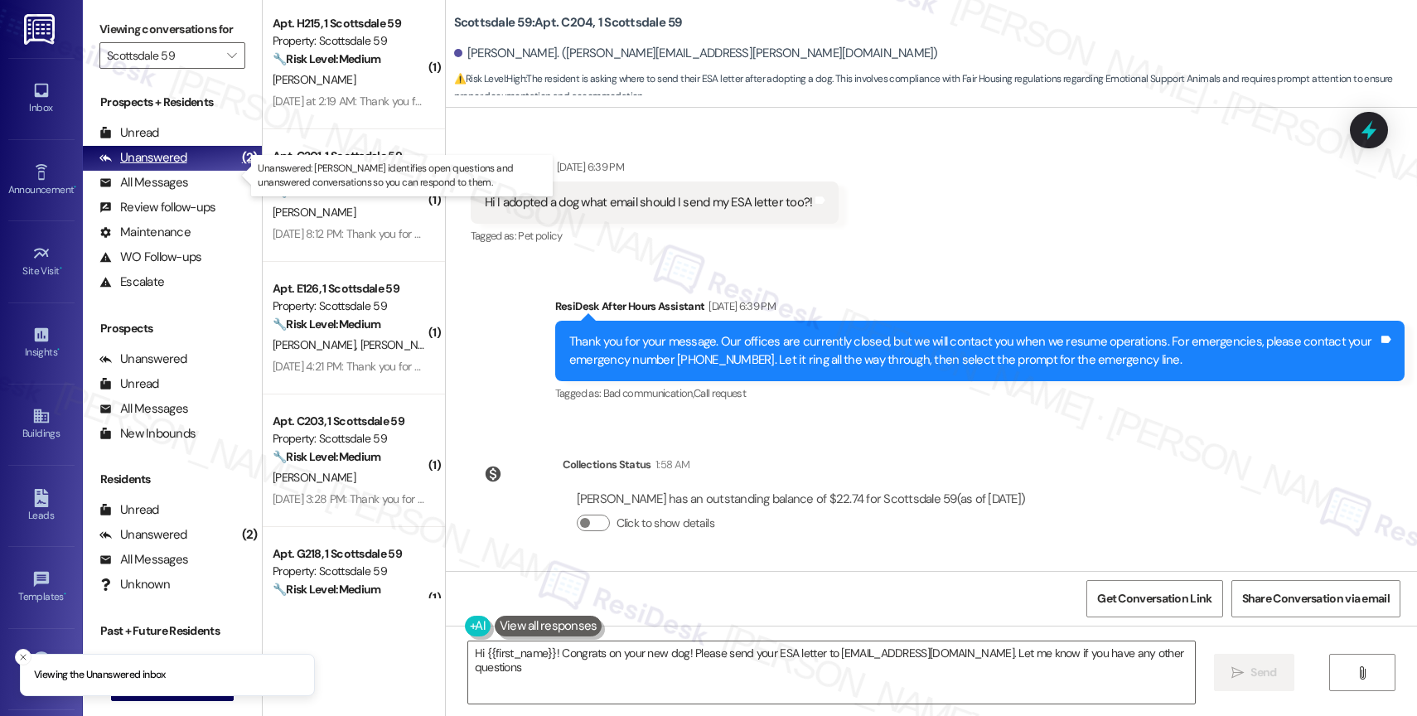
type textarea "Hi {{first_name}}! Congrats on your new dog! Please send your ESA letter to sco…"
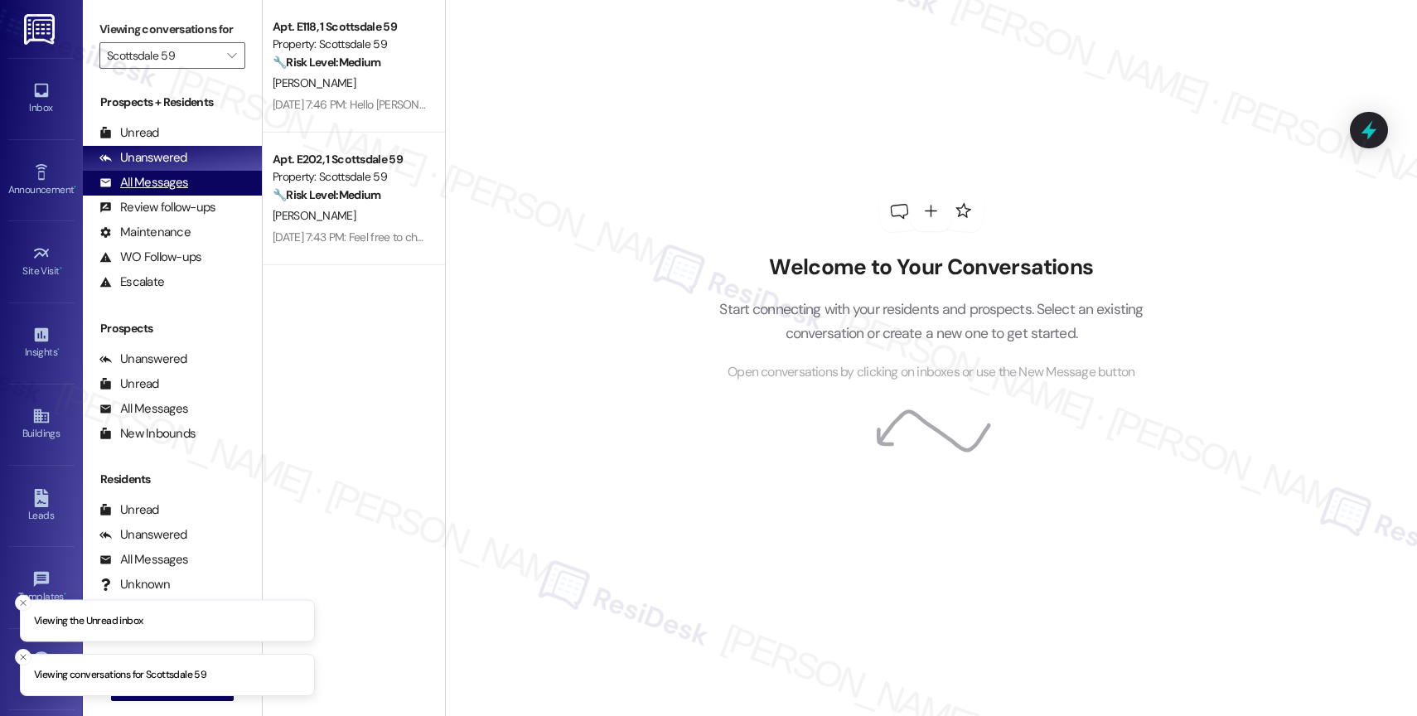
click at [195, 196] on div "All Messages (undefined)" at bounding box center [172, 183] width 179 height 25
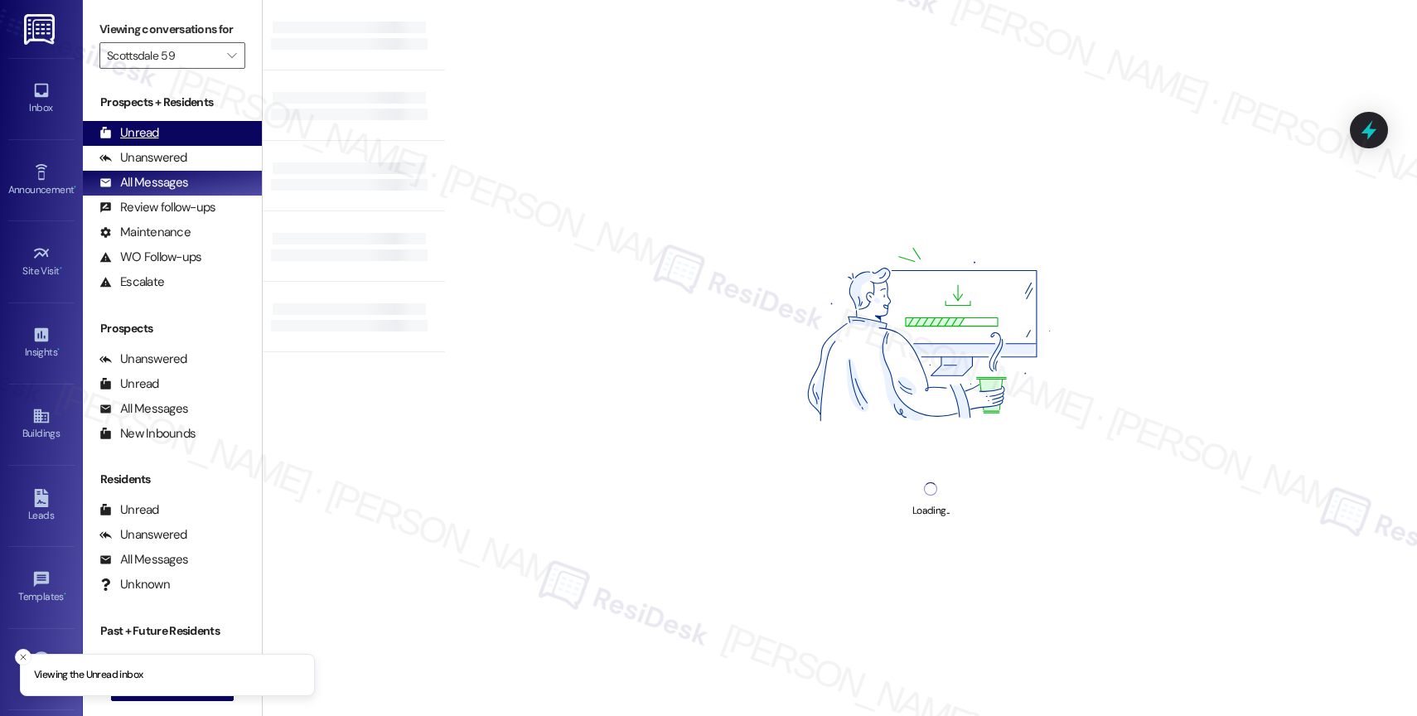
click at [184, 146] on div "Unread (0)" at bounding box center [172, 133] width 179 height 25
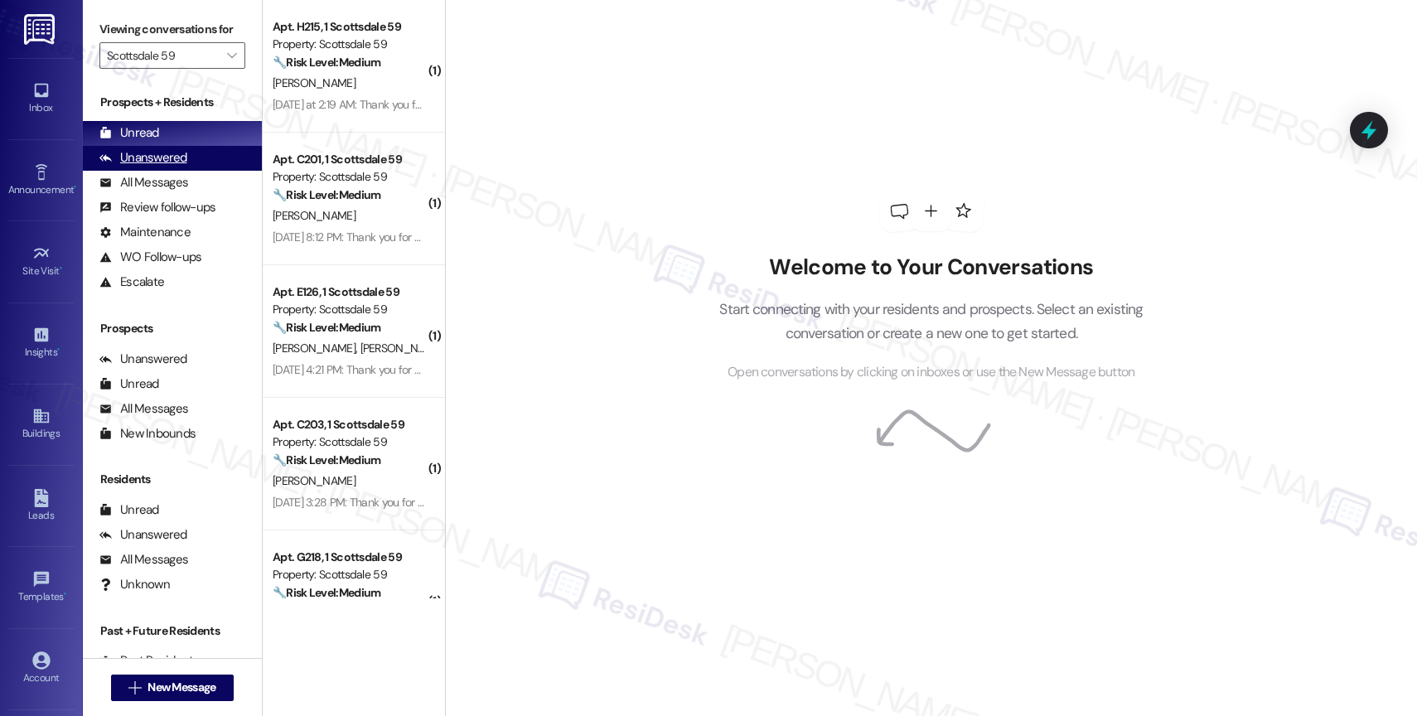
click at [162, 167] on div "Unanswered" at bounding box center [143, 157] width 88 height 17
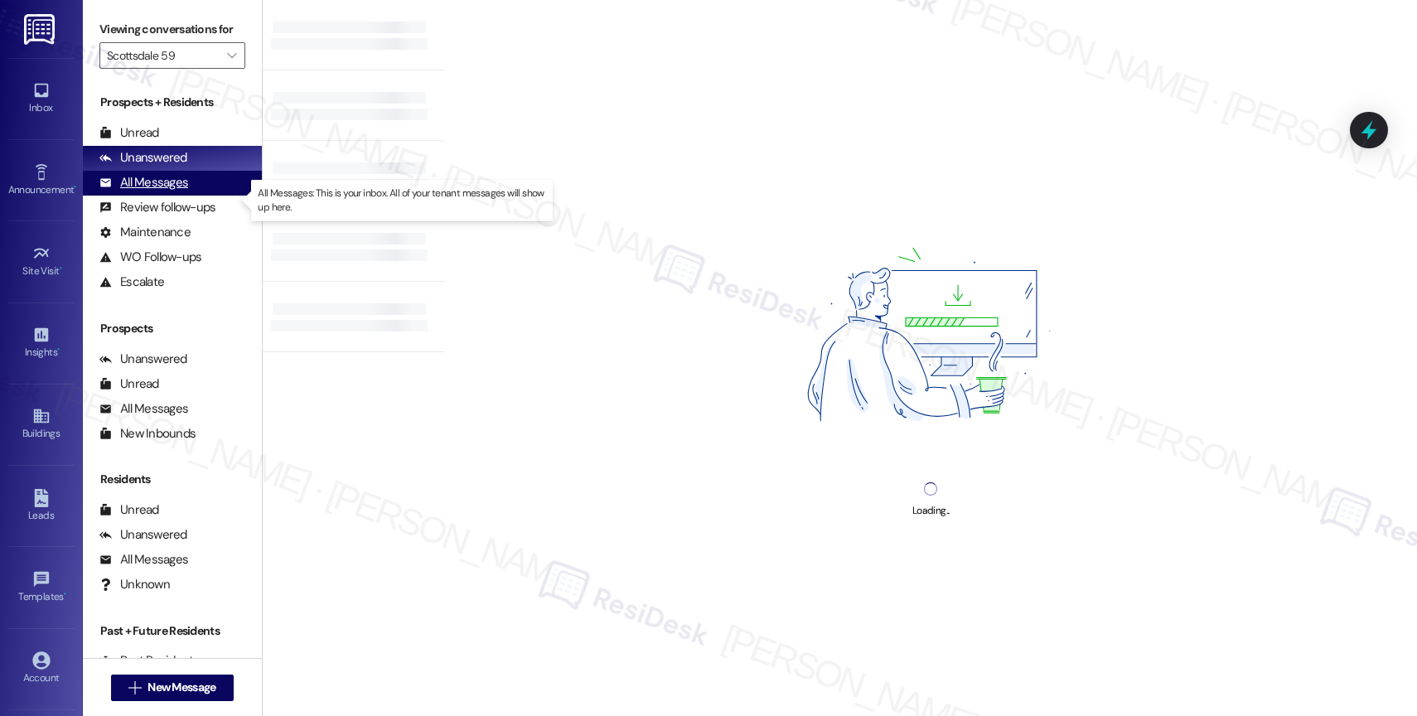
click at [174, 191] on div "All Messages" at bounding box center [143, 182] width 89 height 17
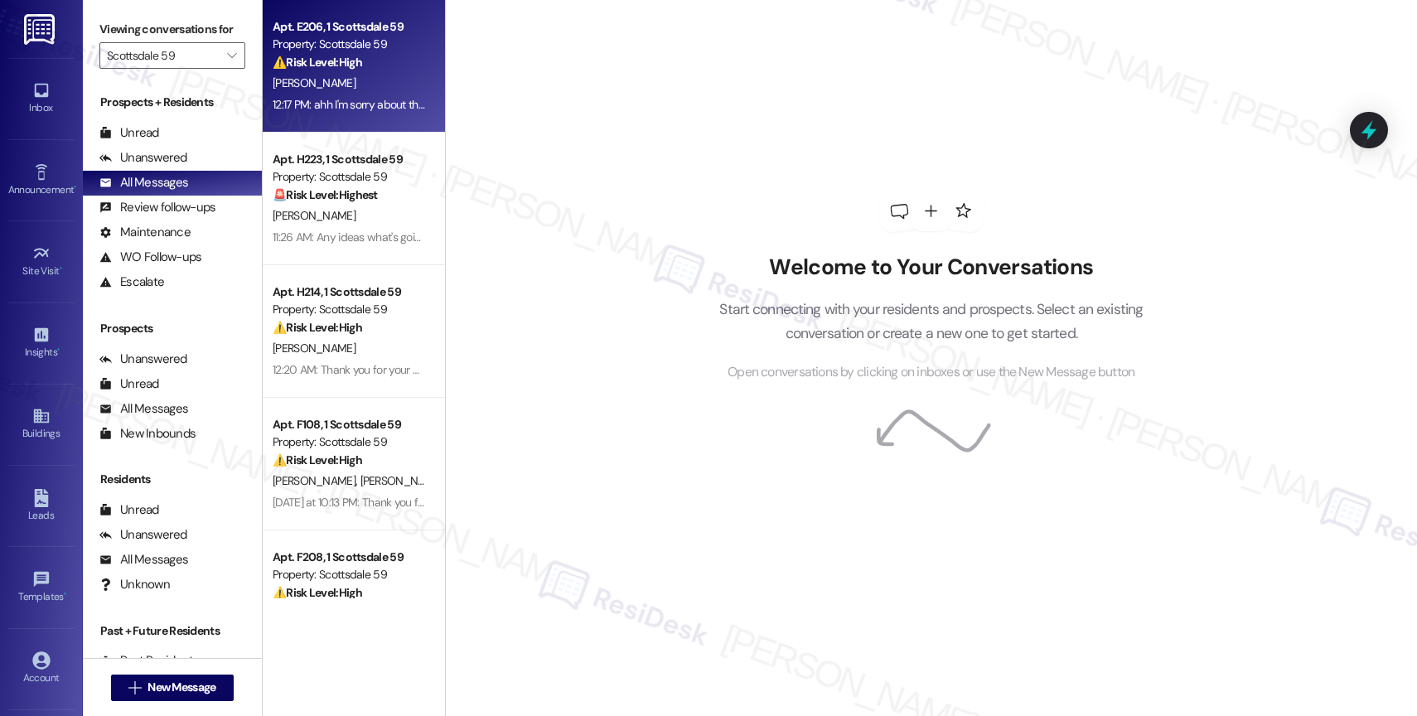
click at [347, 75] on div "[PERSON_NAME]" at bounding box center [349, 83] width 157 height 21
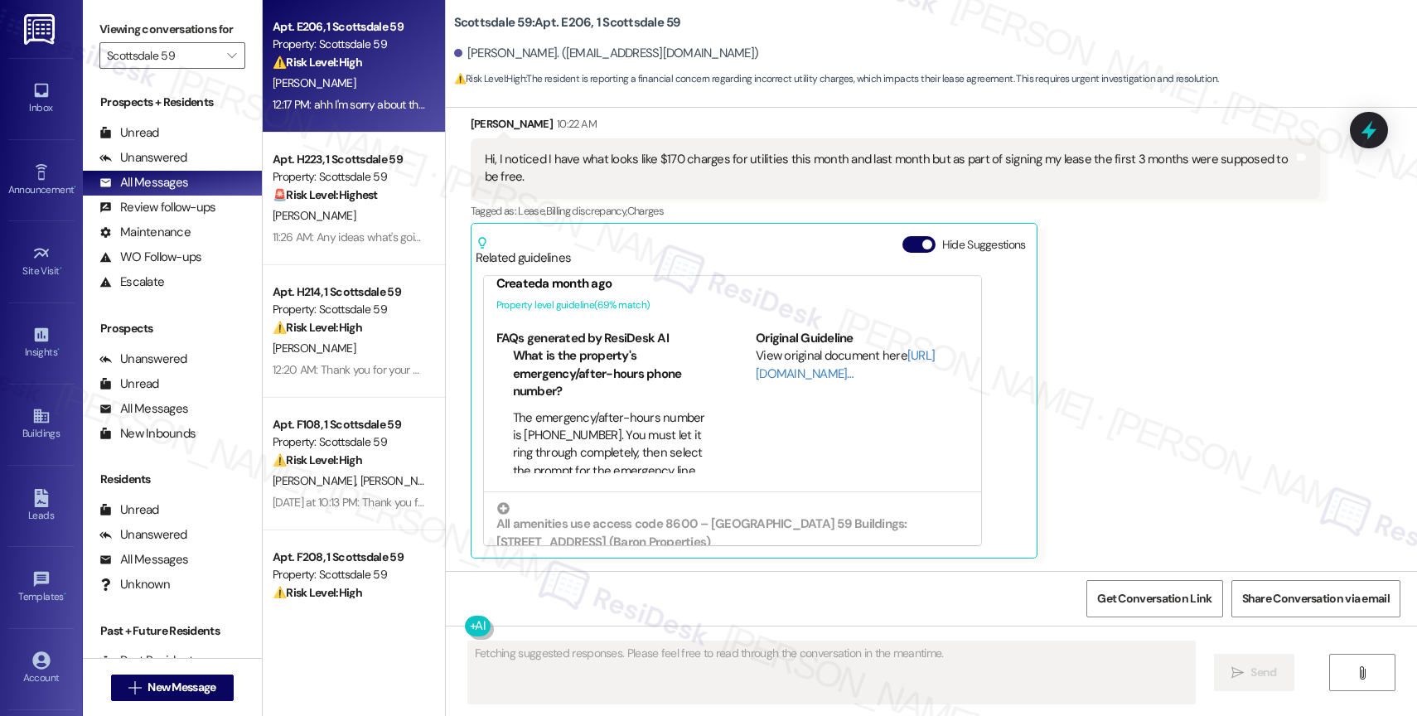
scroll to position [131, 0]
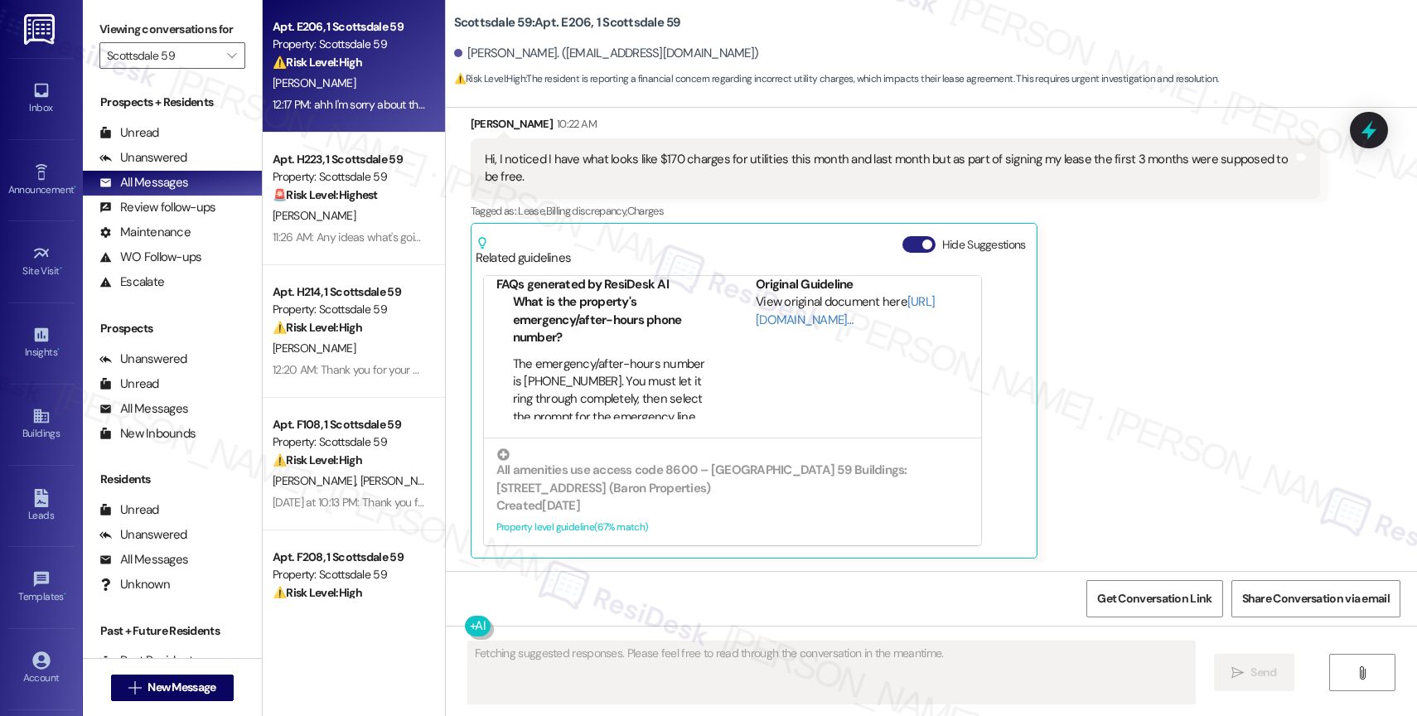
click at [923, 245] on span "button" at bounding box center [928, 245] width 10 height 10
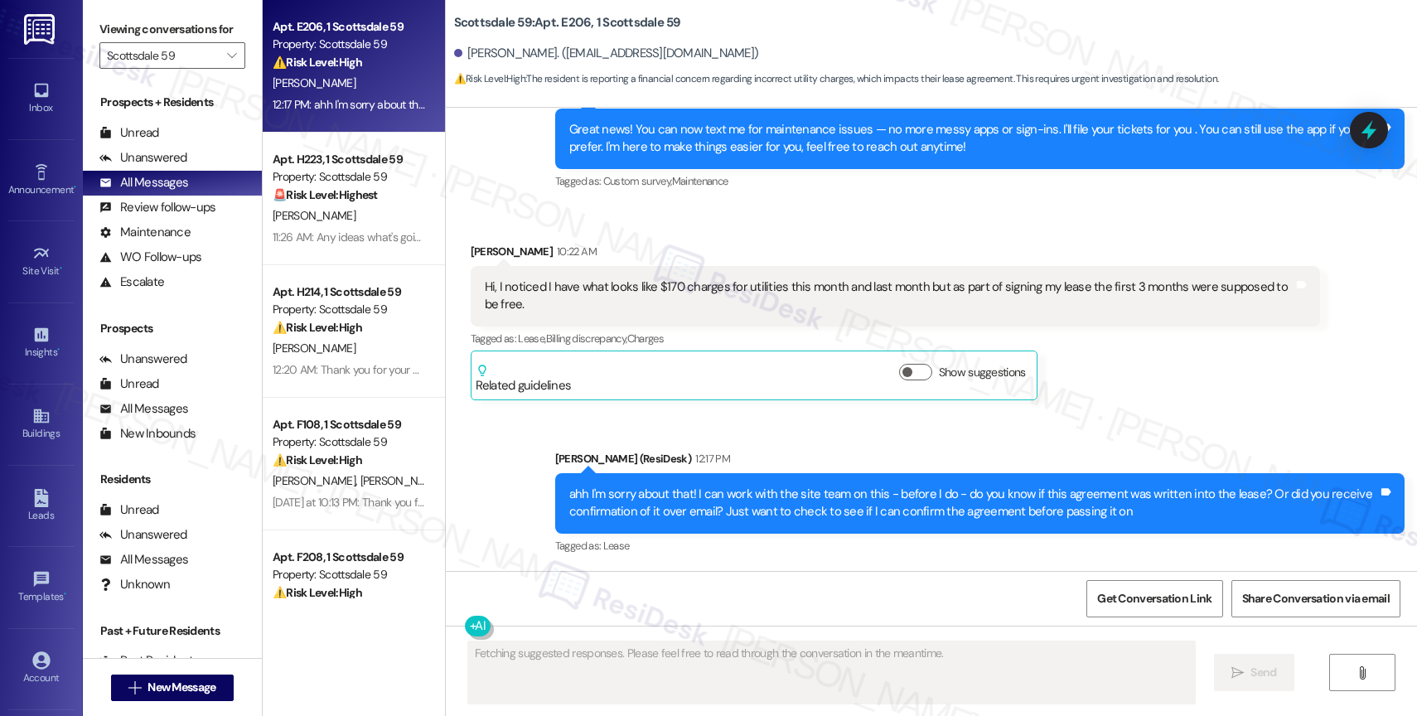
scroll to position [379, 0]
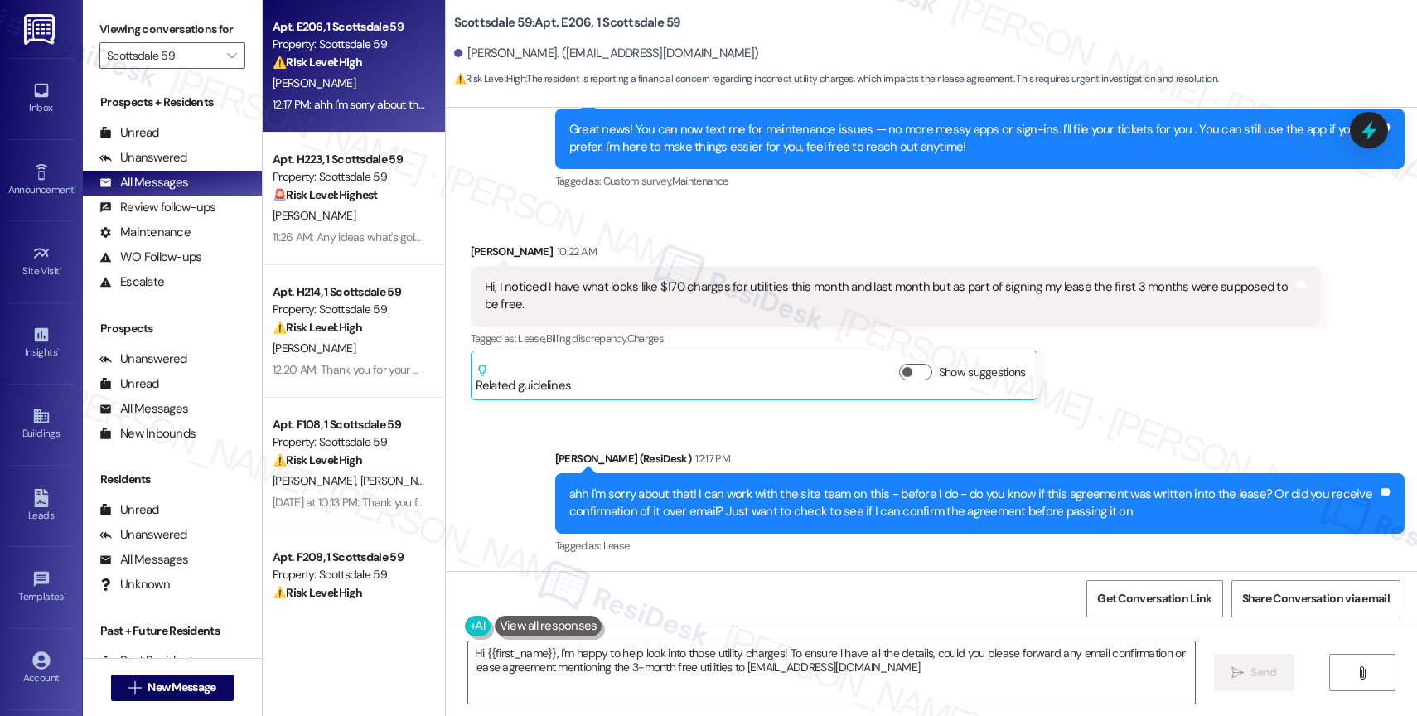
type textarea "Hi {{first_name}}, I'm happy to help look into those utility charges! To ensure…"
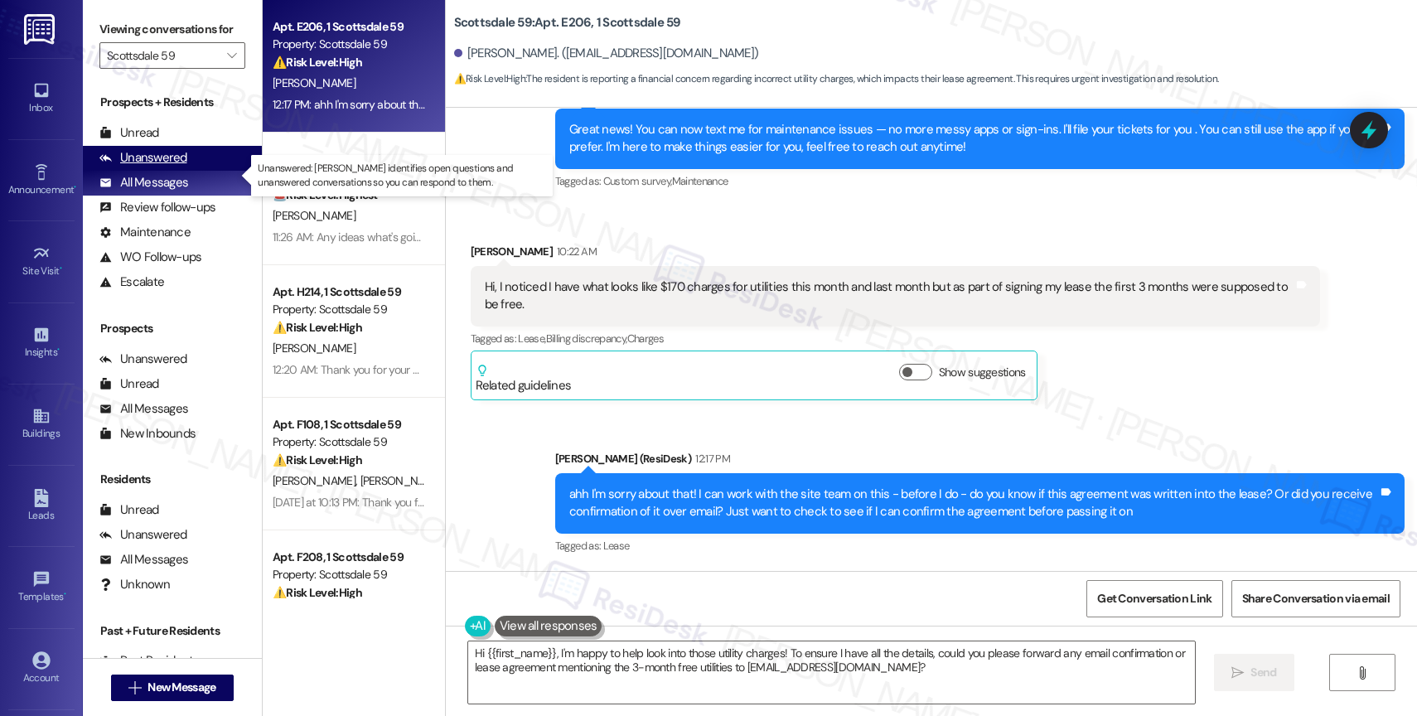
click at [187, 171] on div "Unanswered (0)" at bounding box center [172, 158] width 179 height 25
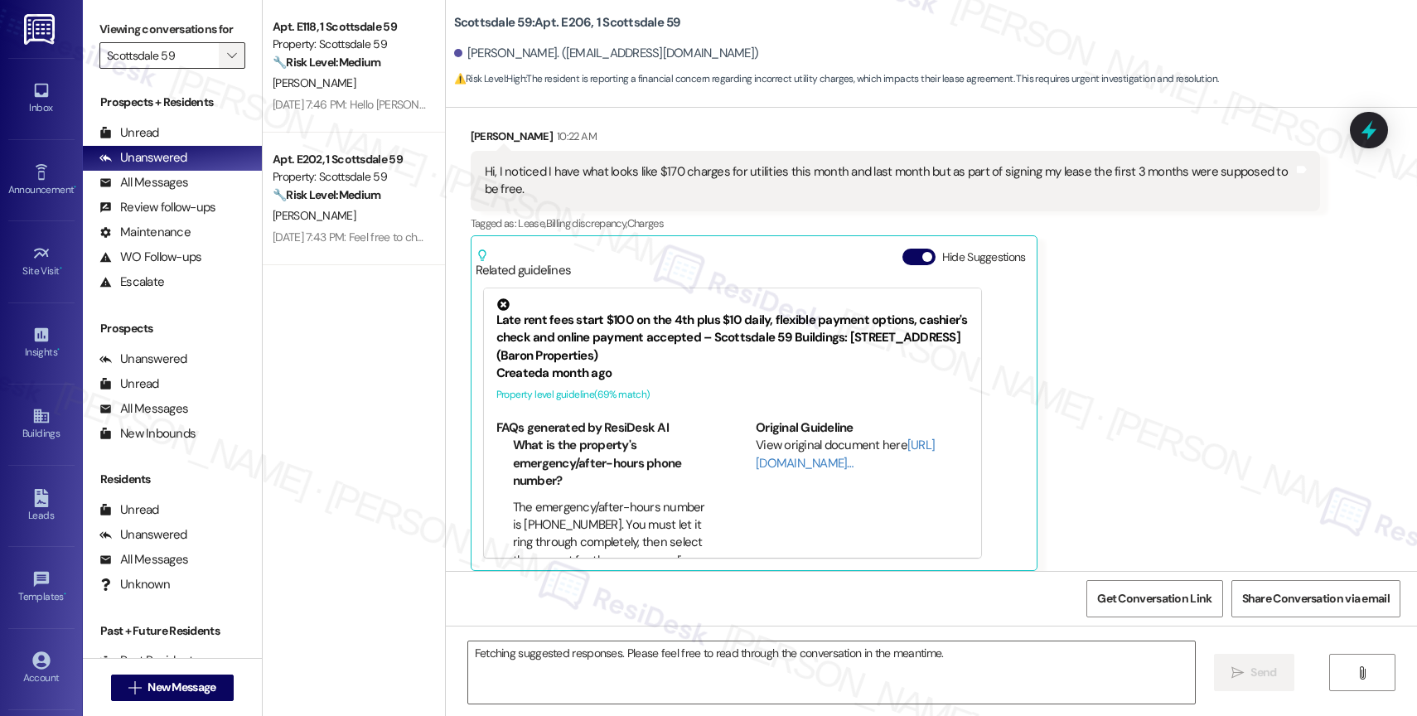
scroll to position [506, 0]
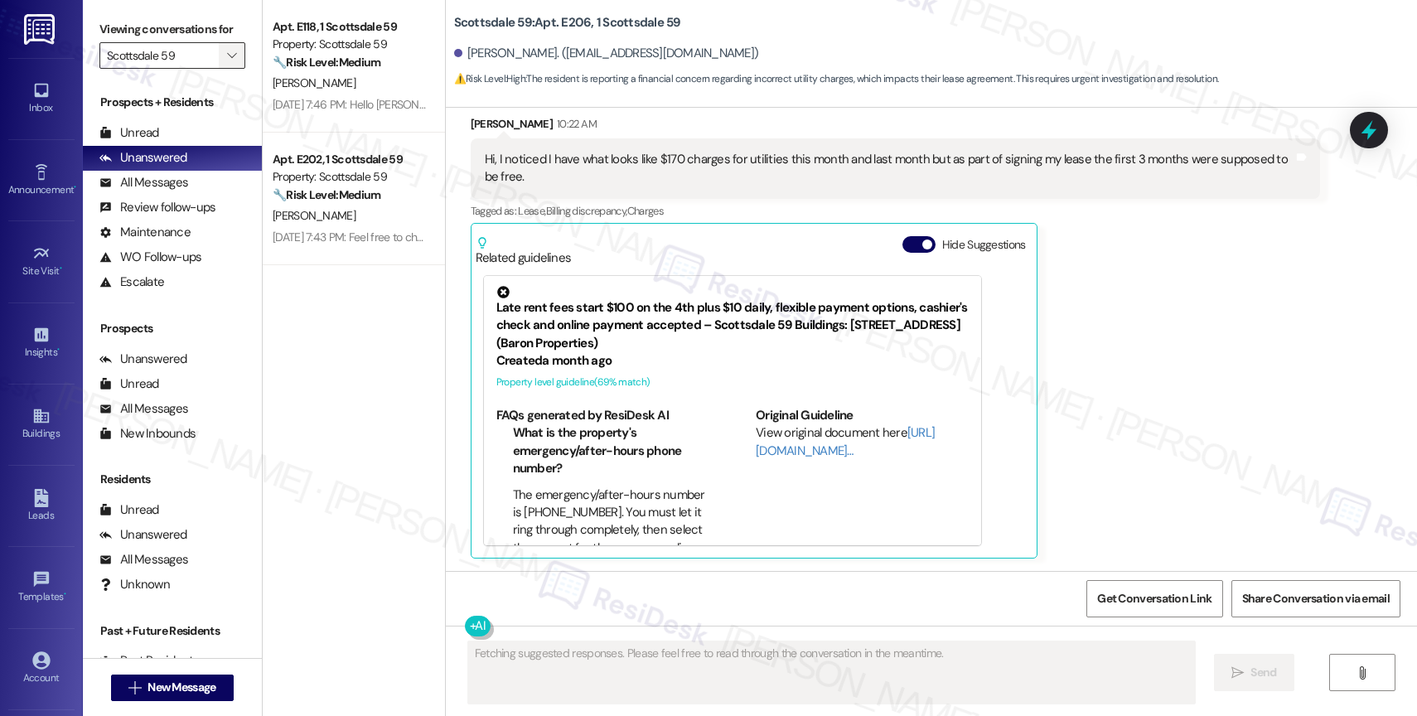
click at [227, 62] on icon "" at bounding box center [231, 55] width 9 height 13
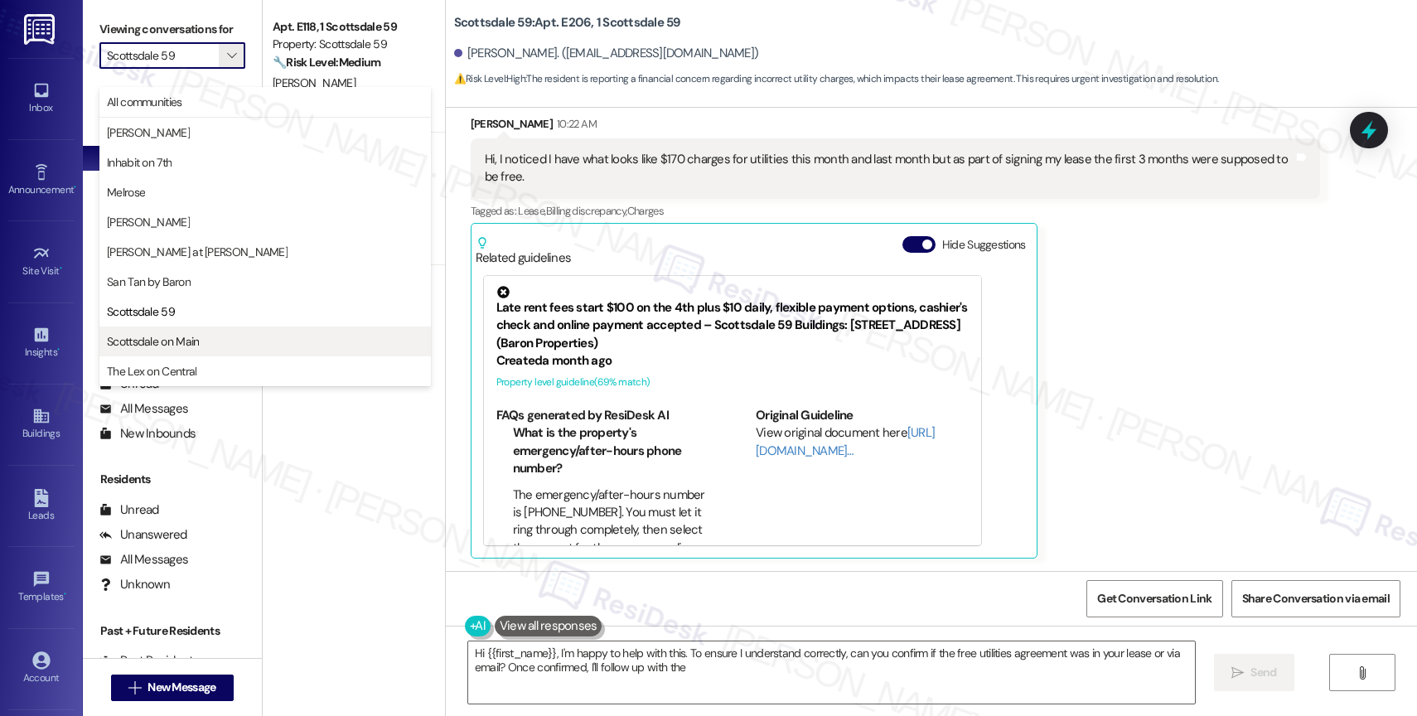
click at [177, 345] on span "Scottsdale on Main" at bounding box center [153, 341] width 92 height 17
type textarea "Hi {{first_name}}, I'm happy to help with this. To ensure I understand correctl…"
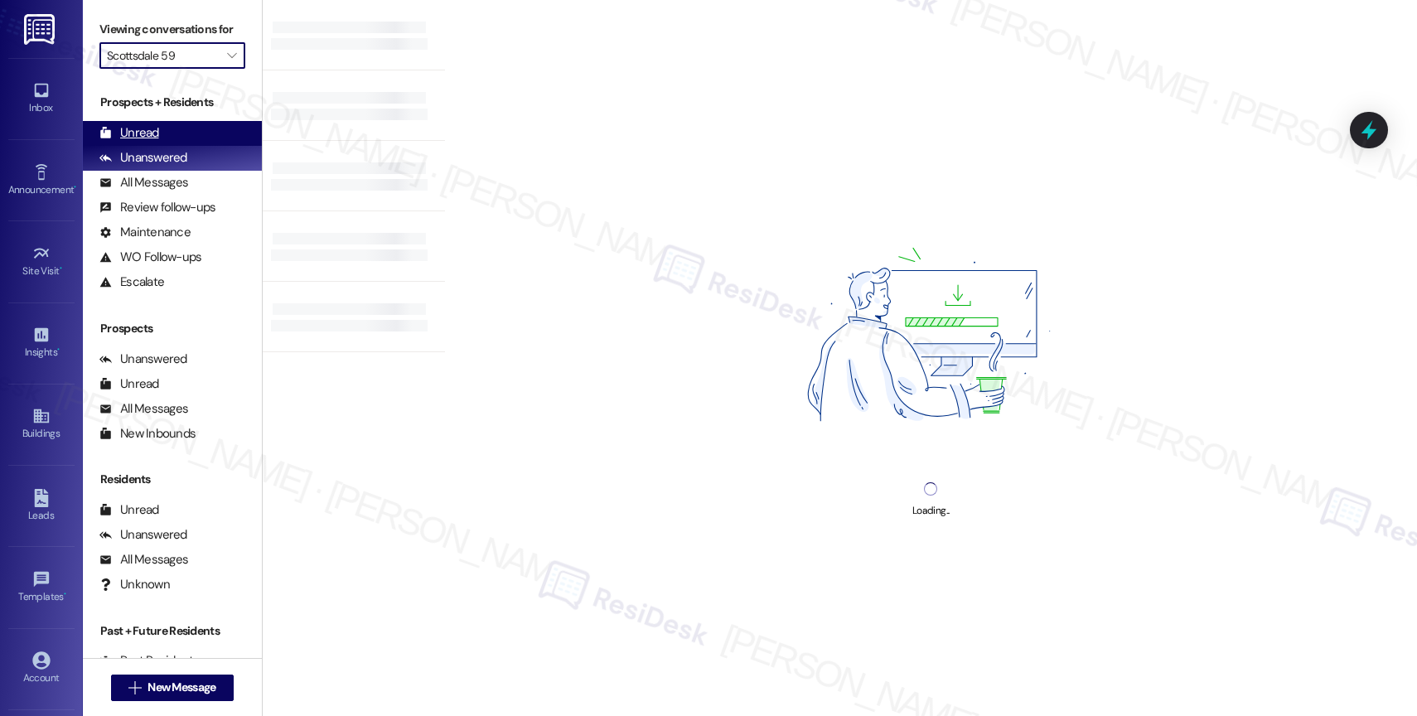
type input "Scottsdale on Main"
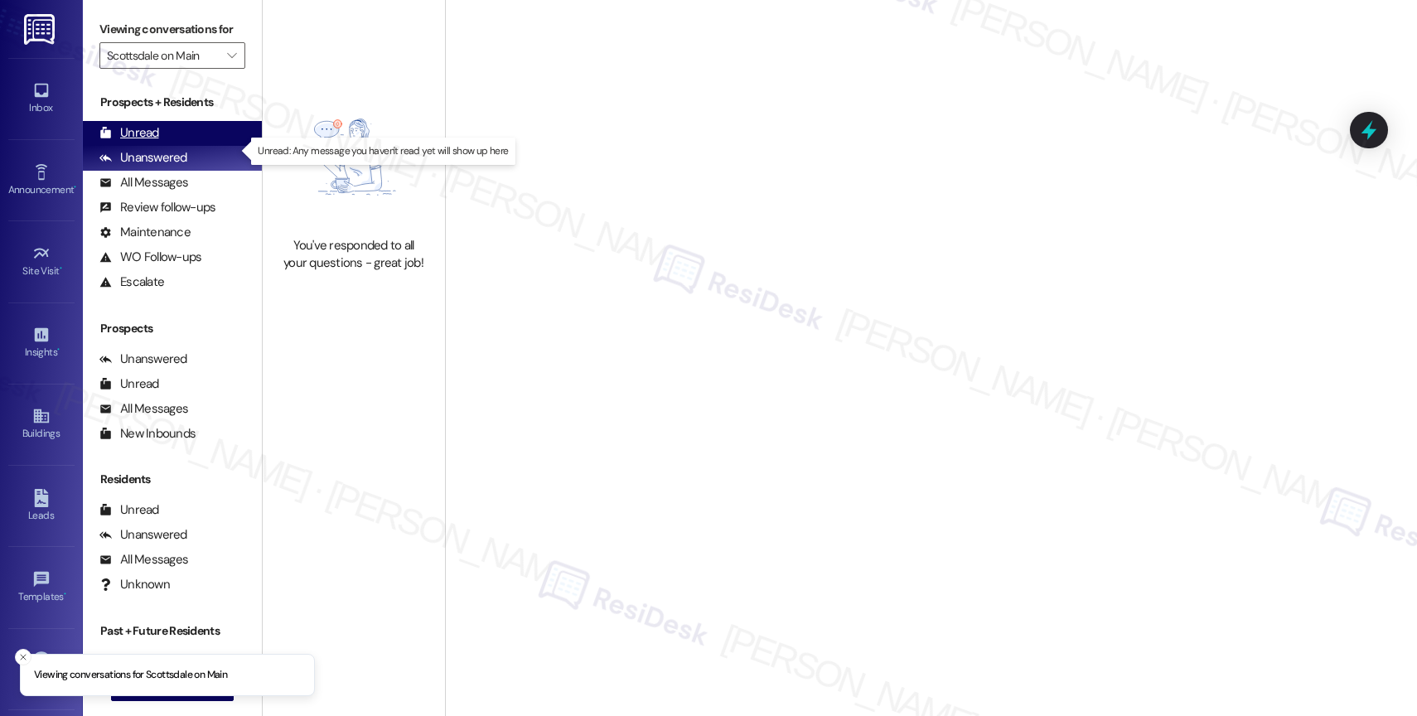
click at [180, 142] on div "Unread (0)" at bounding box center [172, 133] width 179 height 25
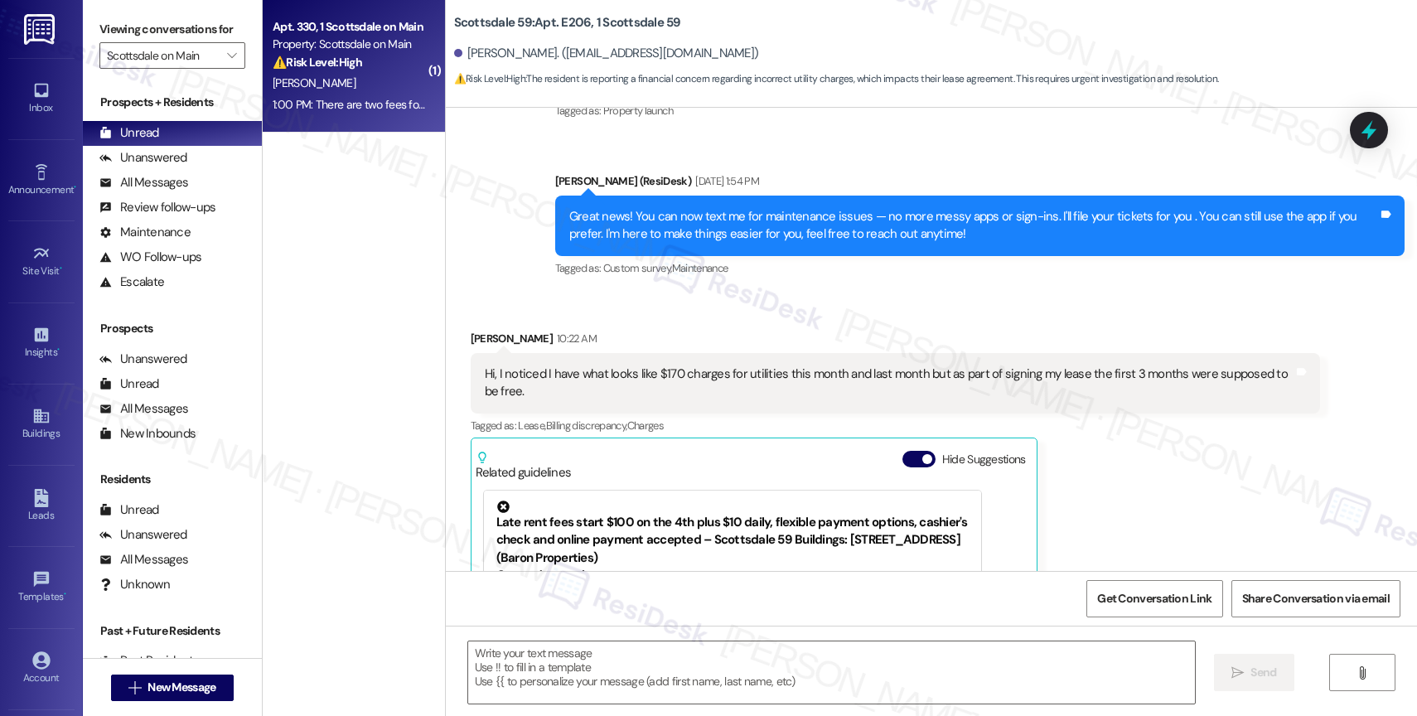
type textarea "Fetching suggested responses. Please feel free to read through the conversation…"
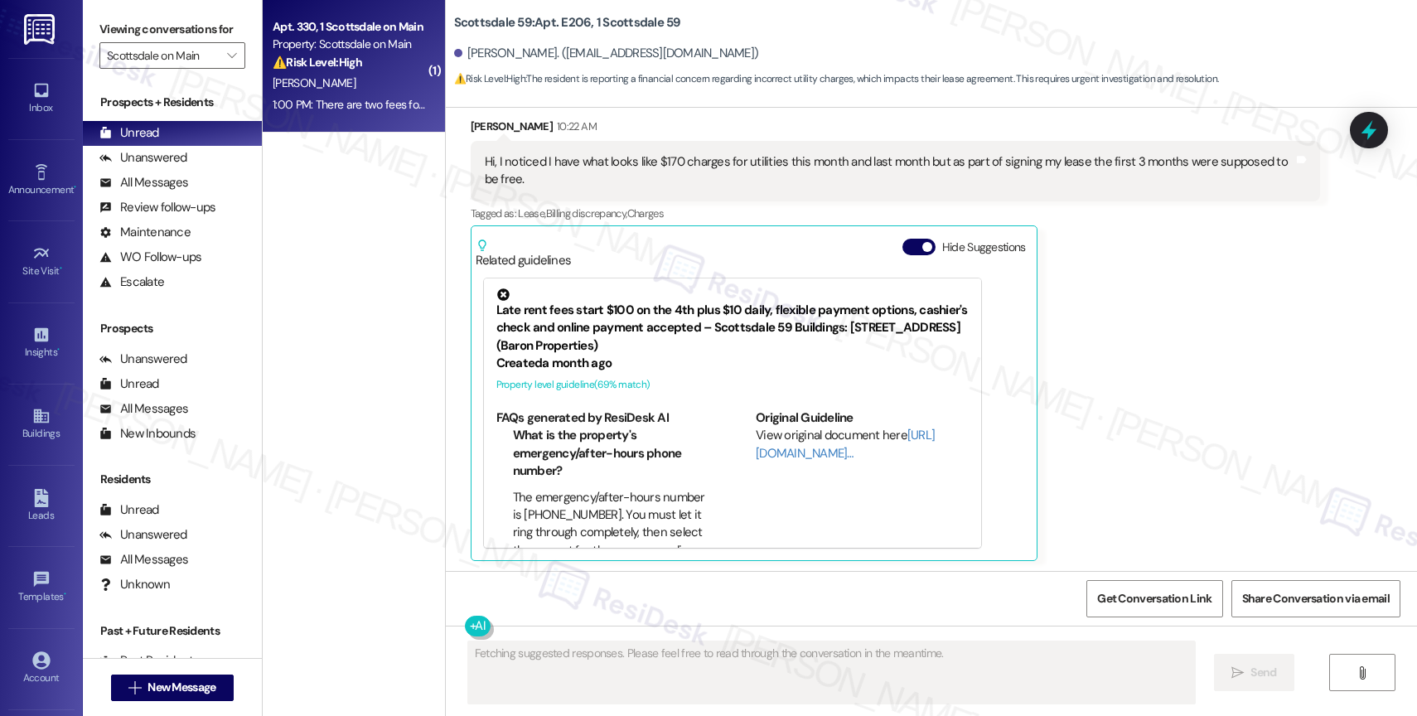
click at [279, 81] on span "[PERSON_NAME]" at bounding box center [314, 82] width 83 height 15
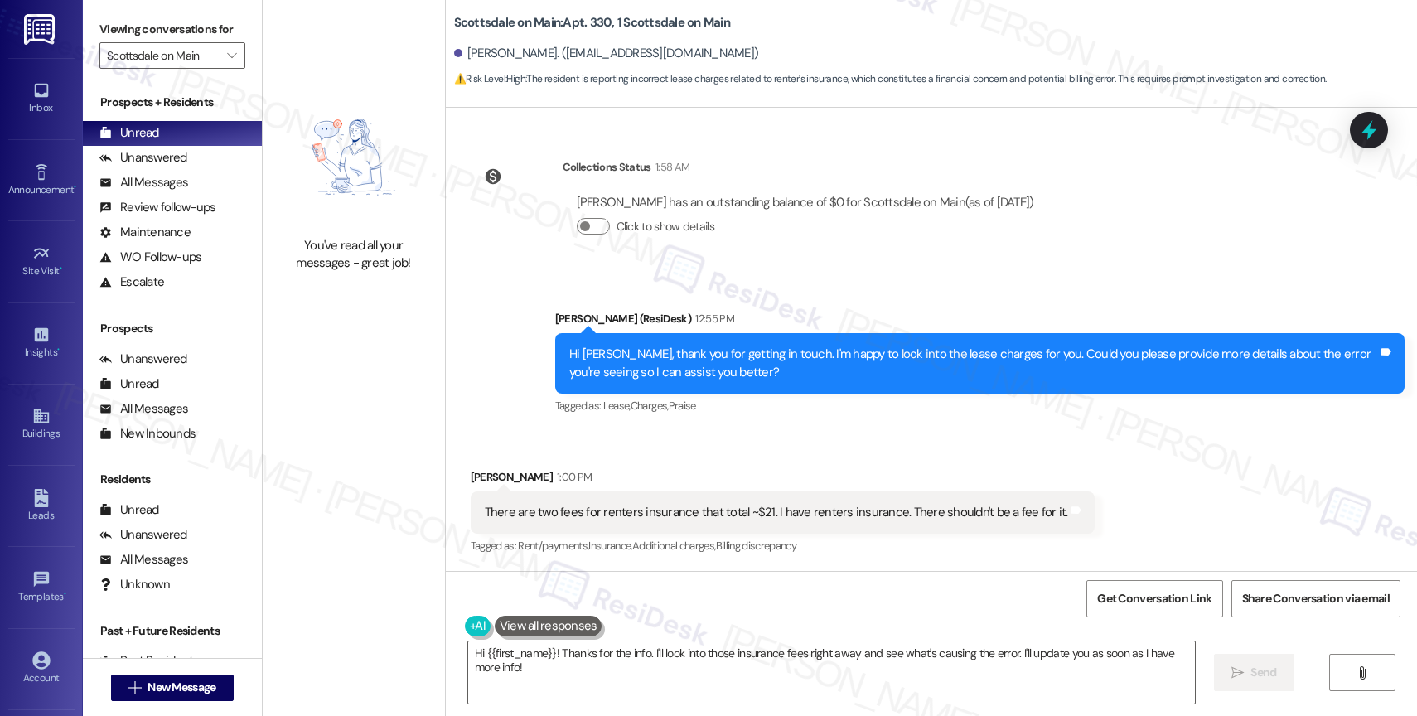
scroll to position [2144, 0]
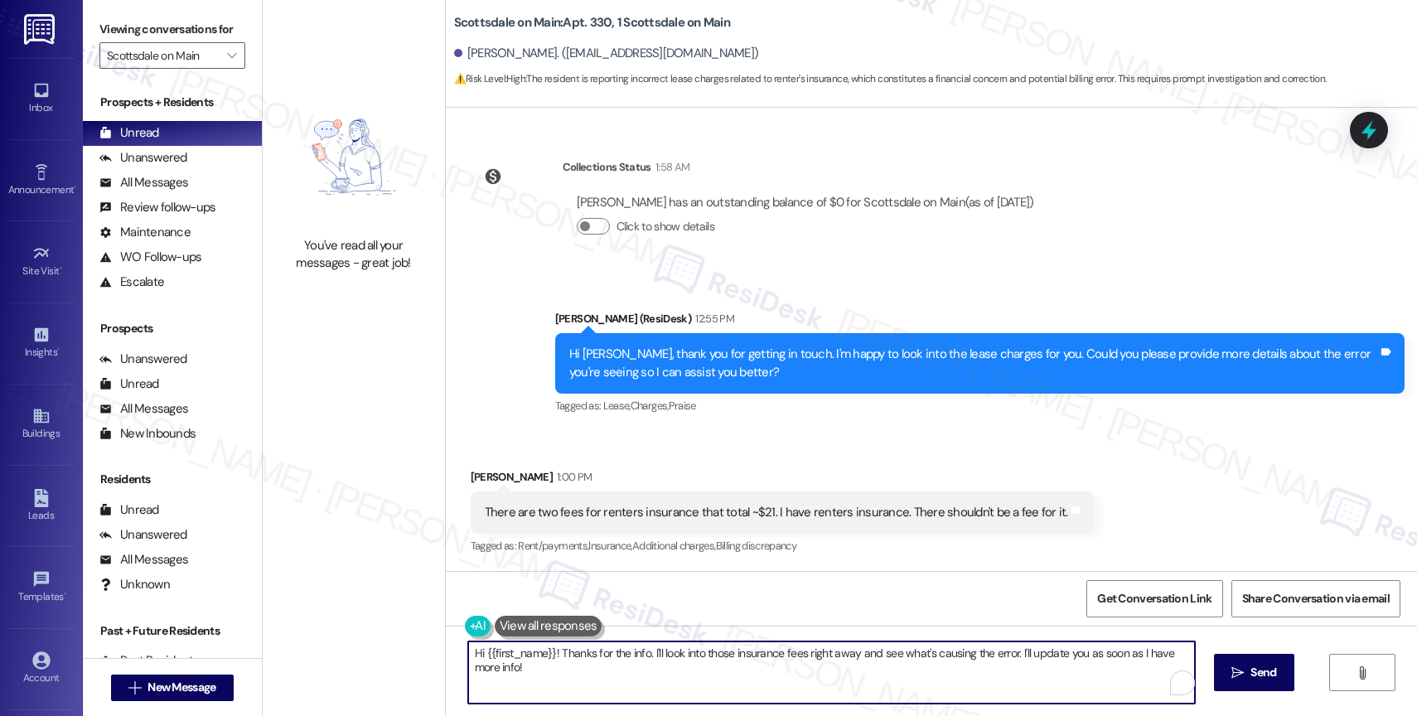
drag, startPoint x: 492, startPoint y: 651, endPoint x: 440, endPoint y: 647, distance: 52.3
click at [446, 647] on div "Hi {{first_name}}! Thanks for the info. I'll look into those insurance fees rig…" at bounding box center [931, 688] width 971 height 124
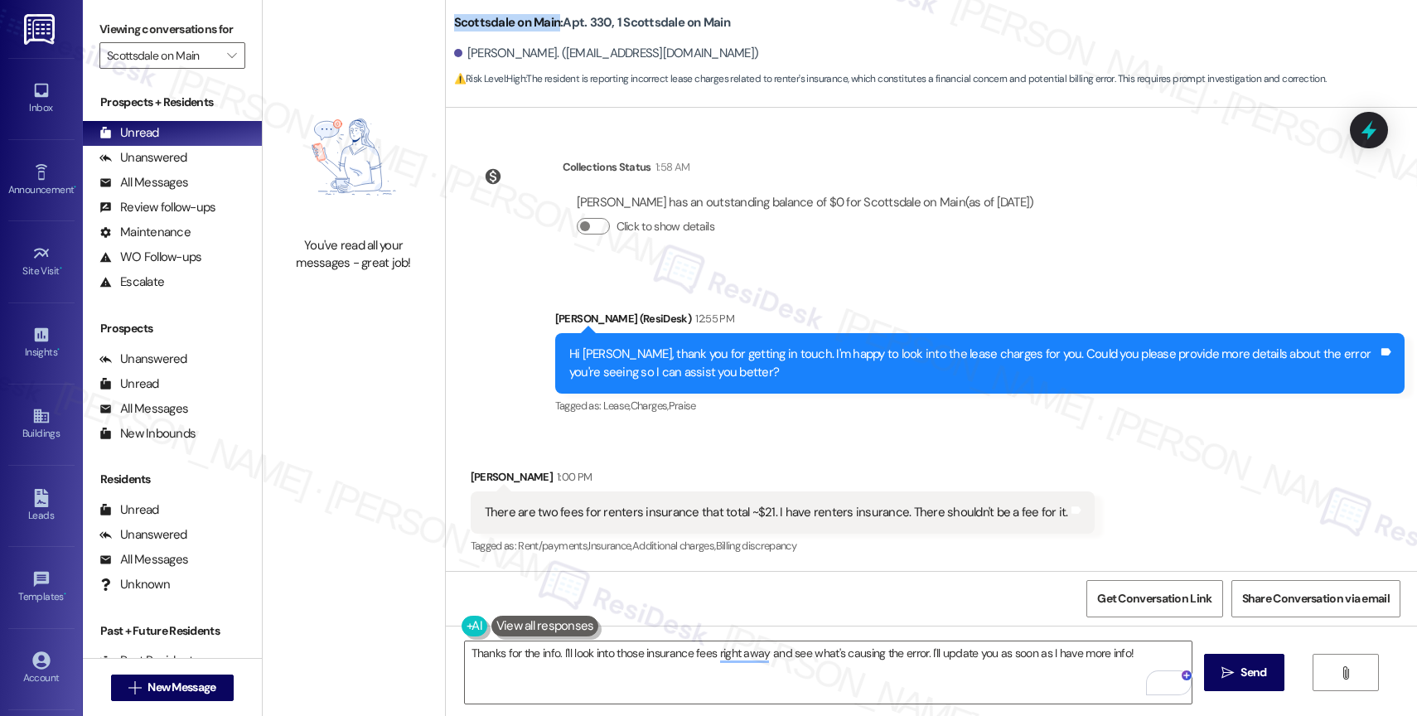
drag, startPoint x: 437, startPoint y: 11, endPoint x: 545, endPoint y: 23, distance: 108.5
click at [545, 23] on div "Scottsdale on Main: Apt. 330, 1 Scottsdale on Main [PERSON_NAME]. ([EMAIL_ADDRE…" at bounding box center [931, 46] width 971 height 84
copy b "Scottsdale on Main"
click at [869, 458] on div "Received via SMS [PERSON_NAME] 1:00 PM There are two fees for renters insurance…" at bounding box center [782, 513] width 649 height 115
drag, startPoint x: 467, startPoint y: 20, endPoint x: 545, endPoint y: 20, distance: 78.7
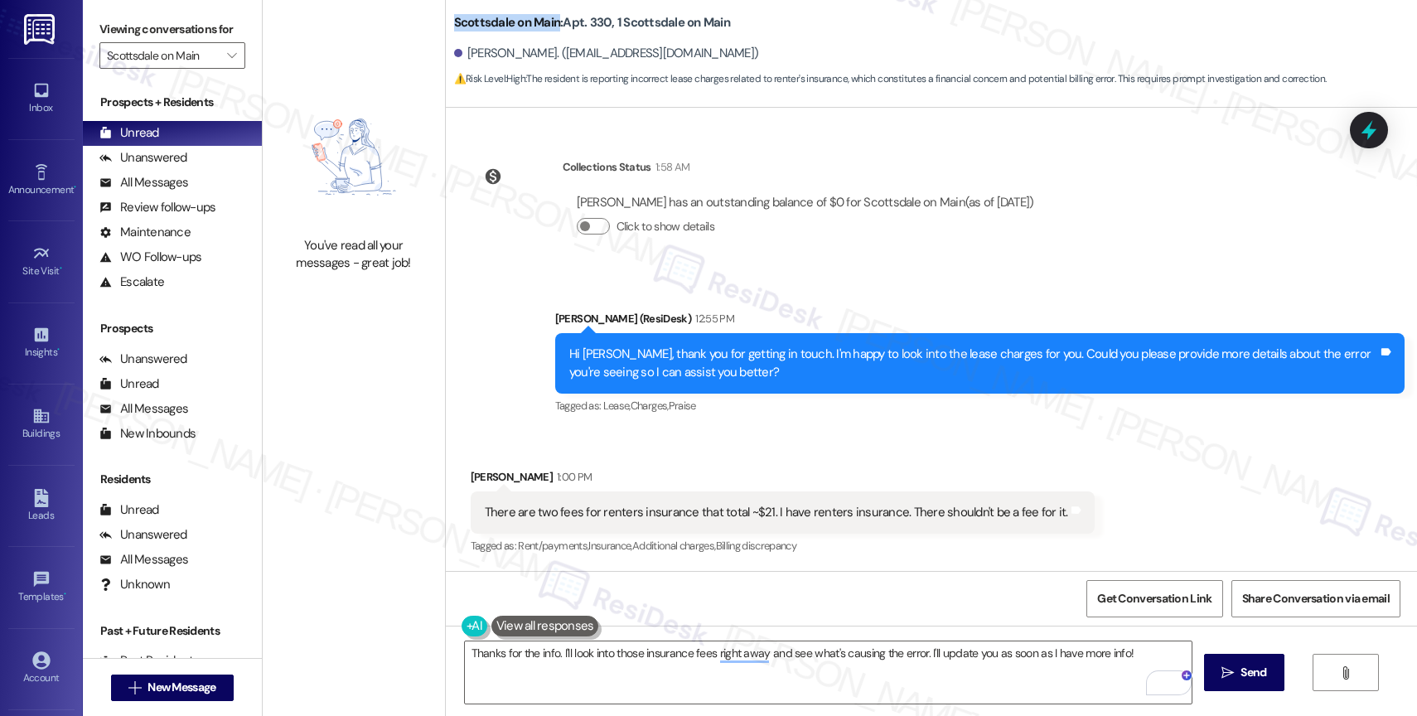
click at [545, 20] on b "Scottsdale on Main: Apt. 330, 1 [GEOGRAPHIC_DATA] on Main" at bounding box center [592, 22] width 276 height 17
copy b "Scottsdale on Main"
click at [950, 165] on div "Collections Status 1:58 AM" at bounding box center [806, 169] width 486 height 23
click at [744, 448] on div "Received via SMS [PERSON_NAME] 1:00 PM There are two fees for renters insurance…" at bounding box center [931, 501] width 971 height 140
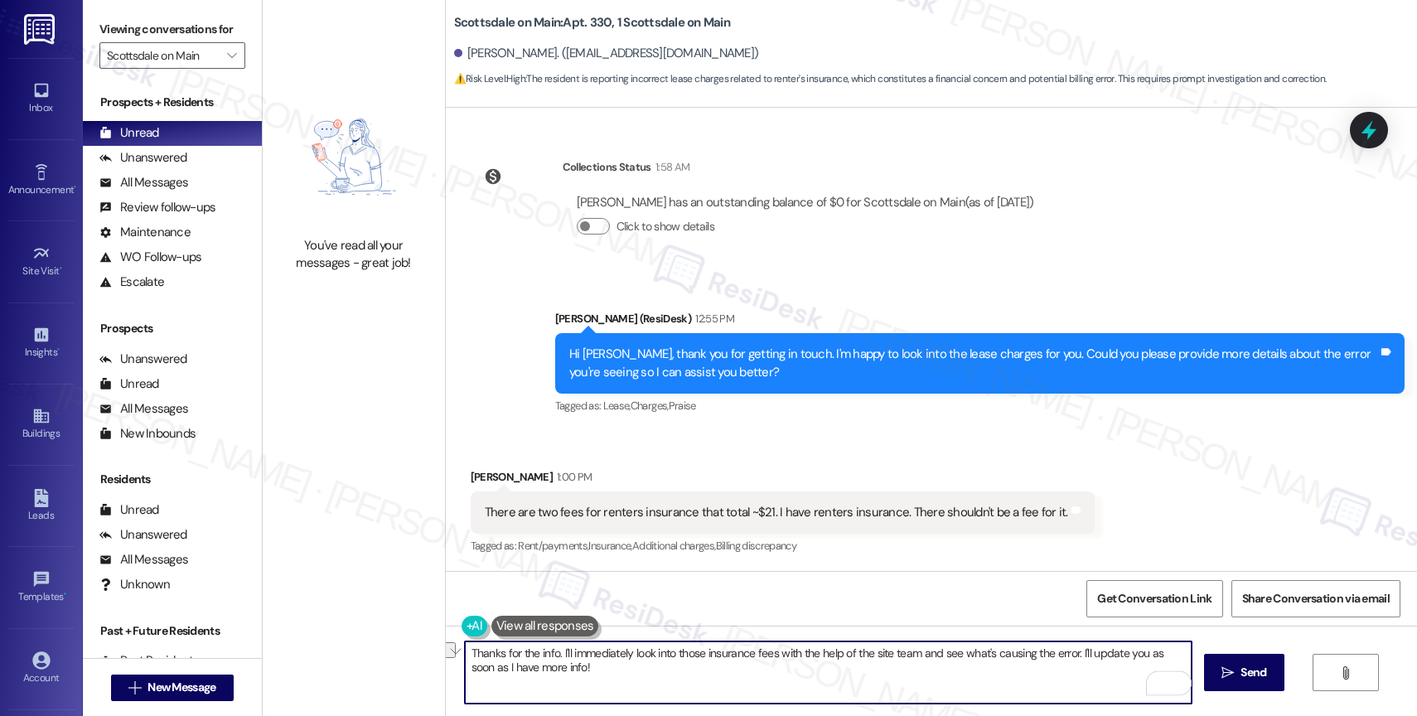
drag, startPoint x: 1068, startPoint y: 657, endPoint x: 938, endPoint y: 656, distance: 130.1
click at [938, 656] on textarea "Thanks for the info. I'll immediately look into those insurance fees with the h…" at bounding box center [828, 673] width 727 height 62
drag, startPoint x: 1014, startPoint y: 651, endPoint x: 1153, endPoint y: 652, distance: 139.3
click at [1153, 652] on textarea "Thanks for the info. I'll immediately look into those insurance fees with the h…" at bounding box center [828, 673] width 727 height 62
click at [1174, 654] on textarea "Thanks for the info. I'll immediately look into those insurance fees with the h…" at bounding box center [828, 673] width 727 height 62
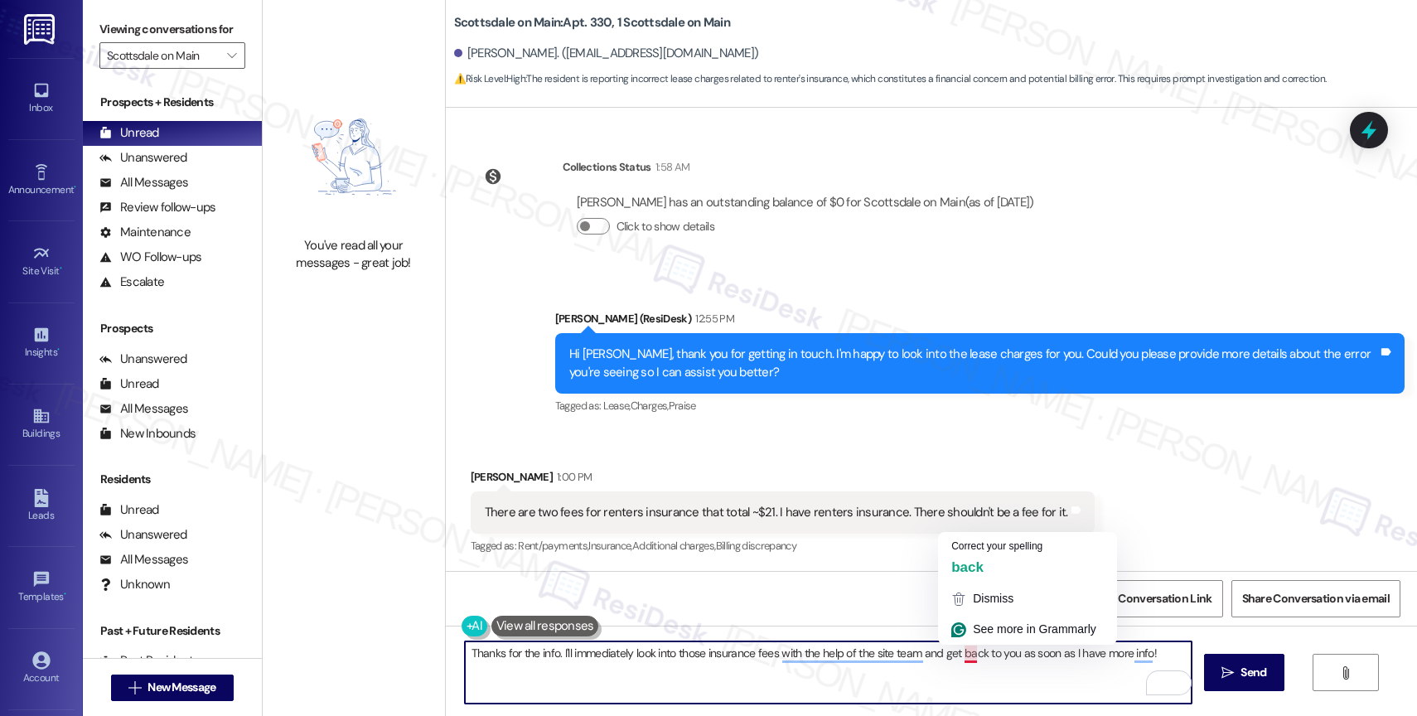
click at [1153, 656] on textarea "Thanks for the info. I'll immediately look into those insurance fees with the h…" at bounding box center [828, 673] width 727 height 62
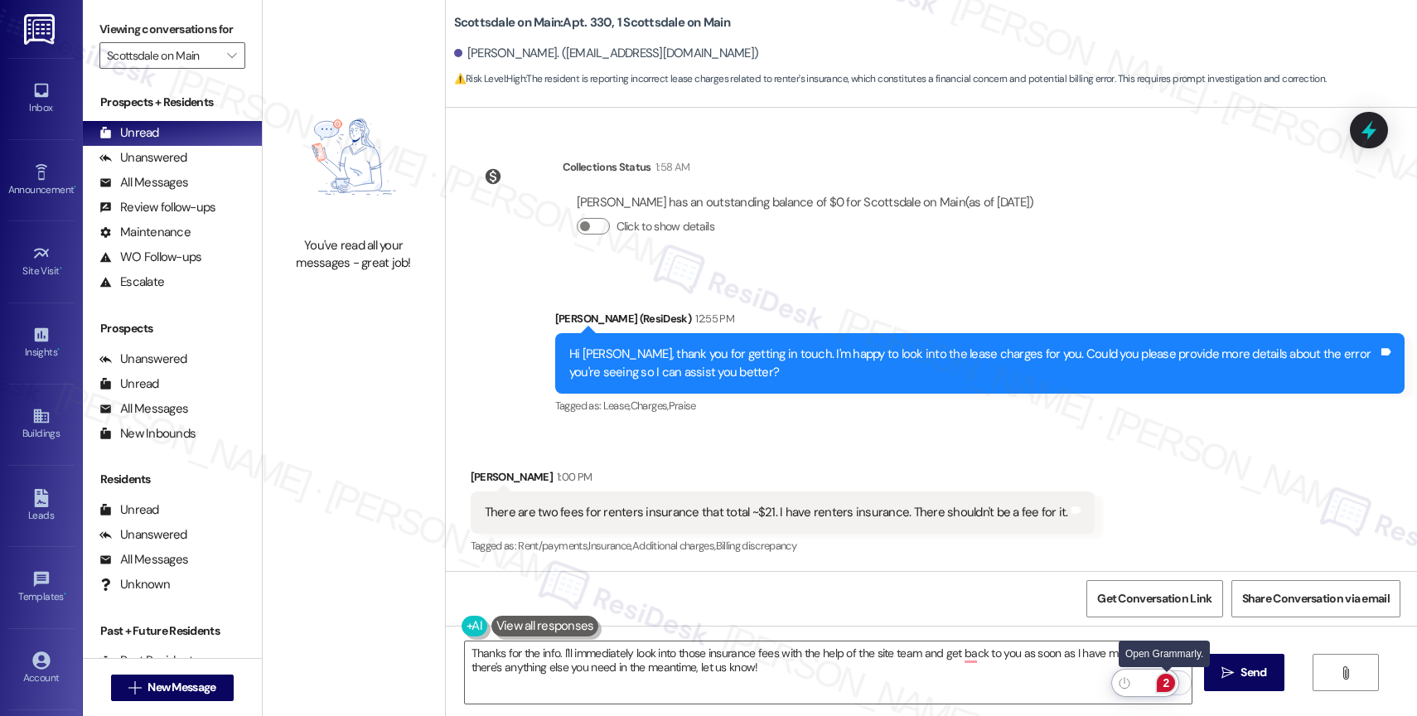
click at [1170, 681] on div "2" at bounding box center [1166, 683] width 18 height 18
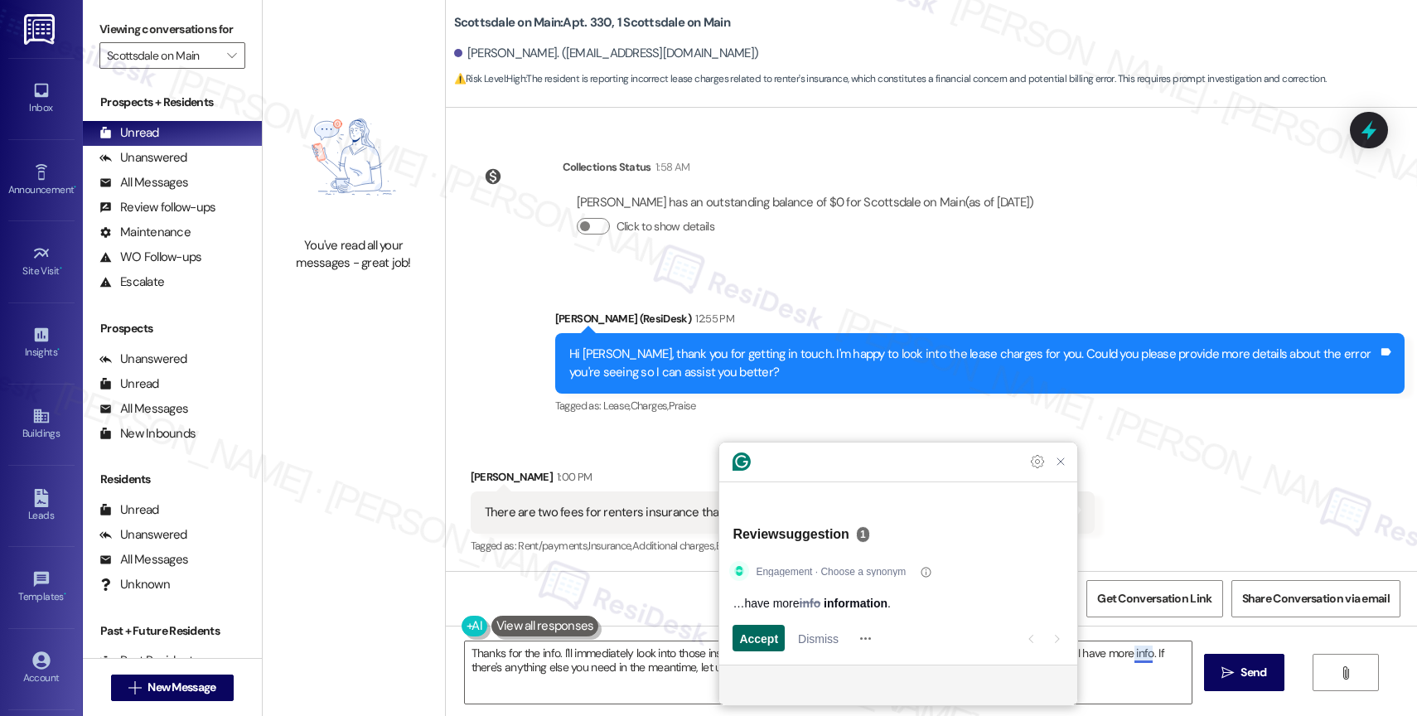
click at [752, 642] on span "Accept" at bounding box center [758, 638] width 39 height 17
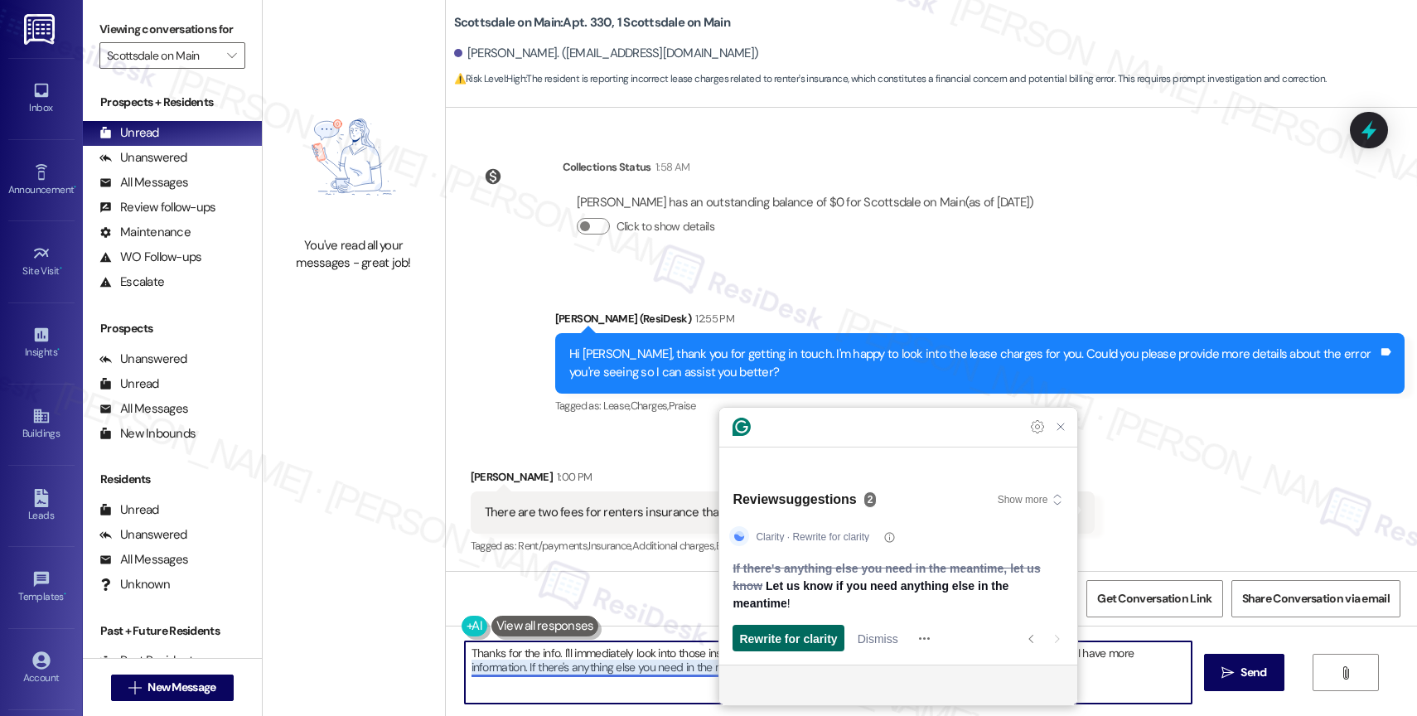
click at [793, 641] on span "Rewrite for clarity" at bounding box center [788, 638] width 98 height 17
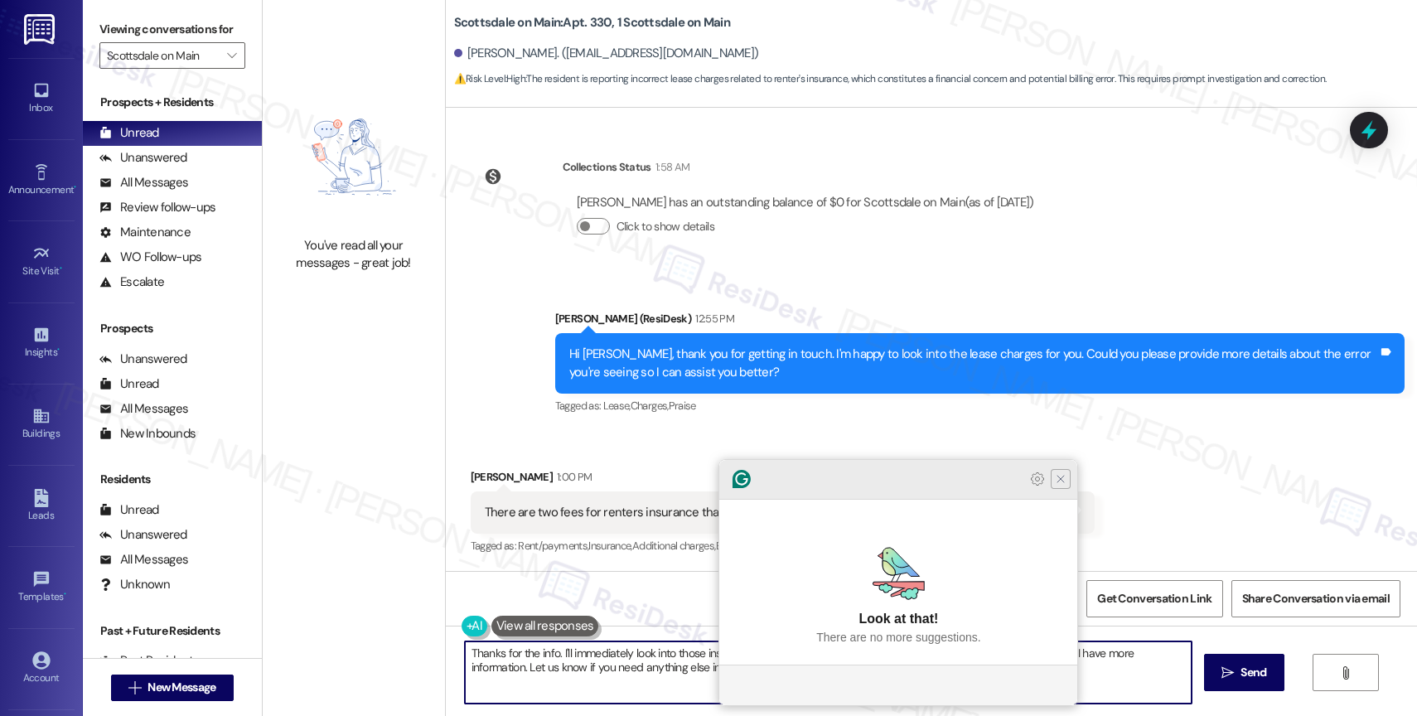
type textarea "Thanks for the info. I'll immediately look into those insurance fees with the h…"
click at [1064, 486] on icon "Close Grammarly Assistant" at bounding box center [1060, 478] width 13 height 13
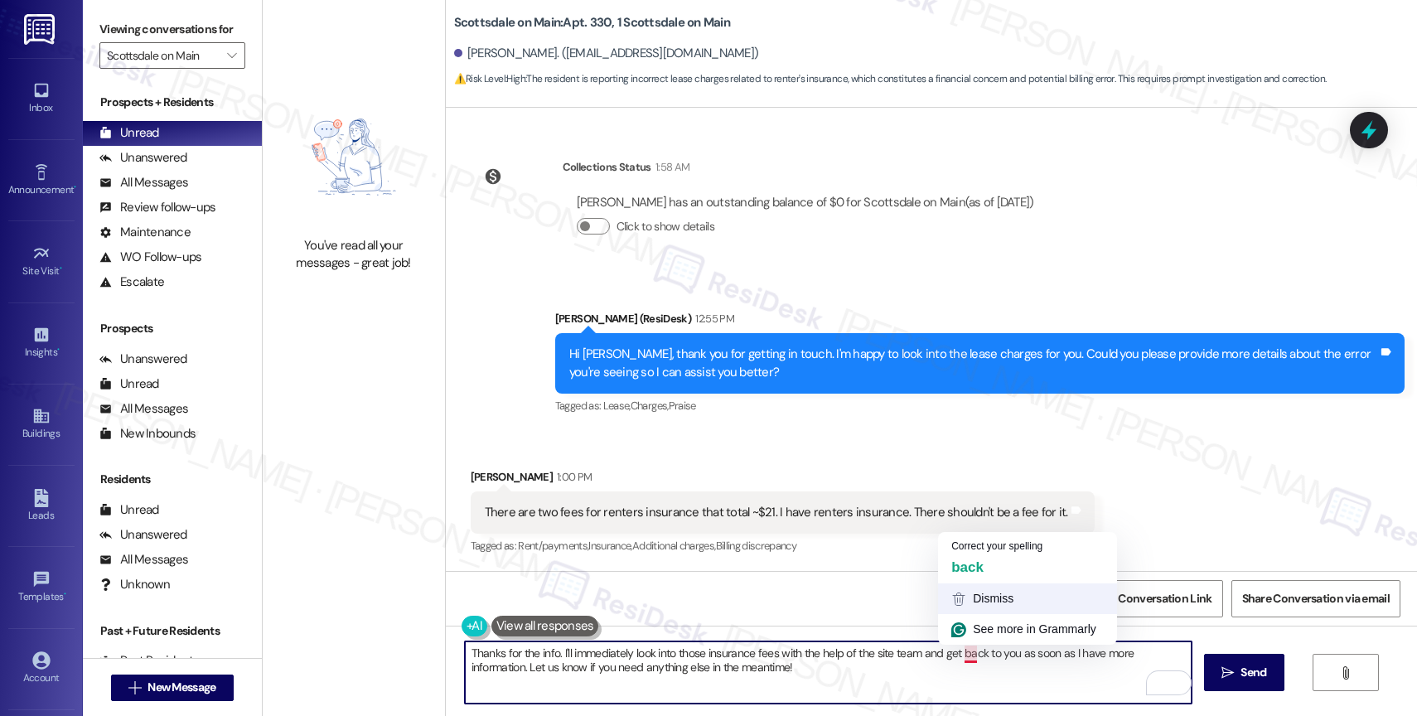
click at [989, 600] on div "Dismiss" at bounding box center [1028, 598] width 153 height 17
click at [914, 681] on textarea "Thanks for the info. I'll immediately look into those insurance fees with the h…" at bounding box center [828, 673] width 727 height 62
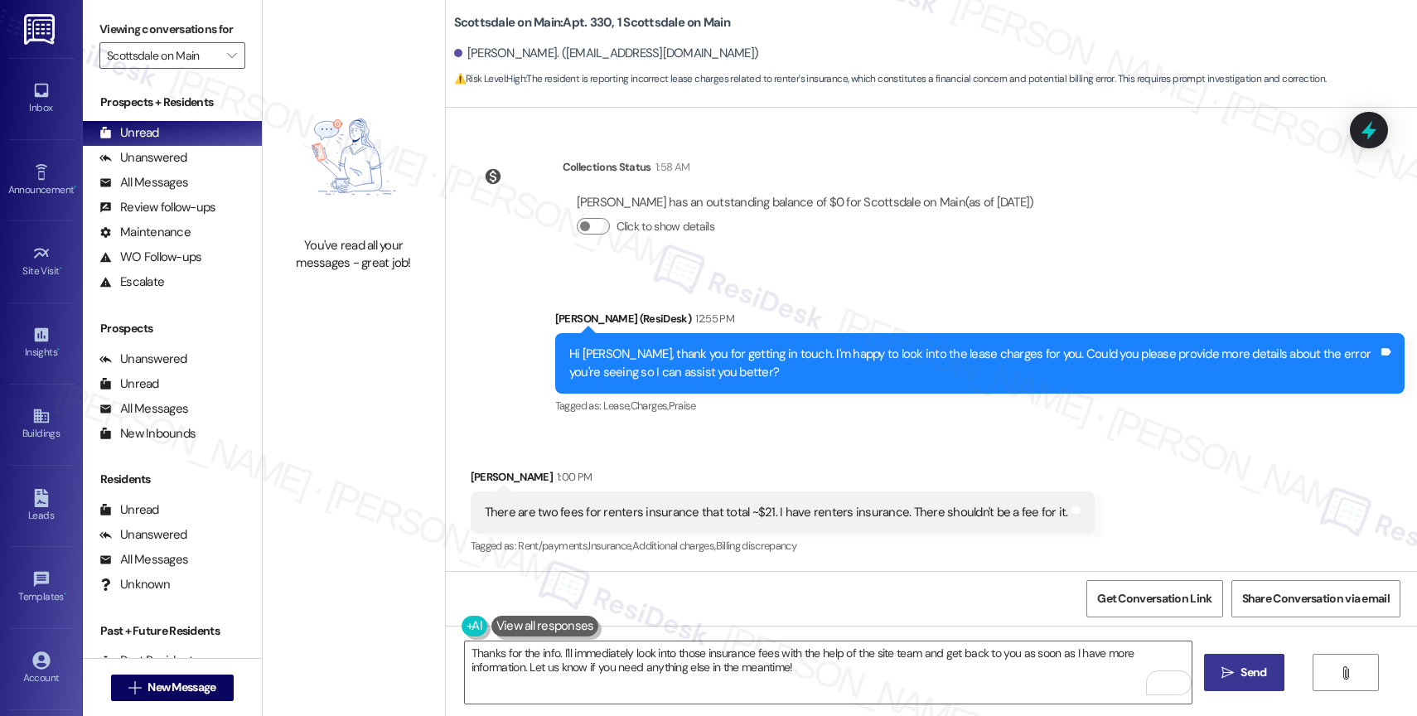
click at [1238, 667] on span "Send" at bounding box center [1254, 672] width 32 height 17
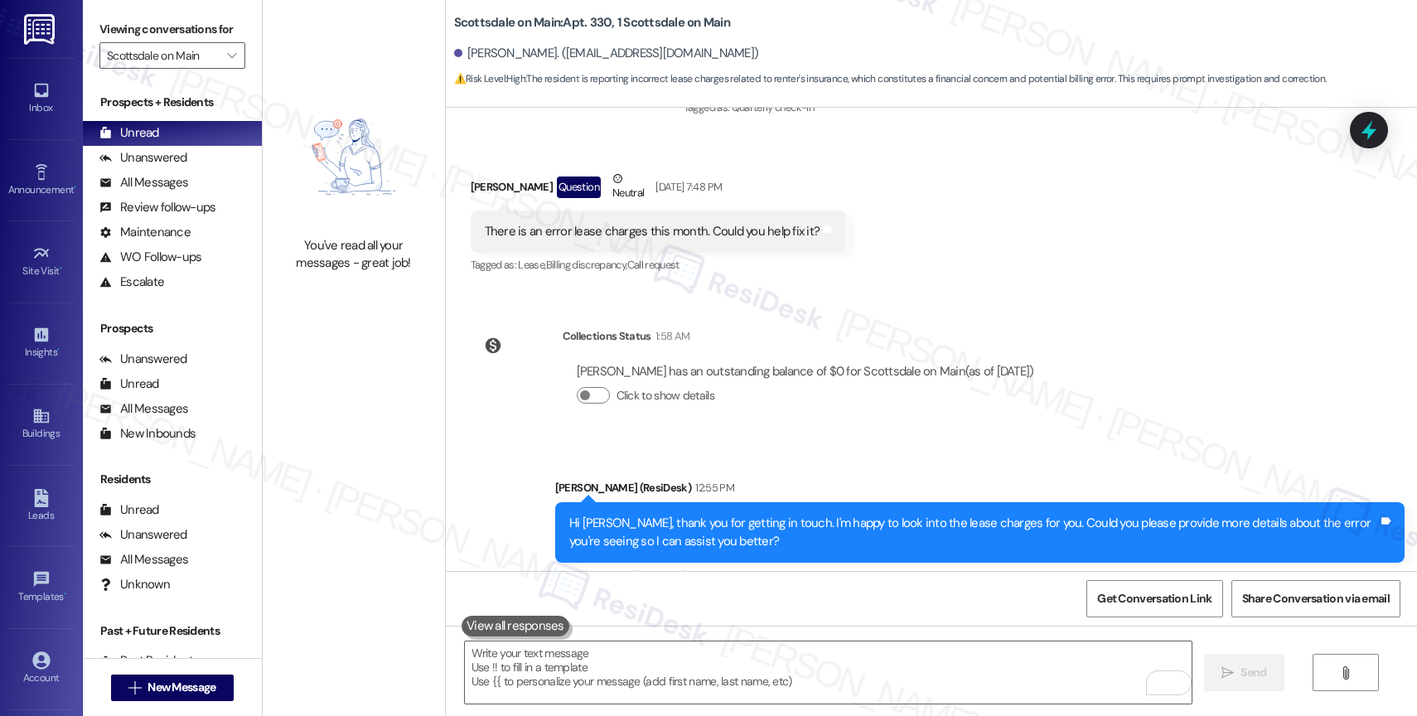
scroll to position [1932, 0]
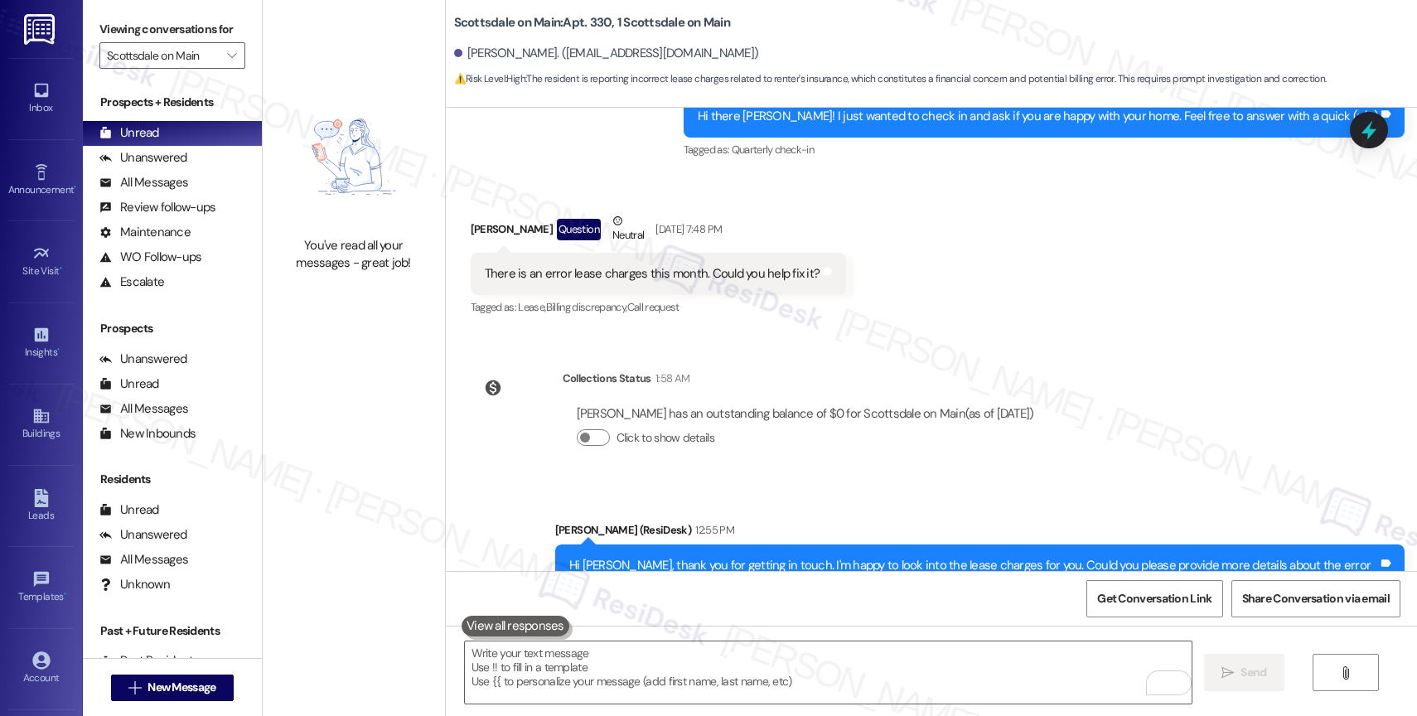
click at [691, 353] on div "Lease started [DATE] 8:00 PM Survey, sent via SMS Residesk Automated Survey [DA…" at bounding box center [931, 339] width 971 height 463
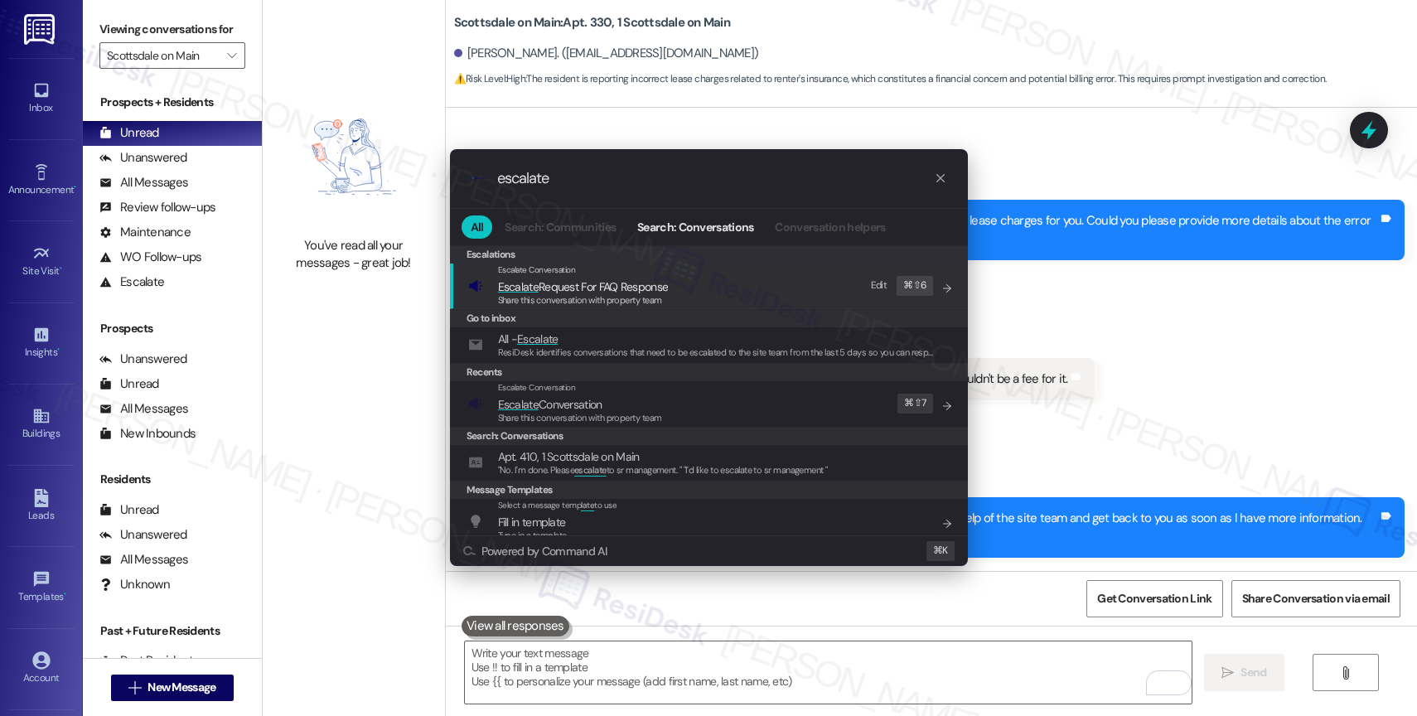
type input "escalate"
click at [580, 397] on span "Escalate Conversation" at bounding box center [550, 404] width 104 height 15
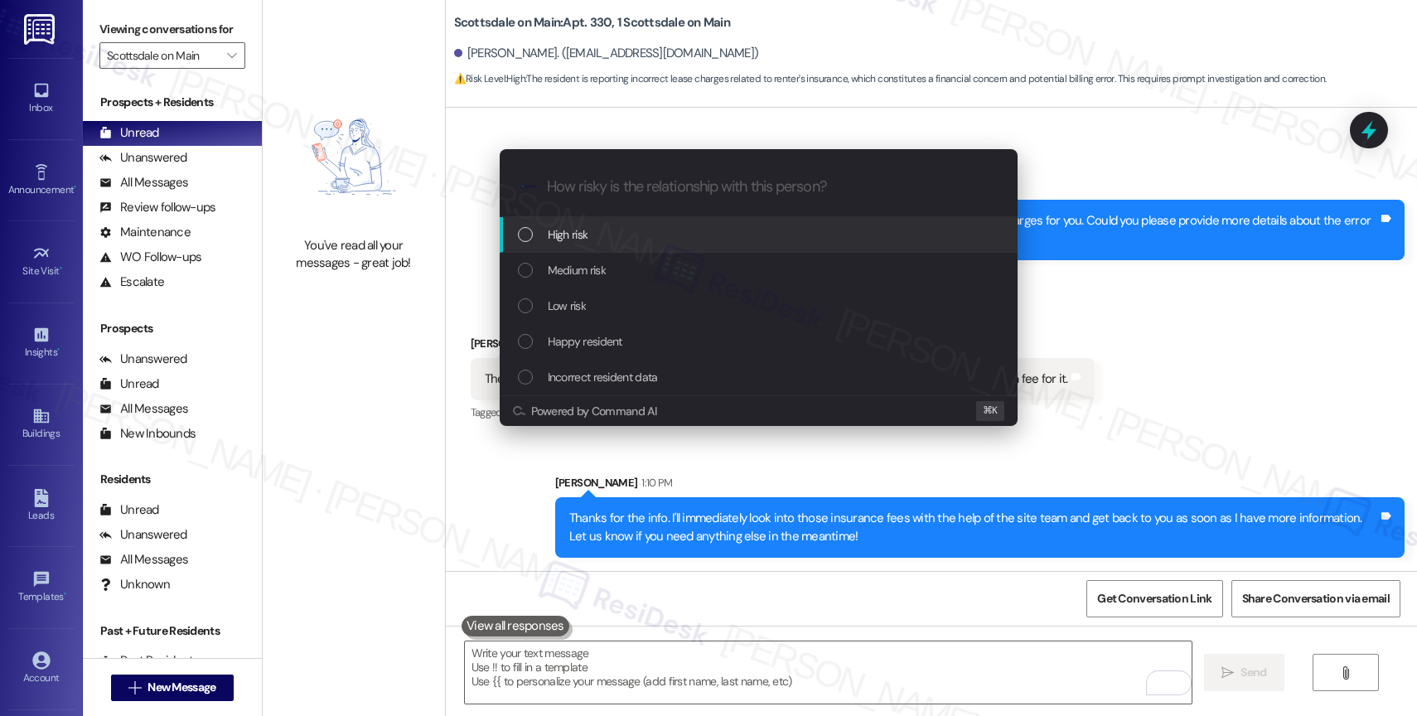
click at [586, 229] on span "High risk" at bounding box center [568, 234] width 41 height 18
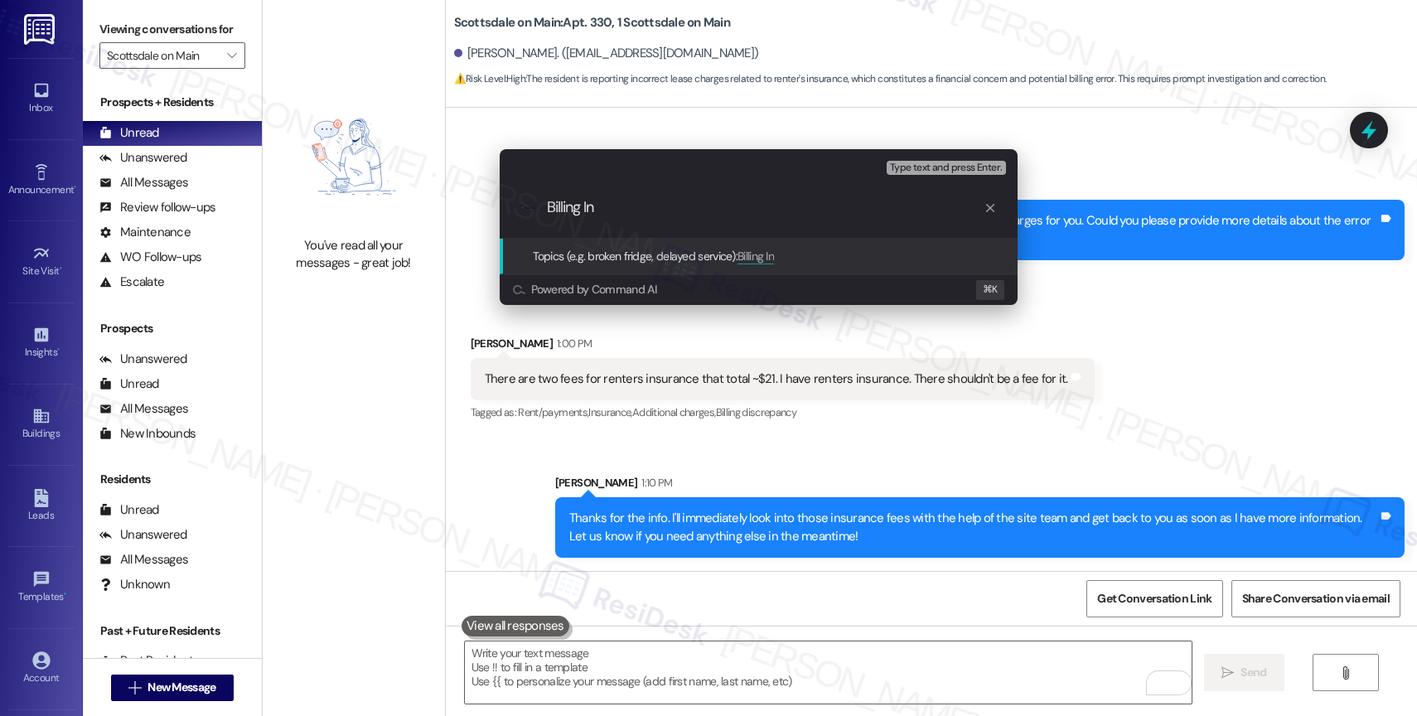
drag, startPoint x: 615, startPoint y: 211, endPoint x: 522, endPoint y: 200, distance: 93.6
click at [529, 201] on div ".cls-1{fill:#0a055f;}.cls-2{fill:#0cc4c4;} resideskLogoBlueOrange Billing In" at bounding box center [759, 207] width 518 height 59
click at [698, 207] on input "Billing In" at bounding box center [765, 207] width 437 height 17
type input "B"
click at [767, 453] on div "Escalate Conversation High risk Topics (e.g. broken fridge, delayed service) An…" at bounding box center [708, 358] width 1417 height 716
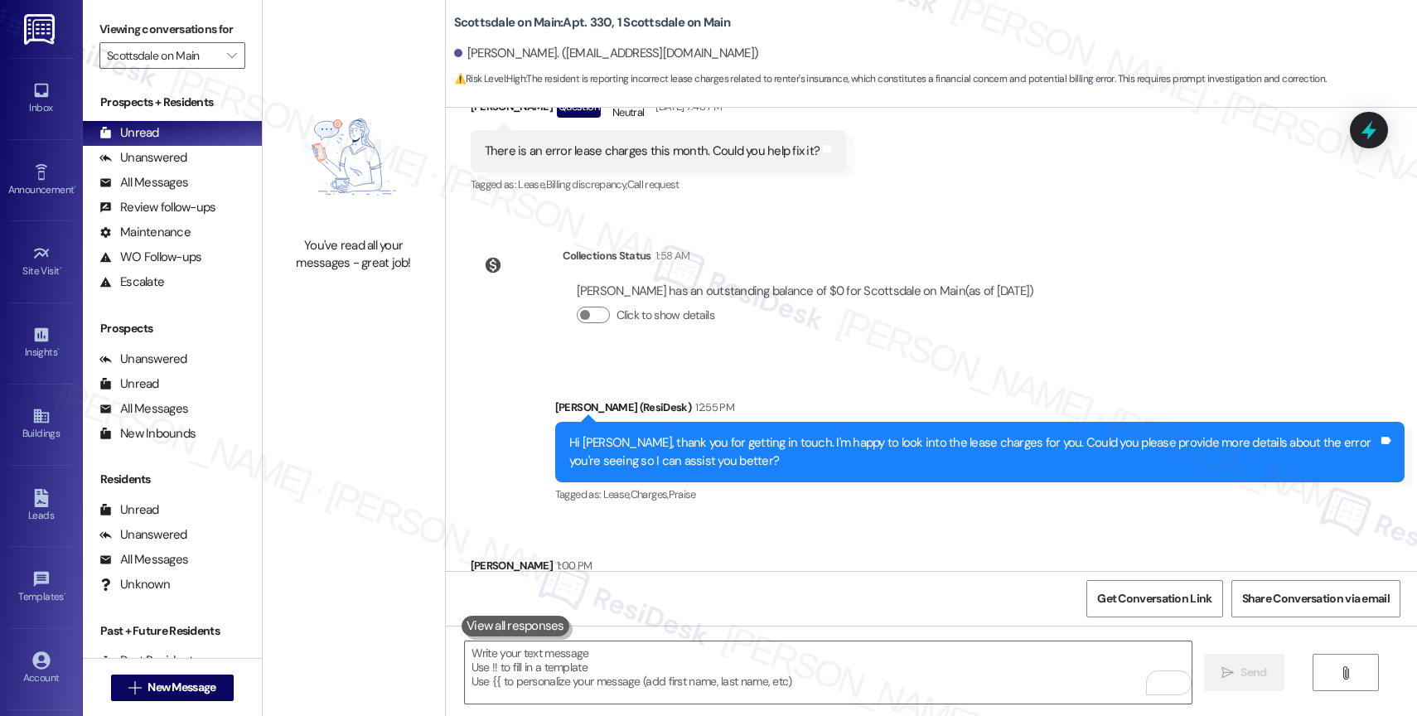
scroll to position [2052, 0]
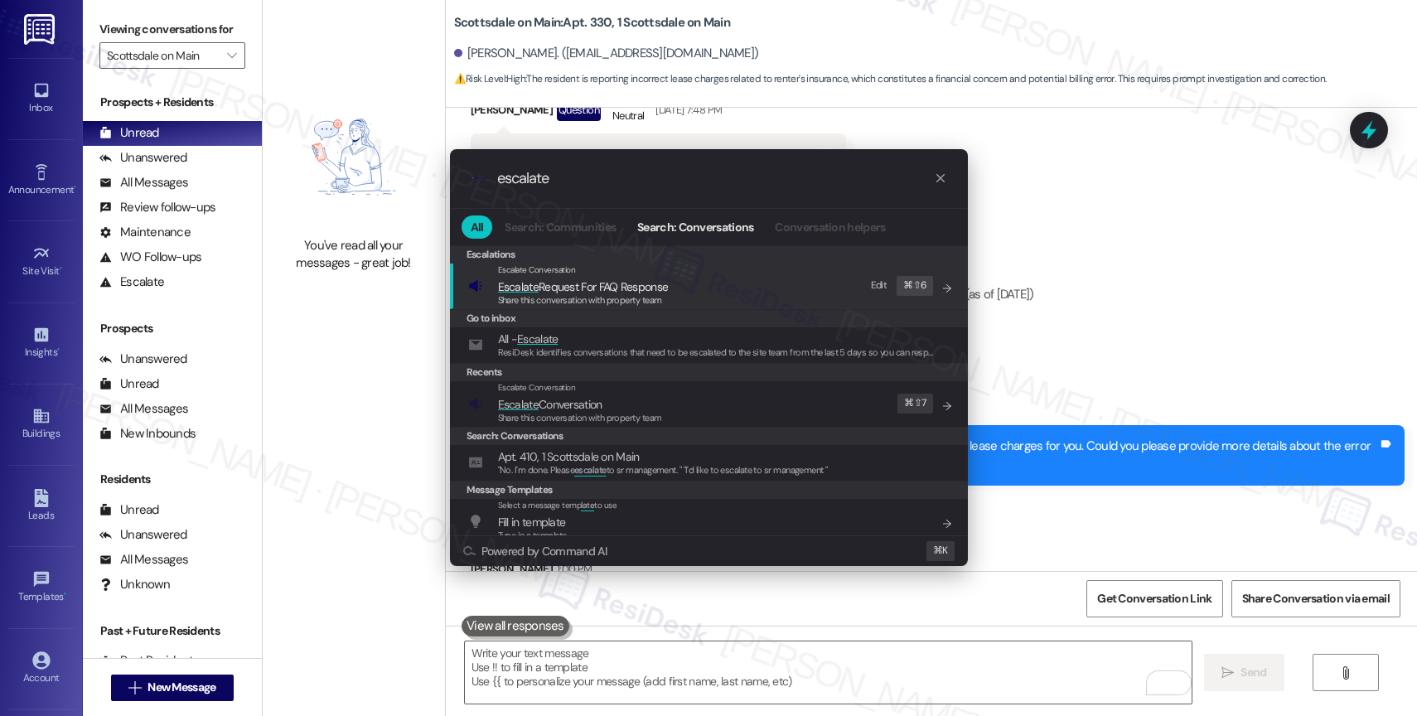
type input "escalate"
click at [581, 397] on span "Escalate Conversation" at bounding box center [550, 404] width 104 height 15
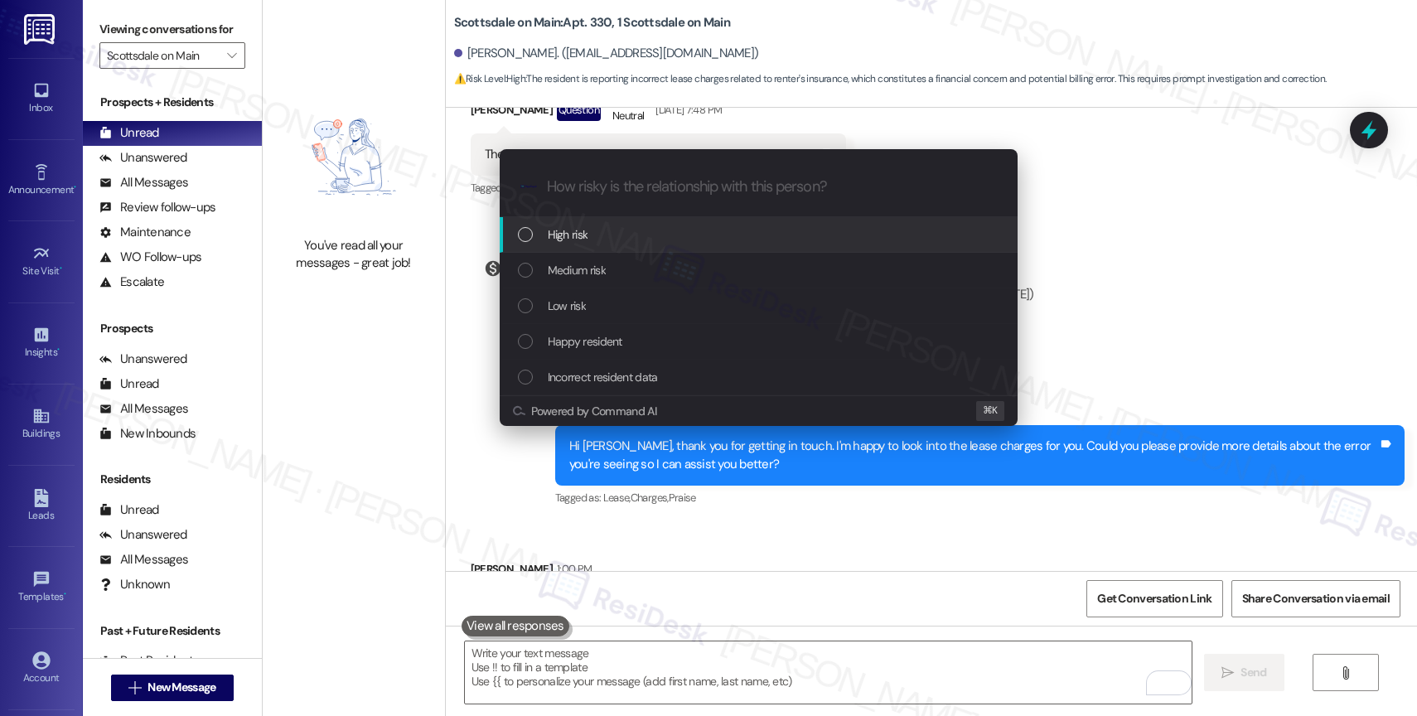
click at [594, 220] on div "High risk" at bounding box center [759, 235] width 518 height 36
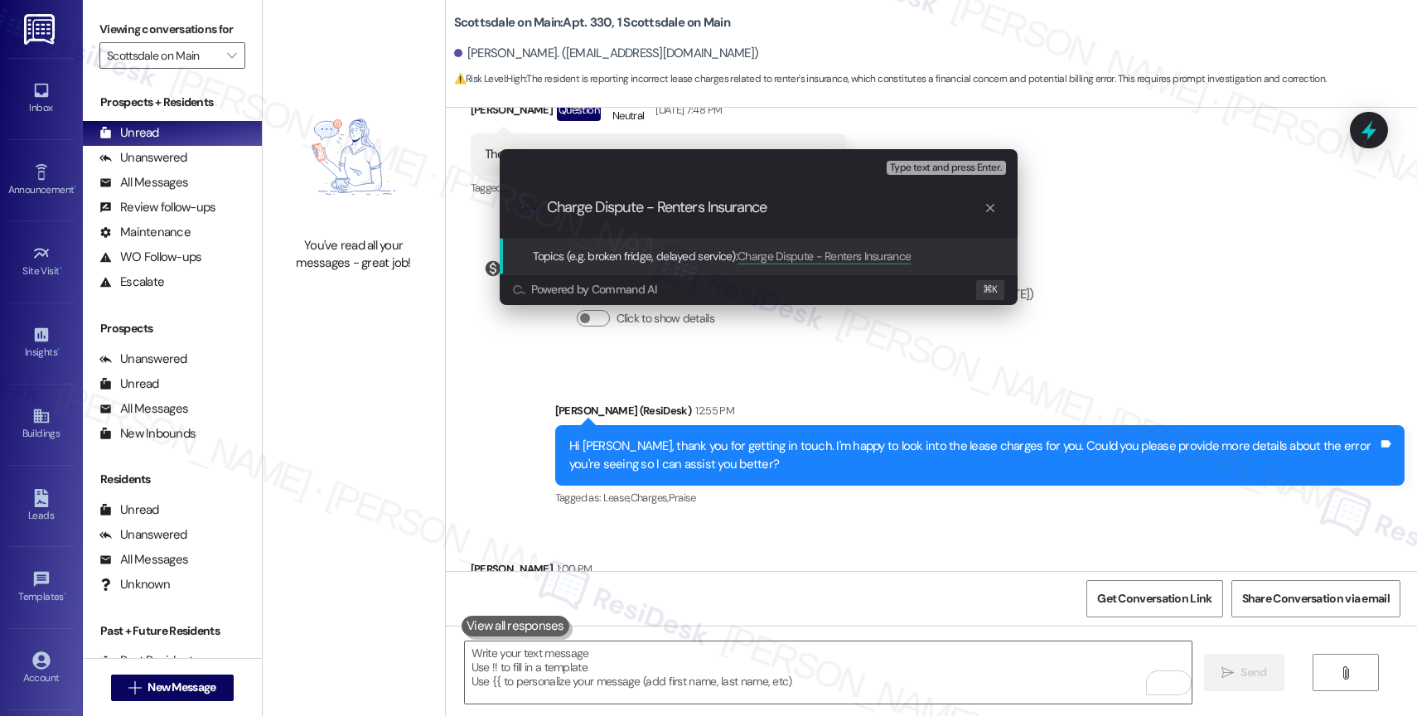
type input "Charge Dispute - Renters Insurance"
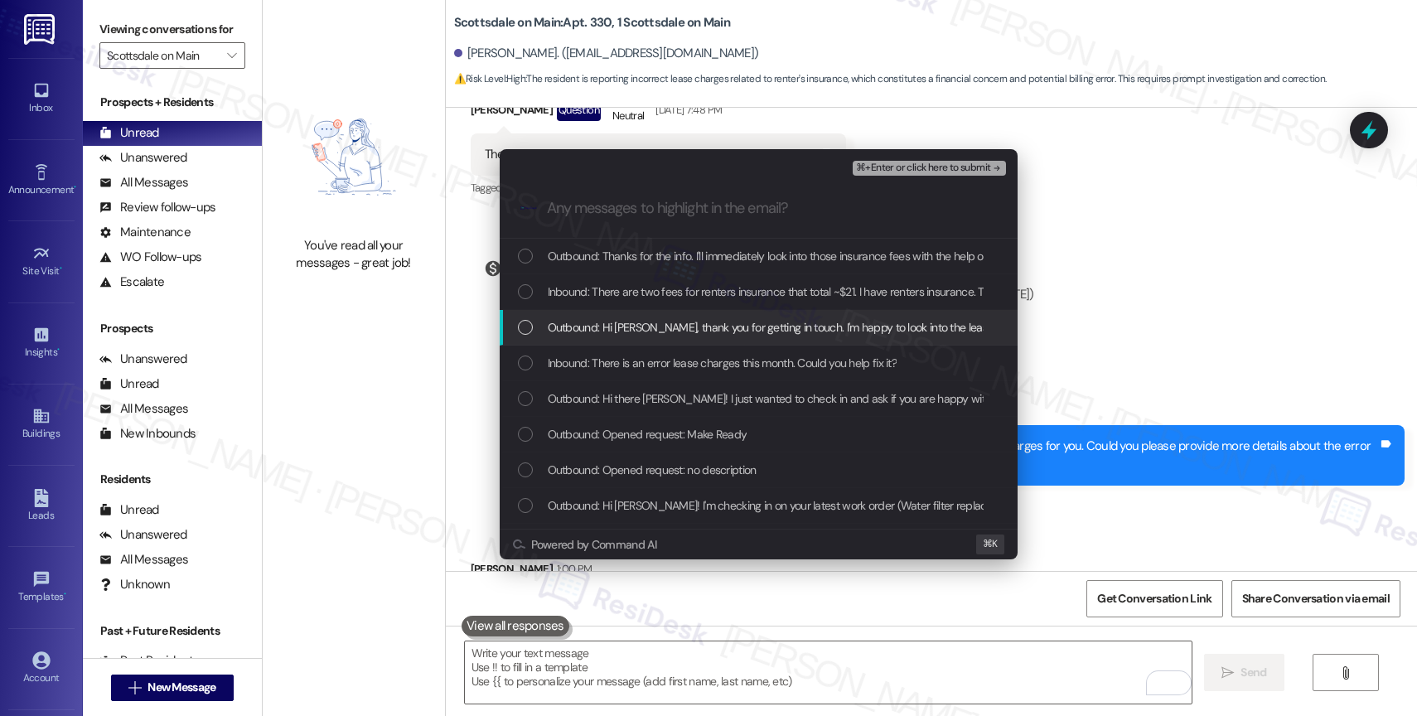
click at [682, 325] on span "Outbound: Hi [PERSON_NAME], thank you for getting in touch. I'm happy to look i…" at bounding box center [1038, 327] width 981 height 18
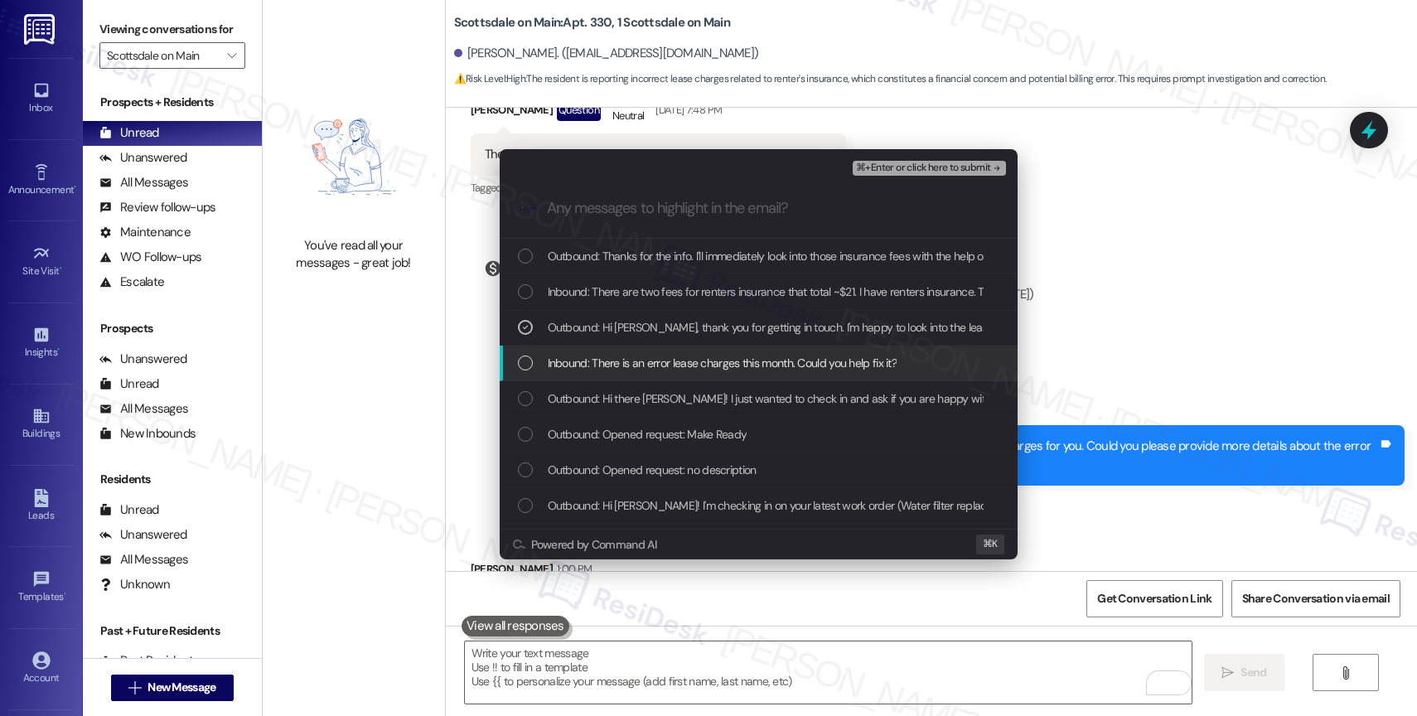
click at [668, 364] on span "Inbound: There is an error lease charges this month. Could you help fix it?" at bounding box center [723, 363] width 350 height 18
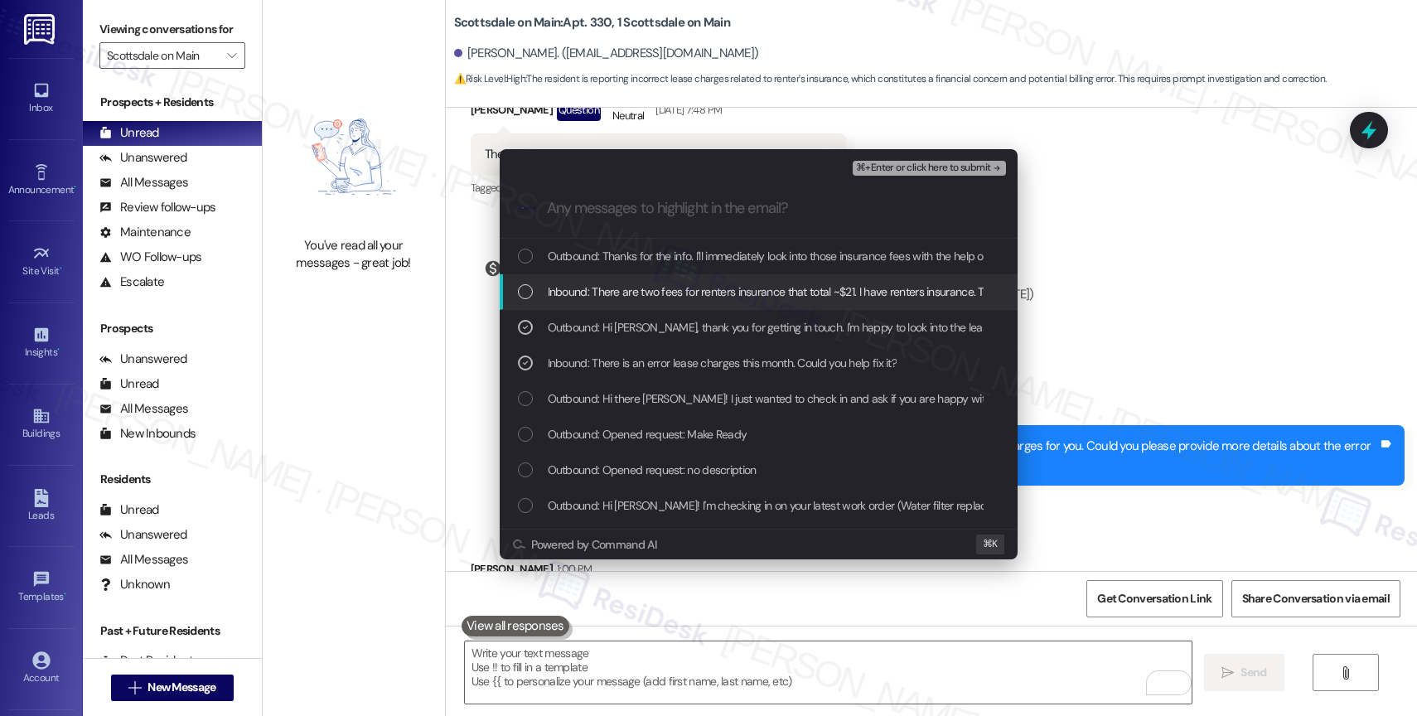
click at [690, 297] on span "Inbound: There are two fees for renters insurance that total ~$21. I have rente…" at bounding box center [834, 292] width 573 height 18
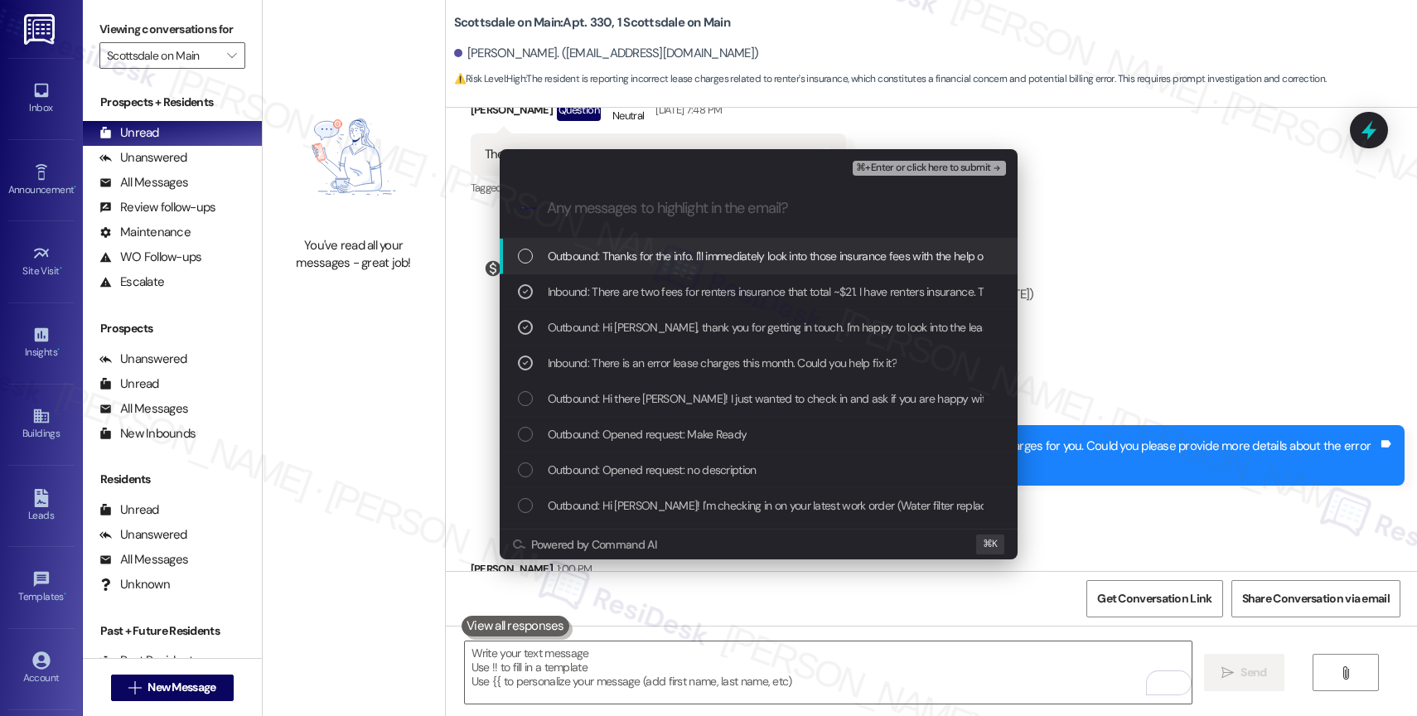
drag, startPoint x: 730, startPoint y: 252, endPoint x: 954, endPoint y: 176, distance: 236.4
click at [730, 251] on span "Outbound: Thanks for the info. I'll immediately look into those insurance fees …" at bounding box center [1069, 256] width 1042 height 18
click at [967, 166] on span "⌘+Enter or click here to submit" at bounding box center [923, 168] width 134 height 12
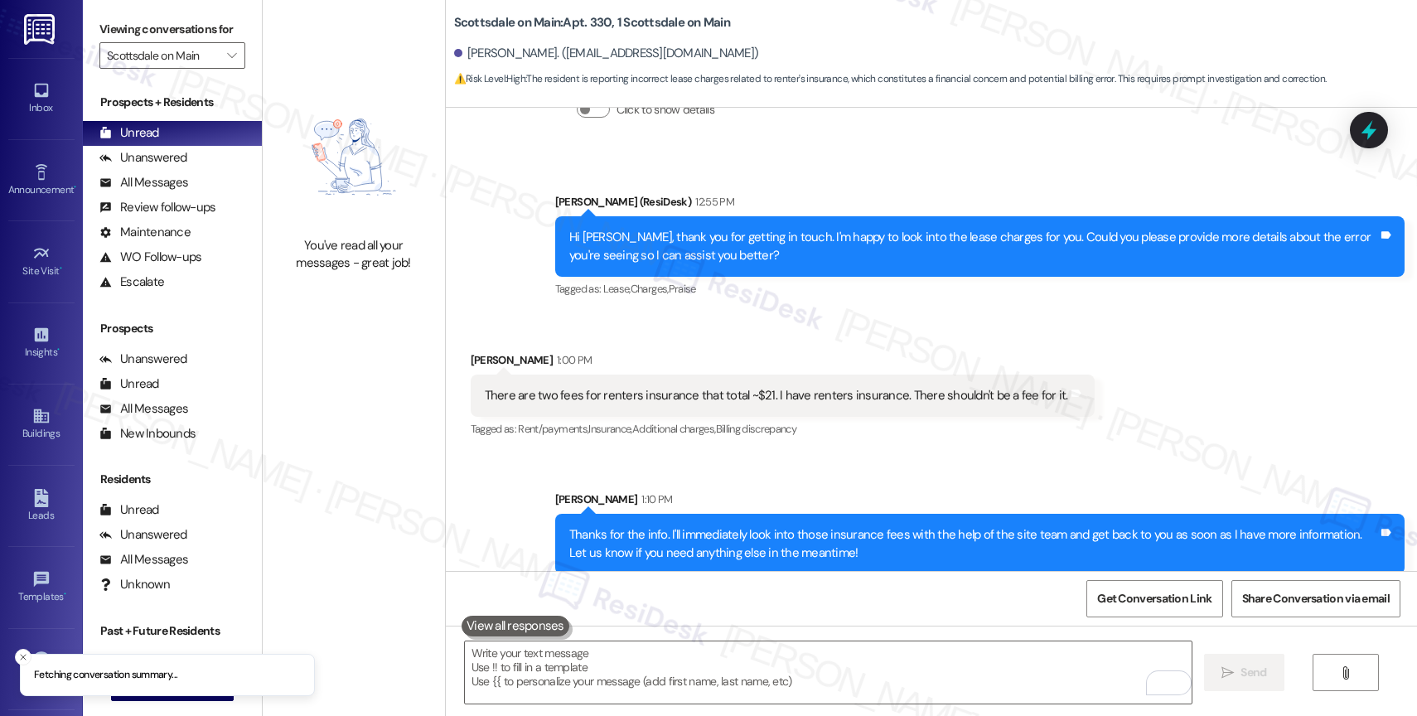
scroll to position [2277, 0]
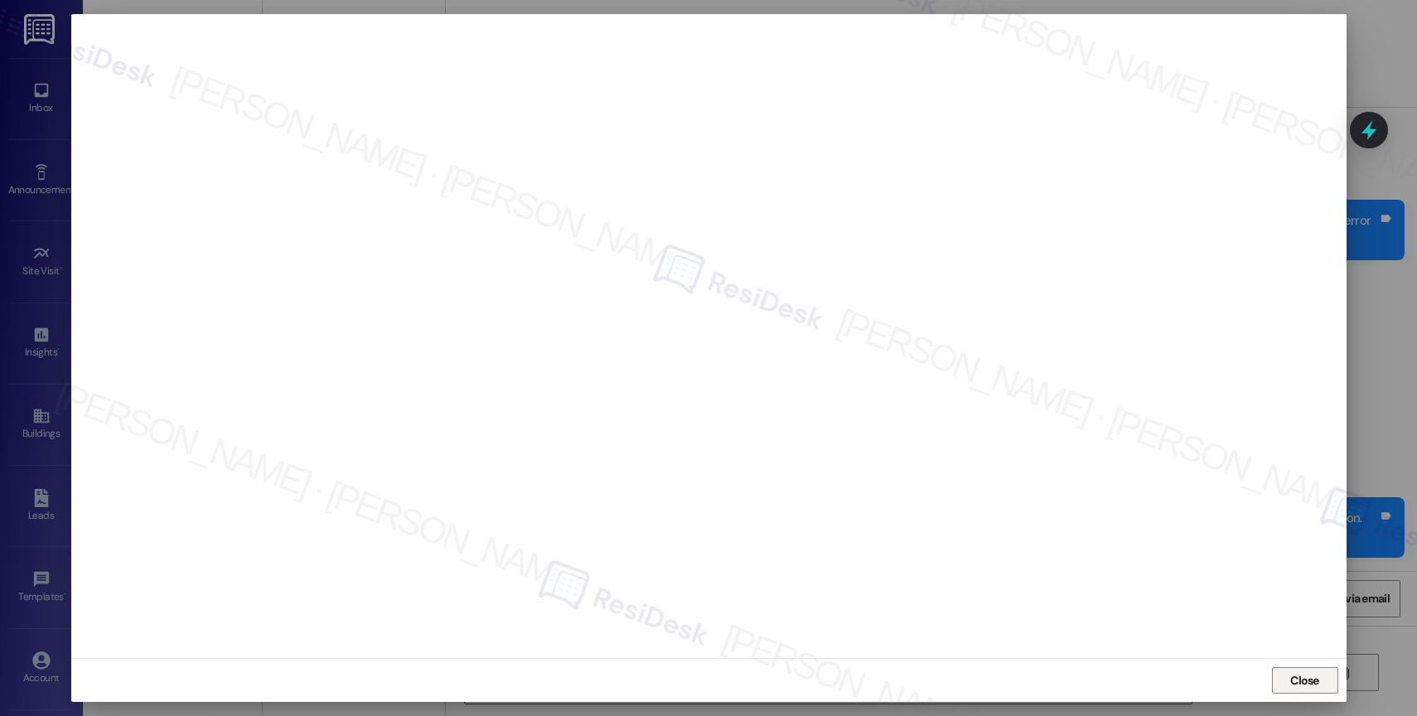
click at [1305, 677] on span "Close" at bounding box center [1305, 680] width 29 height 17
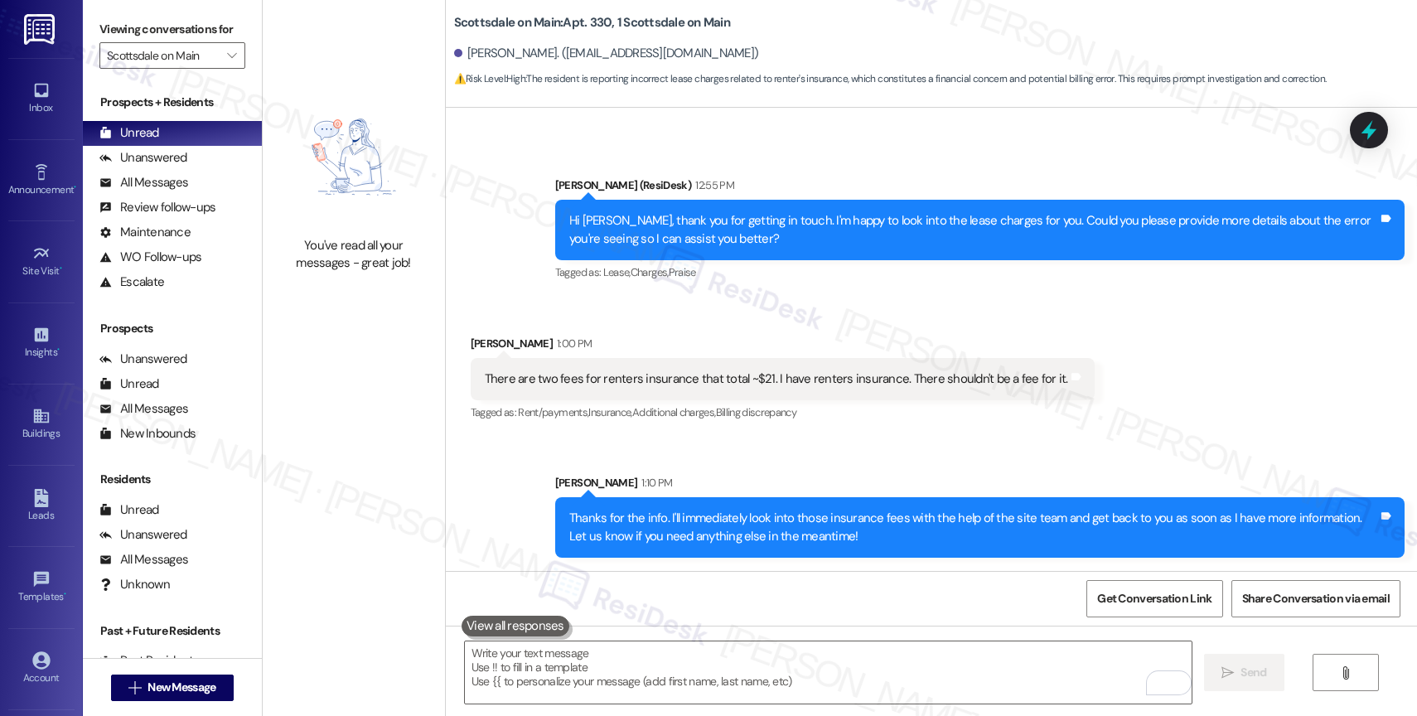
click at [652, 432] on div "Received via SMS Matthew Fahey 1:00 PM There are two fees for renters insurance…" at bounding box center [782, 379] width 649 height 115
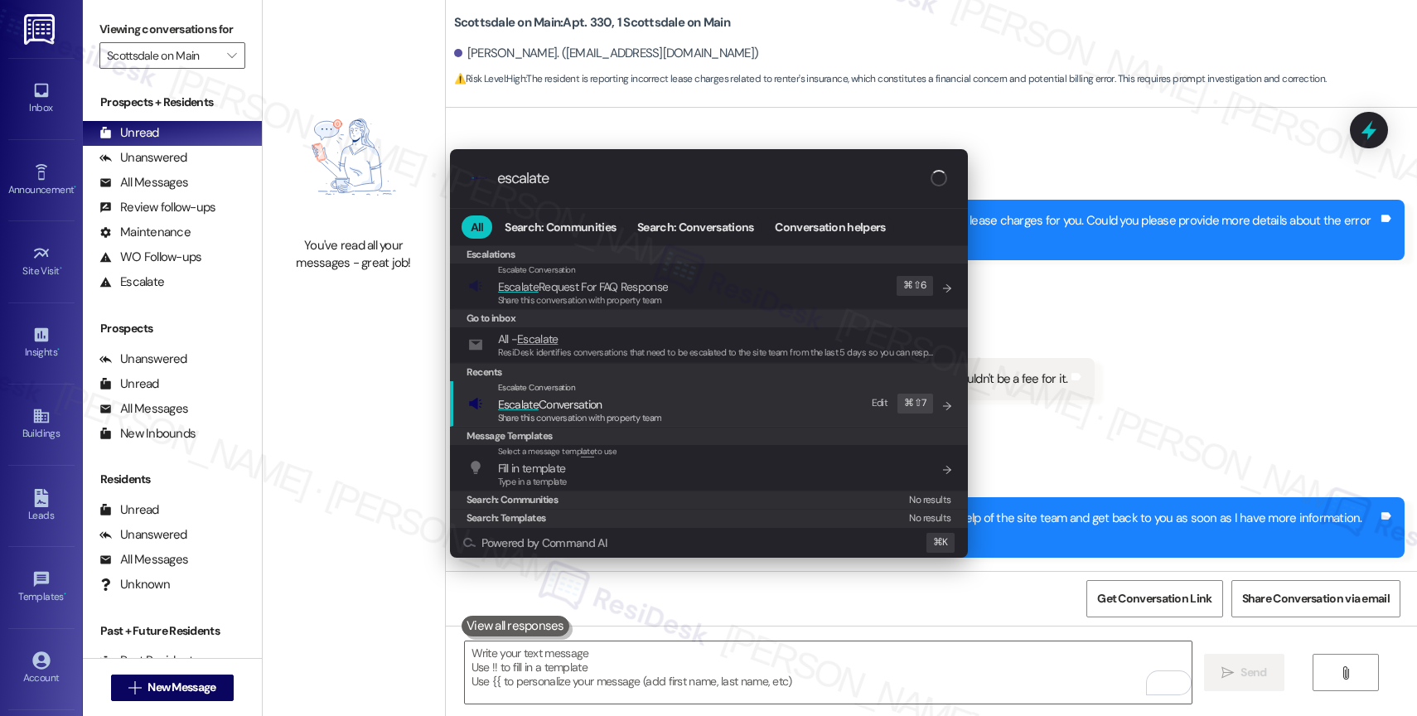
type input "escalate"
click at [565, 400] on span "Escalate Conversation" at bounding box center [550, 404] width 104 height 15
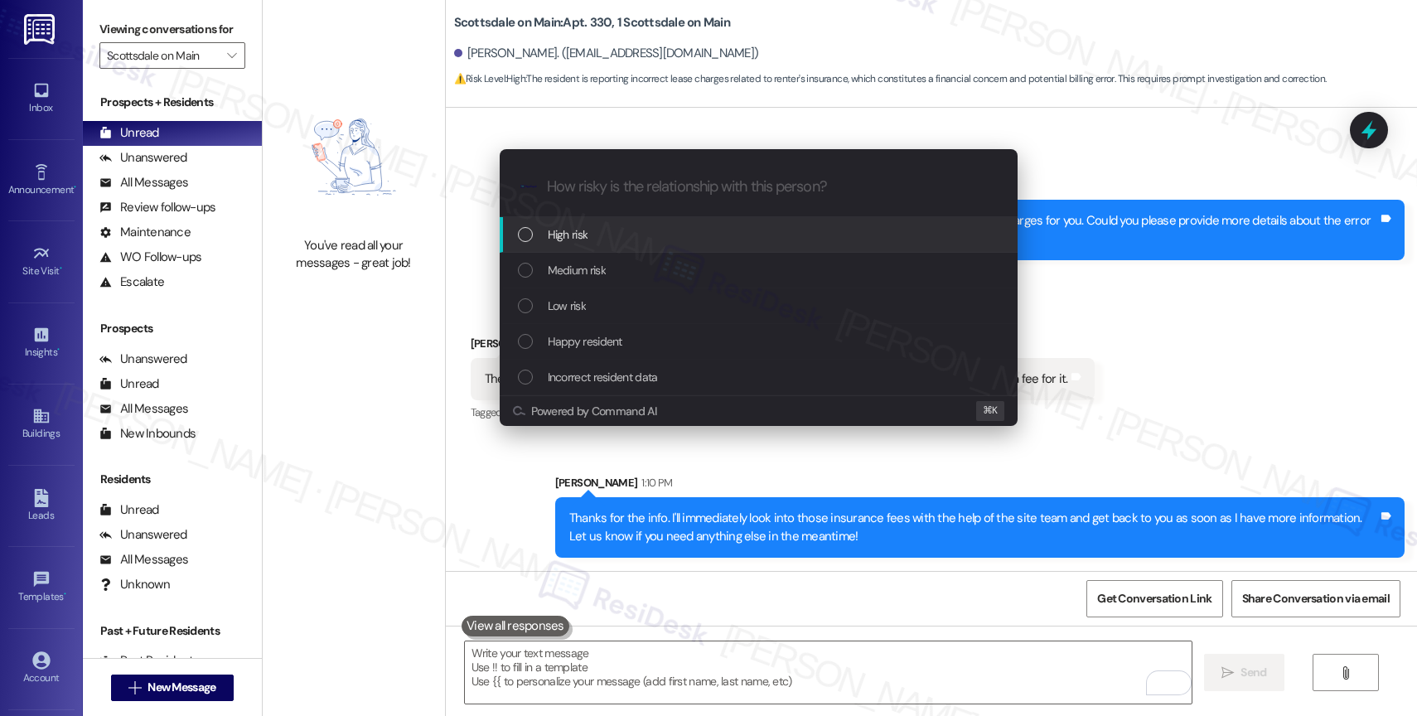
click at [577, 227] on span "High risk" at bounding box center [568, 234] width 41 height 18
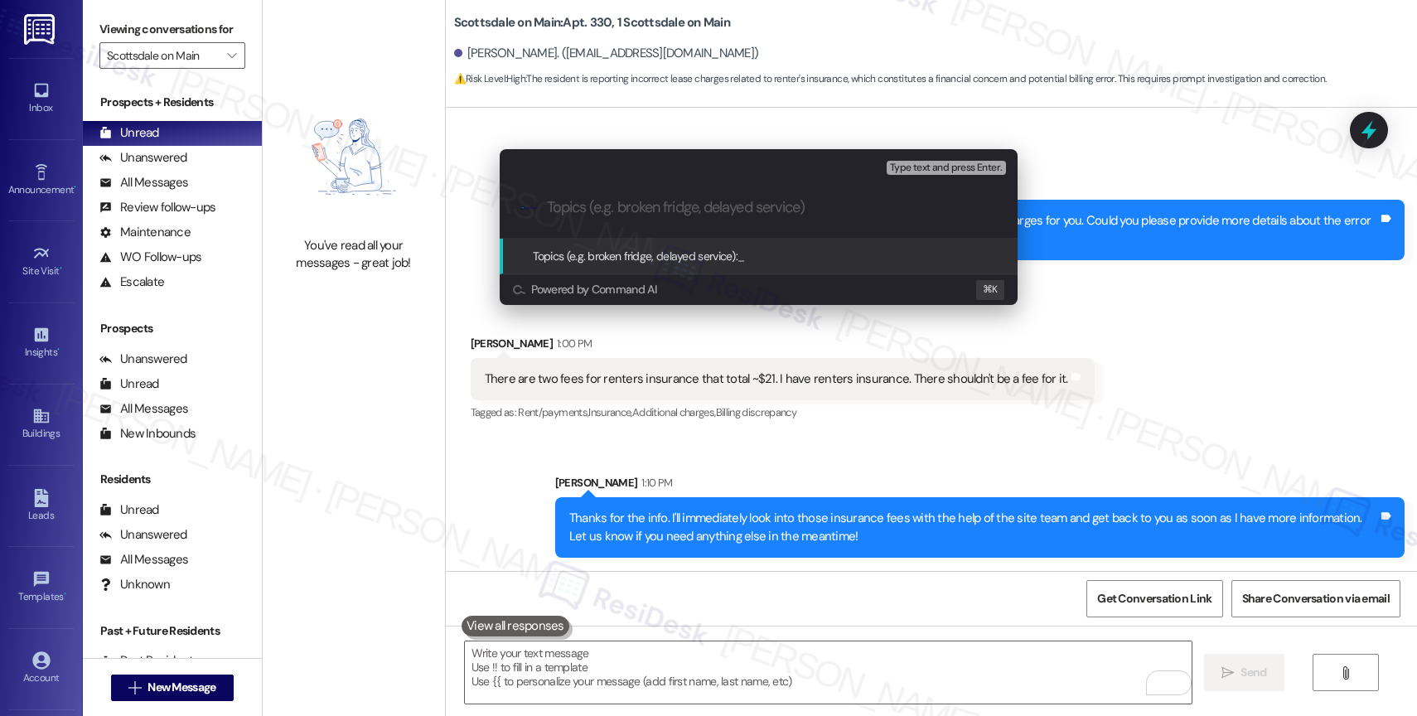
paste input "Charge Dispute - Renters Insurance"
drag, startPoint x: 703, startPoint y: 211, endPoint x: 666, endPoint y: 211, distance: 36.5
click at [666, 211] on input "Charge Dispute - Renters Insurance" at bounding box center [765, 207] width 437 height 17
click at [746, 206] on input "Charge Dispute - Insurance" at bounding box center [765, 207] width 437 height 17
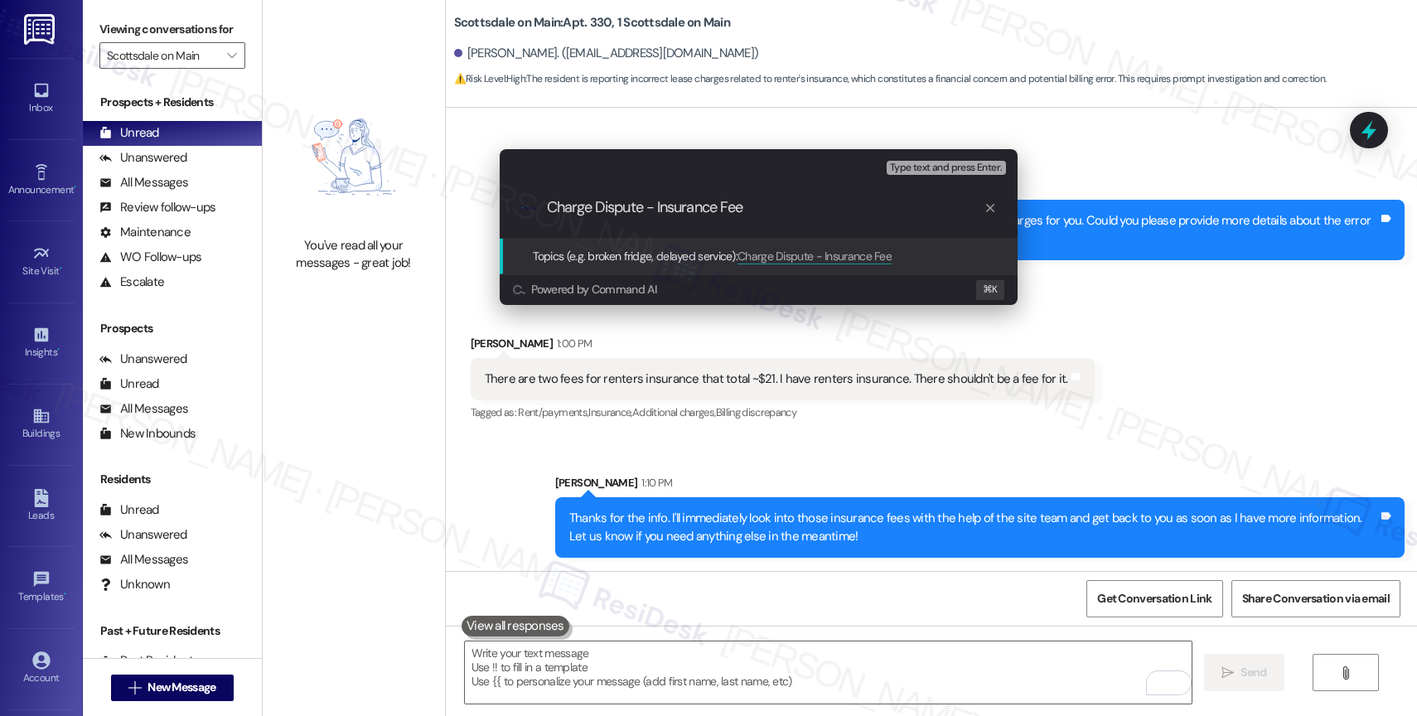
type input "Charge Dispute - Insurance Fees"
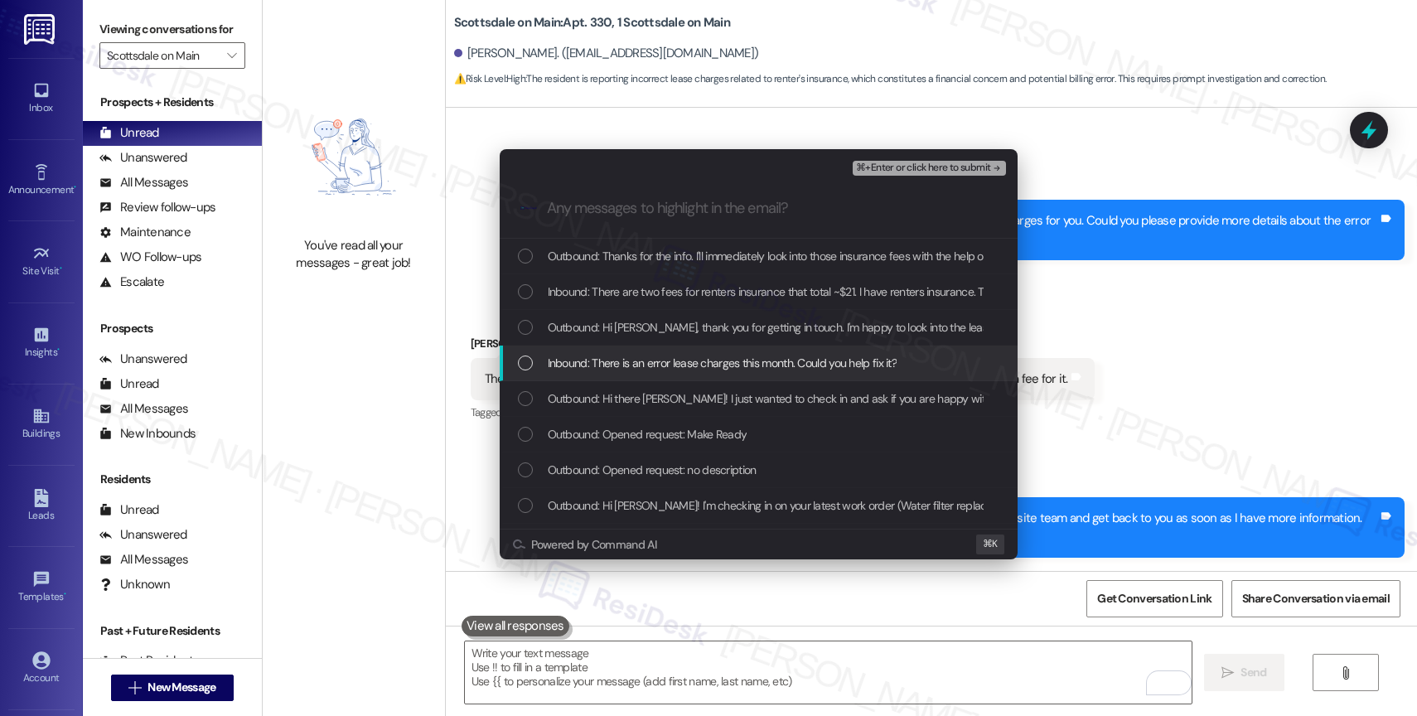
click at [691, 351] on div "Inbound: There is an error lease charges this month. Could you help fix it?" at bounding box center [759, 364] width 518 height 36
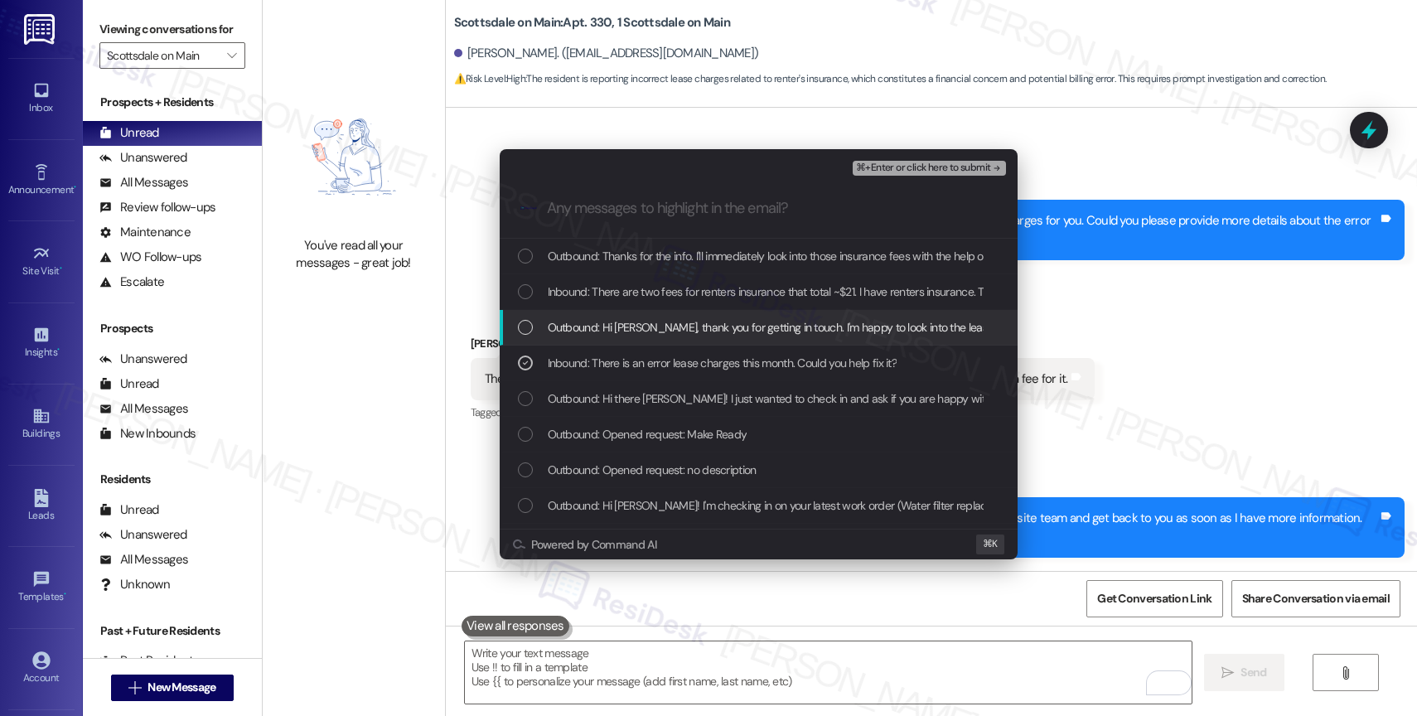
click at [693, 316] on div "Outbound: Hi Matthew, thank you for getting in touch. I'm happy to look into th…" at bounding box center [759, 328] width 518 height 36
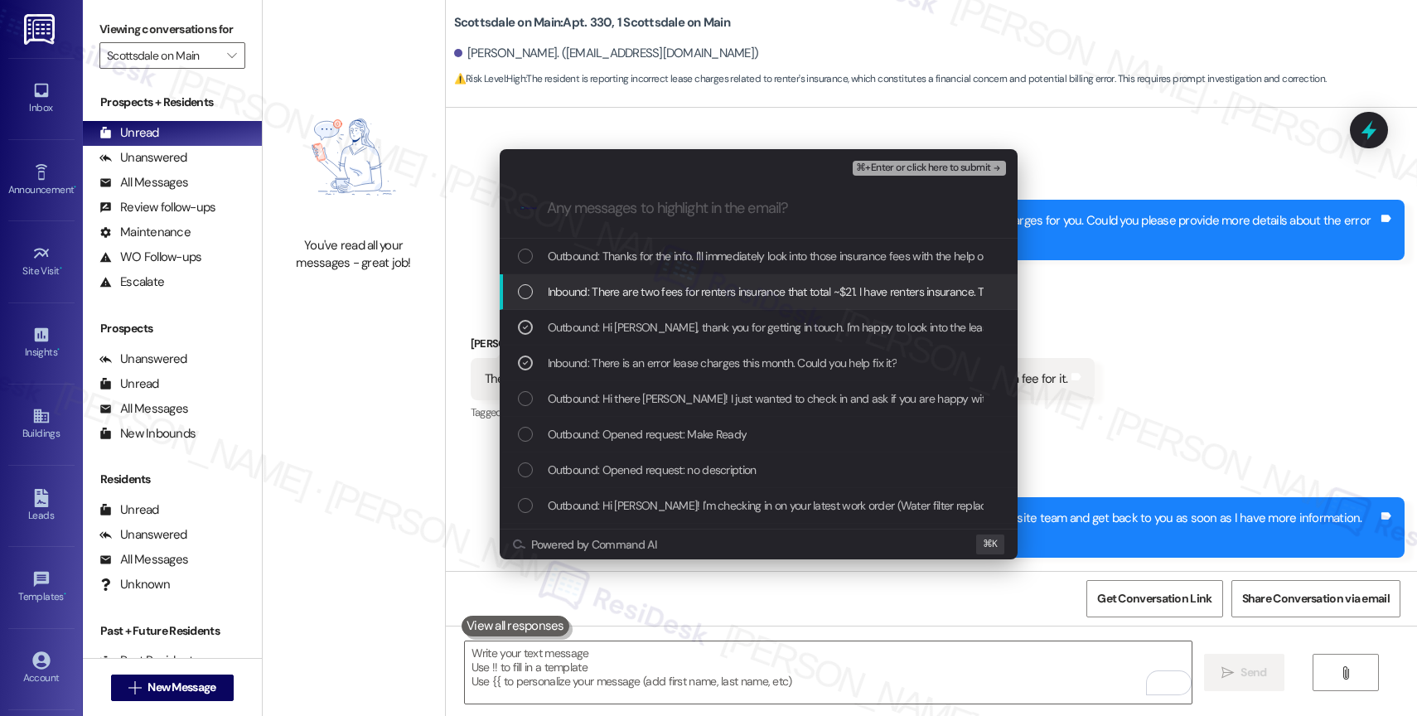
drag, startPoint x: 692, startPoint y: 288, endPoint x: 698, endPoint y: 274, distance: 15.2
click at [696, 280] on div "Inbound: There are two fees for renters insurance that total ~$21. I have rente…" at bounding box center [759, 292] width 518 height 36
click at [700, 269] on div "Outbound: Thanks for the info. I'll immediately look into those insurance fees …" at bounding box center [759, 257] width 518 height 36
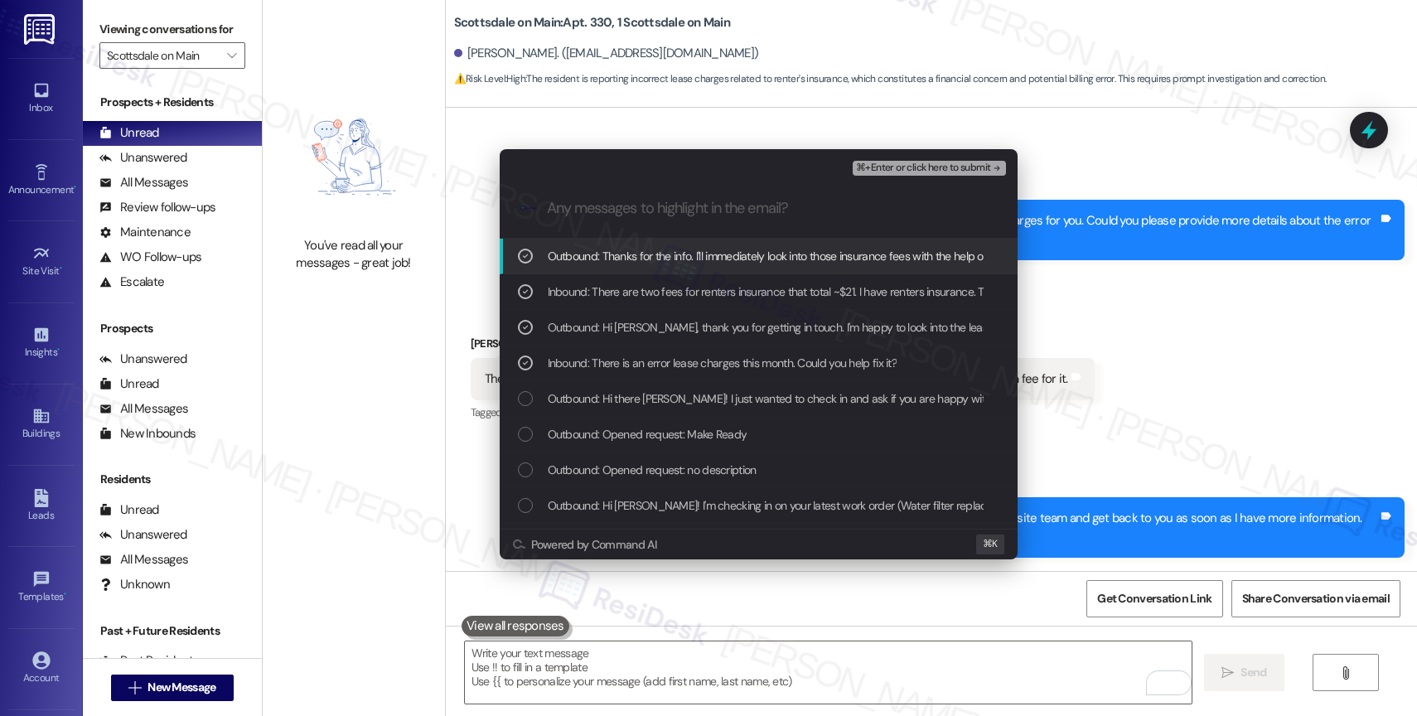
click at [959, 167] on span "⌘+Enter or click here to submit" at bounding box center [923, 168] width 134 height 12
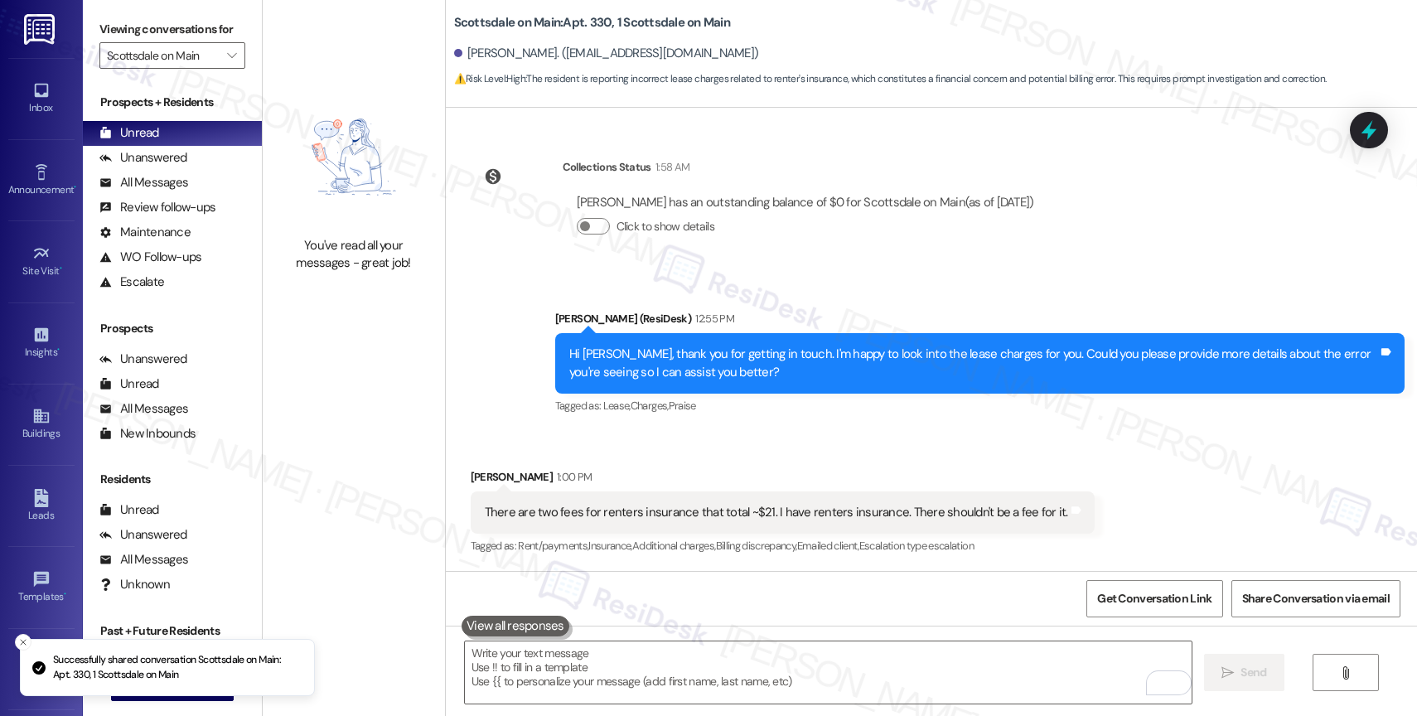
scroll to position [2302, 0]
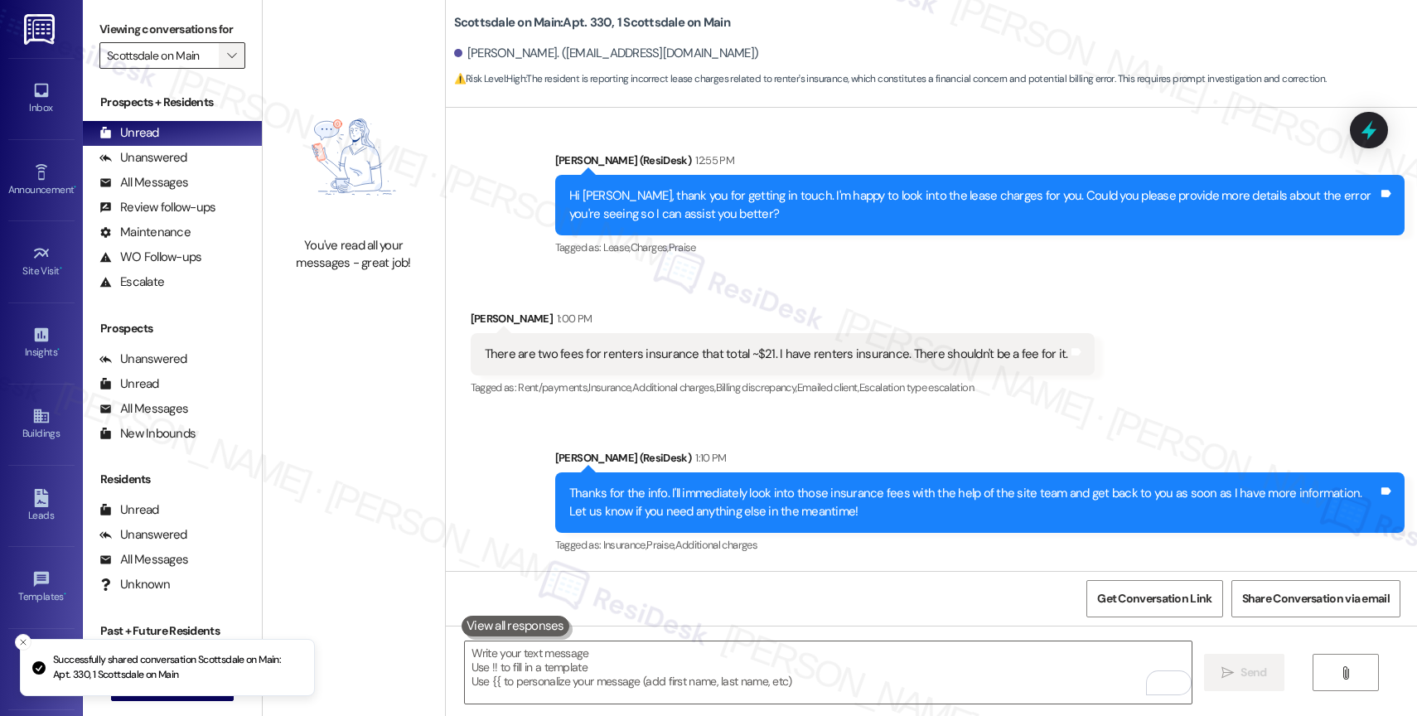
click at [227, 62] on icon "" at bounding box center [231, 55] width 9 height 13
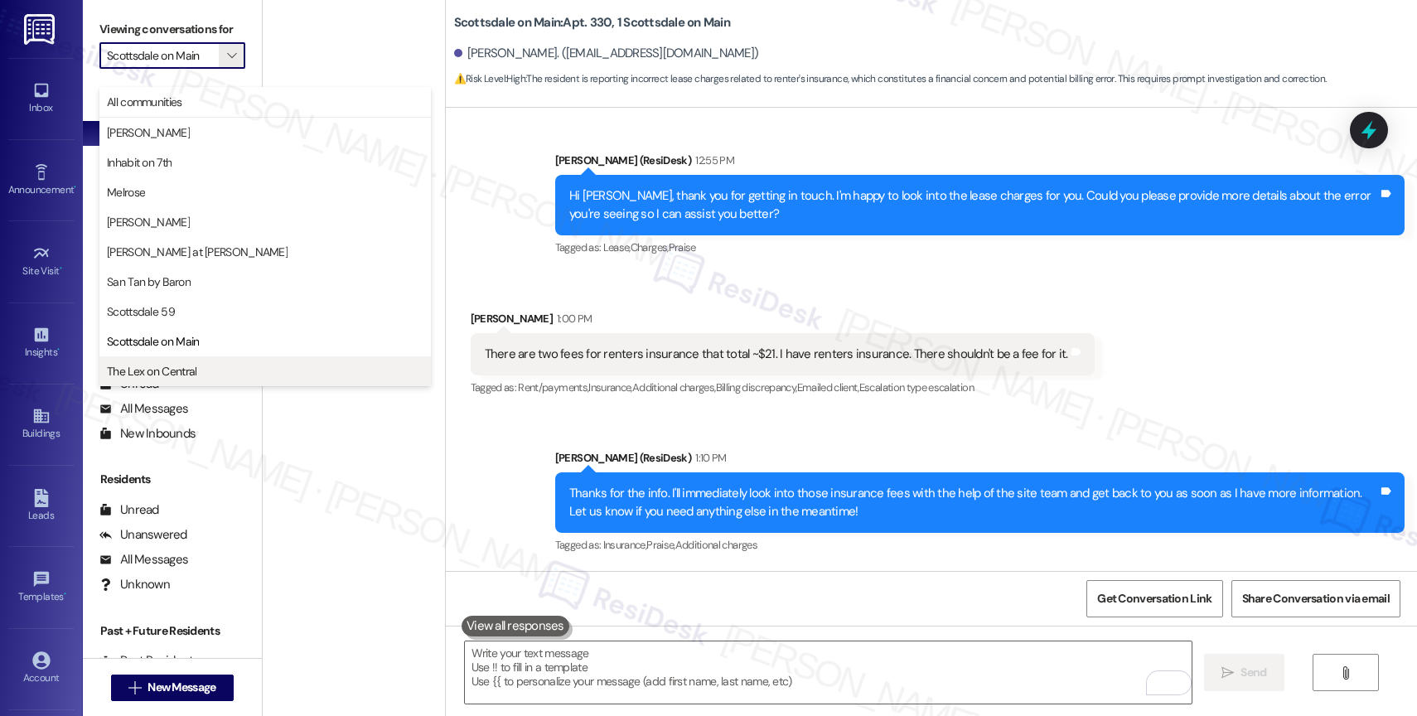
click at [176, 370] on span "The Lex on Central" at bounding box center [152, 371] width 90 height 17
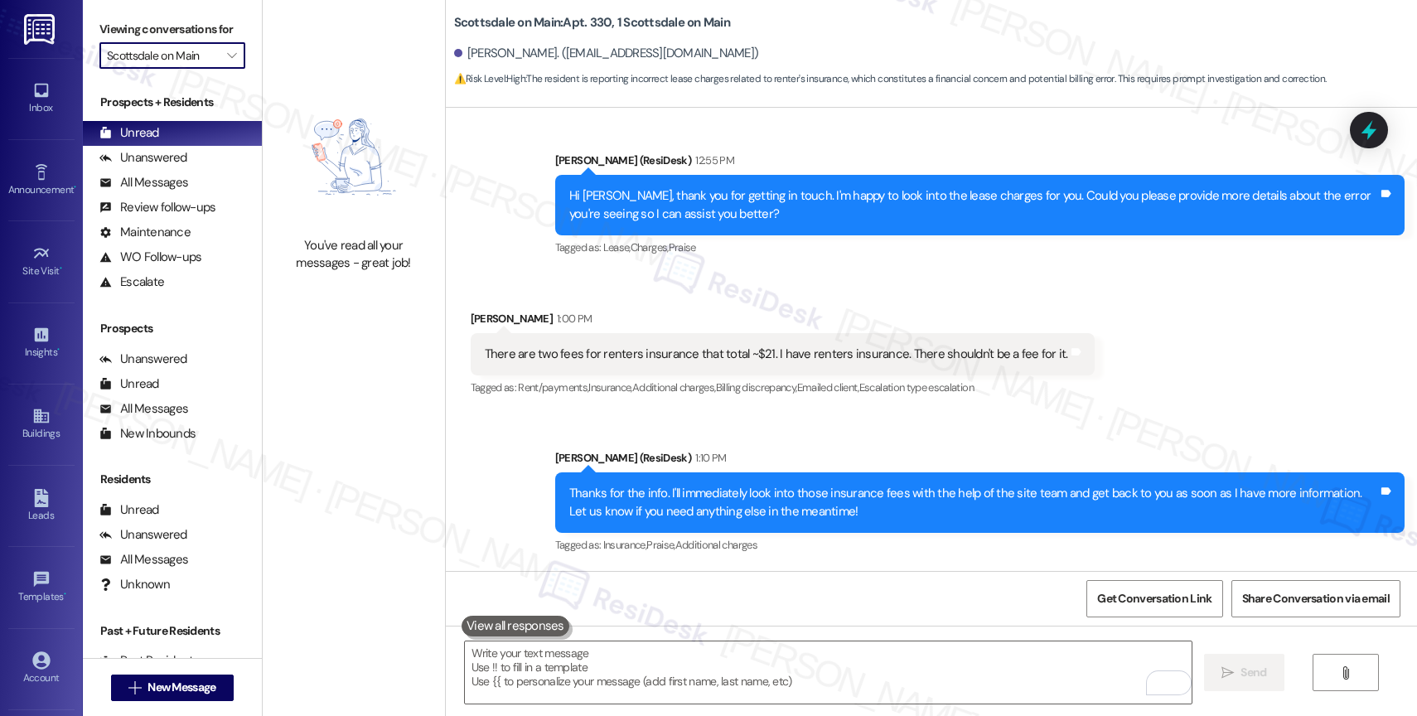
type input "The Lex on Central"
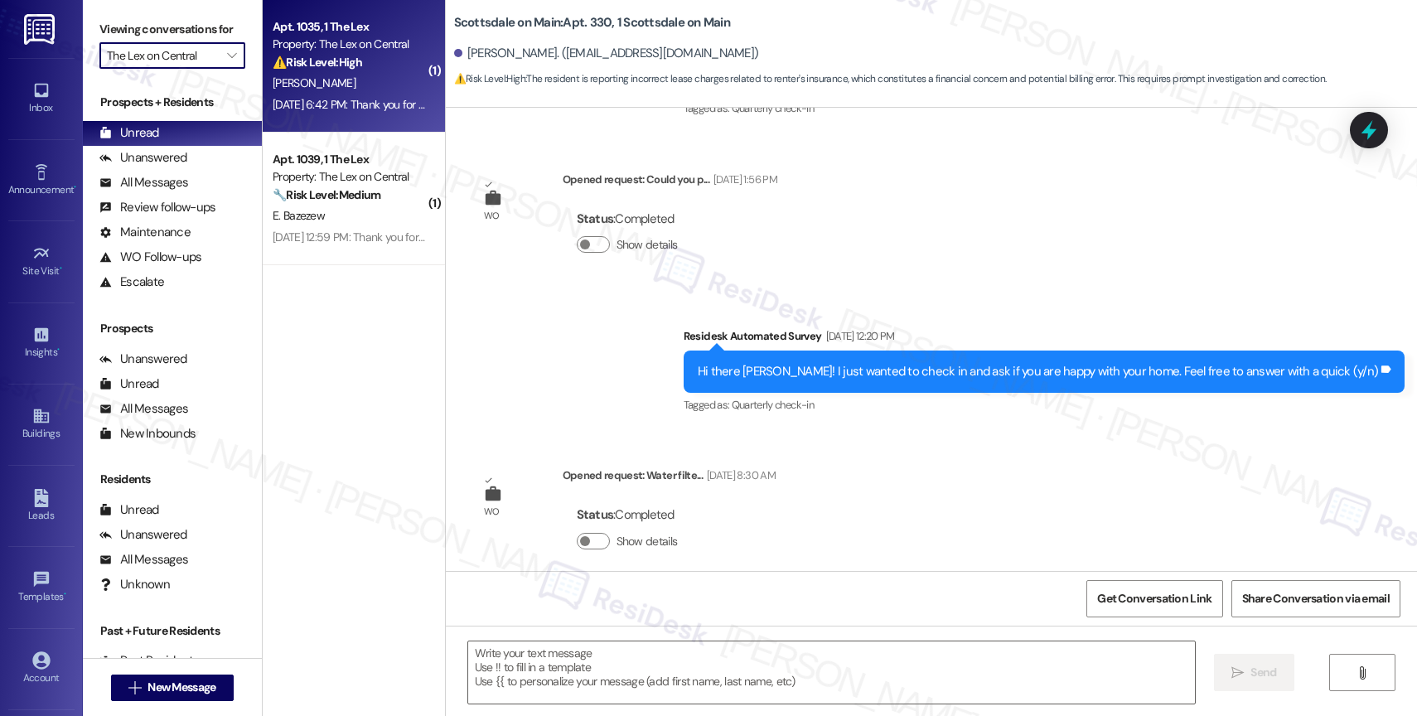
type textarea "Fetching suggested responses. Please feel free to read through the conversation…"
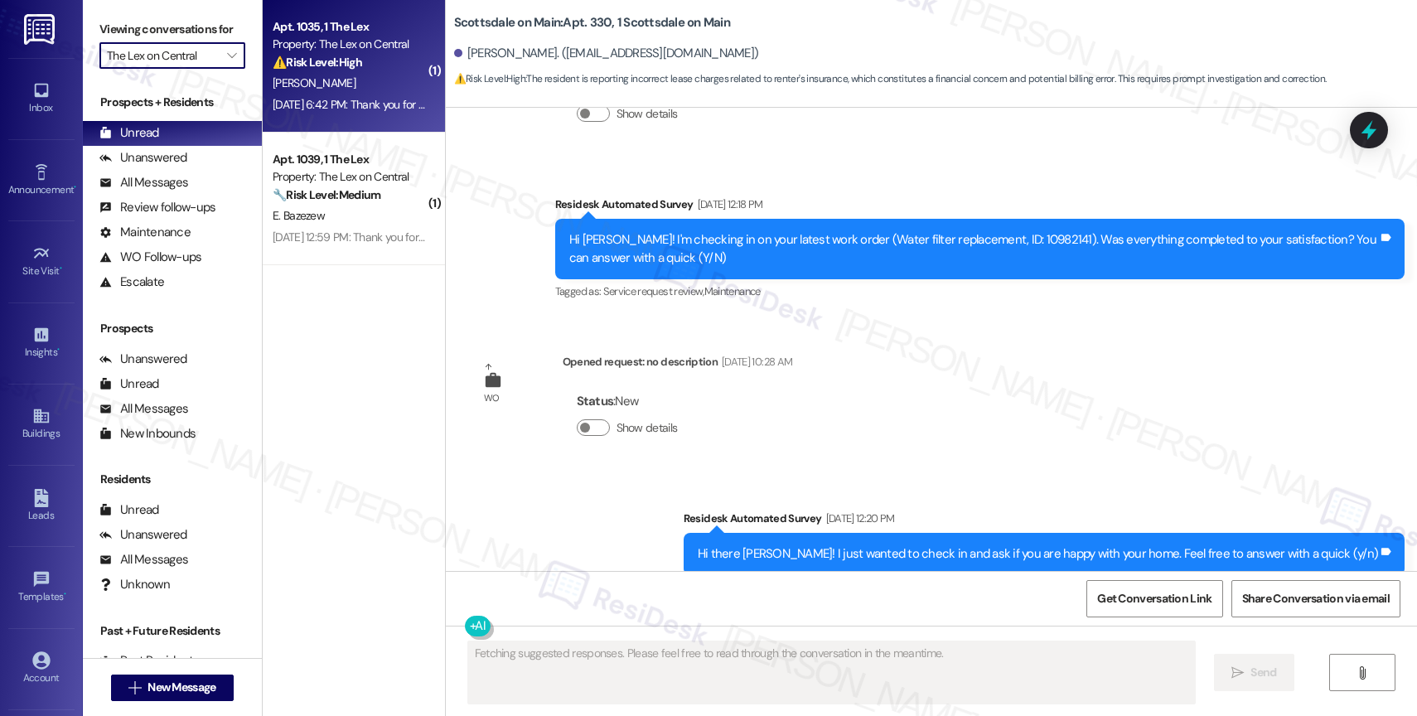
click at [338, 66] on strong "⚠️ Risk Level: High" at bounding box center [318, 62] width 90 height 15
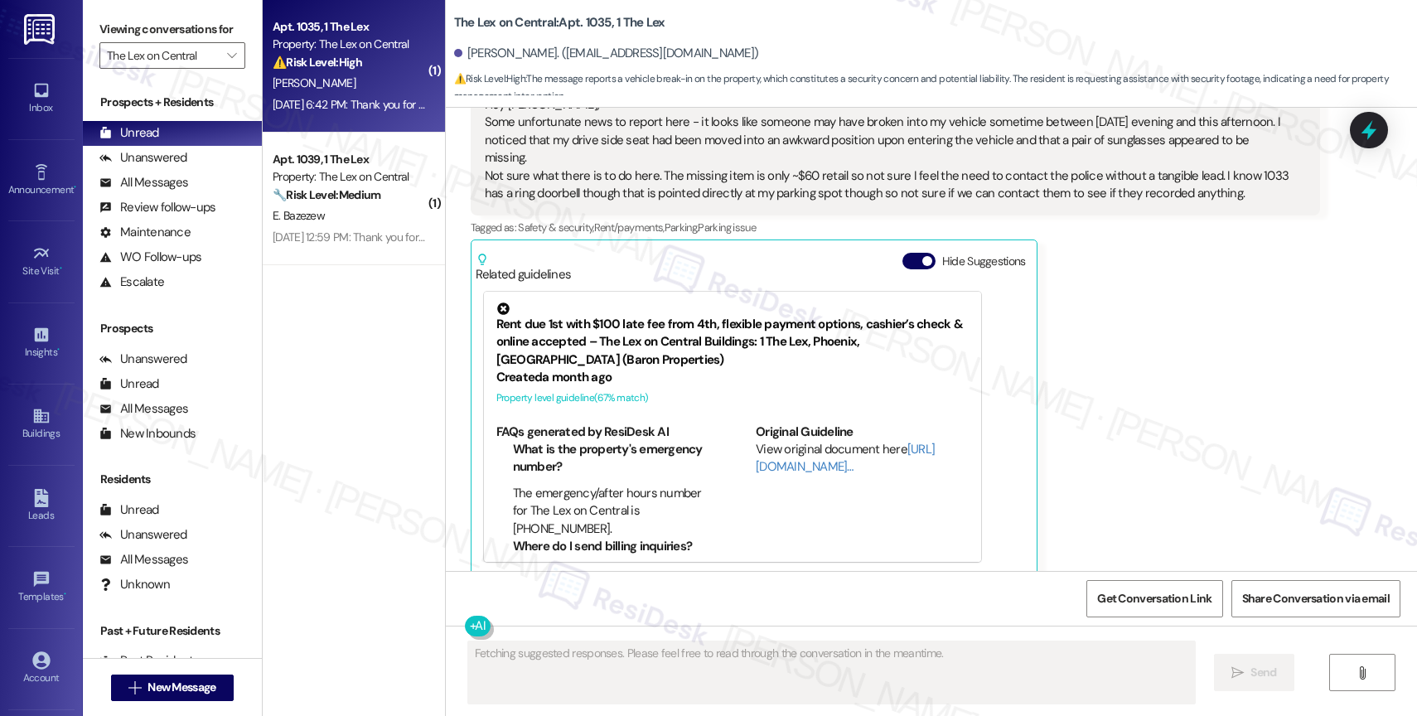
scroll to position [369, 0]
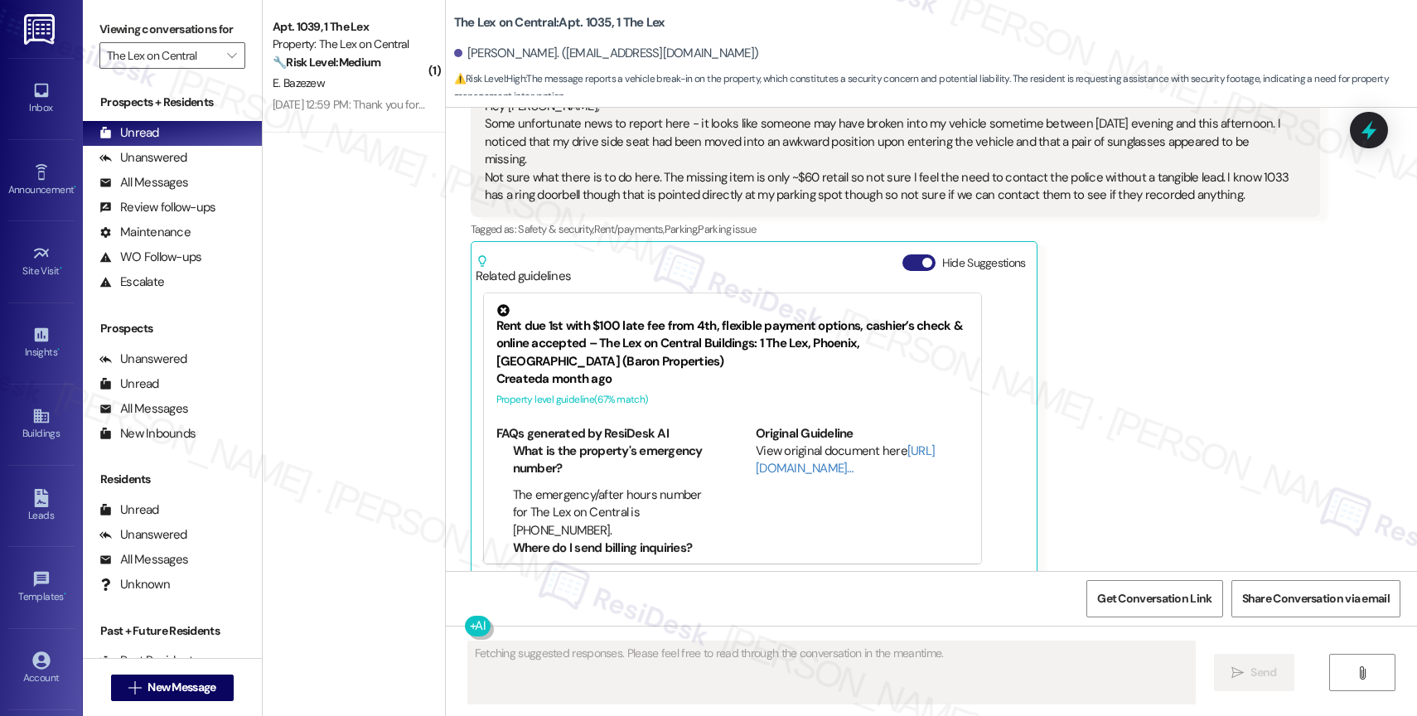
click at [903, 254] on button "Hide Suggestions" at bounding box center [919, 262] width 33 height 17
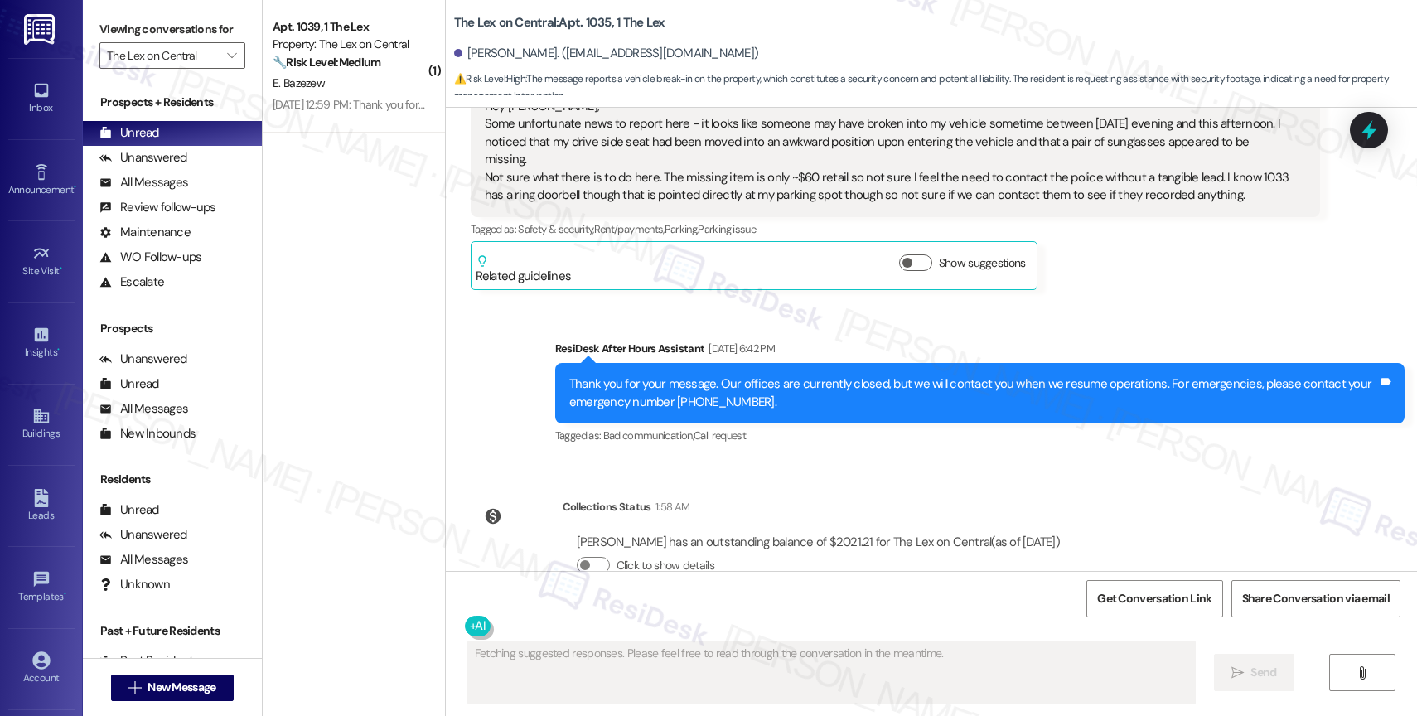
scroll to position [159, 0]
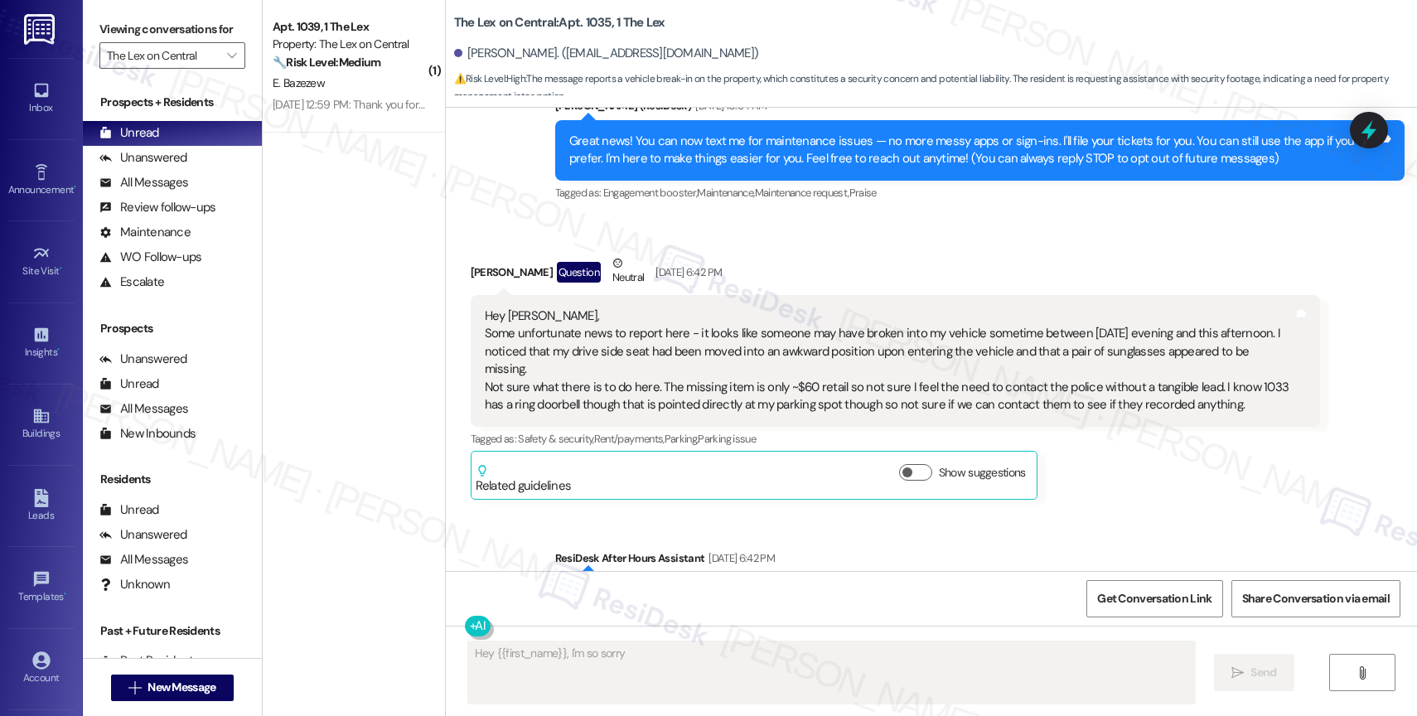
click at [826, 269] on div "Blake Turner Question Neutral Aug 30, 2025 at 6:42 PM" at bounding box center [896, 274] width 850 height 41
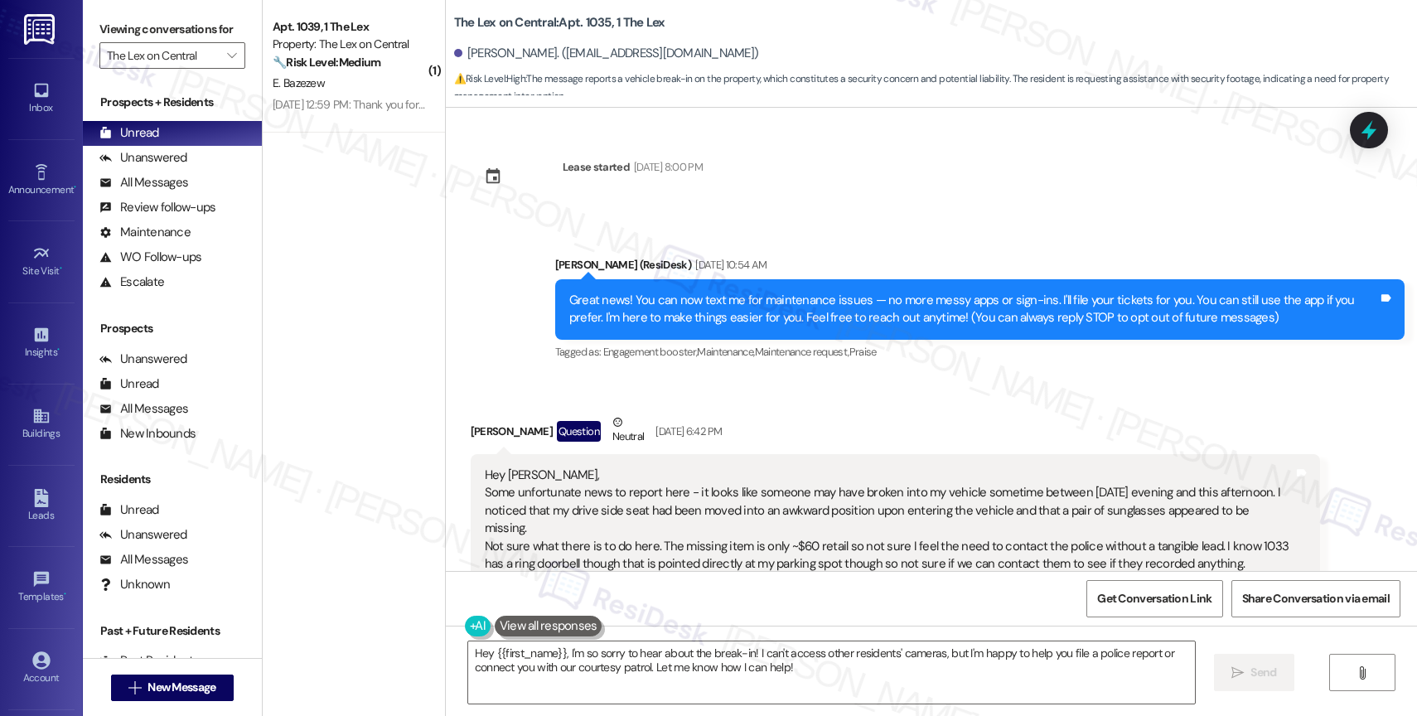
scroll to position [217, 0]
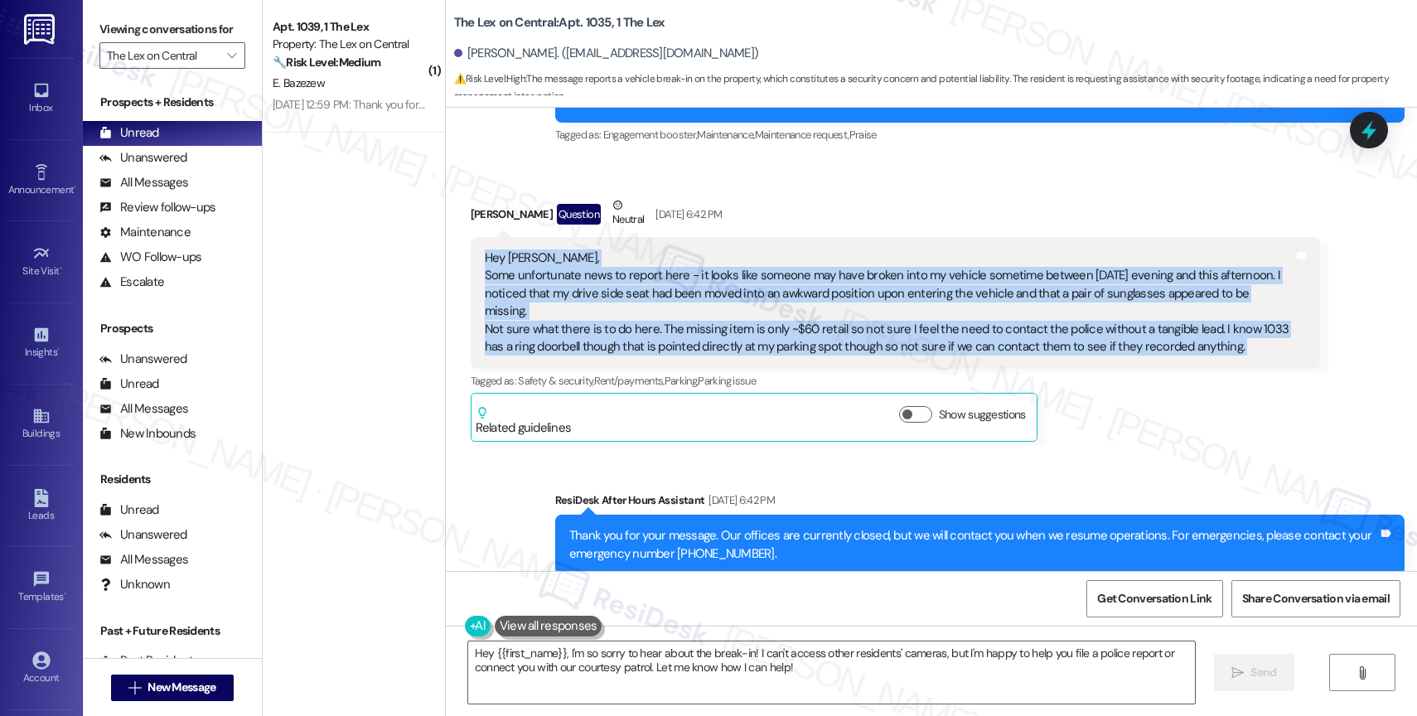
drag, startPoint x: 463, startPoint y: 247, endPoint x: 1313, endPoint y: 325, distance: 853.2
click at [1313, 325] on div "Received via SMS Blake Turner Question Neutral Aug 30, 2025 at 6:42 PM Hey Sara…" at bounding box center [895, 319] width 875 height 270
copy div "Hey Sarah, Some unfortunate news to report here - it looks like someone may hav…"
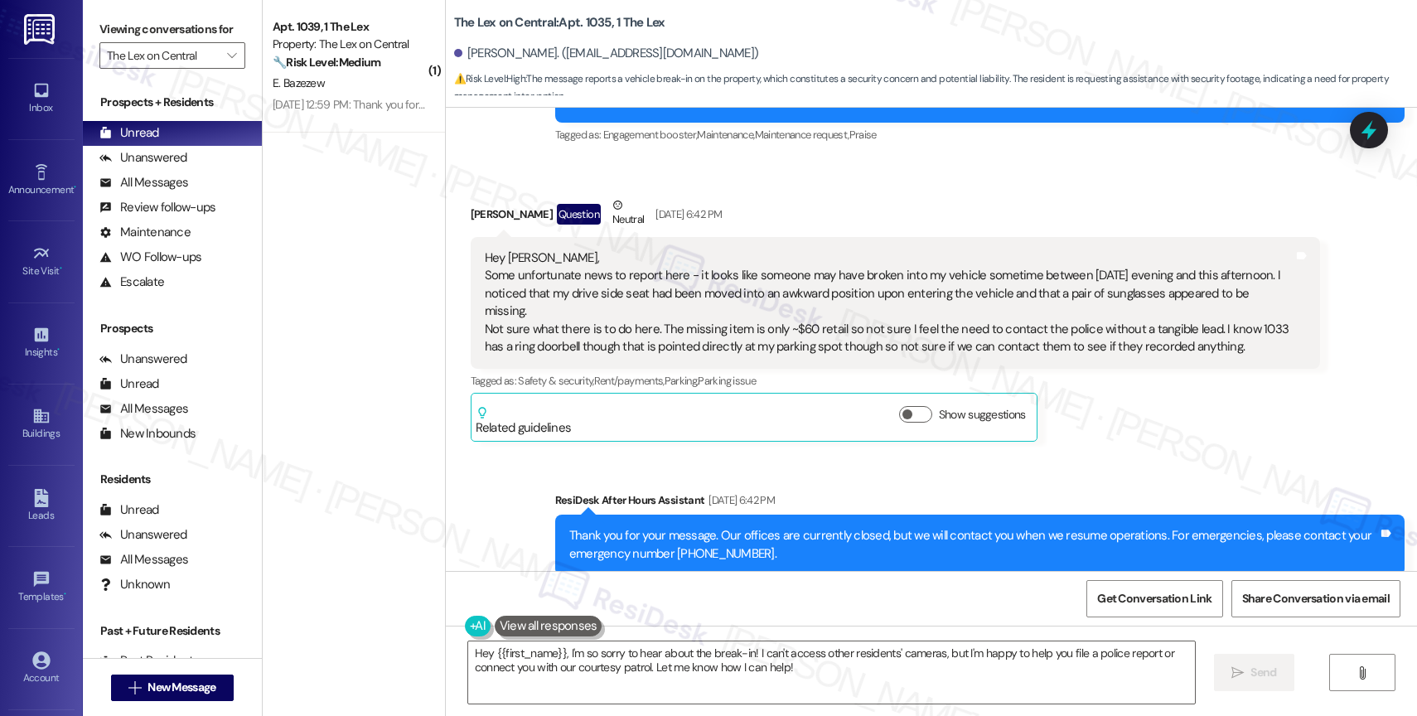
click at [875, 458] on div "Sent via SMS ResiDesk After Hours Assistant Aug 30, 2025 at 6:42 PM Thank you f…" at bounding box center [931, 532] width 971 height 157
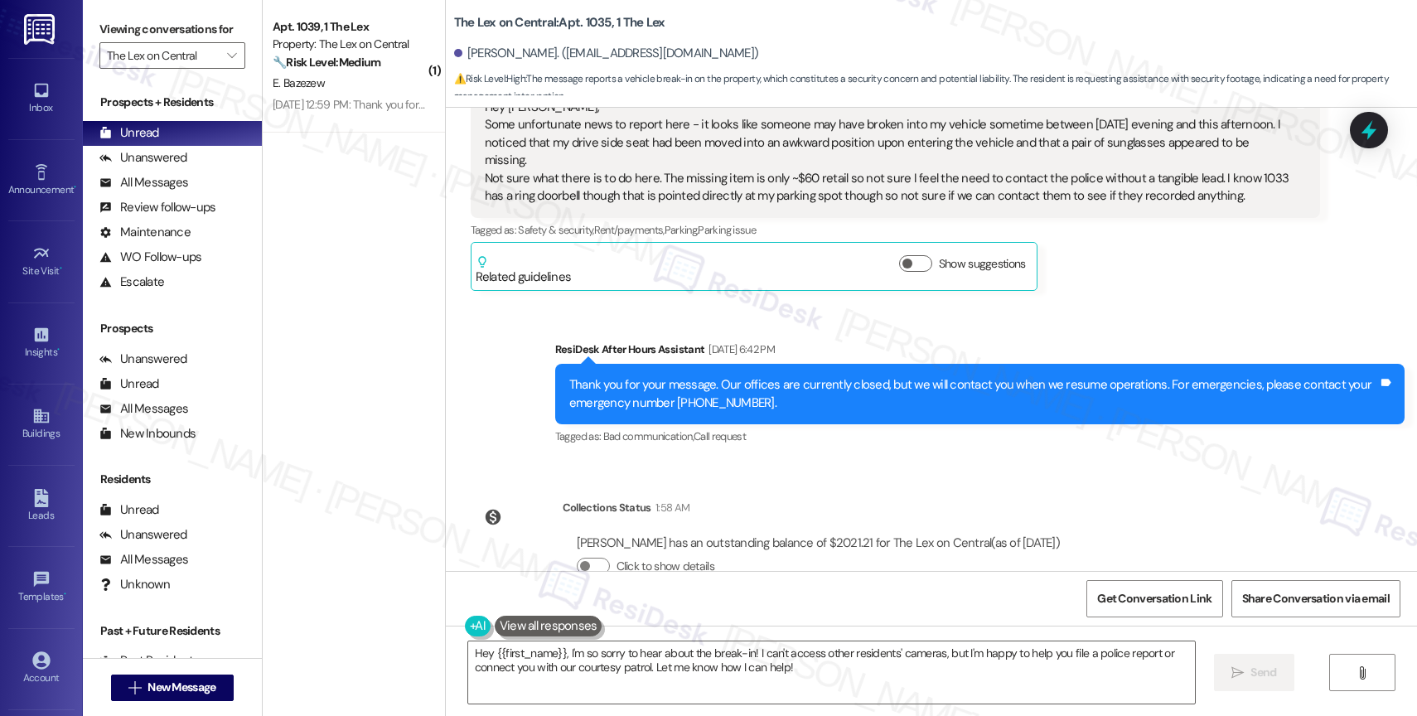
scroll to position [394, 0]
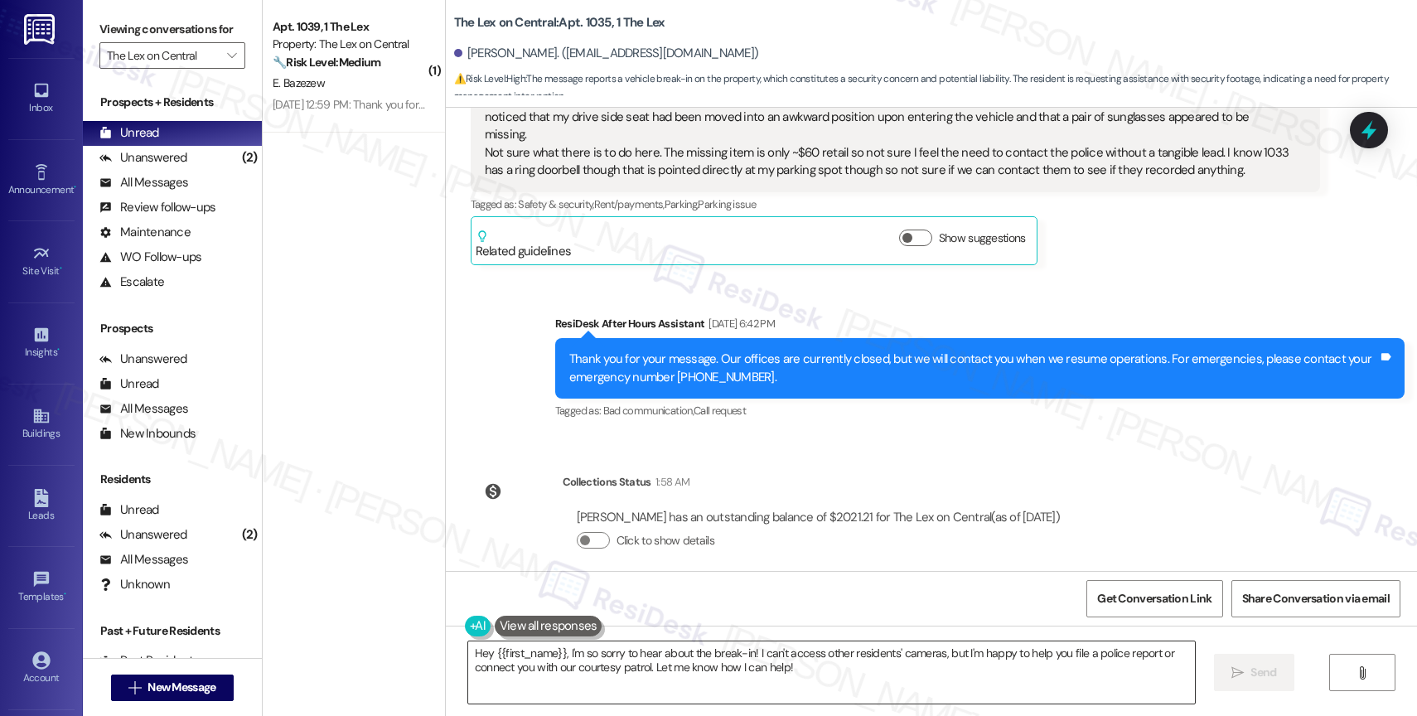
click at [633, 677] on textarea "Hey {{first_name}}, I'm so sorry to hear about the break-in! I can't access oth…" at bounding box center [831, 673] width 727 height 62
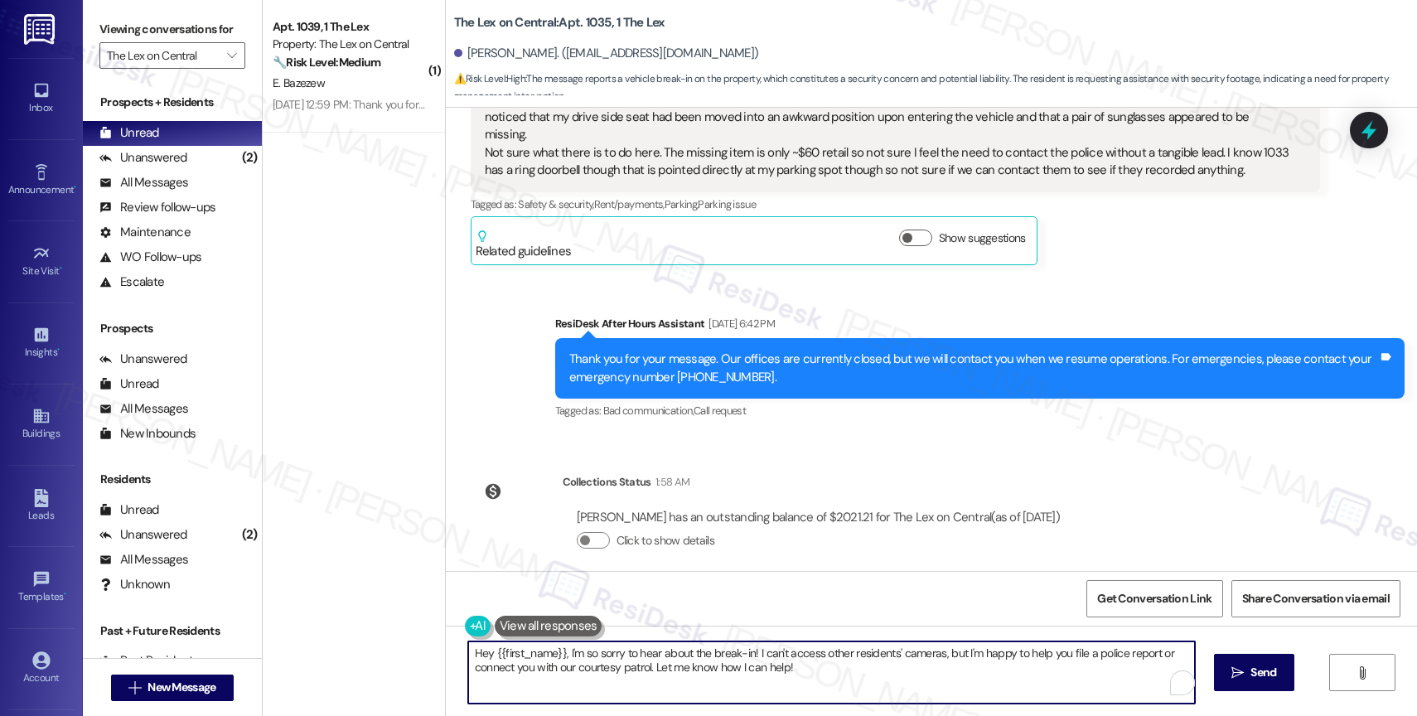
click at [633, 677] on textarea "Hey {{first_name}}, I'm so sorry to hear about the break-in! I can't access oth…" at bounding box center [831, 673] width 727 height 62
paste textarea "there is wasps hive developed in the balcony ceiling,"
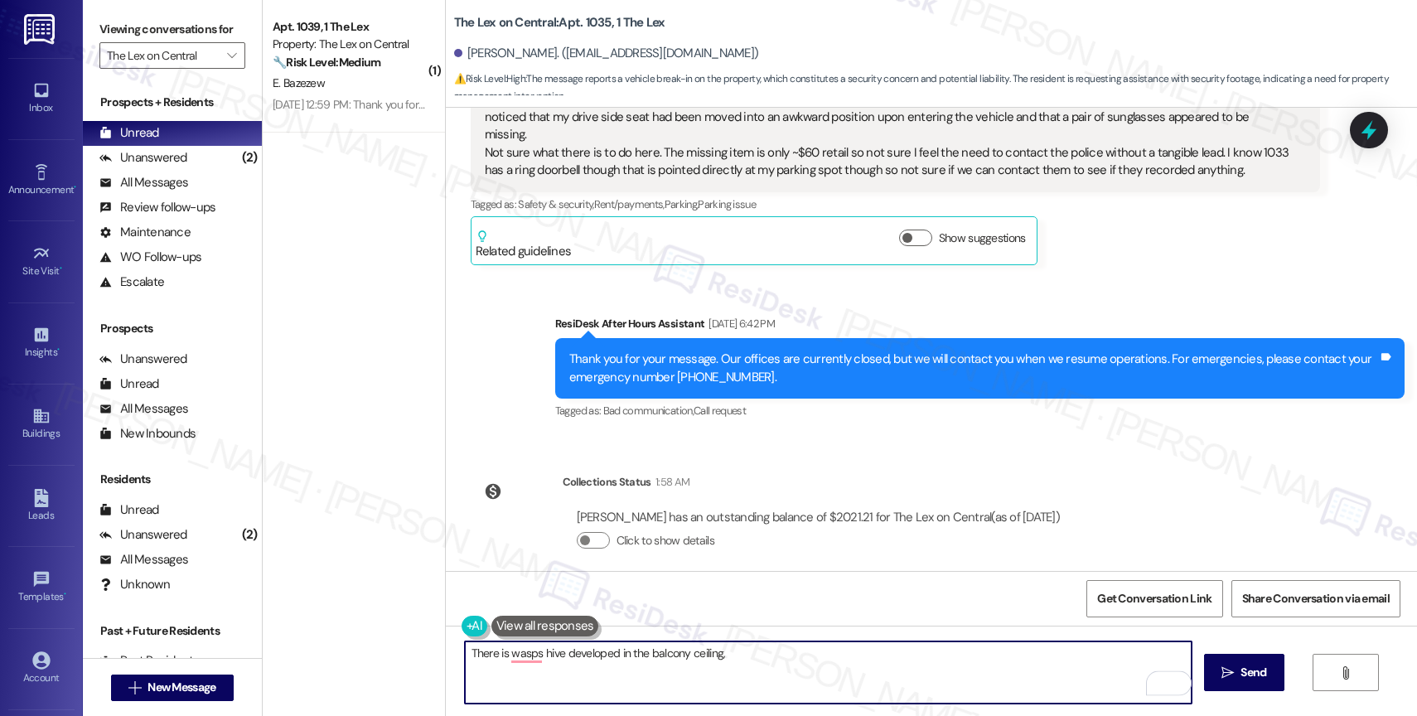
type textarea "There is wasps hive developed in the balcony ceiling,"
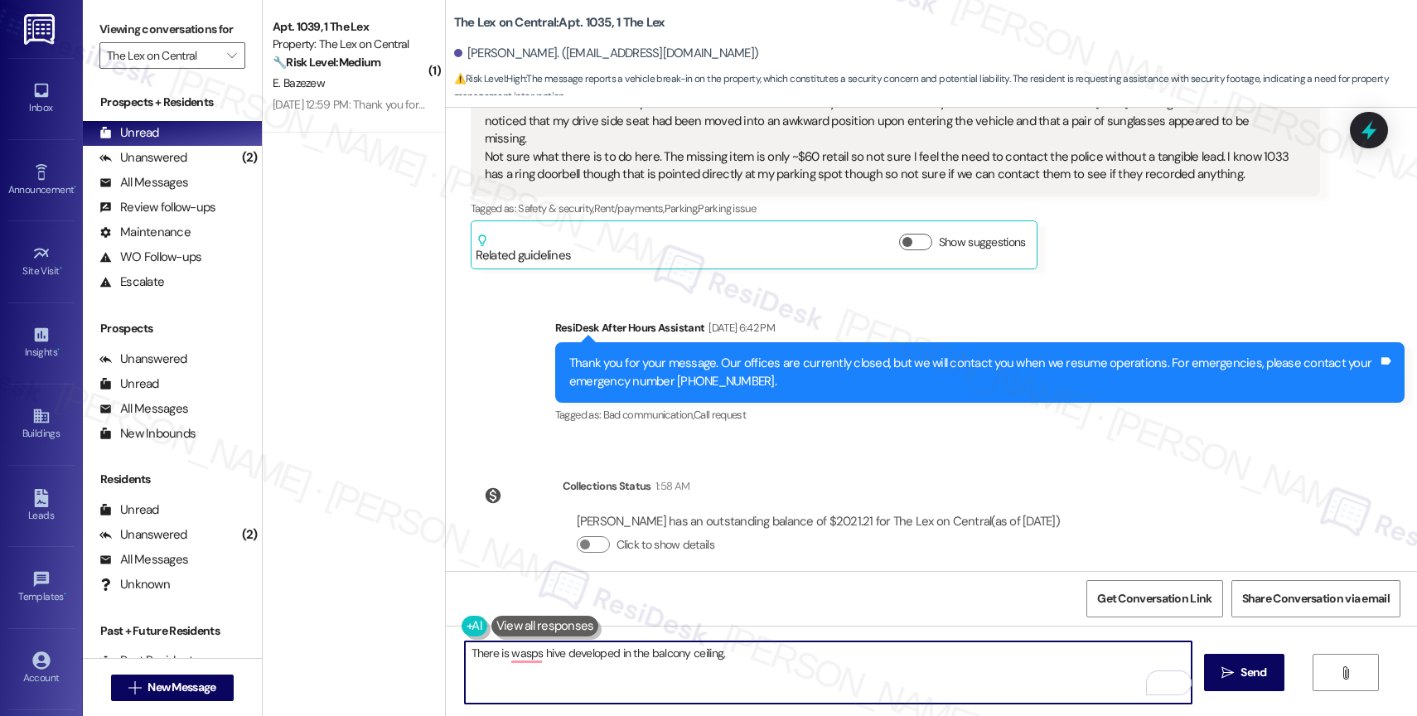
scroll to position [394, 0]
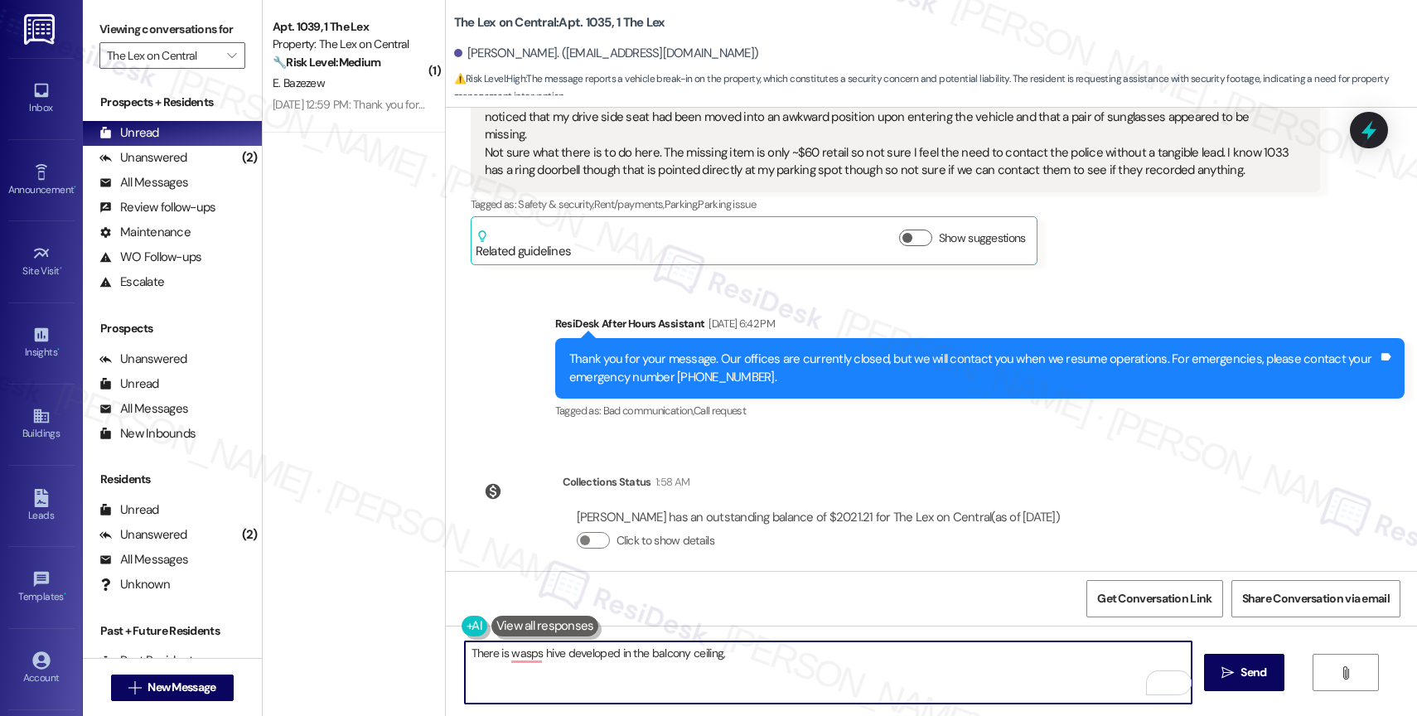
click at [545, 624] on button at bounding box center [546, 626] width 108 height 21
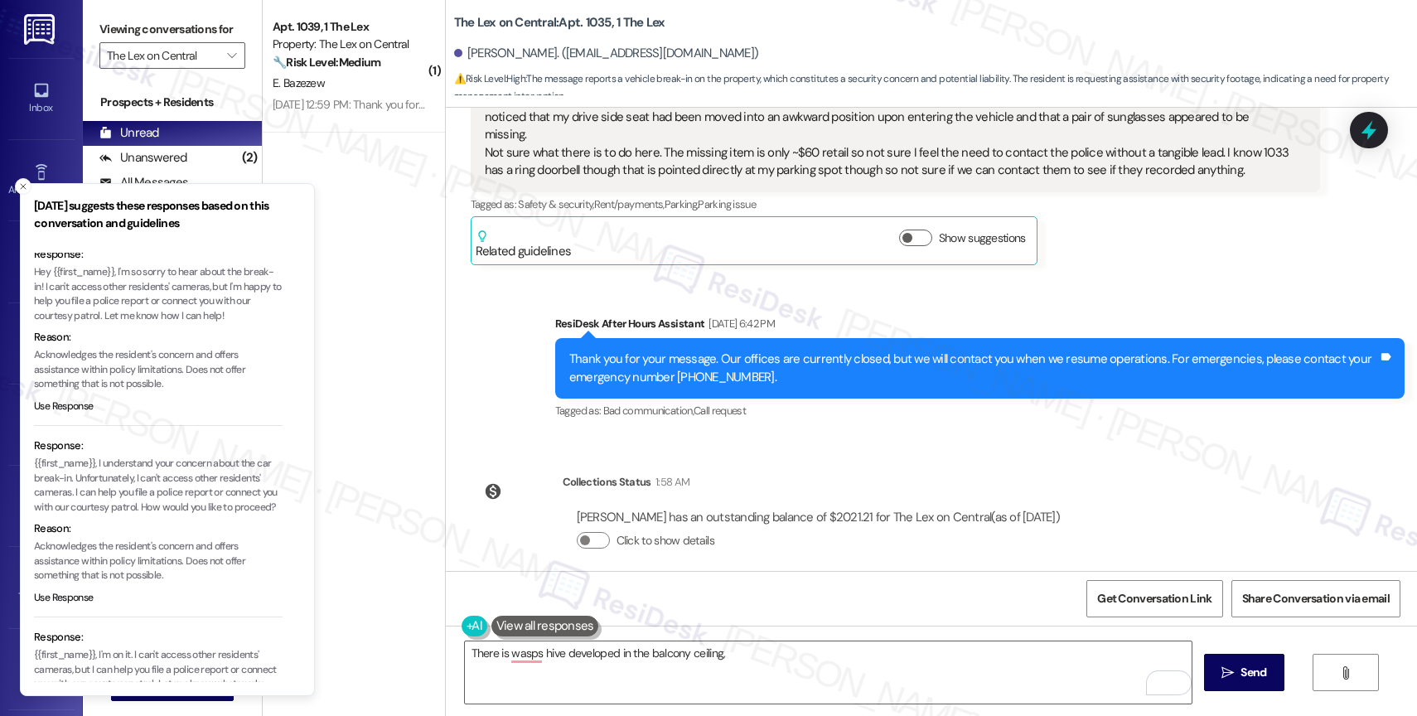
scroll to position [0, 0]
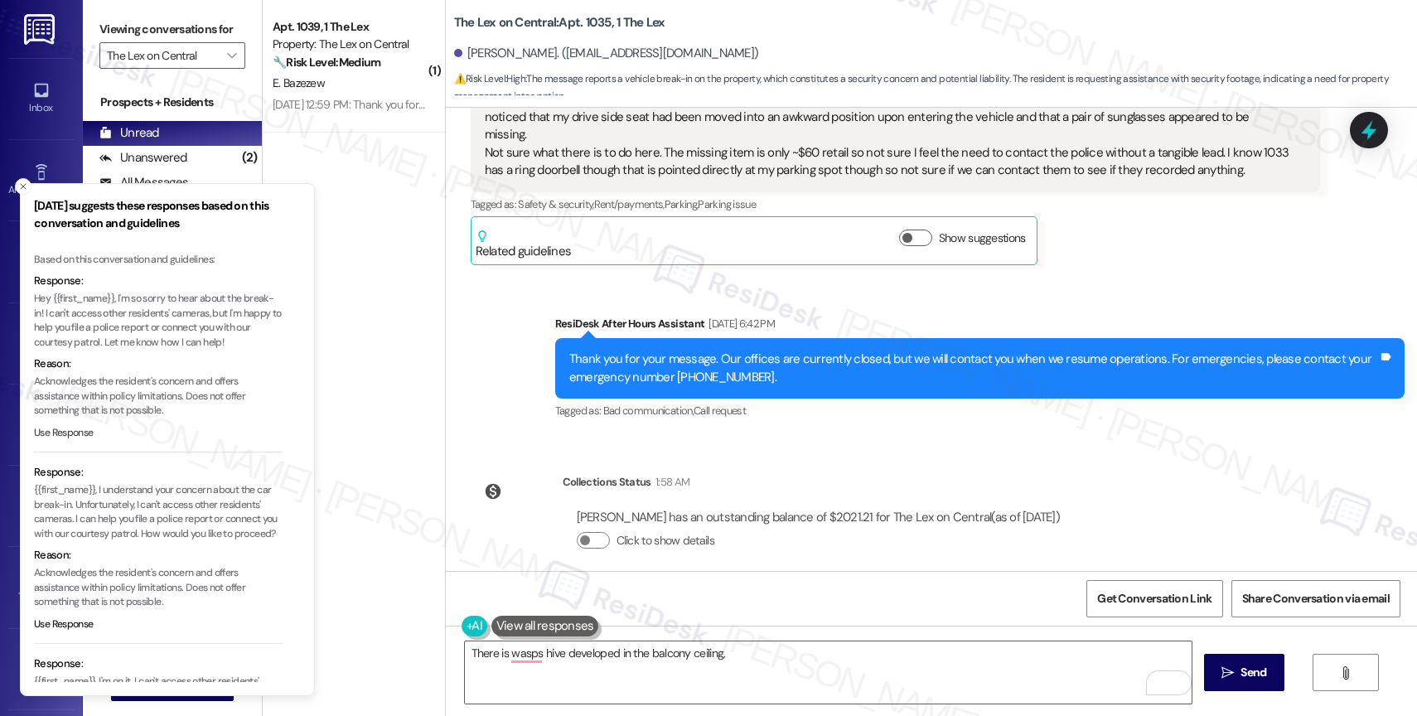
click at [74, 433] on button "Use Response" at bounding box center [64, 433] width 60 height 15
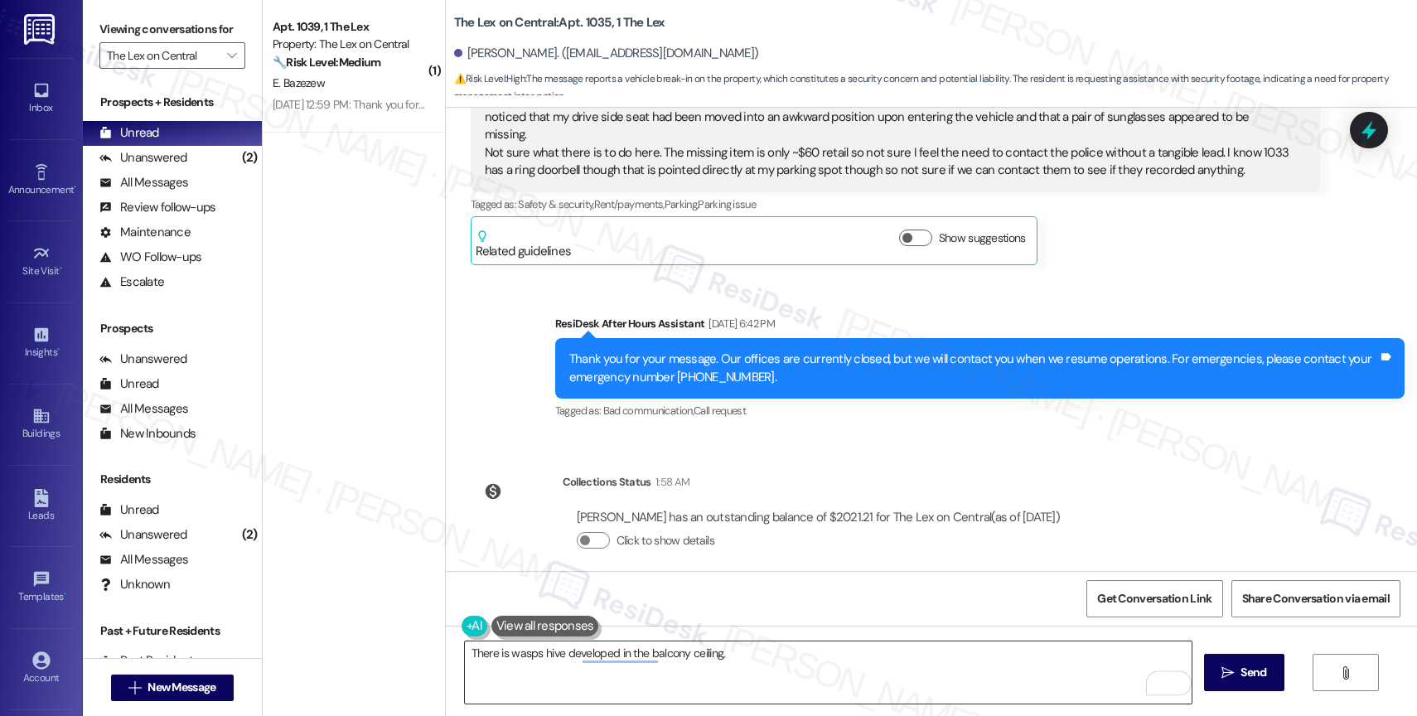
drag, startPoint x: 477, startPoint y: 654, endPoint x: 556, endPoint y: 652, distance: 79.6
click at [477, 654] on textarea "Hey {{first_name}}, I'm so sorry to hear about the break-in! I can't access oth…" at bounding box center [828, 673] width 727 height 62
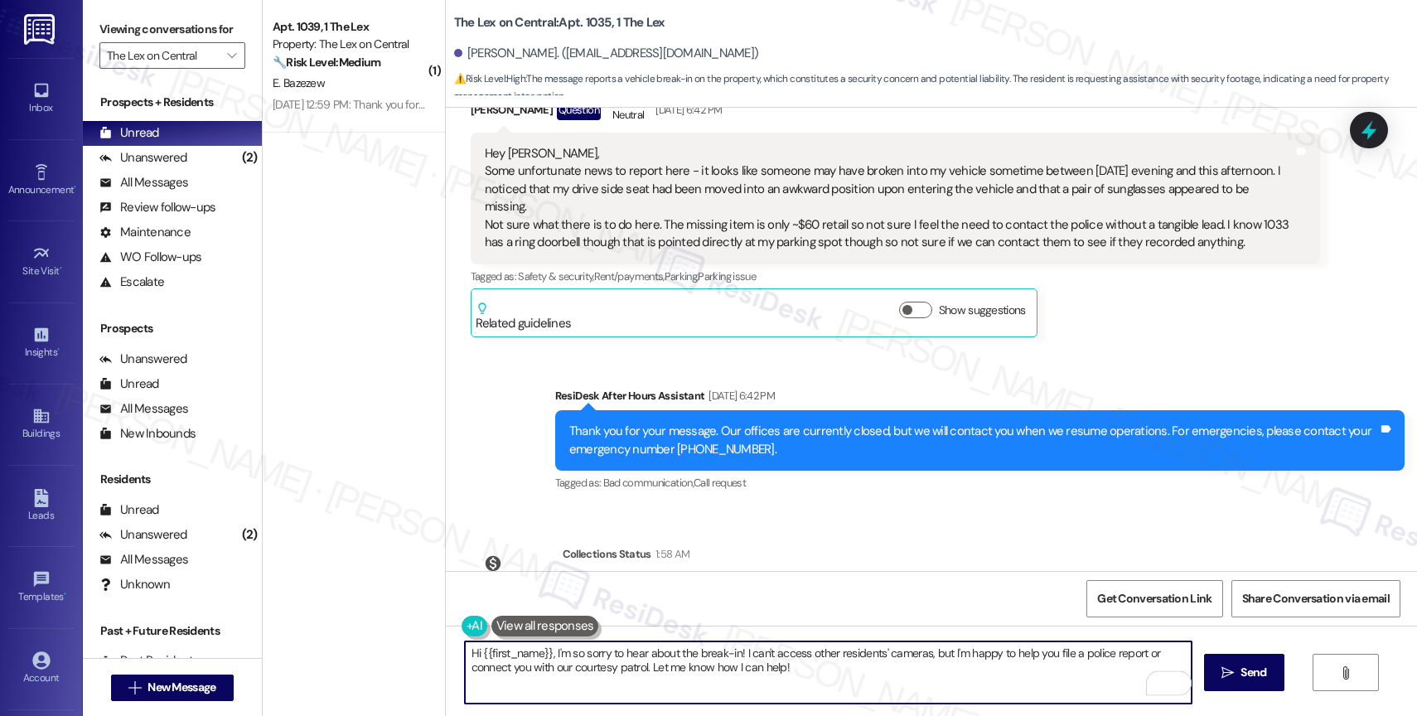
scroll to position [394, 0]
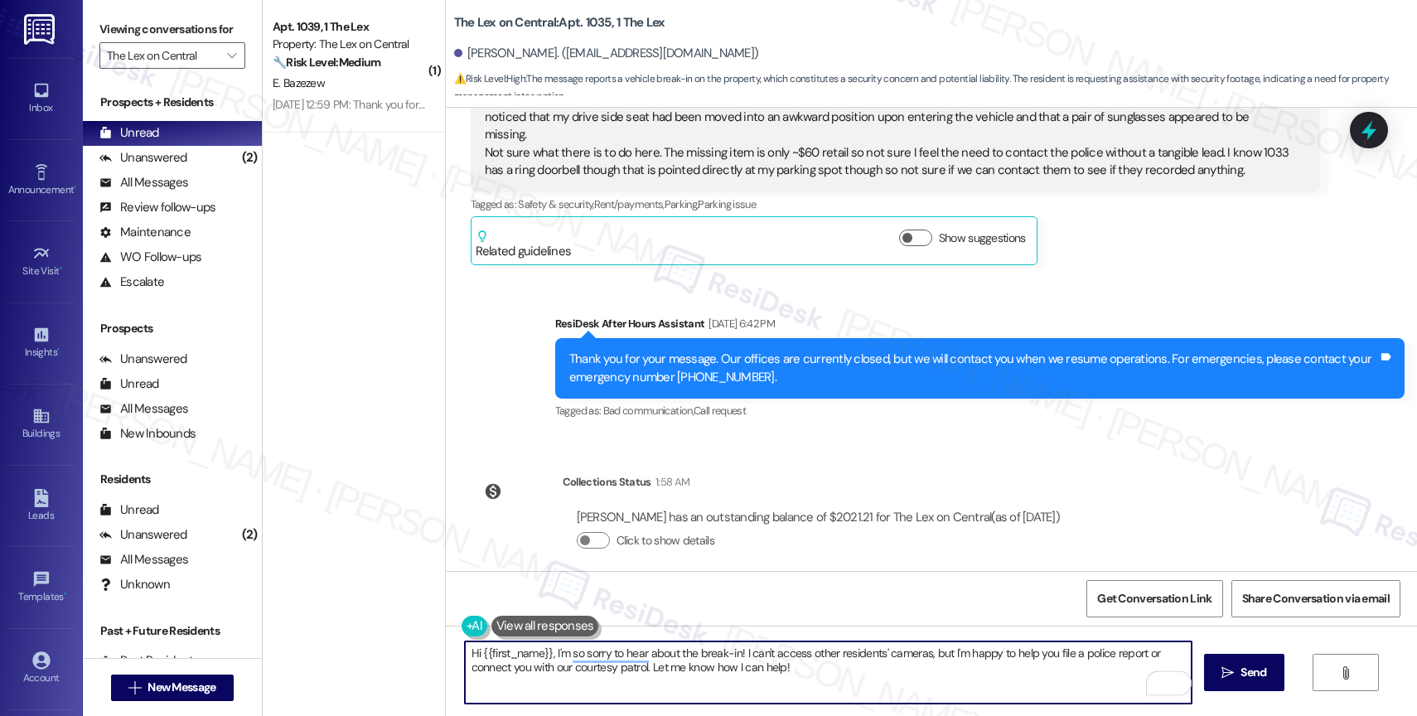
drag, startPoint x: 541, startPoint y: 648, endPoint x: 603, endPoint y: 647, distance: 61.4
click at [544, 647] on textarea "Hi {{first_name}}, I'm so sorry to hear about the break-in! I can't access othe…" at bounding box center [828, 673] width 727 height 62
click at [952, 681] on textarea "Hi {{first_name}}, thank you for getting in touch. I'm so sorry to hear about t…" at bounding box center [828, 673] width 727 height 62
drag, startPoint x: 691, startPoint y: 652, endPoint x: 964, endPoint y: 681, distance: 274.3
click at [964, 681] on textarea "Hi {{first_name}}, thank you for getting in touch. I'm so sorry to hear about t…" at bounding box center [828, 673] width 727 height 62
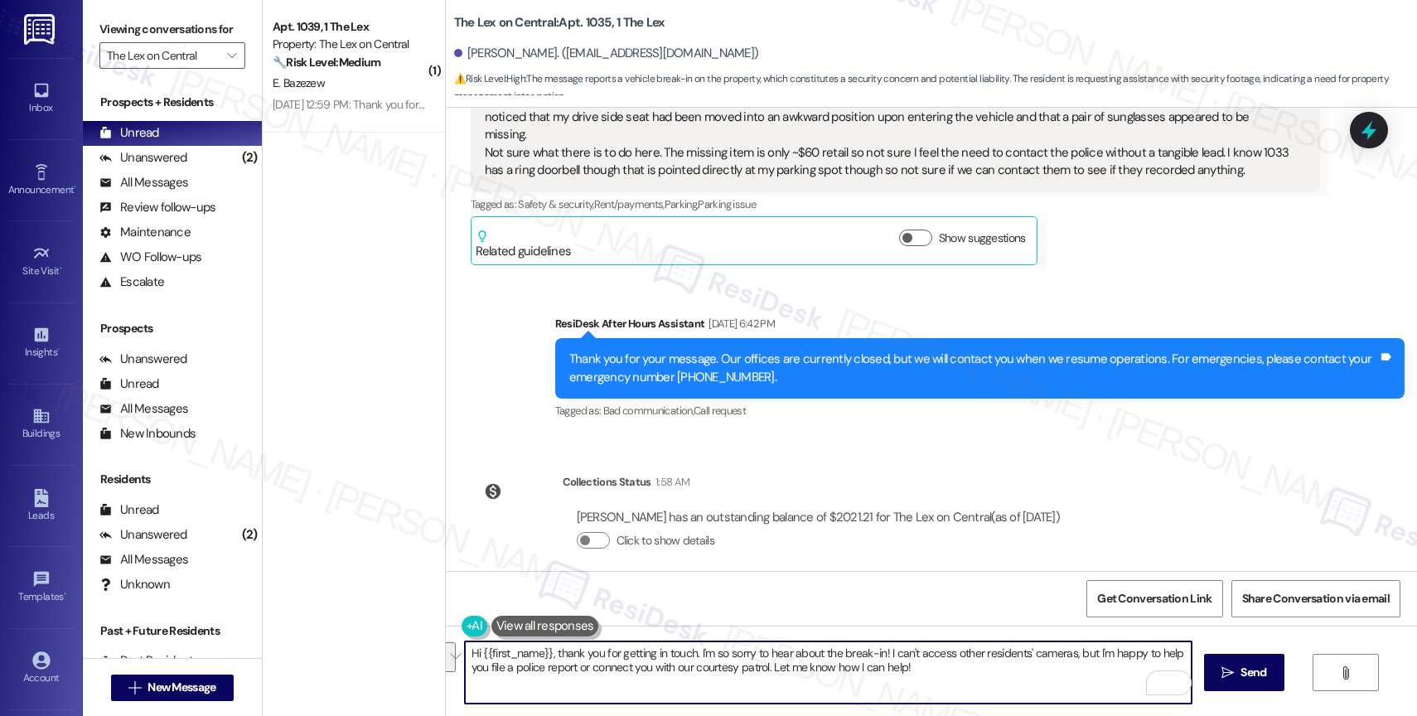
click at [962, 663] on textarea "Hi {{first_name}}, thank you for getting in touch. I'm so sorry to hear about t…" at bounding box center [828, 673] width 727 height 62
drag, startPoint x: 876, startPoint y: 646, endPoint x: 897, endPoint y: 643, distance: 20.9
click at [876, 646] on textarea "Hi {{first_name}}, thank you for getting in touch. I'm so sorry to hear about t…" at bounding box center [828, 673] width 727 height 62
click at [963, 676] on textarea "Hi {{first_name}}, thank you for getting in touch. I'm so sorry to hear about t…" at bounding box center [828, 673] width 727 height 62
drag, startPoint x: 1148, startPoint y: 650, endPoint x: 1168, endPoint y: 661, distance: 23.0
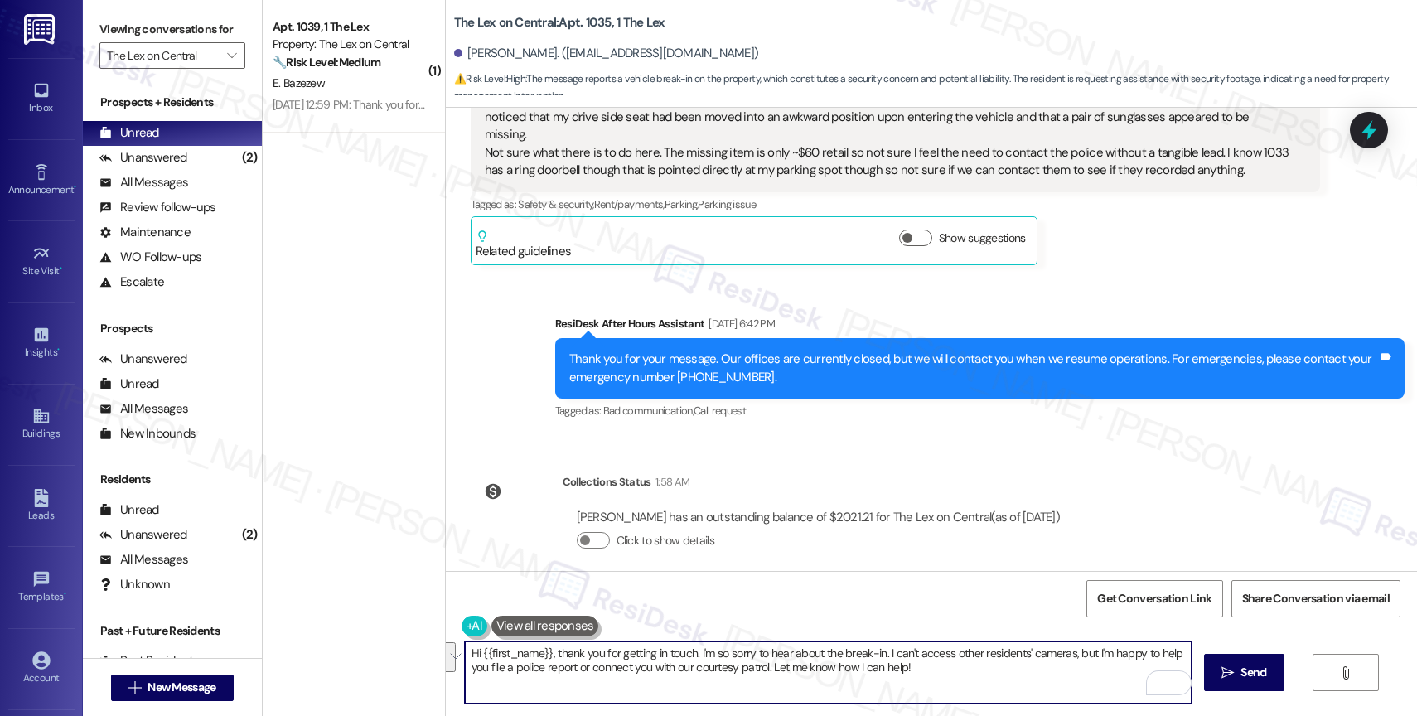
click at [1168, 661] on textarea "Hi {{first_name}}, thank you for getting in touch. I'm so sorry to hear about t…" at bounding box center [828, 673] width 727 height 62
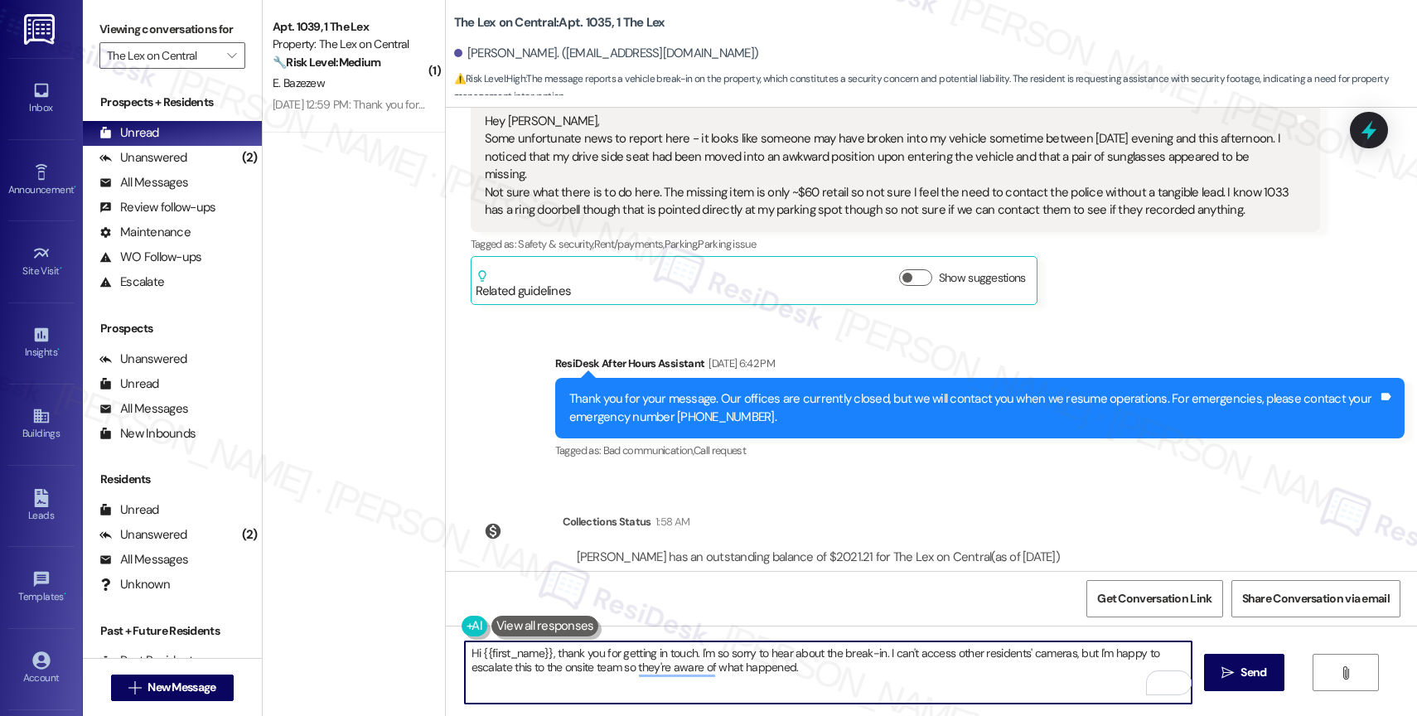
type textarea "Hi {{first_name}}, thank you for getting in touch. I'm so sorry to hear about t…"
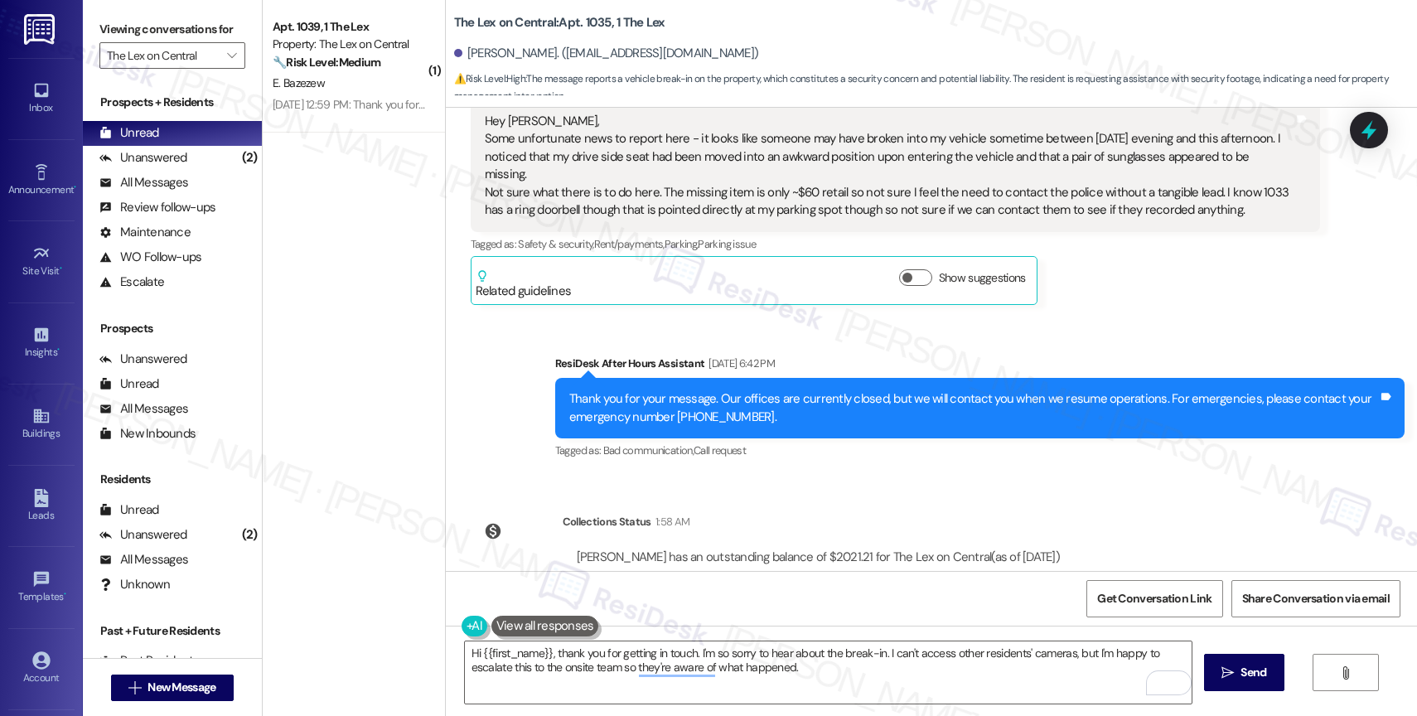
click at [531, 629] on button at bounding box center [546, 626] width 108 height 21
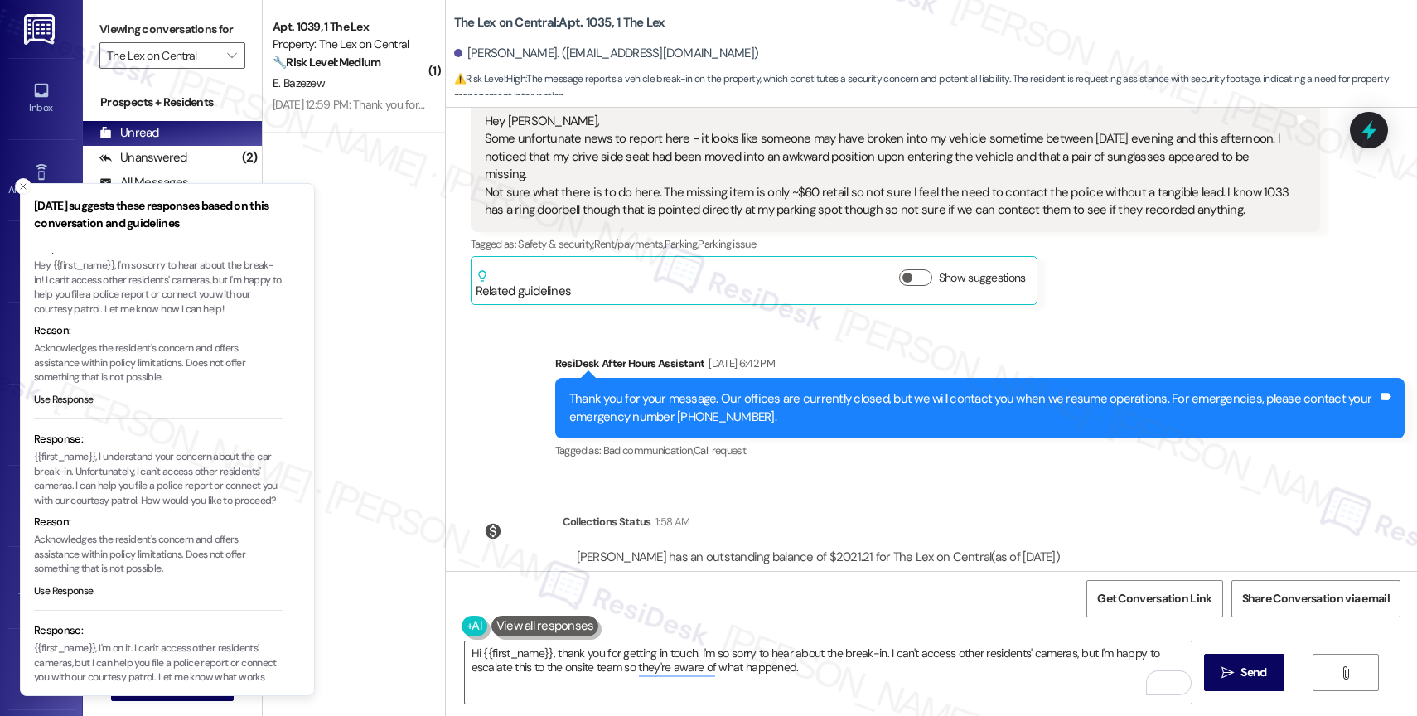
scroll to position [34, 0]
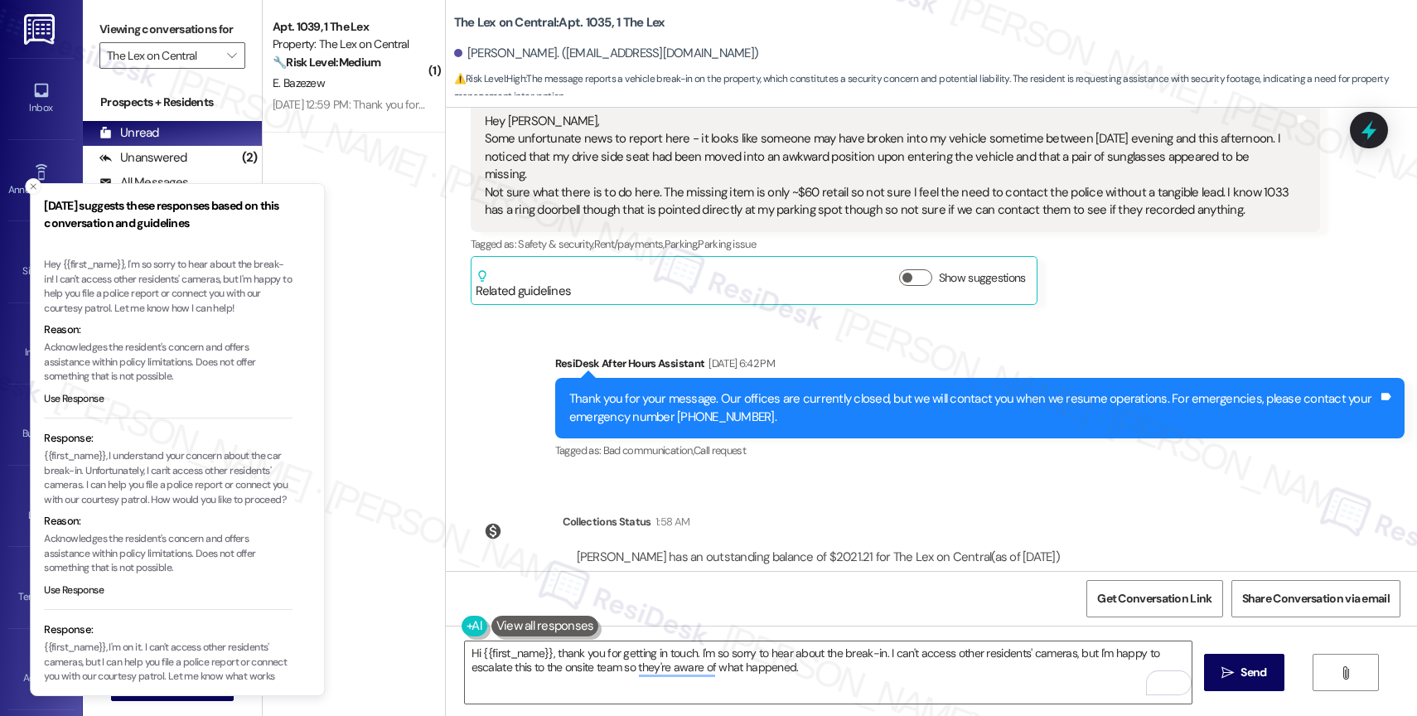
drag, startPoint x: 75, startPoint y: 468, endPoint x: 114, endPoint y: 482, distance: 41.2
click at [114, 482] on p "{{first_name}}, I understand your concern about the car break-in. Unfortunately…" at bounding box center [168, 478] width 249 height 58
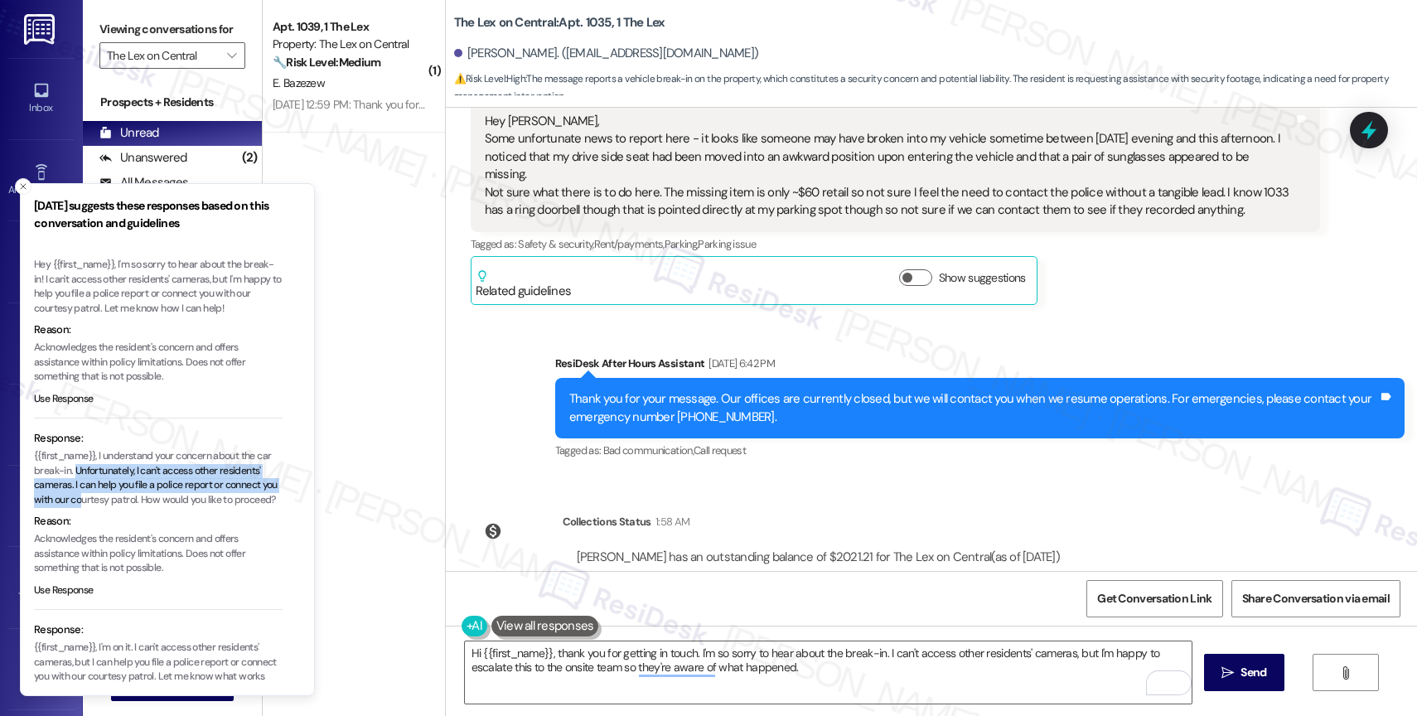
drag, startPoint x: 74, startPoint y: 470, endPoint x: 99, endPoint y: 495, distance: 35.2
click at [99, 495] on p "{{first_name}}, I understand your concern about the car break-in. Unfortunately…" at bounding box center [158, 478] width 249 height 58
click at [148, 522] on li "Response: {{first_name}}, I understand your concern about the car break-in. Unf…" at bounding box center [158, 520] width 249 height 180
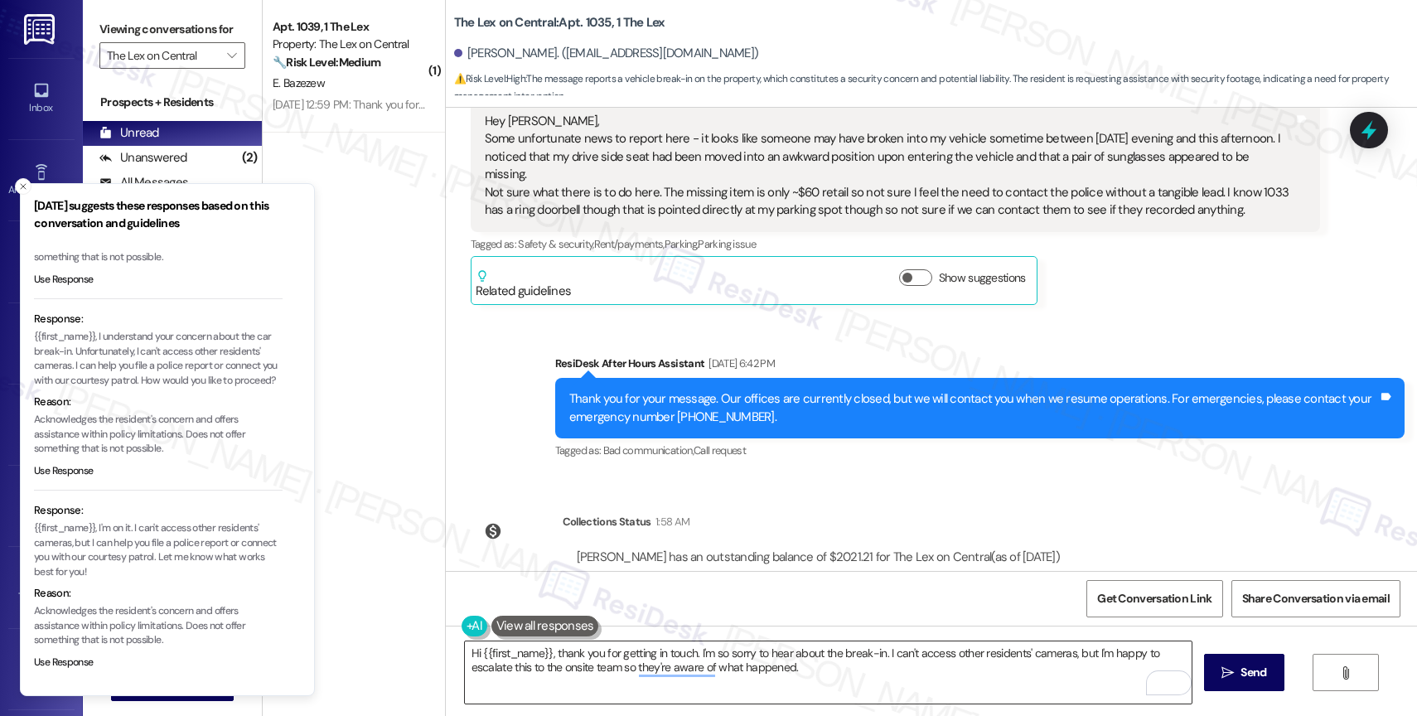
click at [548, 666] on textarea "Hi {{first_name}}, thank you for getting in touch. I'm so sorry to hear about t…" at bounding box center [828, 673] width 727 height 62
click at [24, 179] on button "Close toast" at bounding box center [23, 186] width 17 height 17
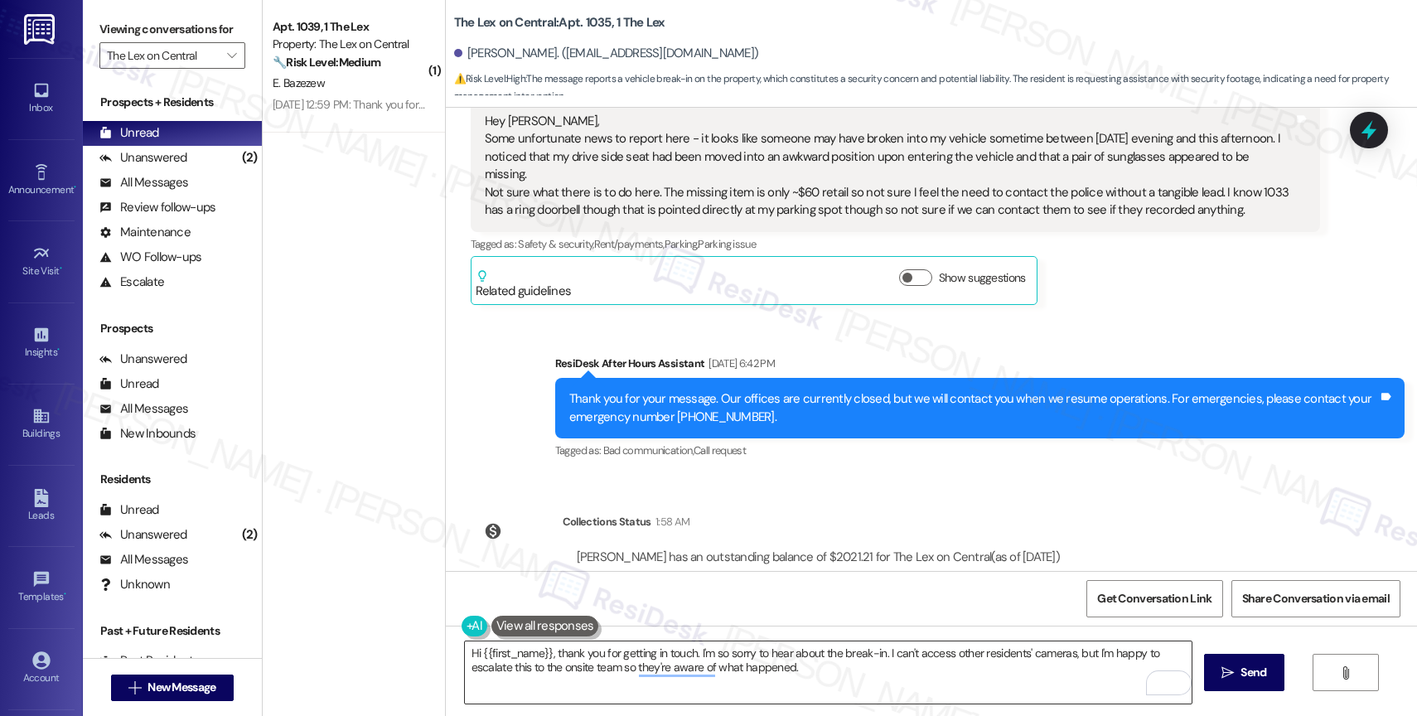
click at [582, 671] on textarea "Hi {{first_name}}, thank you for getting in touch. I'm so sorry to hear about t…" at bounding box center [828, 673] width 727 height 62
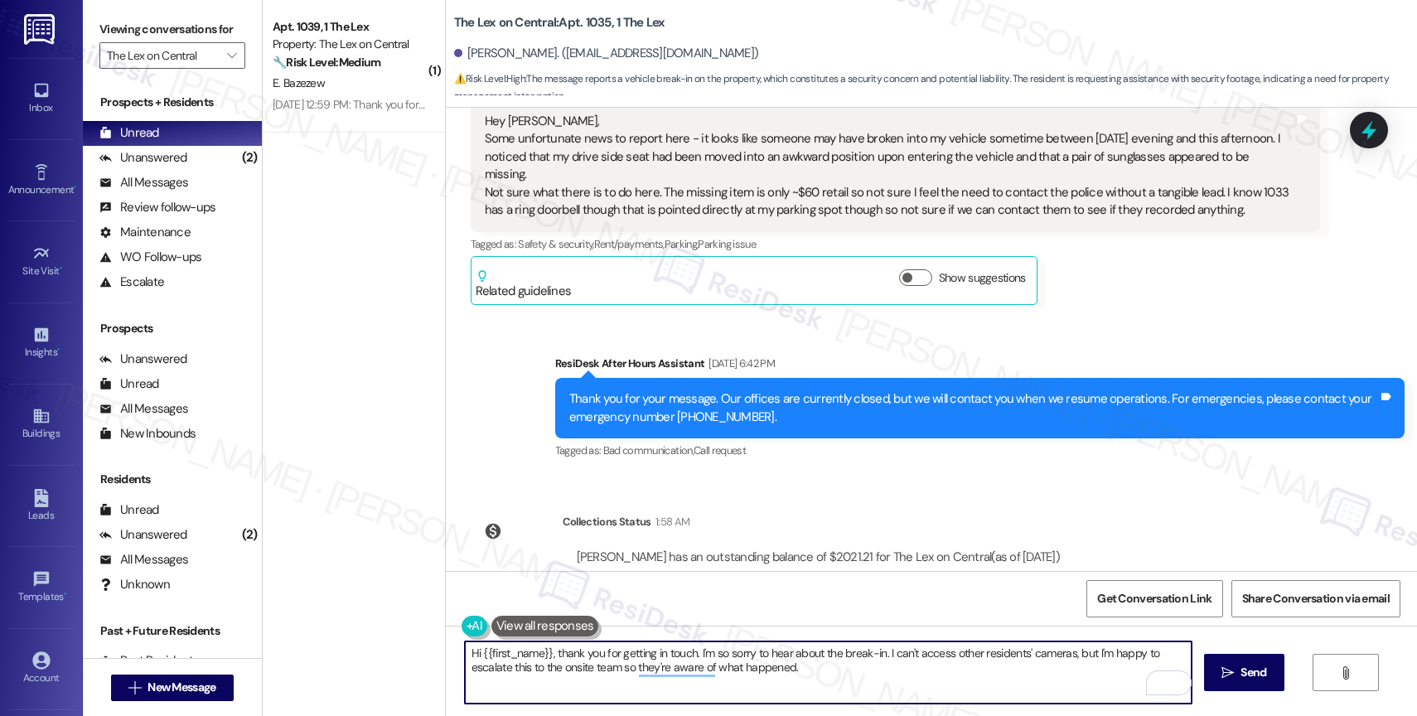
click at [551, 666] on textarea "Hi {{first_name}}, thank you for getting in touch. I'm so sorry to hear about t…" at bounding box center [828, 673] width 727 height 62
click at [855, 673] on textarea "Hi {{first_name}}, thank you for getting in touch. I'm so sorry to hear about t…" at bounding box center [828, 673] width 727 height 62
click at [831, 679] on textarea "Hi {{first_name}}, thank you for getting in touch. I'm so sorry to hear about t…" at bounding box center [828, 673] width 727 height 62
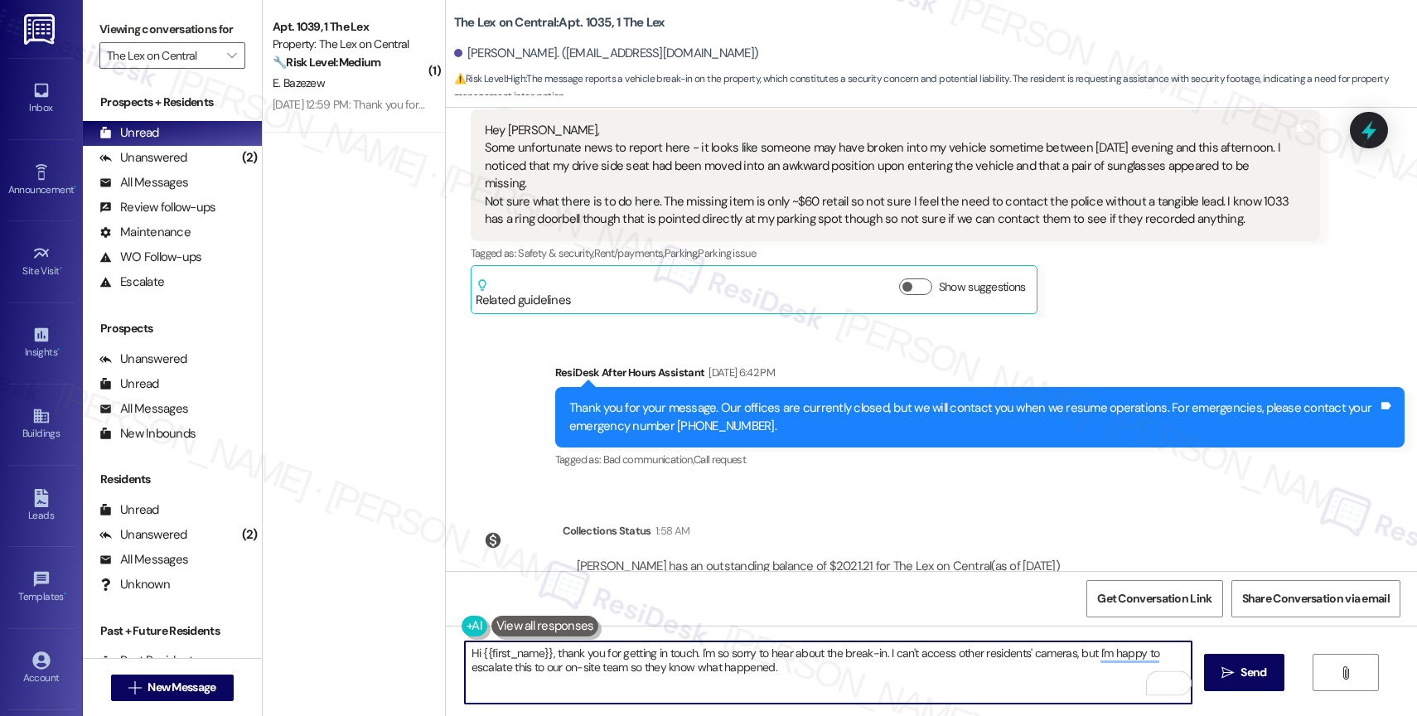
scroll to position [305, 0]
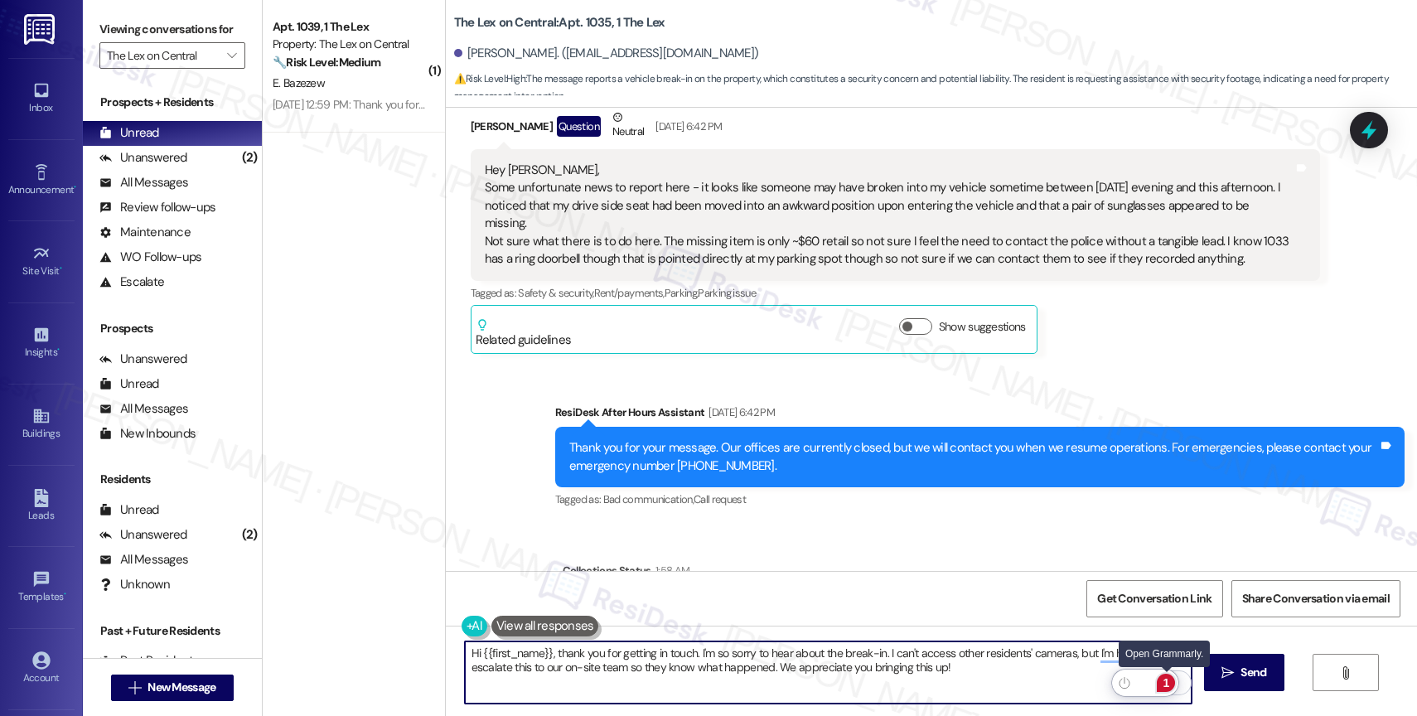
click at [1165, 680] on div "1" at bounding box center [1166, 683] width 18 height 18
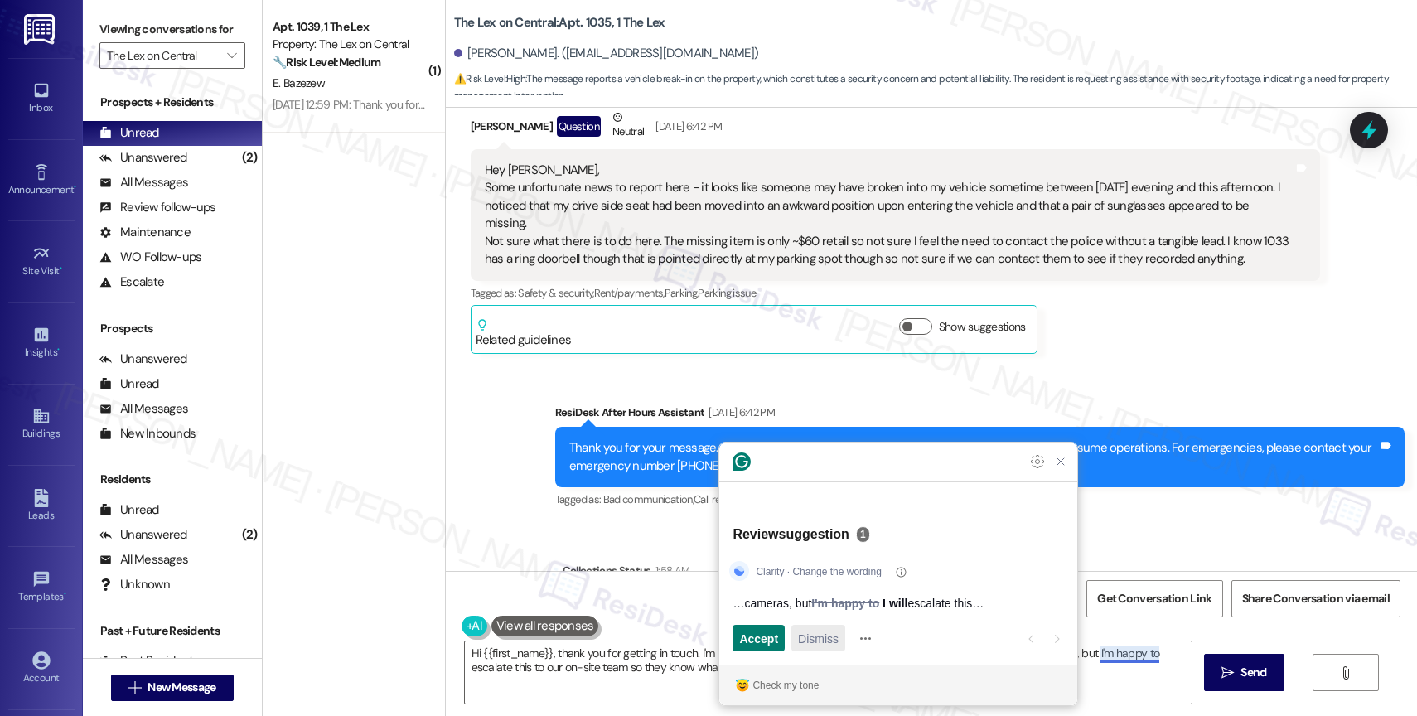
click at [818, 638] on span "Dismiss" at bounding box center [818, 638] width 41 height 17
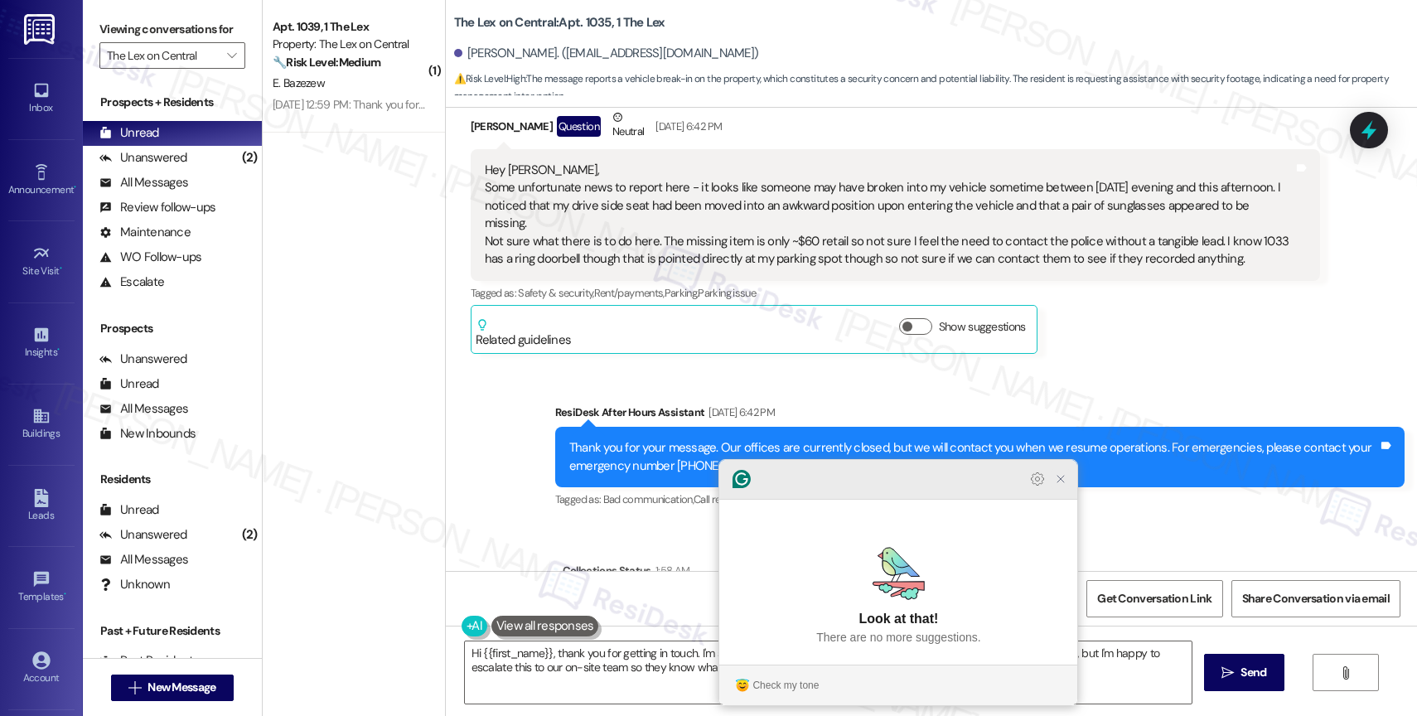
click at [1056, 486] on icon "Close Grammarly Assistant" at bounding box center [1060, 478] width 13 height 13
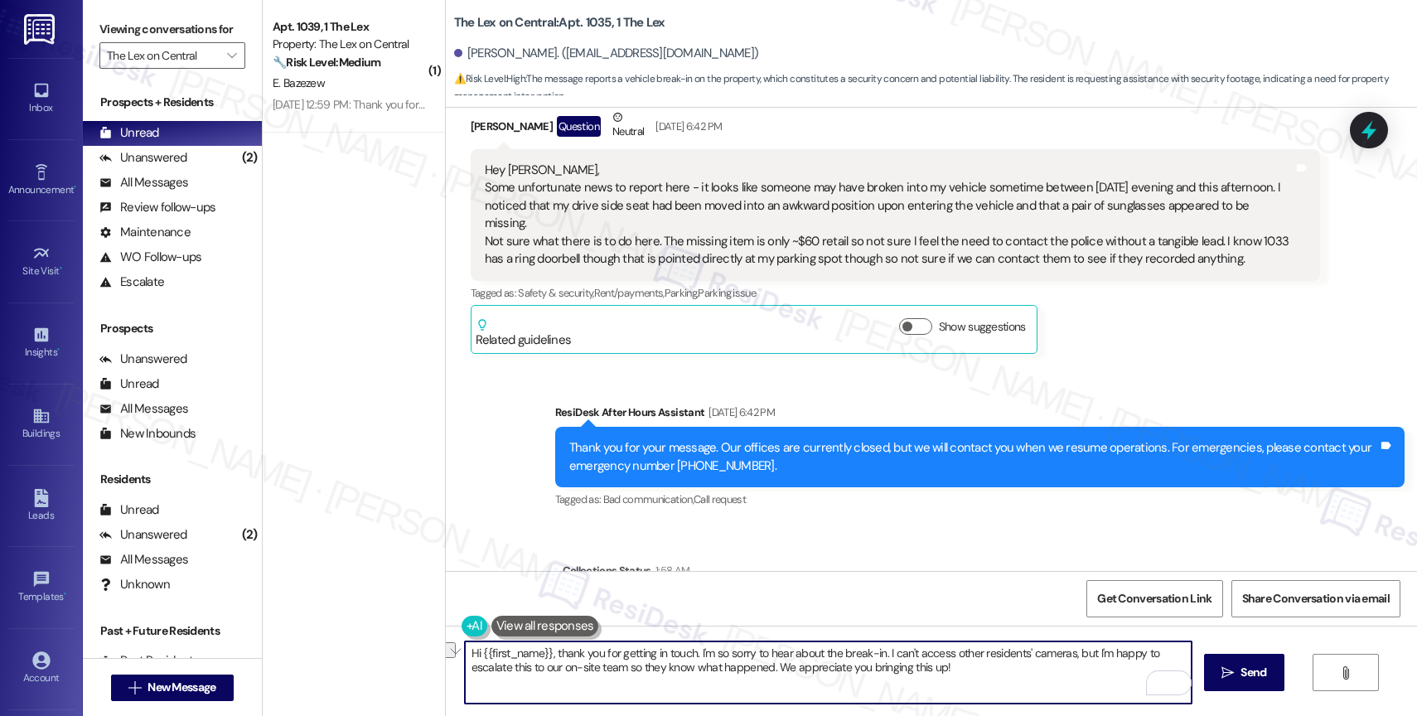
drag, startPoint x: 686, startPoint y: 659, endPoint x: 611, endPoint y: 657, distance: 74.6
click at [611, 657] on textarea "Hi {{first_name}}, thank you for getting in touch. I'm so sorry to hear about t…" at bounding box center [828, 673] width 727 height 62
click at [793, 657] on textarea "Hi {{first_name}}, thank you for getting in touch. I'm so sorry to hear about t…" at bounding box center [828, 673] width 727 height 62
click at [985, 662] on textarea "Hi {{first_name}}, thank you for getting in touch. I'm so sorry to hear about t…" at bounding box center [828, 673] width 727 height 62
click at [760, 666] on textarea "Hi {{first_name}}, thank you for getting in touch. I'm so sorry to hear about t…" at bounding box center [828, 673] width 727 height 62
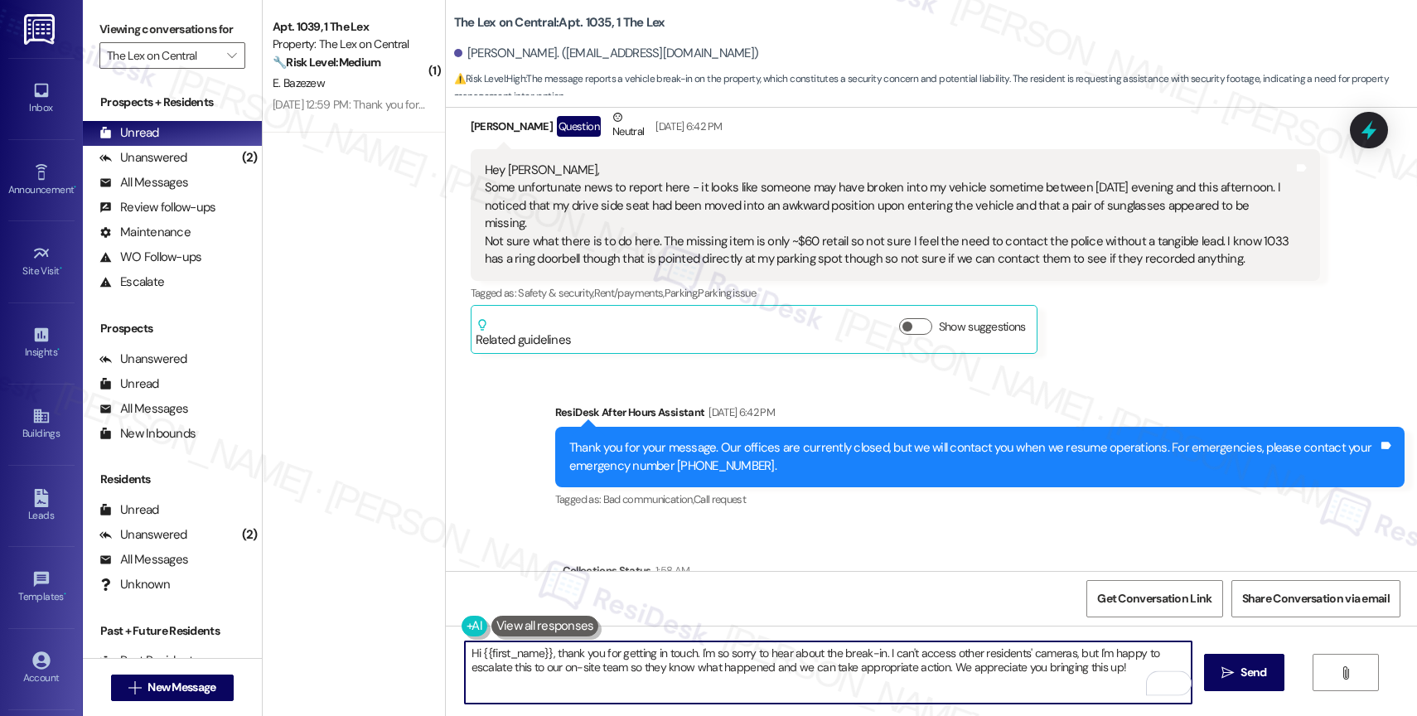
click at [1114, 669] on textarea "Hi {{first_name}}, thank you for getting in touch. I'm so sorry to hear about t…" at bounding box center [828, 673] width 727 height 62
type textarea "Hi {{first_name}}, thank you for getting in touch. I'm so sorry to hear about t…"
click at [1170, 677] on icon "Open Grammarly. 0 Suggestions." at bounding box center [1166, 683] width 18 height 18
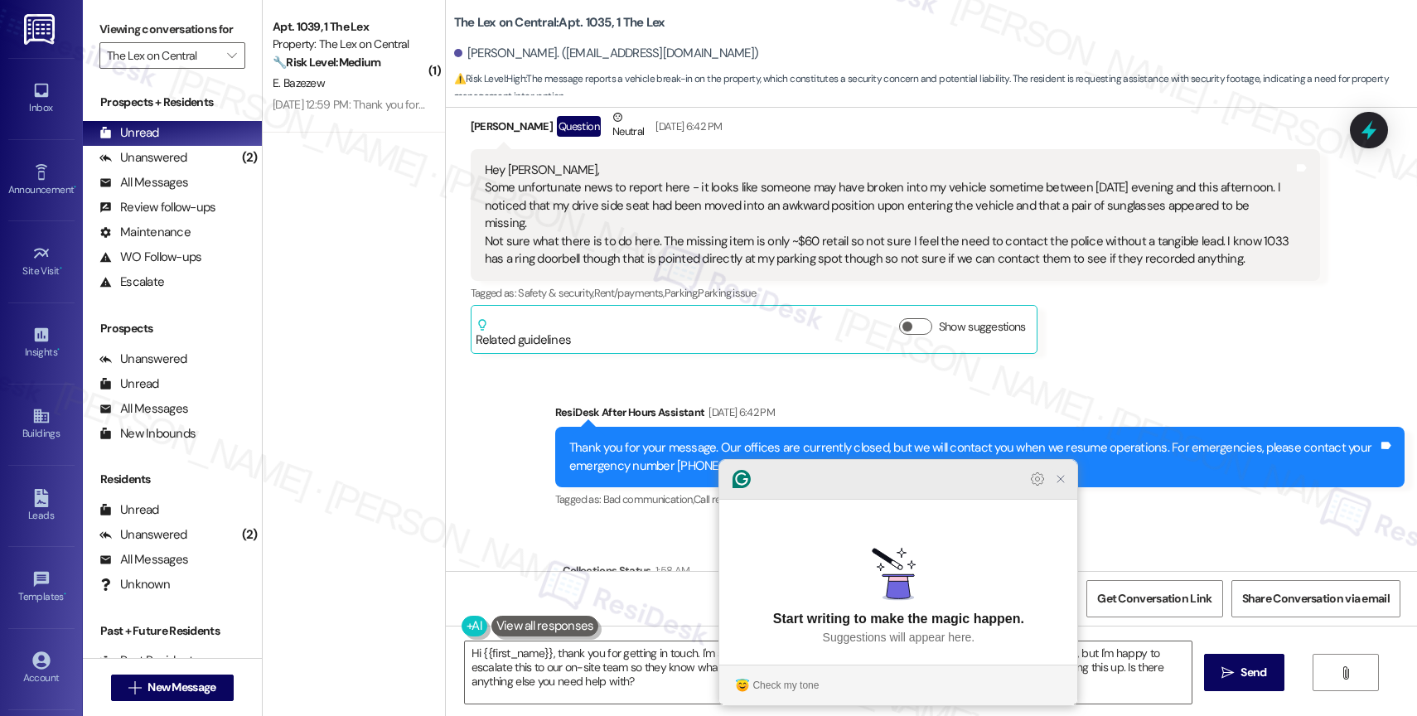
click at [1061, 486] on icon "Close Grammarly Assistant" at bounding box center [1060, 478] width 13 height 13
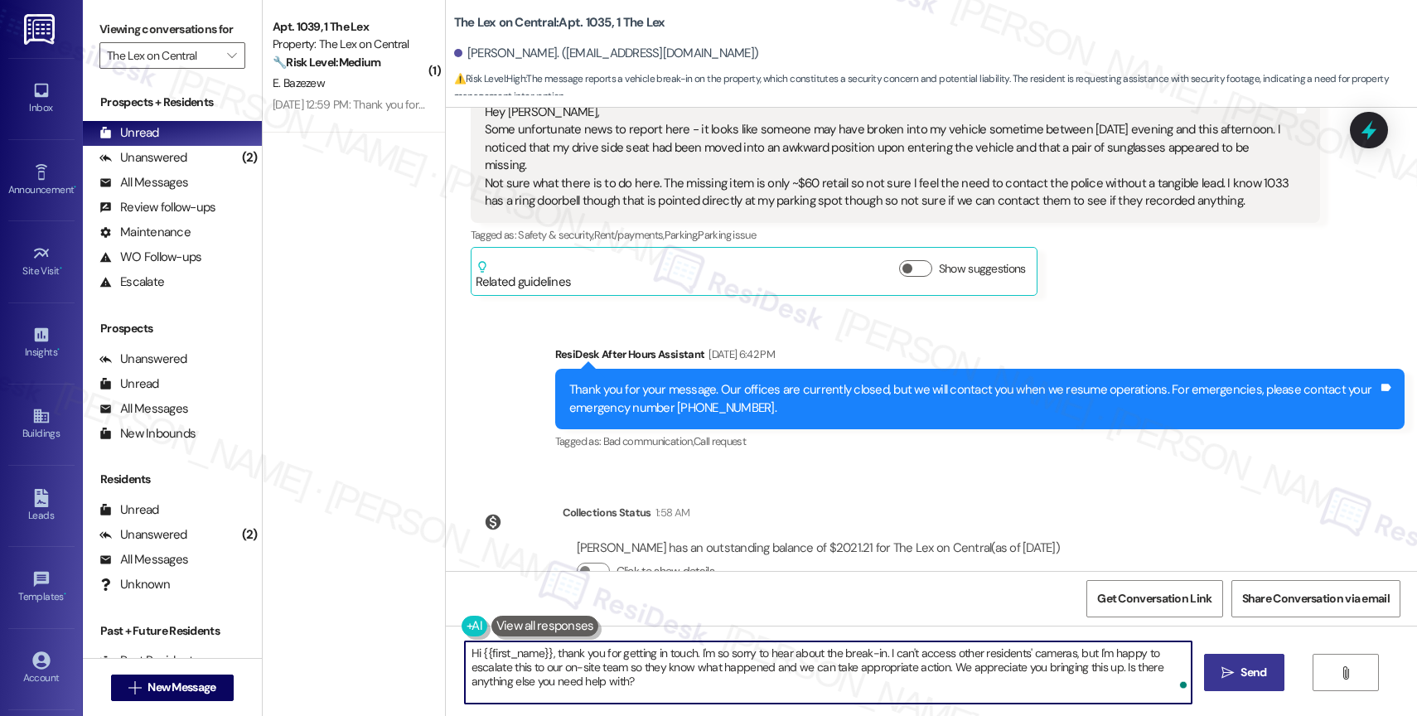
scroll to position [394, 0]
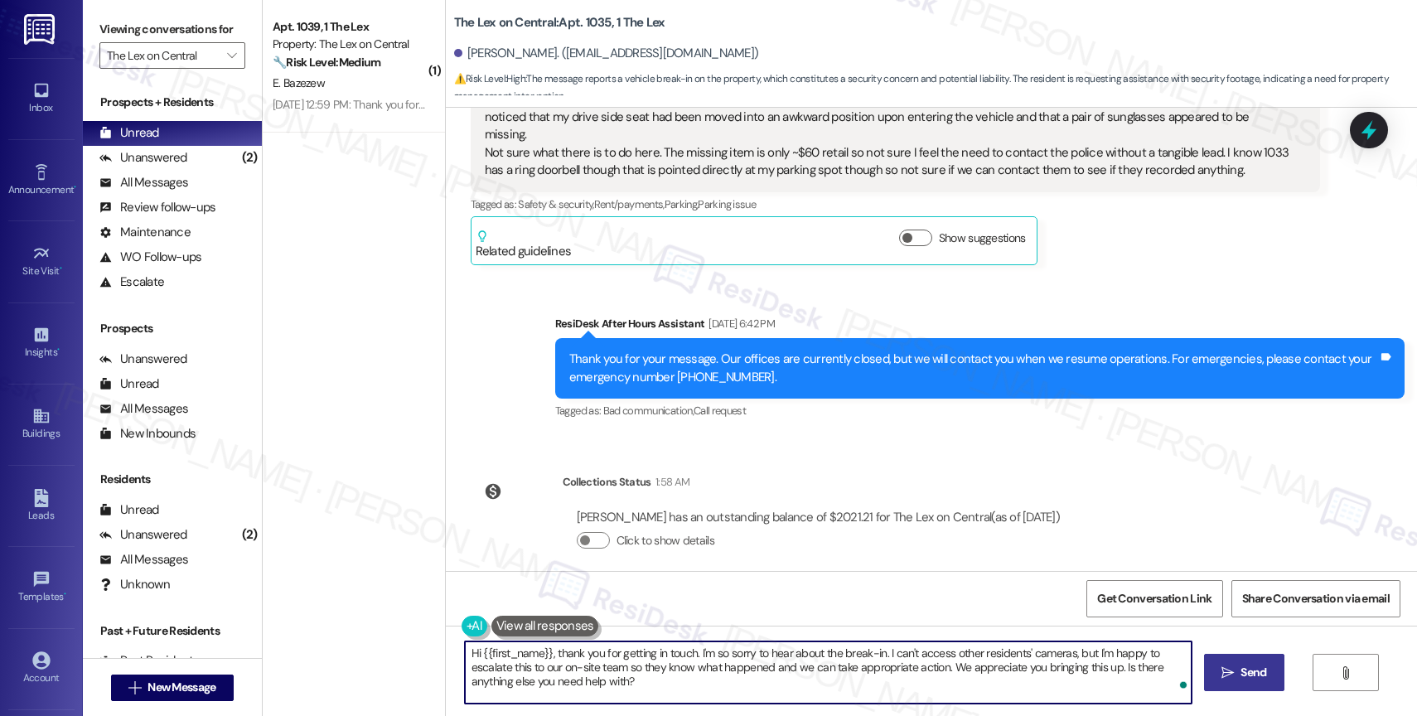
click at [1238, 671] on span "Send" at bounding box center [1254, 672] width 32 height 17
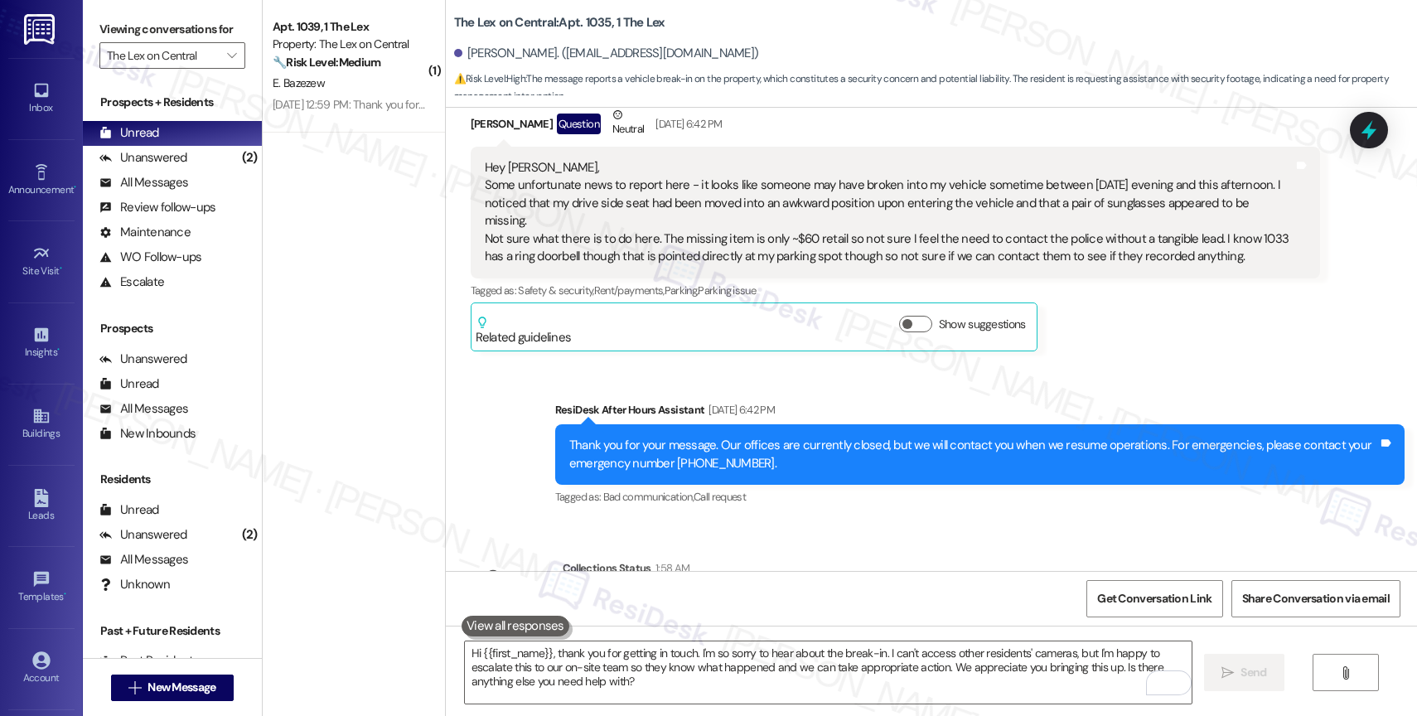
scroll to position [527, 0]
